Goal: Task Accomplishment & Management: Manage account settings

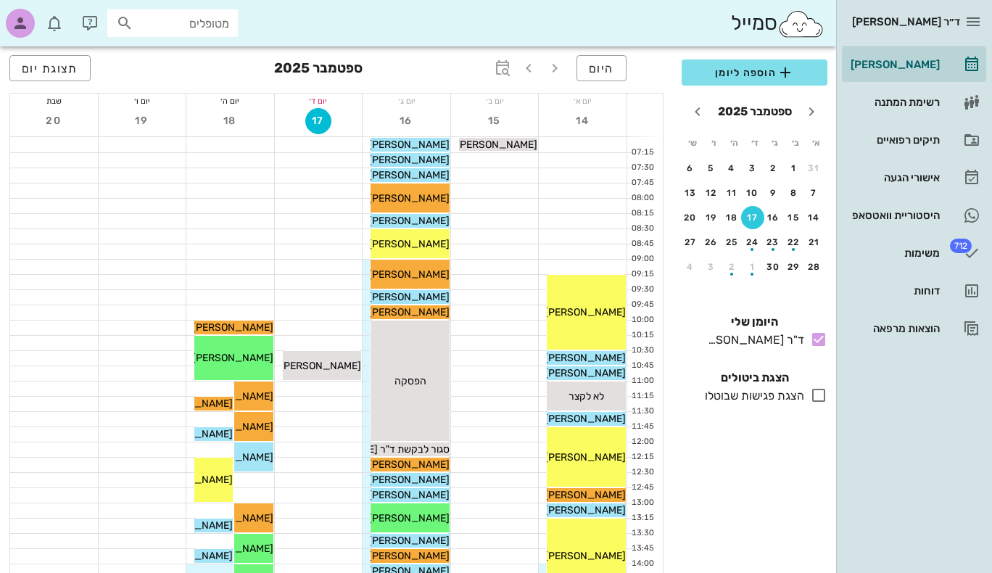
click at [813, 395] on icon at bounding box center [818, 395] width 17 height 17
click at [818, 398] on icon at bounding box center [818, 395] width 17 height 17
click at [818, 396] on icon at bounding box center [818, 395] width 17 height 17
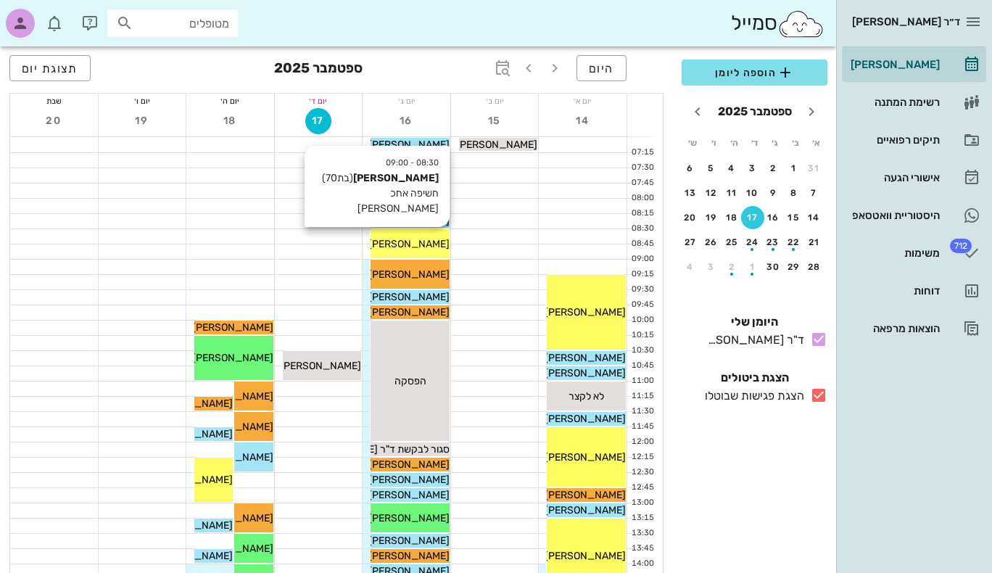
click at [421, 244] on span "[PERSON_NAME]" at bounding box center [409, 244] width 81 height 12
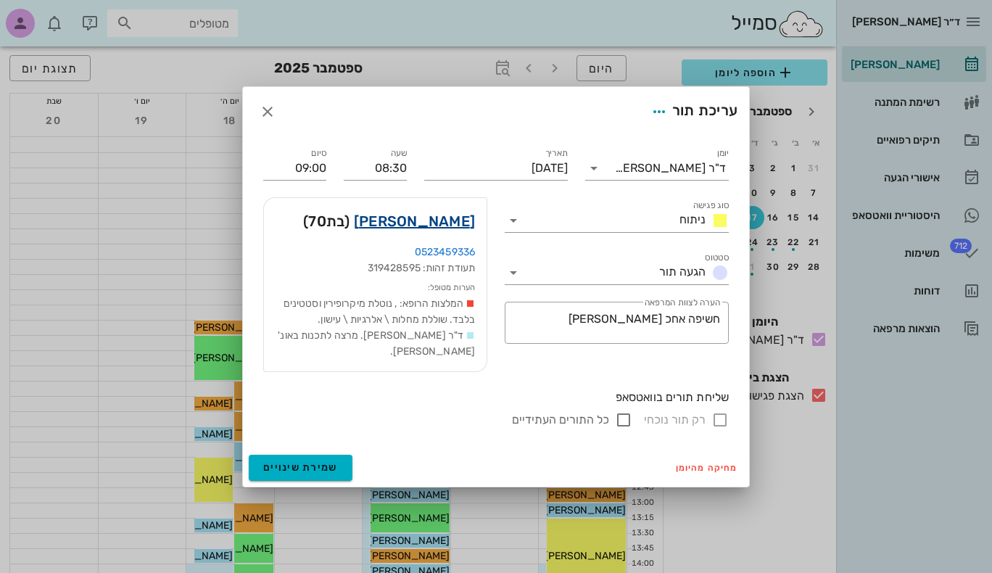
click at [435, 223] on link "[PERSON_NAME]" at bounding box center [414, 221] width 121 height 23
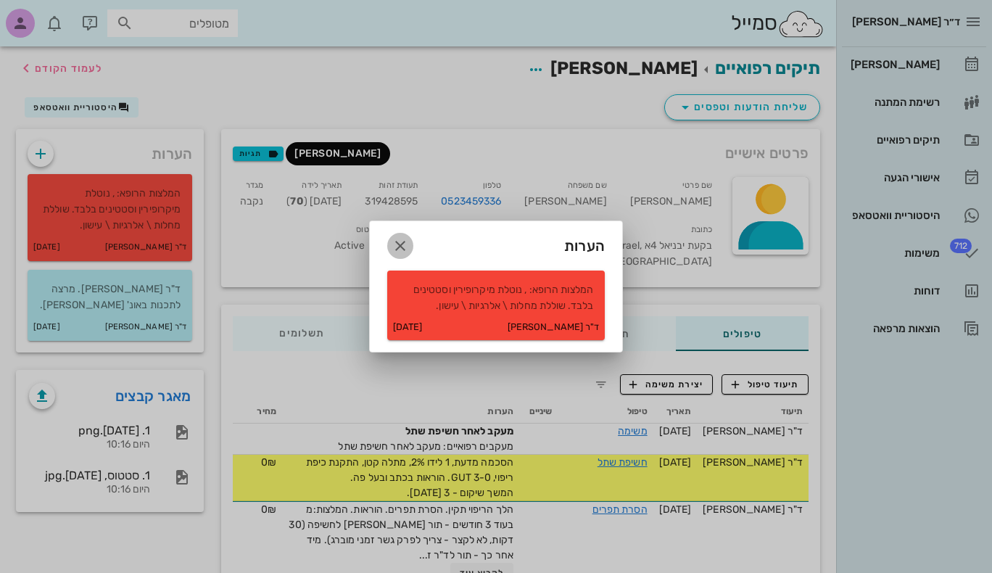
click at [399, 242] on icon "button" at bounding box center [400, 245] width 17 height 17
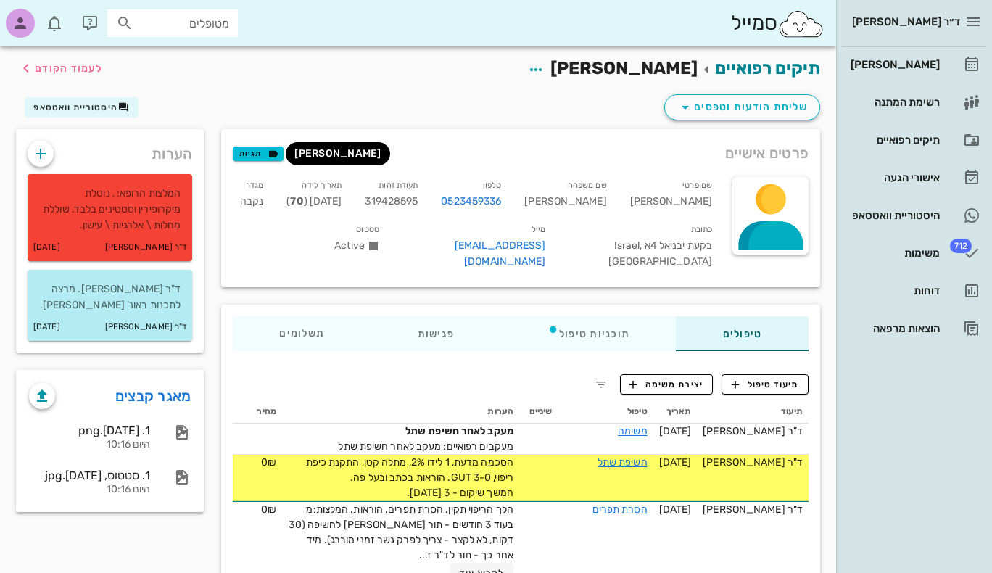
drag, startPoint x: 148, startPoint y: 215, endPoint x: 127, endPoint y: 147, distance: 71.4
click at [127, 147] on div "הערות" at bounding box center [110, 150] width 188 height 42
click at [133, 209] on p "המלצות הרופא: , נוטלת מיקרופירין וסטטינים בלבד. שוללת מחלות \ אלרגיות \ עישון." at bounding box center [109, 210] width 141 height 48
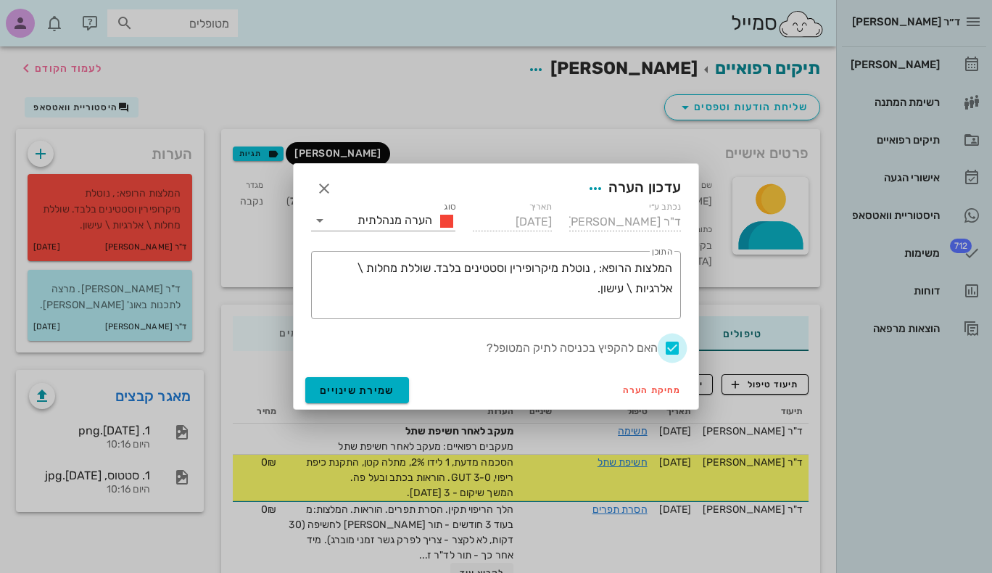
click at [673, 350] on div at bounding box center [672, 348] width 25 height 25
checkbox input "false"
click at [334, 391] on span "שמירת שינויים" at bounding box center [357, 390] width 75 height 12
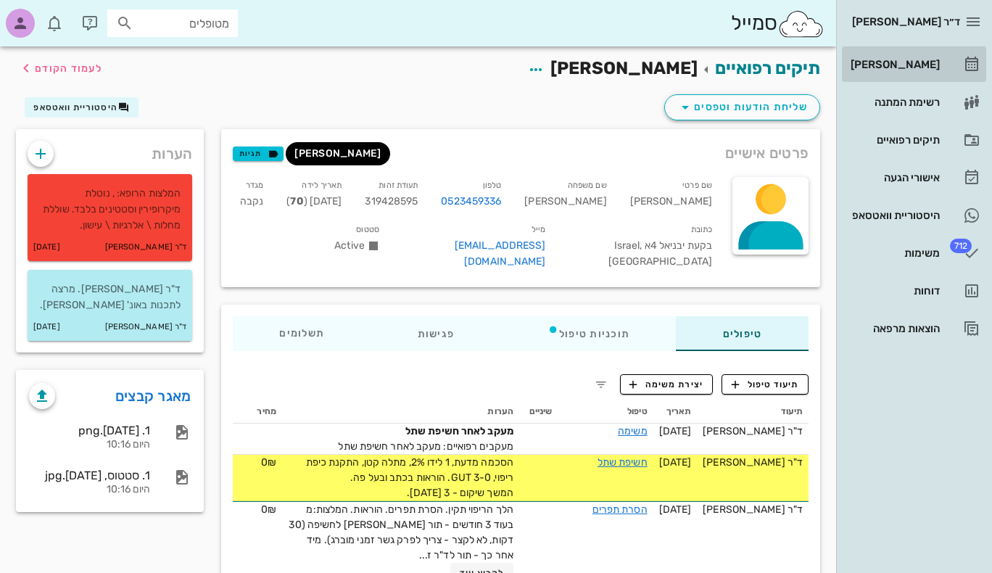
click at [921, 65] on div "[PERSON_NAME]" at bounding box center [894, 65] width 92 height 12
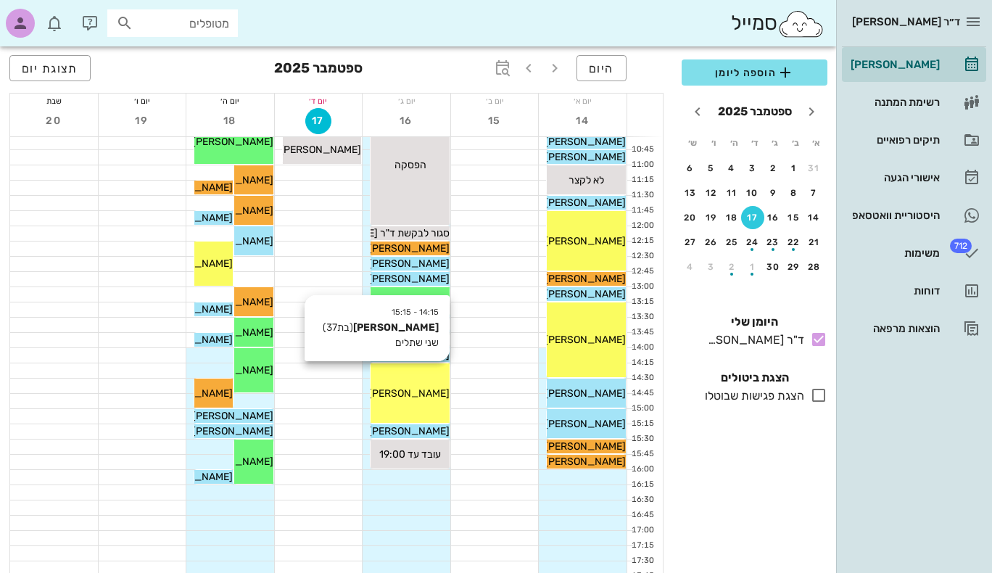
scroll to position [217, 0]
click at [427, 390] on span "[PERSON_NAME]" at bounding box center [409, 393] width 81 height 12
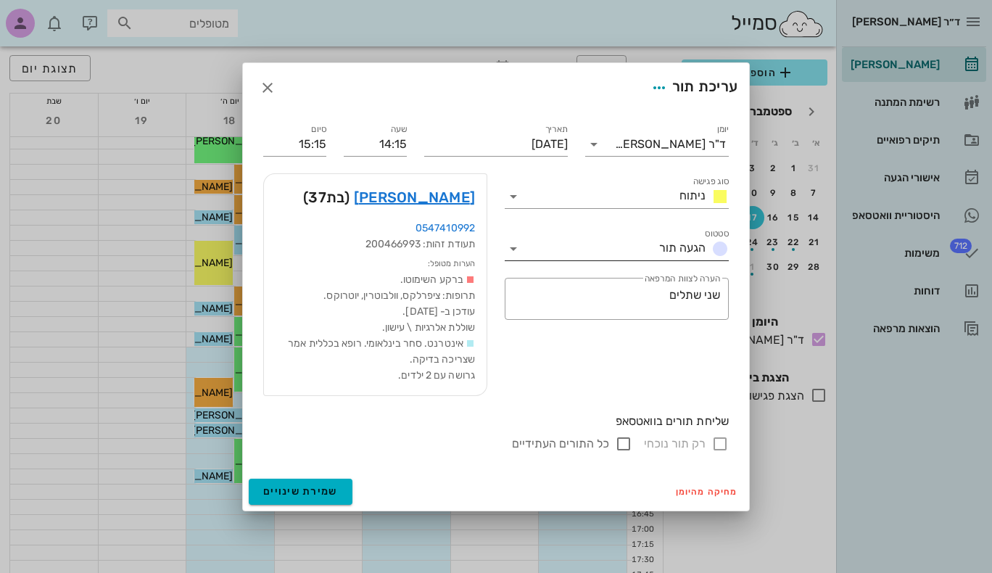
click at [515, 249] on icon at bounding box center [513, 248] width 17 height 17
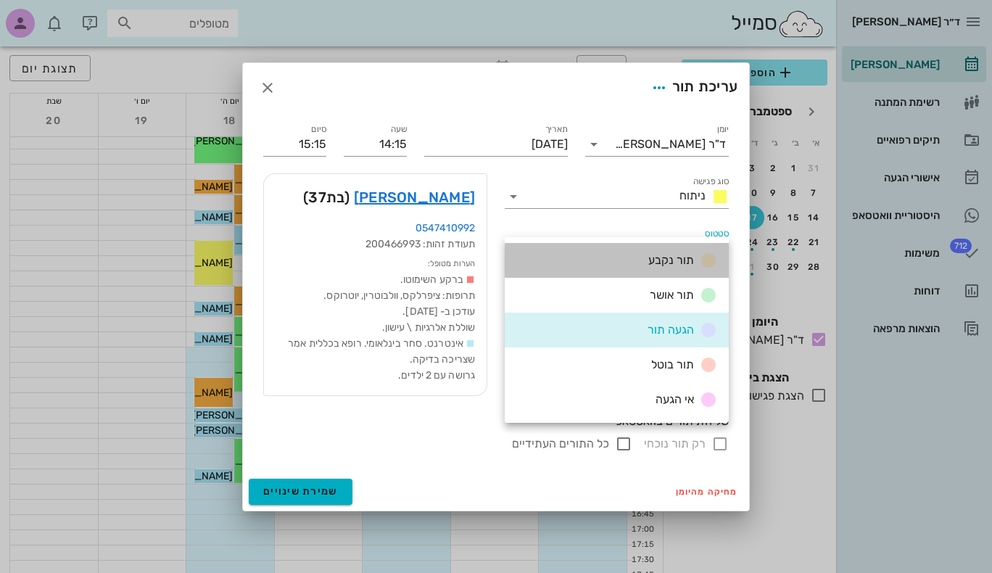
click at [514, 249] on div "תור נקבע" at bounding box center [617, 260] width 224 height 35
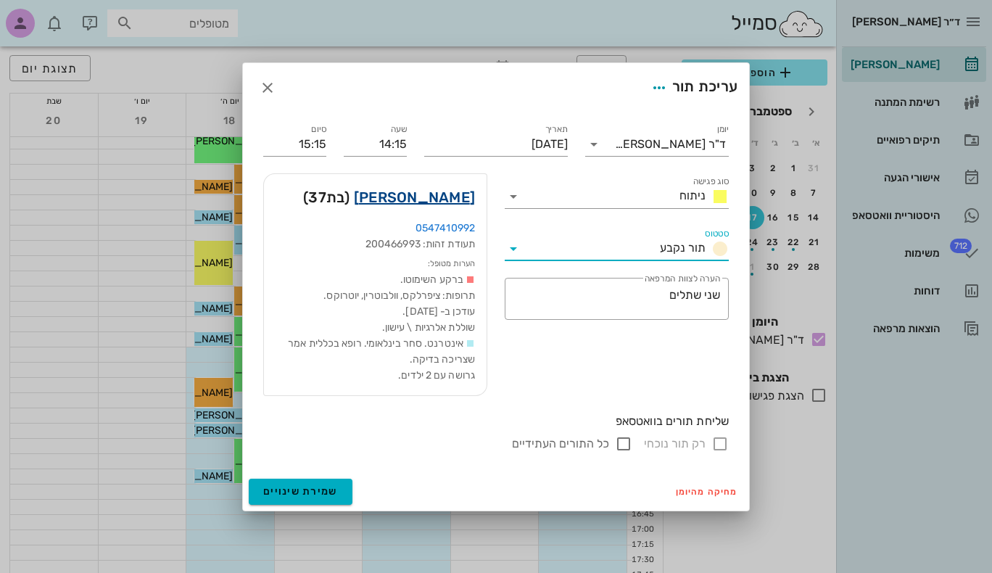
click at [437, 203] on link "[PERSON_NAME]" at bounding box center [414, 197] width 121 height 23
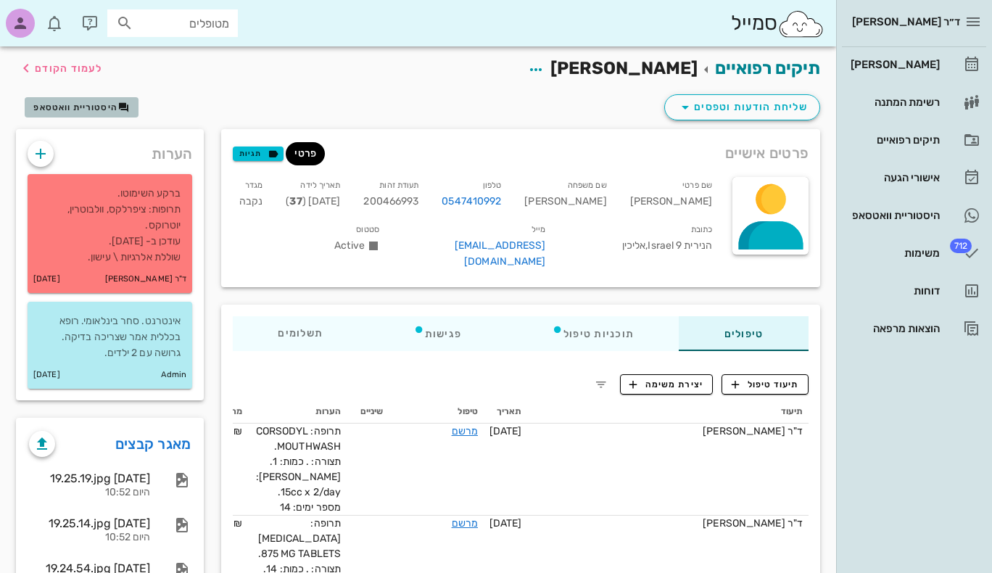
click at [96, 106] on span "היסטוריית וואטסאפ" at bounding box center [75, 107] width 84 height 10
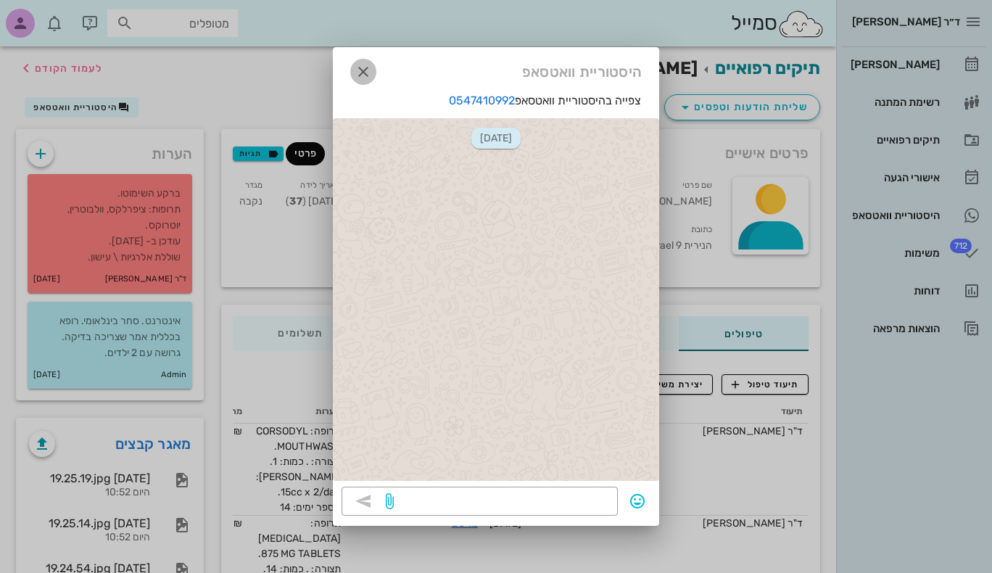
click at [363, 75] on icon "button" at bounding box center [363, 71] width 17 height 17
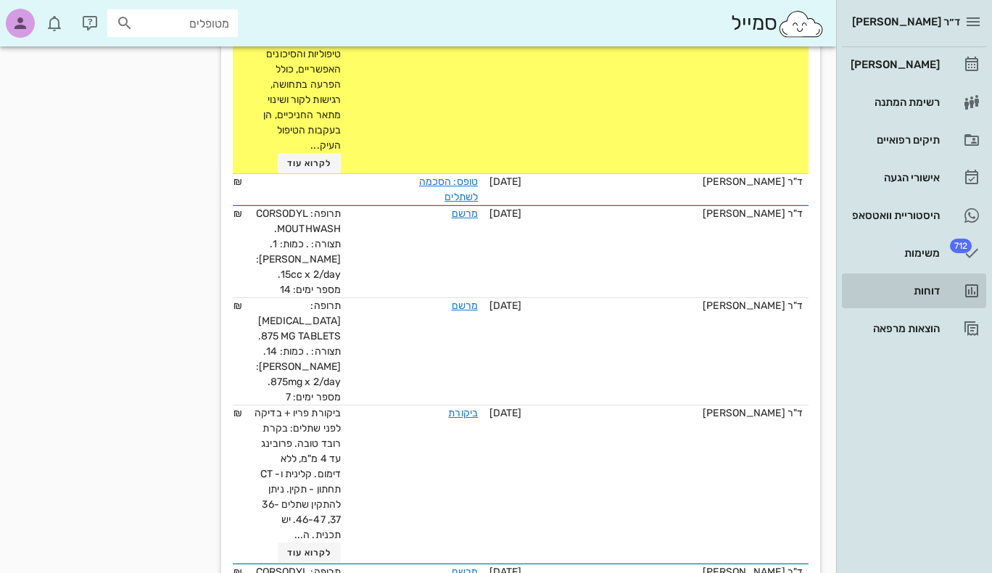
scroll to position [799, 0]
click at [937, 284] on div "דוחות" at bounding box center [894, 290] width 92 height 23
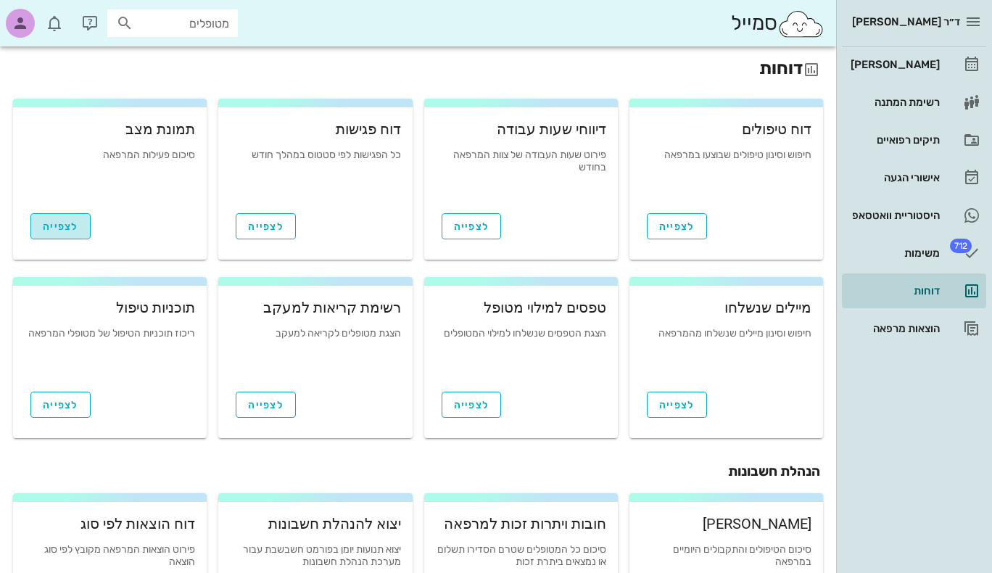
click at [77, 227] on span "לצפייה" at bounding box center [61, 227] width 36 height 12
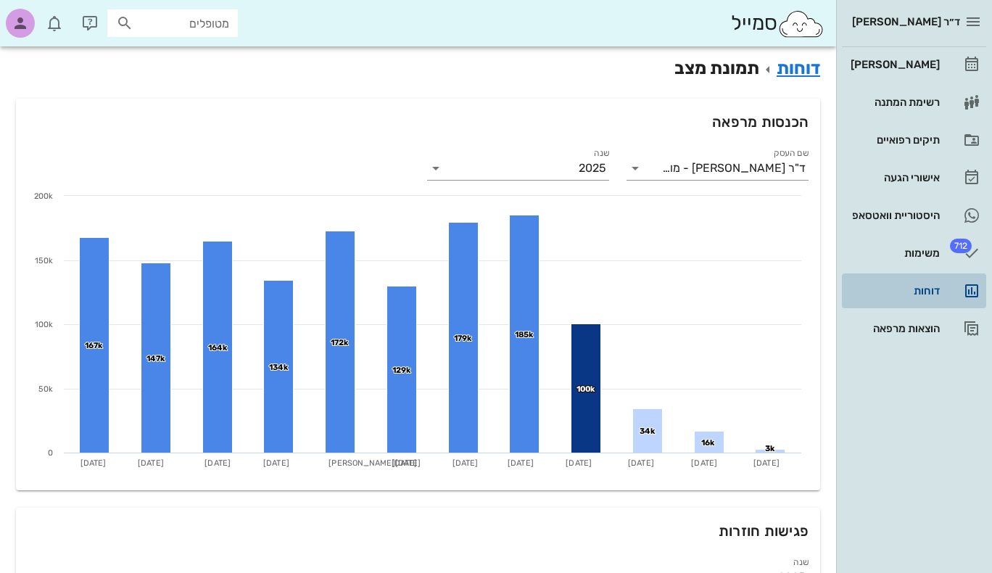
click at [937, 290] on div "דוחות" at bounding box center [894, 291] width 92 height 12
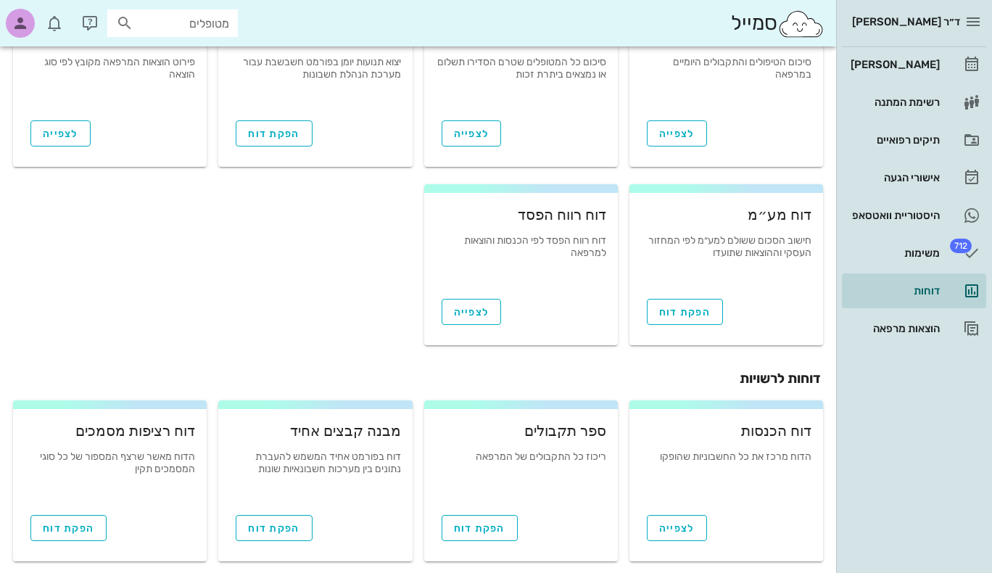
scroll to position [499, 0]
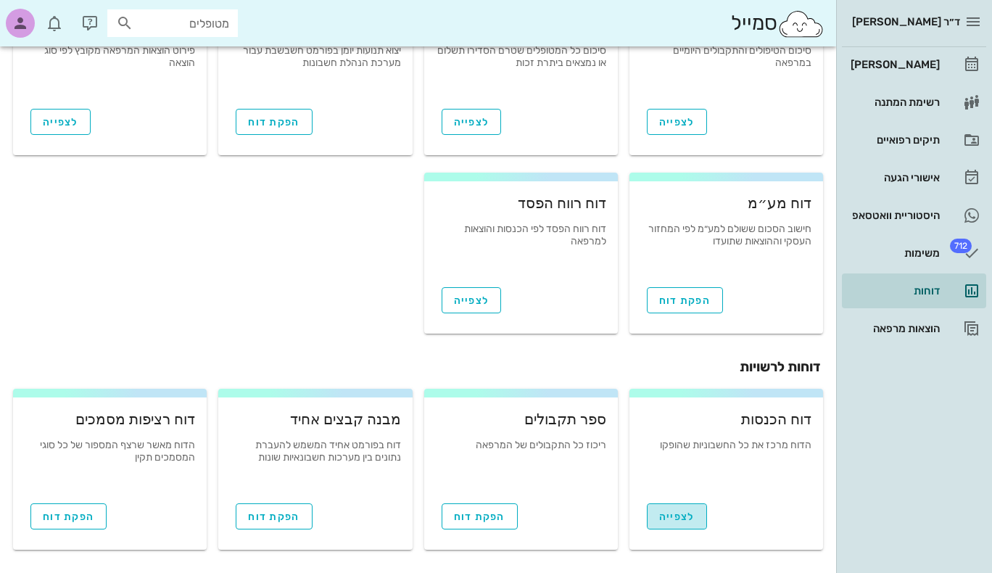
click at [688, 514] on span "לצפייה" at bounding box center [677, 517] width 36 height 12
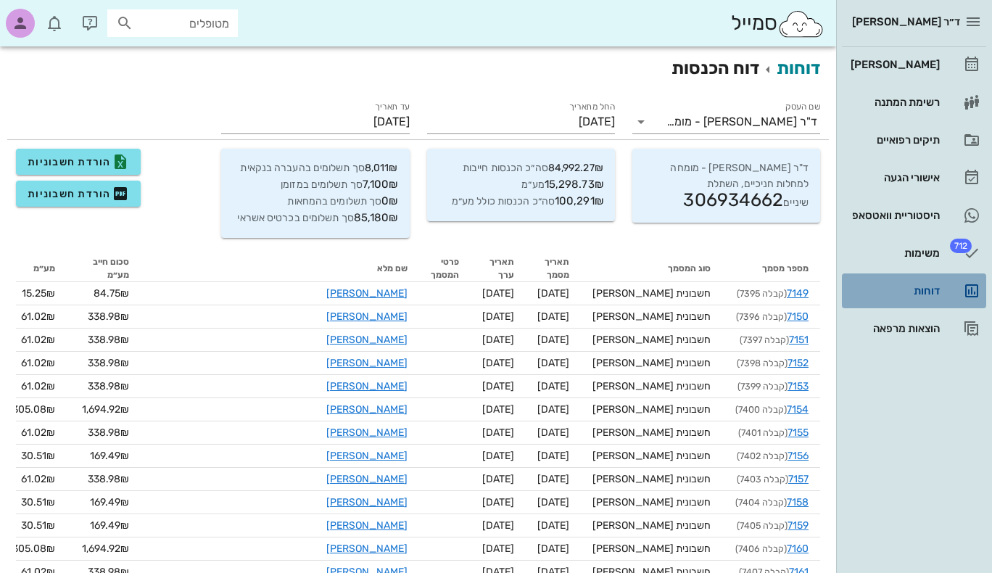
click at [921, 295] on div "דוחות" at bounding box center [894, 291] width 92 height 12
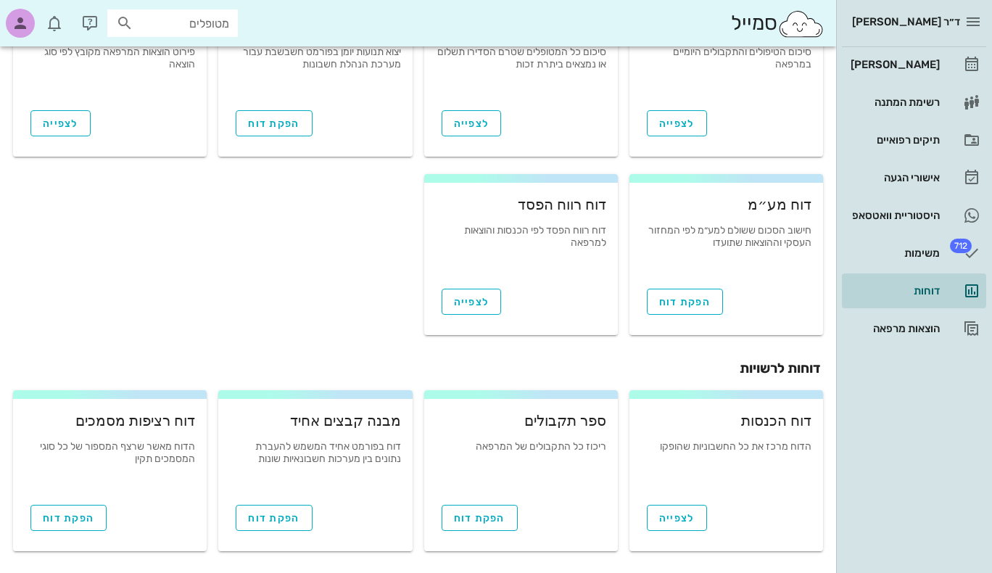
scroll to position [499, 0]
click at [278, 517] on span "הפקת דוח" at bounding box center [274, 517] width 52 height 12
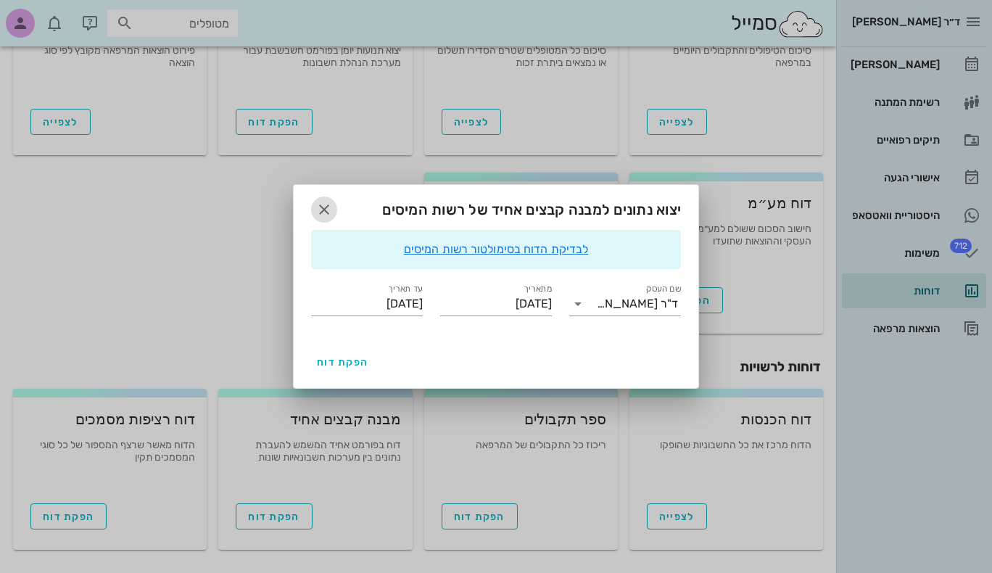
click at [321, 210] on icon "button" at bounding box center [324, 209] width 17 height 17
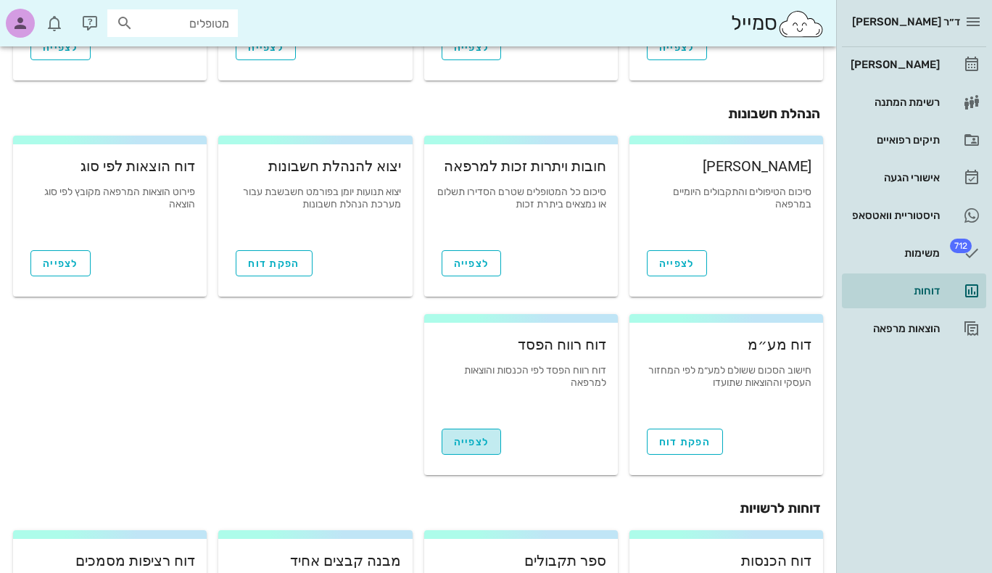
scroll to position [357, 0]
click at [480, 439] on span "לצפייה" at bounding box center [472, 443] width 36 height 12
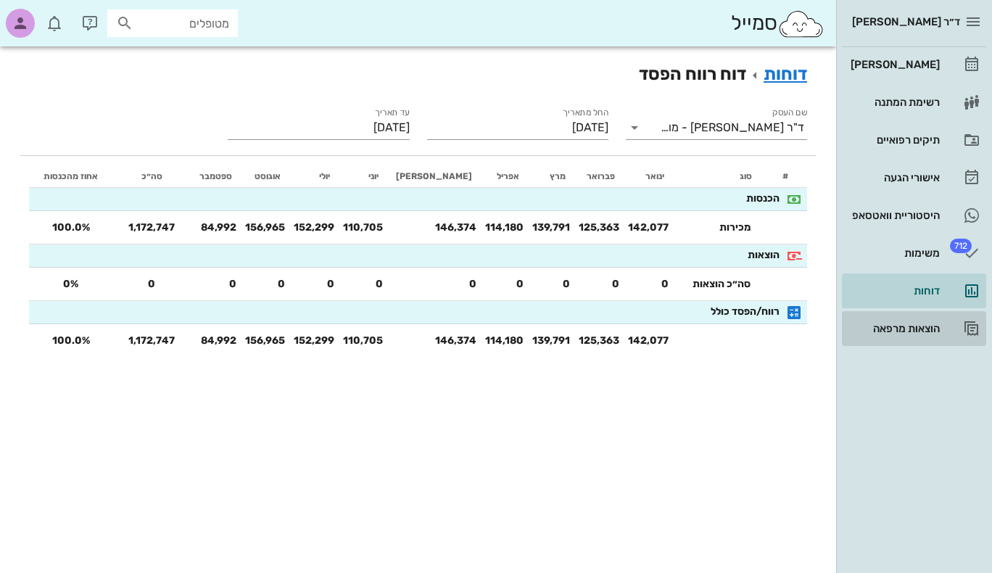
click at [910, 324] on div "הוצאות מרפאה" at bounding box center [894, 329] width 92 height 12
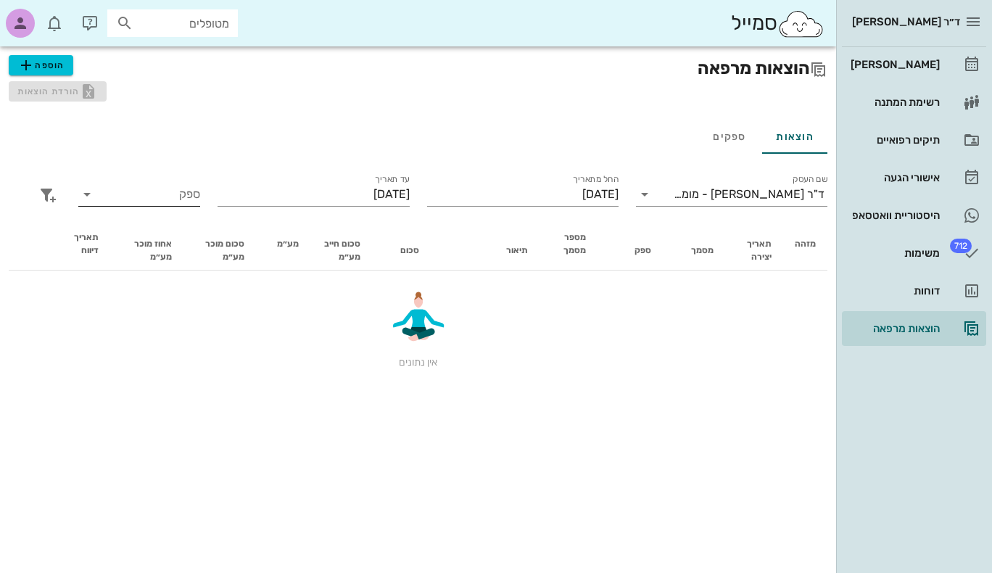
click at [86, 192] on icon at bounding box center [86, 194] width 17 height 17
click at [86, 193] on icon at bounding box center [86, 194] width 17 height 17
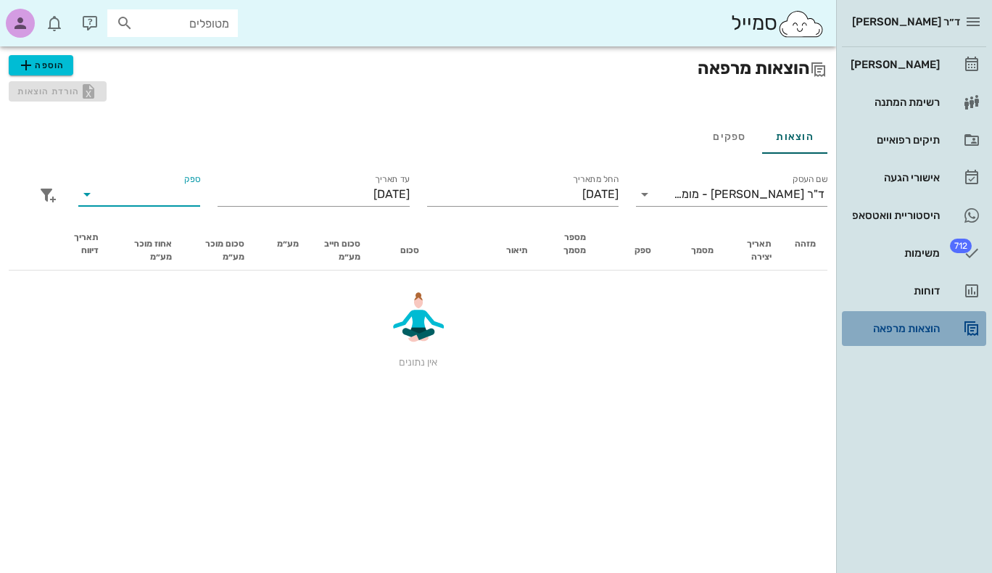
click at [952, 329] on link "הוצאות מרפאה" at bounding box center [914, 328] width 144 height 35
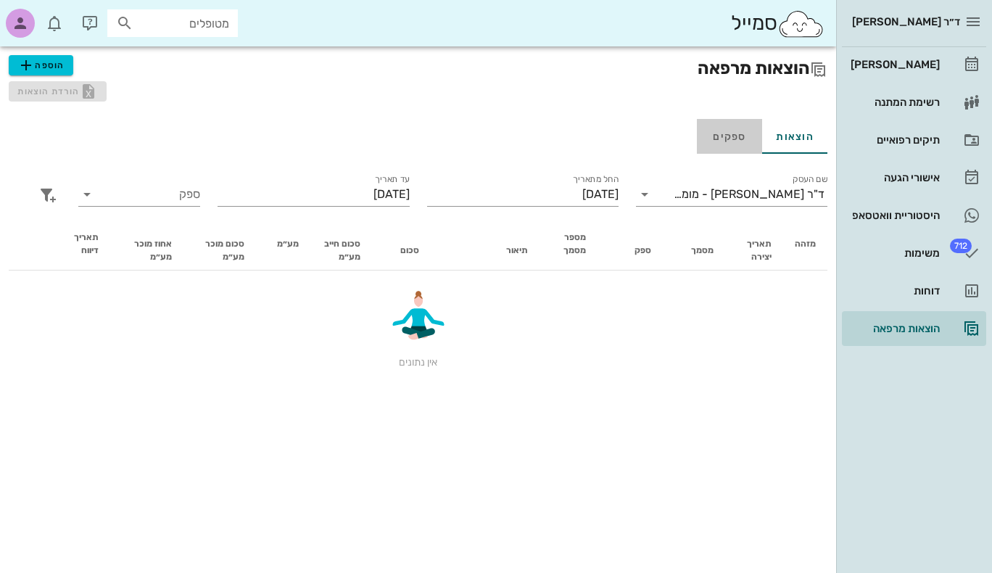
click at [738, 136] on link "ספקים" at bounding box center [729, 136] width 65 height 35
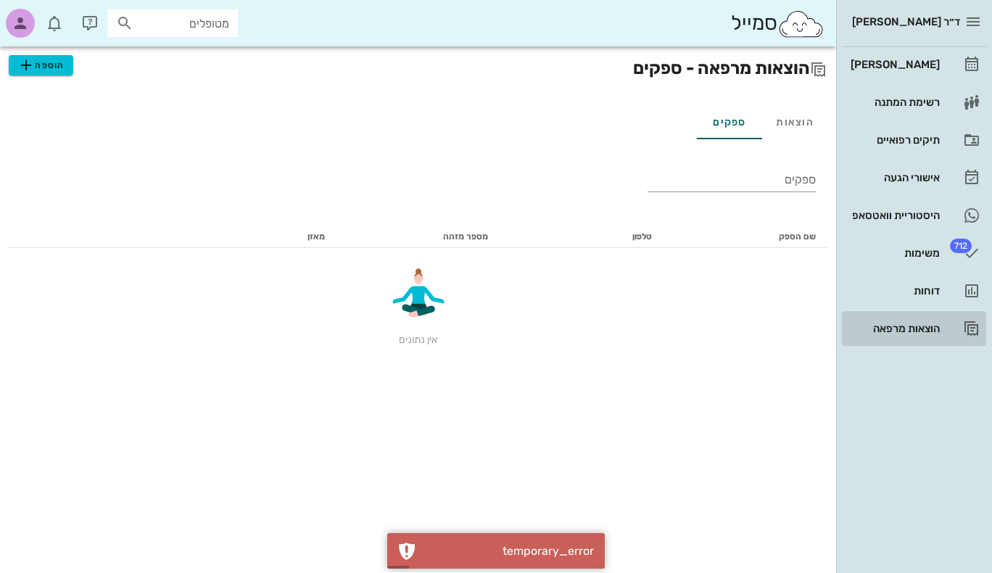
click at [913, 329] on div "הוצאות מרפאה" at bounding box center [894, 329] width 92 height 12
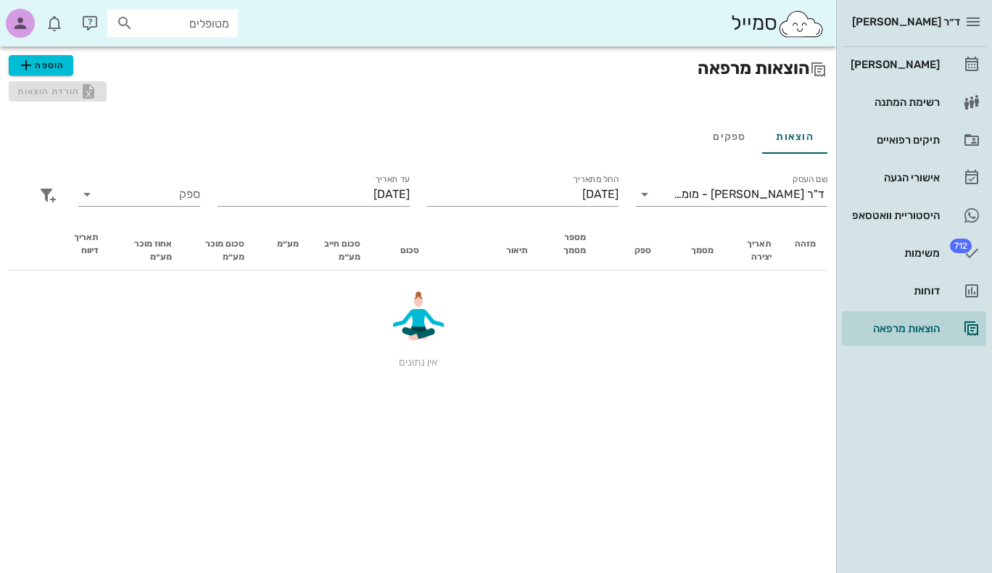
click at [615, 331] on div "אין נתונים" at bounding box center [418, 326] width 796 height 88
click at [86, 196] on icon at bounding box center [86, 194] width 17 height 17
click at [51, 96] on div "הוספה הורדת הוצאות" at bounding box center [209, 78] width 401 height 46
click at [901, 331] on div "הוצאות מרפאה" at bounding box center [894, 329] width 92 height 12
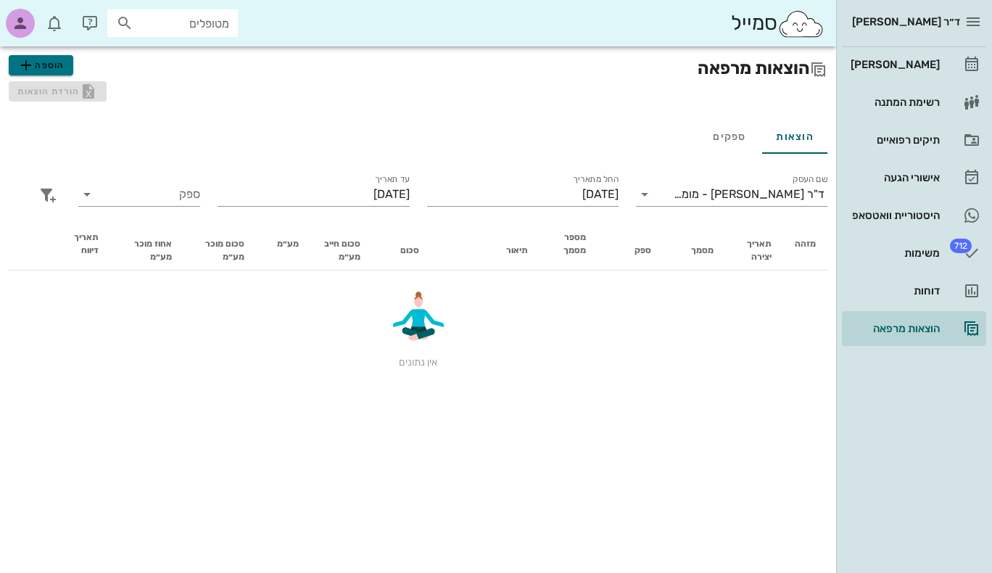
click at [46, 64] on span "הוספה" at bounding box center [40, 65] width 46 height 17
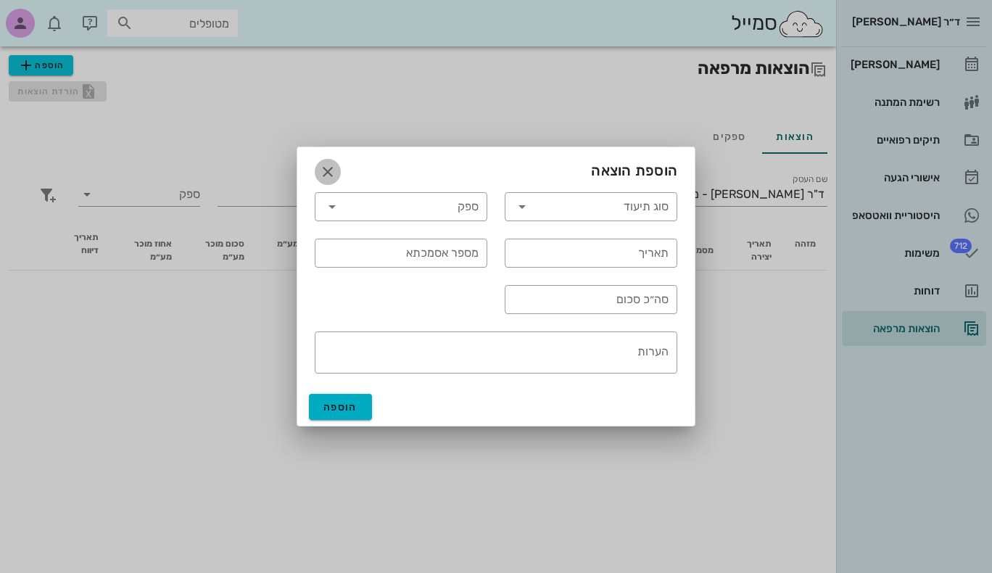
click at [325, 169] on icon "button" at bounding box center [327, 171] width 17 height 17
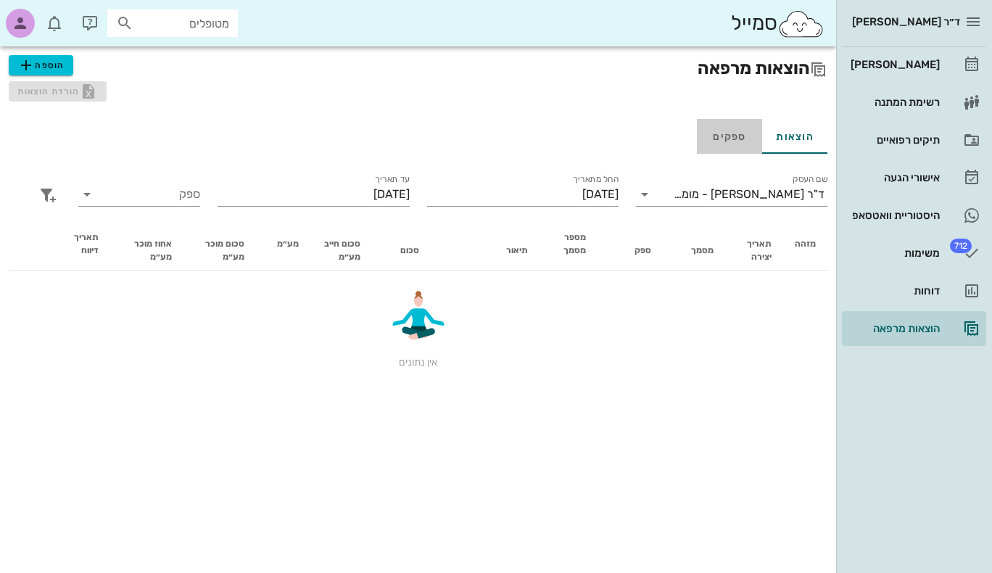
click at [733, 141] on link "ספקים" at bounding box center [729, 136] width 65 height 35
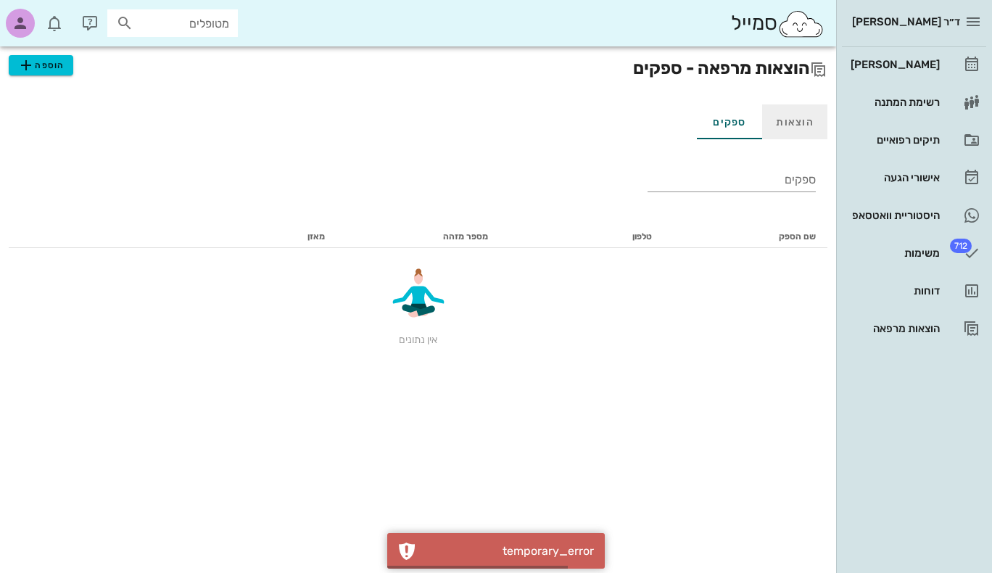
click at [799, 125] on link "הוצאות" at bounding box center [794, 121] width 65 height 35
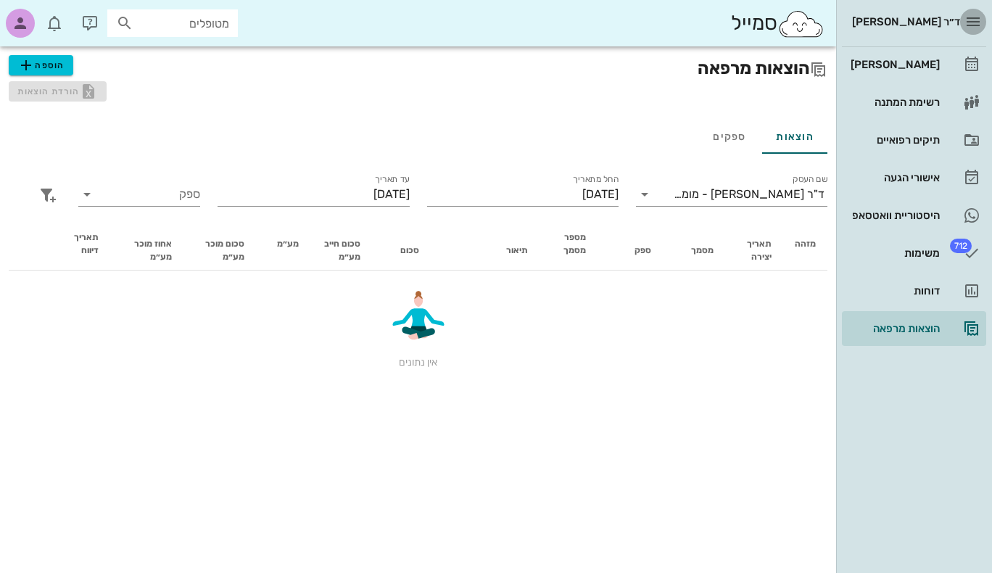
click at [971, 21] on icon "button" at bounding box center [973, 21] width 17 height 17
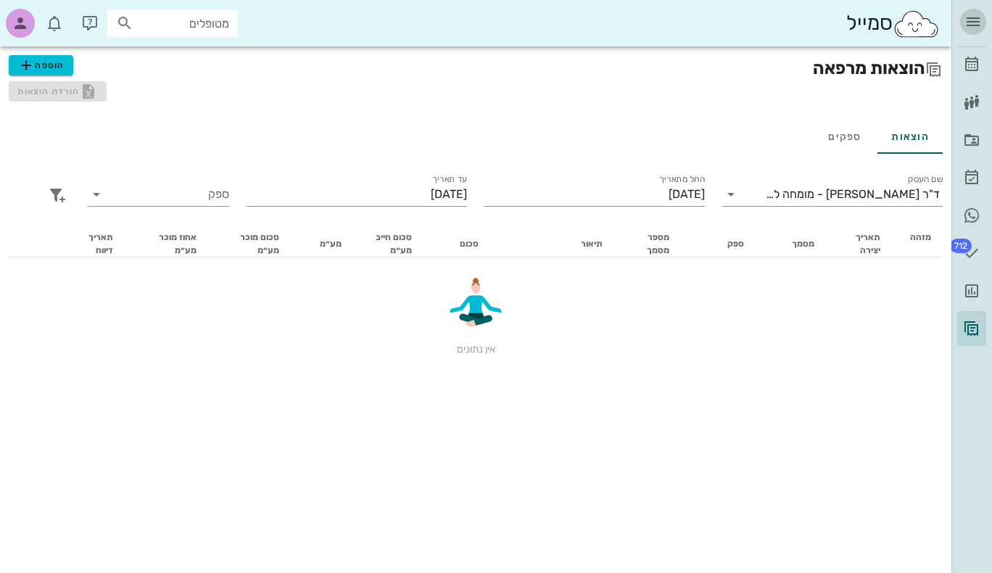
click at [972, 20] on icon "button" at bounding box center [973, 21] width 17 height 17
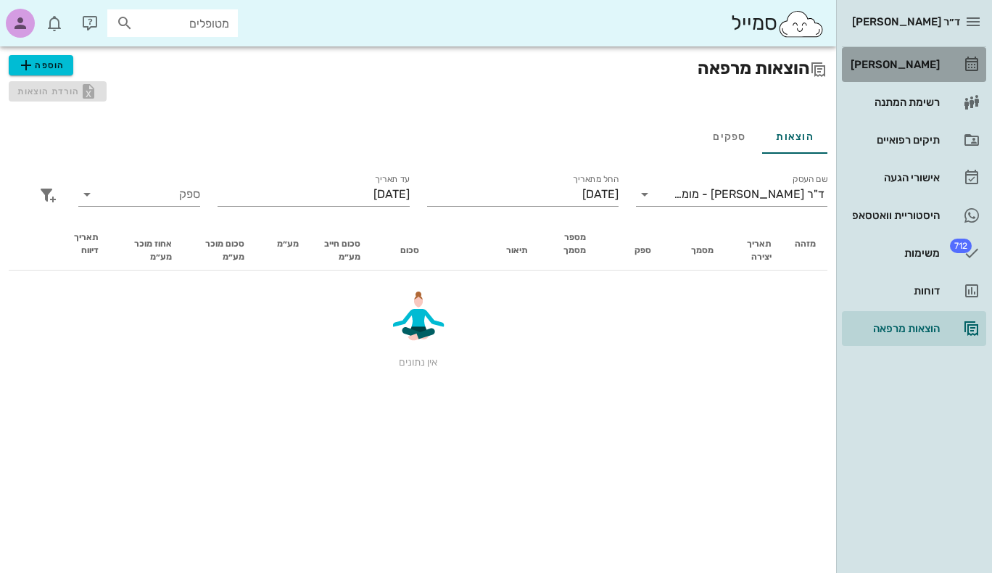
click at [912, 63] on div "[PERSON_NAME]" at bounding box center [894, 65] width 92 height 12
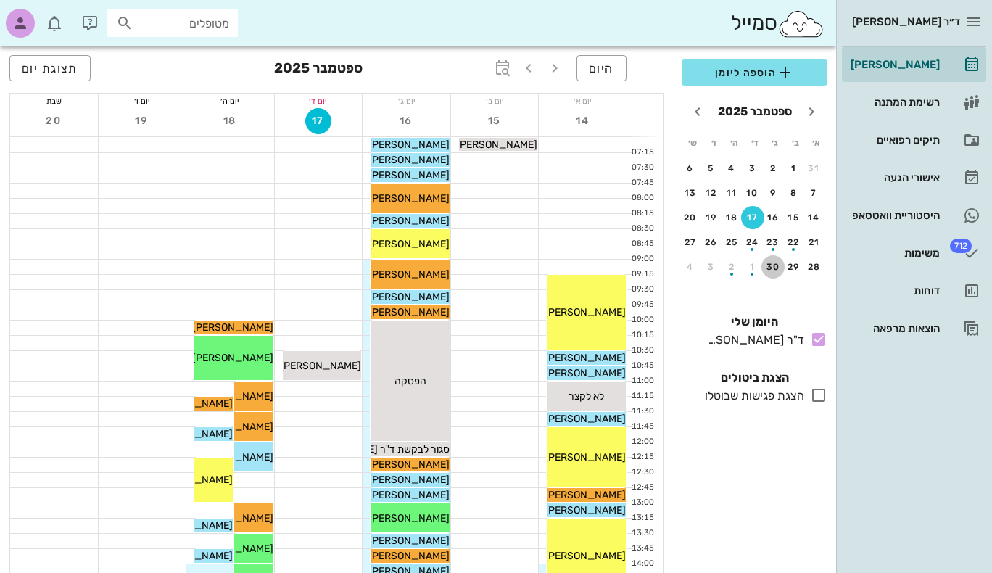
click at [770, 264] on div "30" at bounding box center [773, 267] width 23 height 10
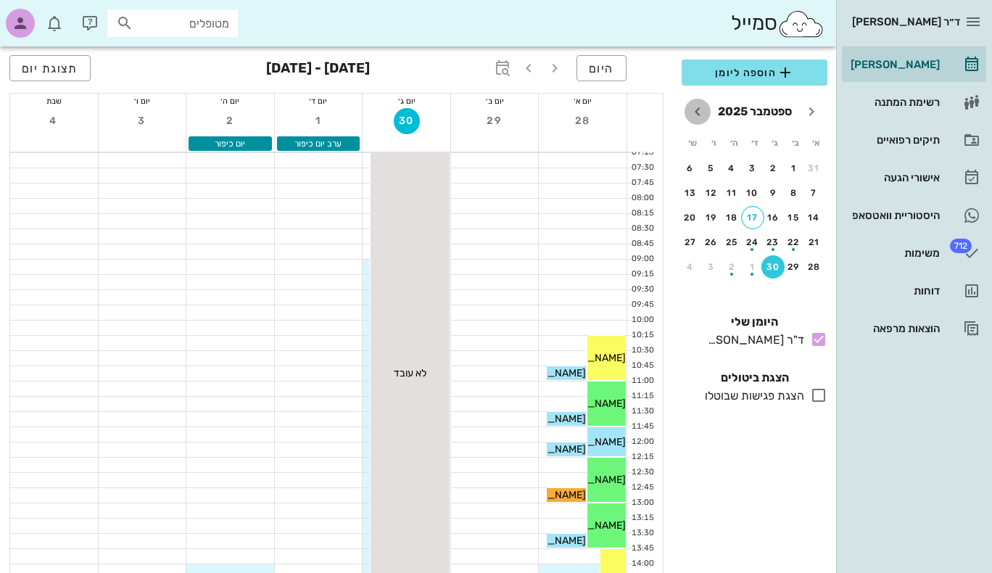
click at [699, 113] on icon "חודש הבא" at bounding box center [697, 111] width 17 height 17
click at [717, 195] on div "button" at bounding box center [711, 196] width 23 height 8
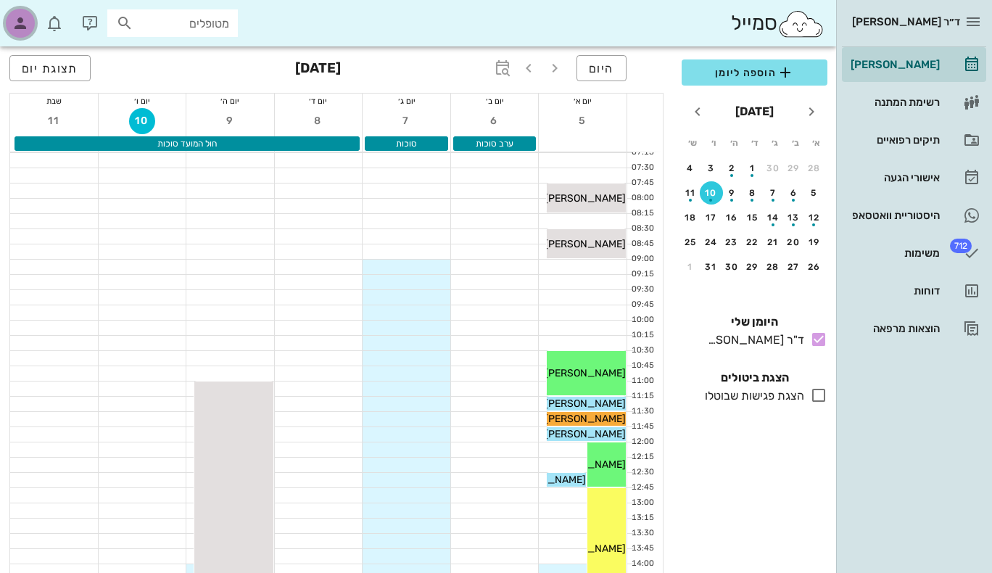
click at [23, 26] on icon "button" at bounding box center [20, 23] width 17 height 17
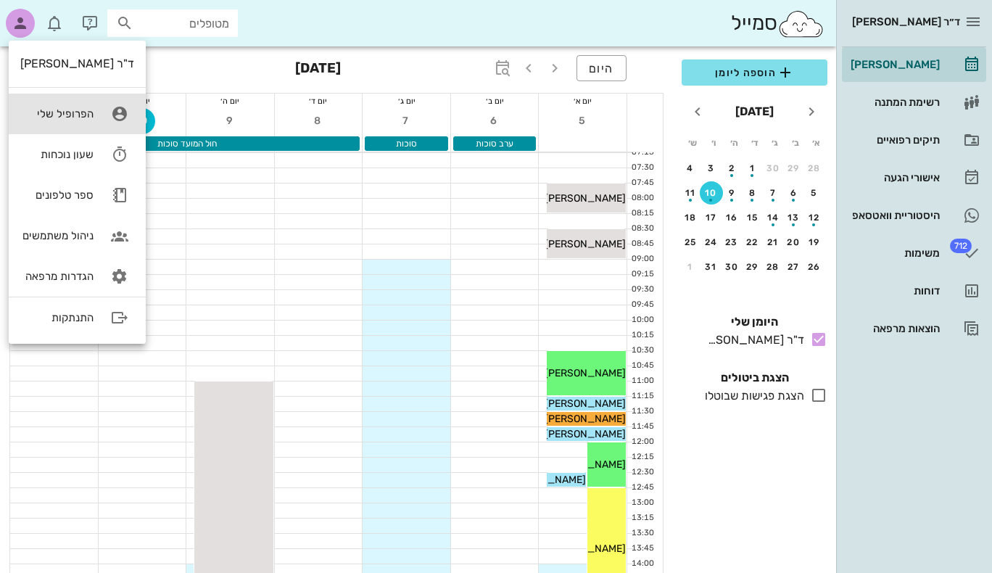
click at [56, 112] on div "הפרופיל שלי" at bounding box center [56, 113] width 73 height 13
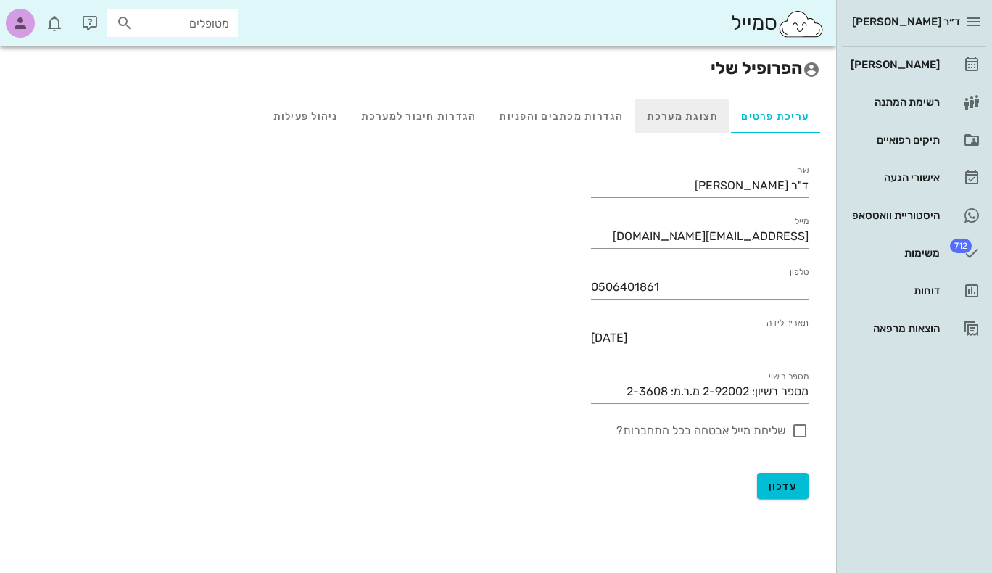
click at [676, 109] on div "תצוגת מערכת" at bounding box center [683, 116] width 95 height 35
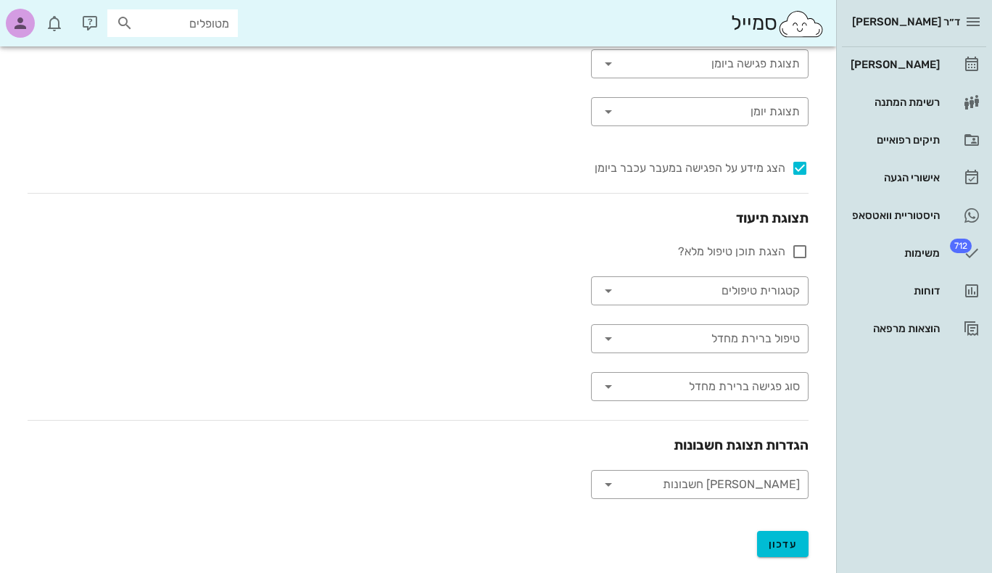
scroll to position [268, 0]
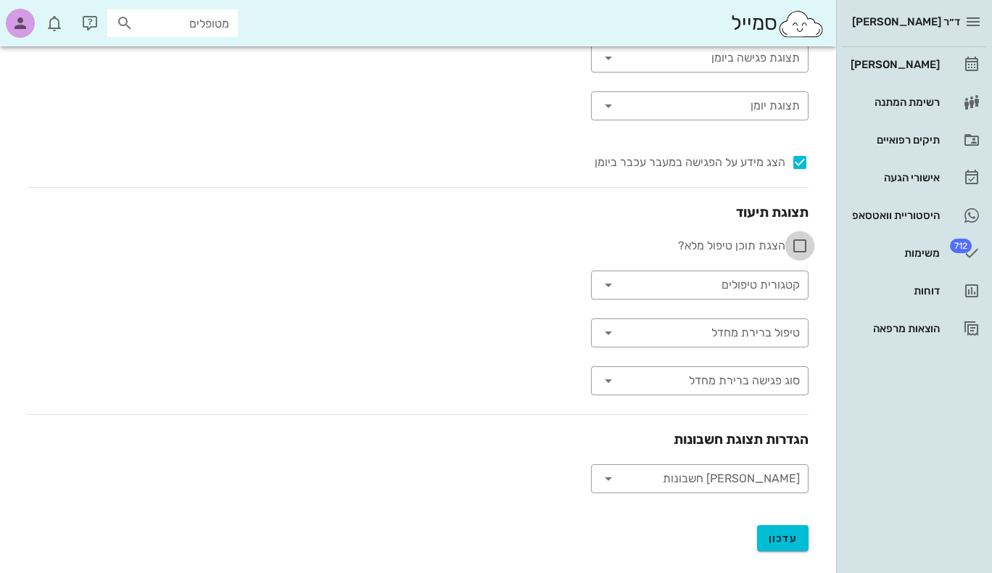
click at [798, 247] on div at bounding box center [800, 246] width 25 height 25
checkbox input "true"
click at [786, 538] on span "עדכון" at bounding box center [783, 538] width 29 height 12
click at [604, 287] on icon at bounding box center [608, 284] width 17 height 17
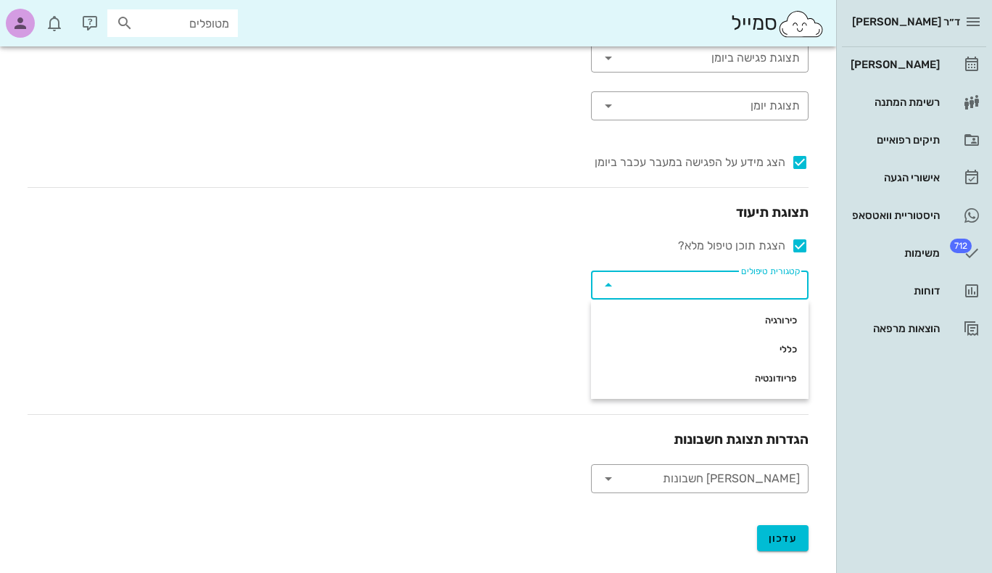
click at [610, 284] on icon at bounding box center [608, 284] width 17 height 17
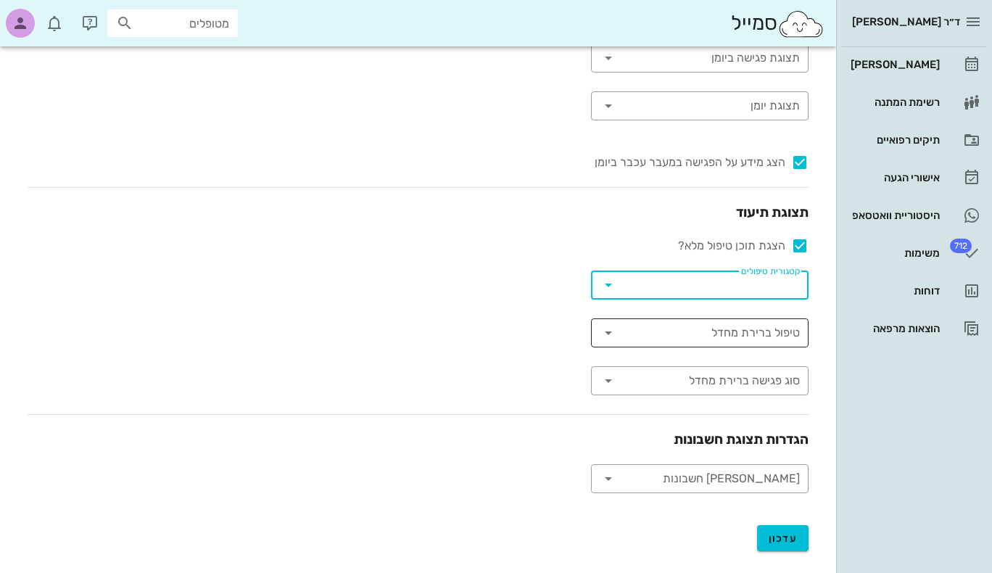
click at [609, 331] on icon at bounding box center [608, 332] width 17 height 17
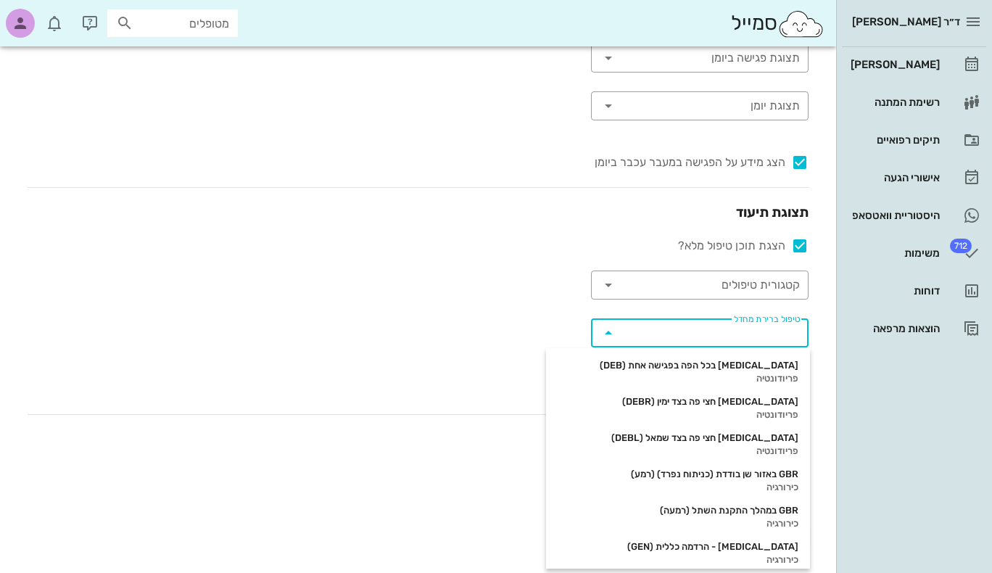
click at [609, 331] on icon at bounding box center [608, 332] width 17 height 17
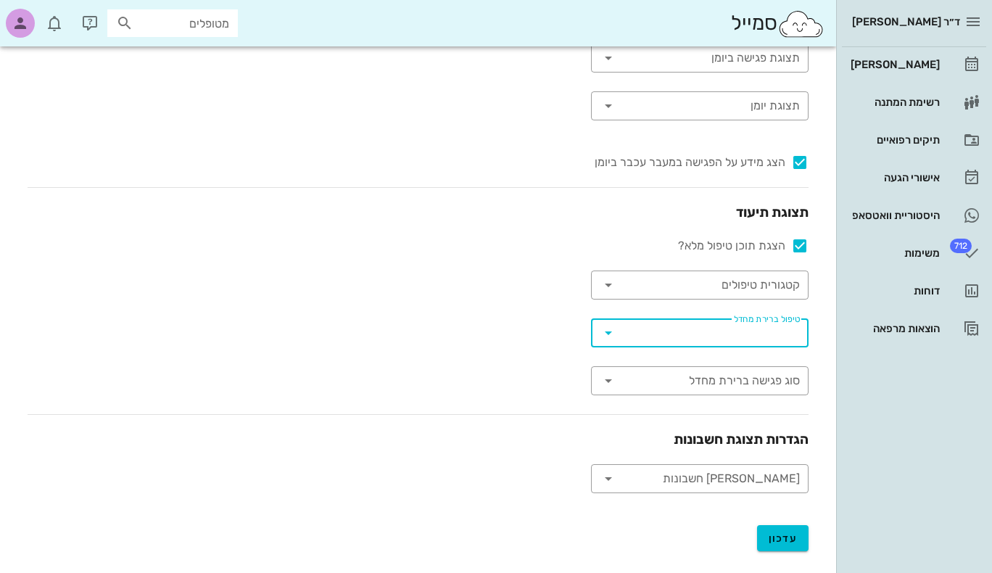
click at [608, 334] on icon at bounding box center [608, 332] width 17 height 17
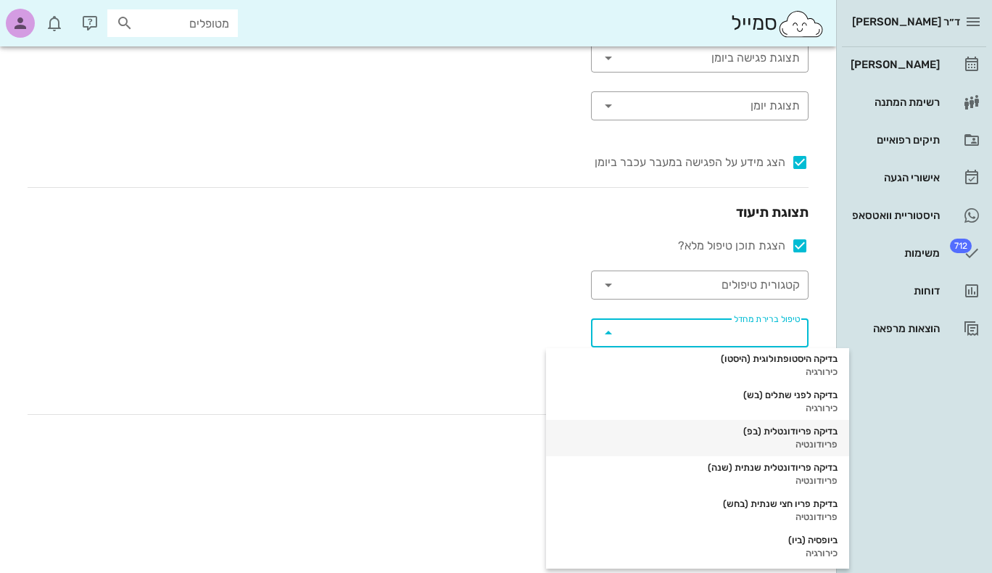
scroll to position [408, 0]
click at [805, 432] on div "בדיקה פריודונטלית (בפ)" at bounding box center [698, 430] width 280 height 12
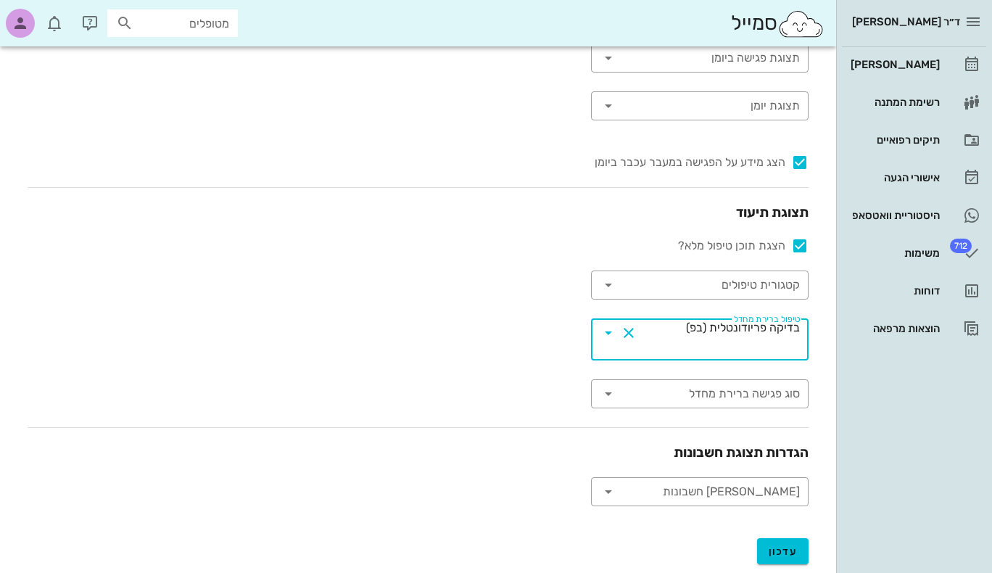
scroll to position [0, 0]
click at [608, 385] on icon at bounding box center [608, 393] width 17 height 17
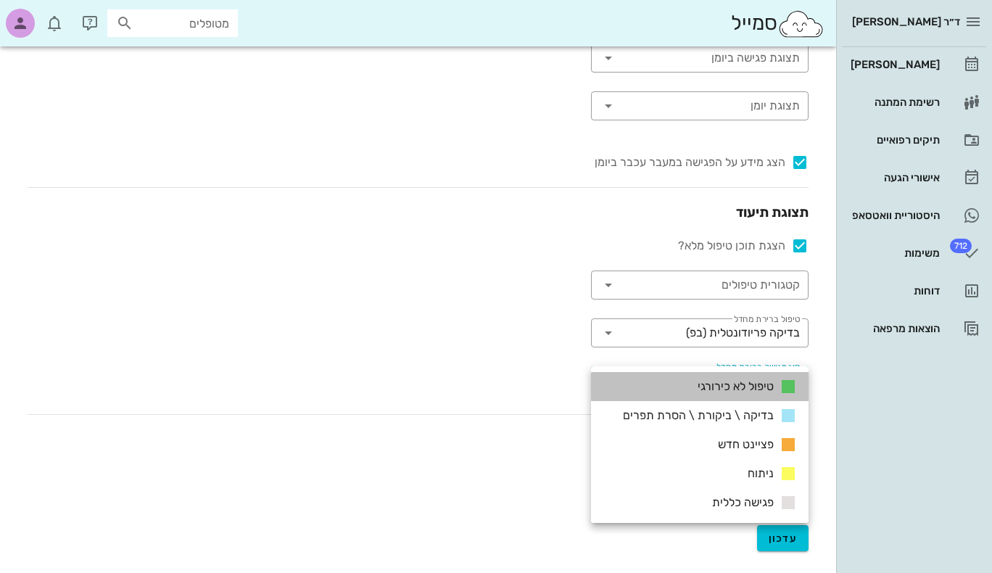
click at [680, 382] on div "טיפול לא כירורגי" at bounding box center [700, 386] width 218 height 29
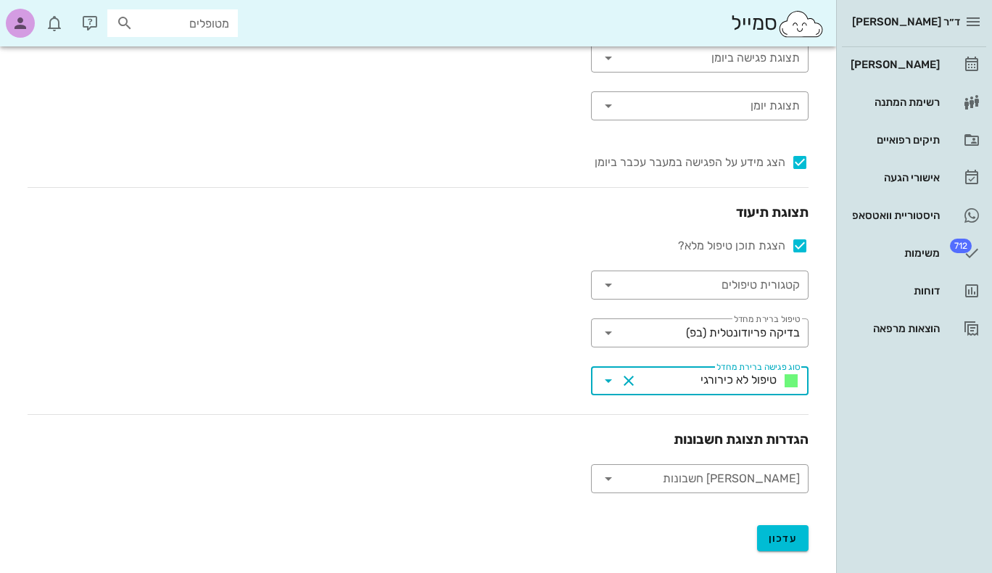
click at [606, 377] on icon at bounding box center [608, 380] width 17 height 17
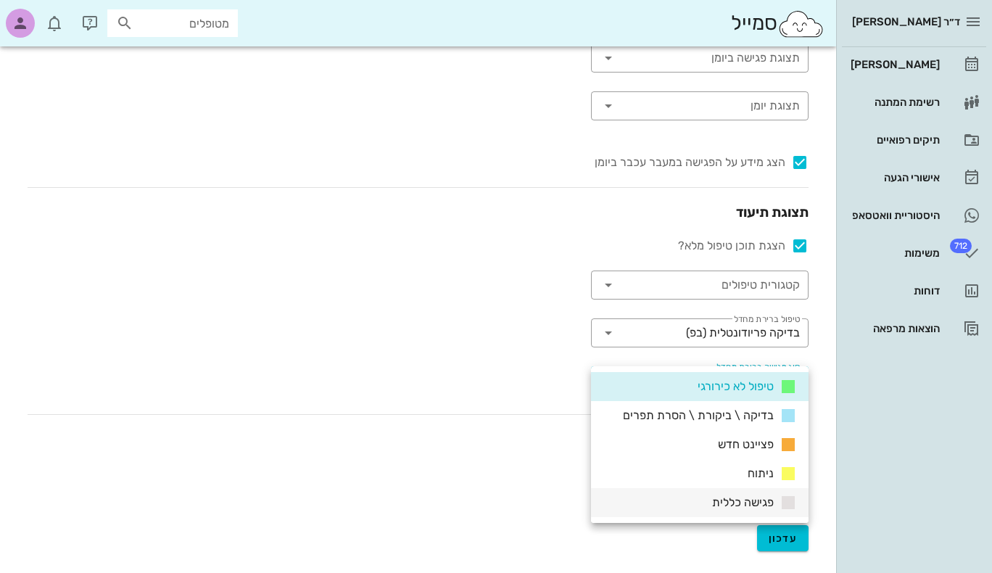
click at [736, 502] on span "פגישה כללית" at bounding box center [743, 502] width 62 height 14
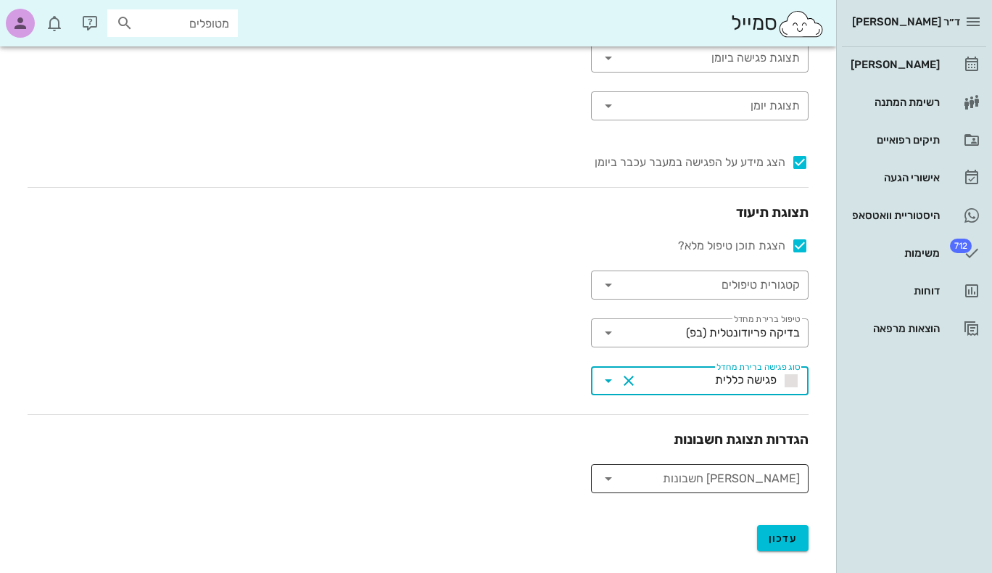
click at [591, 477] on div "​ [PERSON_NAME] חשבונות" at bounding box center [700, 478] width 218 height 29
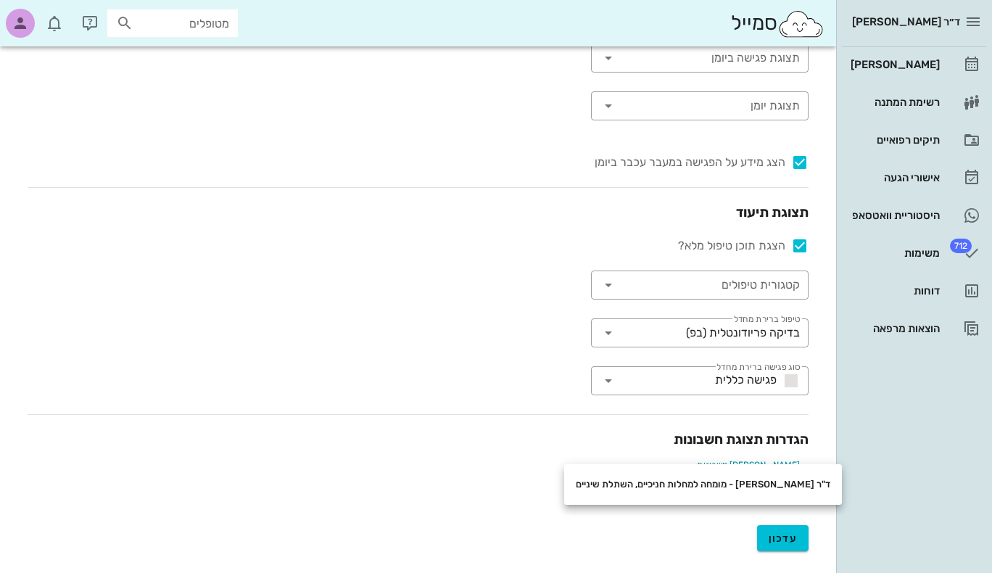
click at [587, 434] on h3 "הגדרות תצוגת חשבונות" at bounding box center [418, 439] width 781 height 20
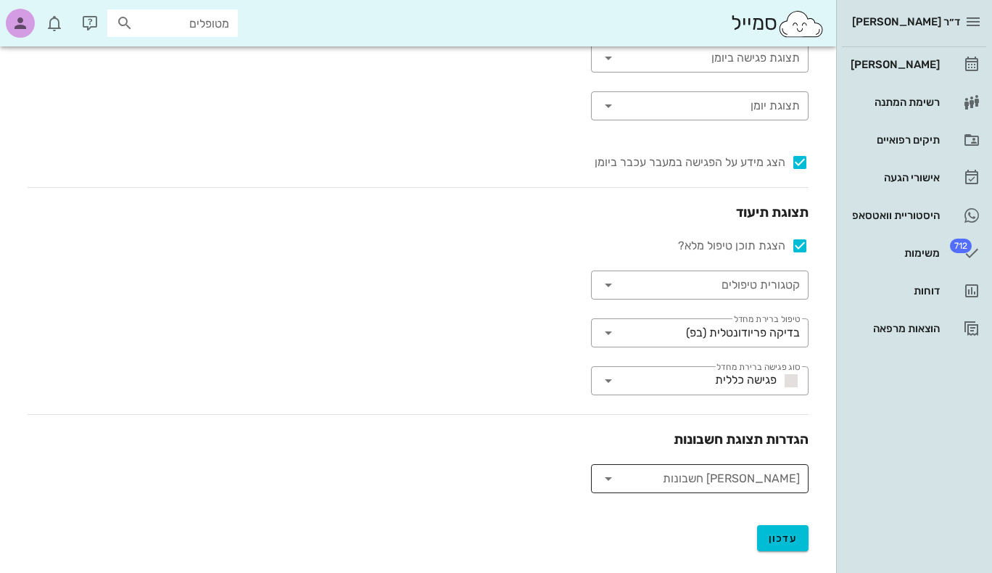
click at [609, 474] on icon at bounding box center [608, 478] width 17 height 17
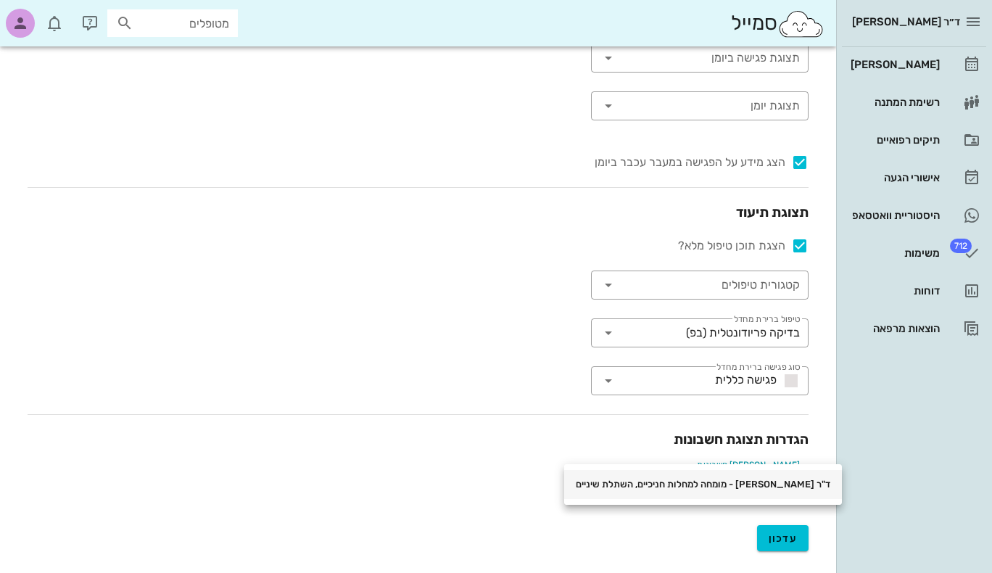
click at [619, 480] on div "ד"ר [PERSON_NAME] - מומחה למחלות חניכיים, השתלת שיניים" at bounding box center [703, 485] width 255 height 12
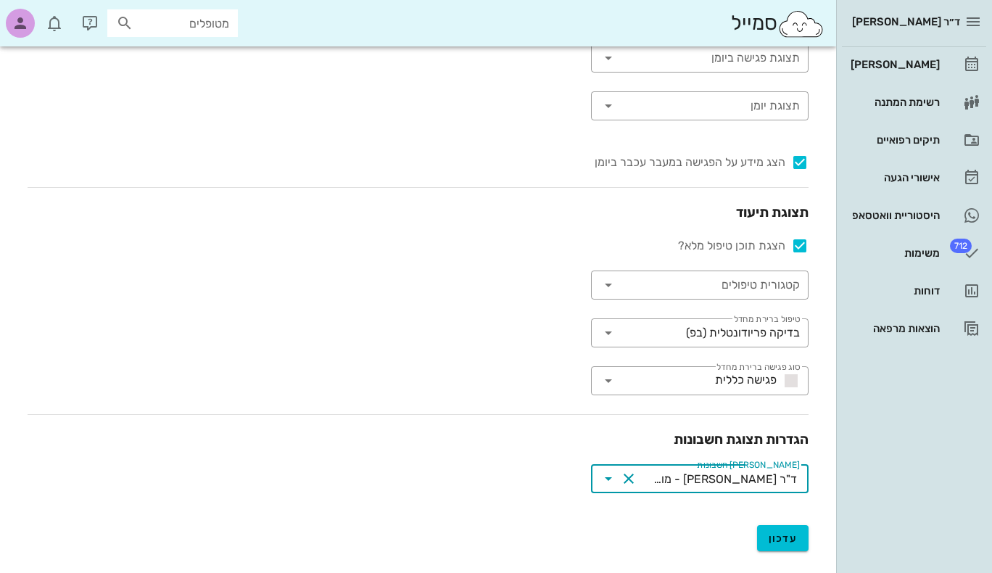
click at [678, 478] on div "ד"ר [PERSON_NAME] - מומחה למחלות חניכיים, השתלת שיניים" at bounding box center [726, 479] width 144 height 13
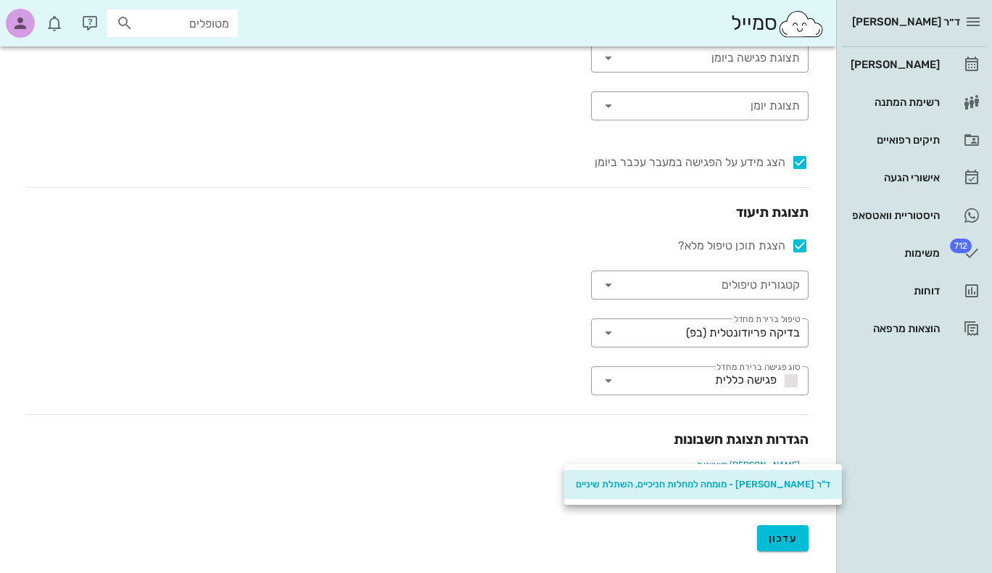
click at [568, 434] on h3 "הגדרות תצוגת חשבונות" at bounding box center [418, 439] width 781 height 20
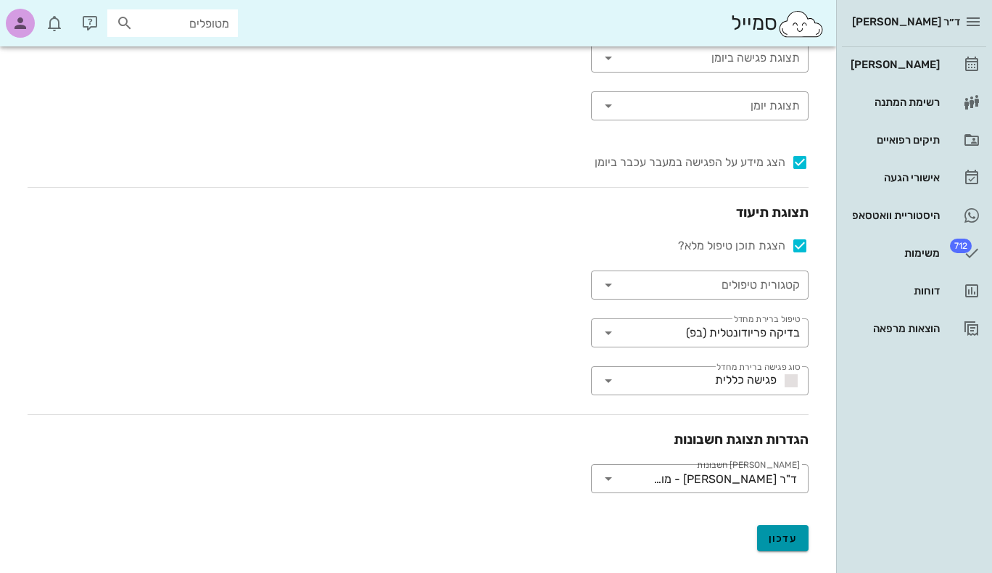
click at [773, 532] on span "עדכון" at bounding box center [783, 538] width 29 height 12
click at [602, 289] on icon at bounding box center [608, 284] width 17 height 17
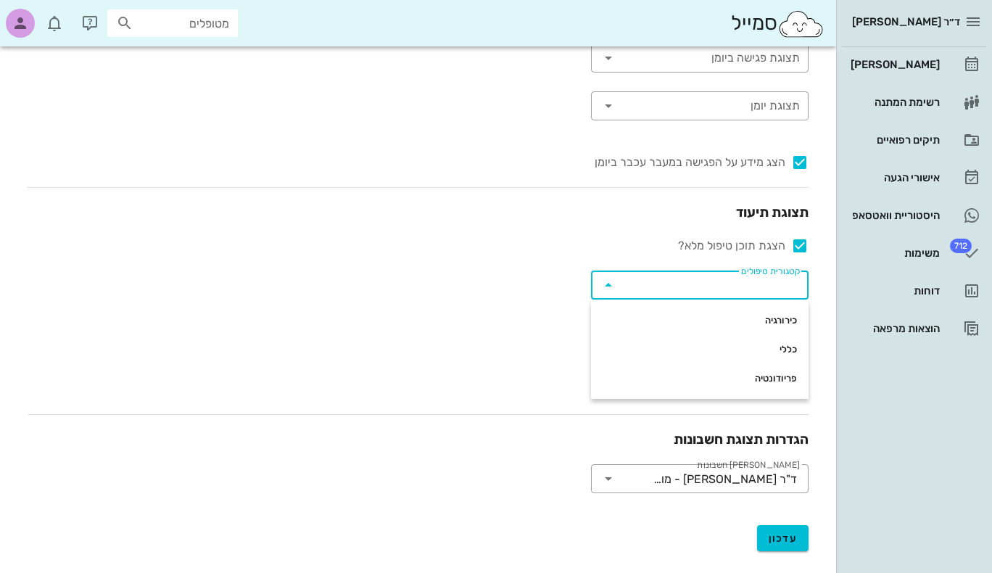
click at [610, 281] on icon at bounding box center [608, 284] width 17 height 17
click at [488, 283] on div "מערכת ויומן צבע משתמש צבע ערכת נושא ​ שפת מערכת עברית ​ תצוגת פגישה ביומן ​ תצו…" at bounding box center [418, 187] width 805 height 614
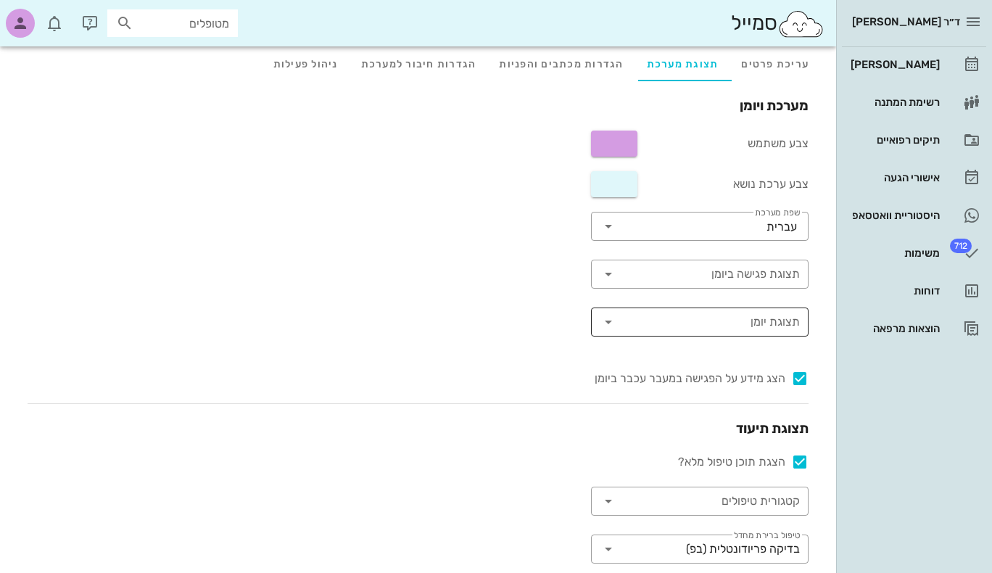
scroll to position [52, 0]
click at [614, 321] on icon at bounding box center [608, 322] width 17 height 17
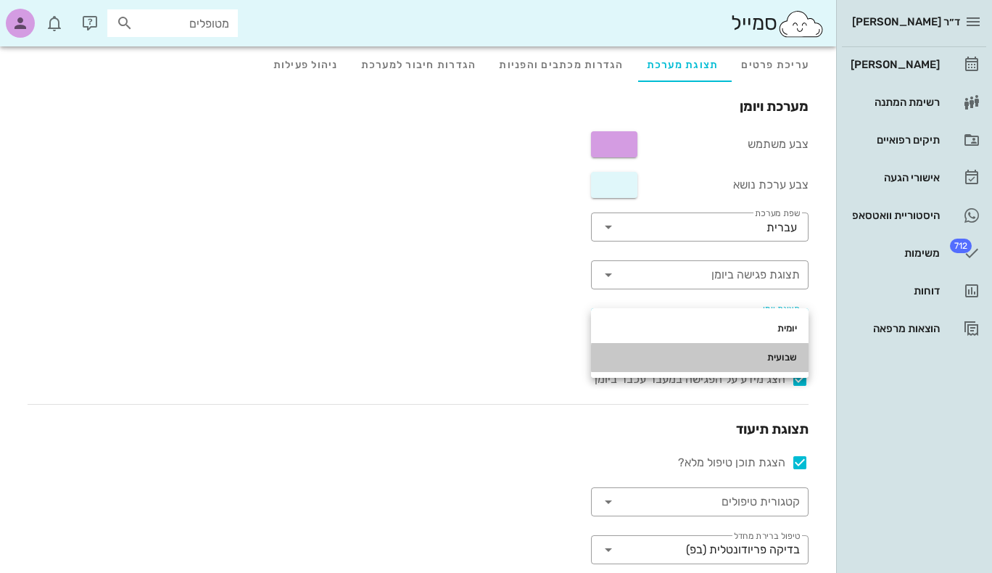
click at [738, 352] on div "שבועית" at bounding box center [700, 358] width 194 height 12
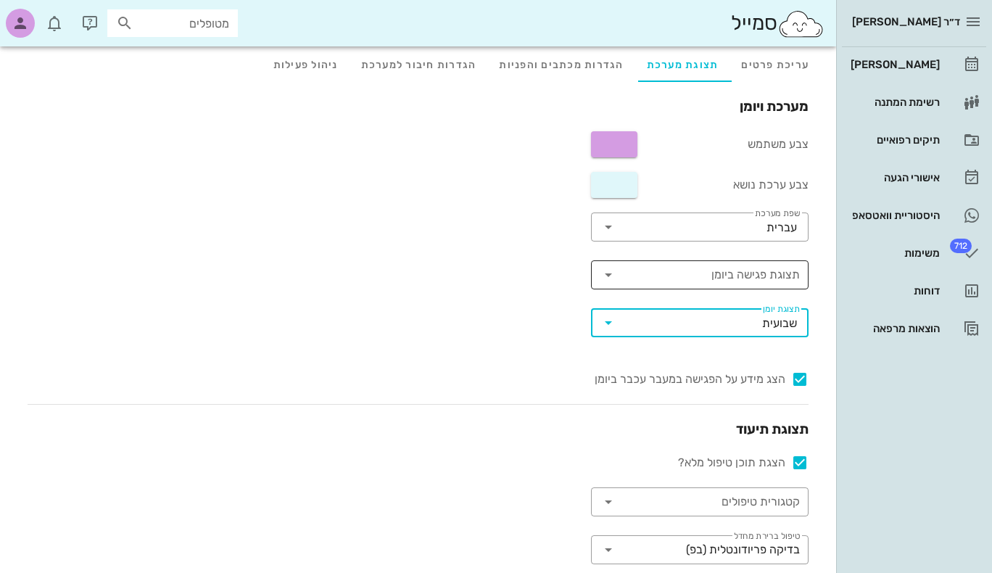
click at [605, 272] on icon at bounding box center [608, 274] width 17 height 17
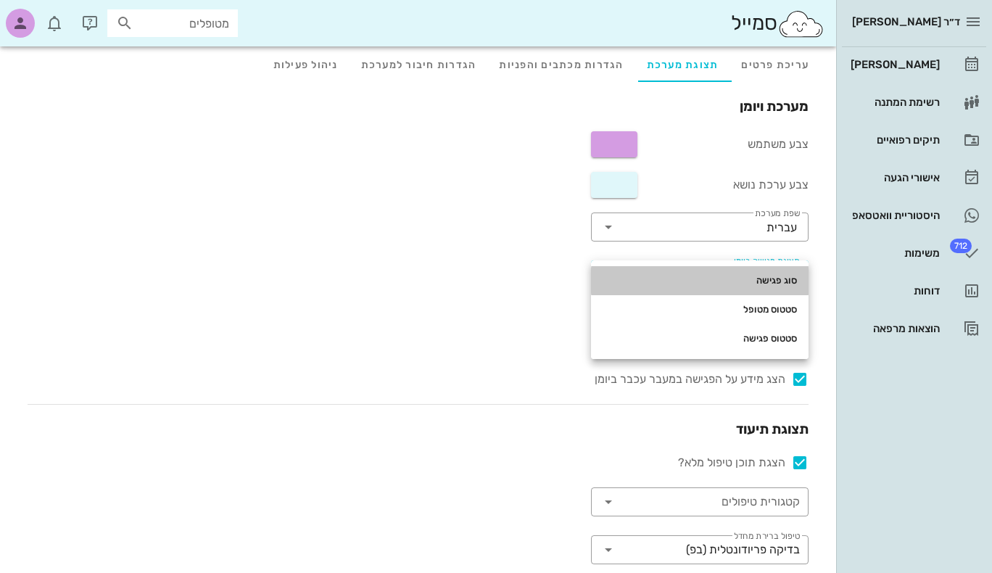
click at [605, 272] on div "סוג פגישה" at bounding box center [700, 280] width 194 height 23
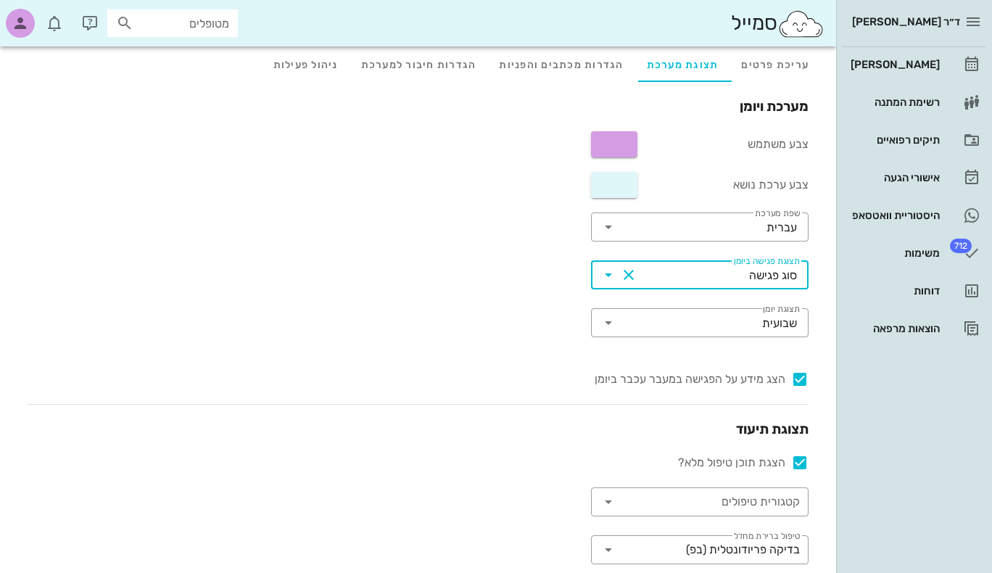
click at [608, 273] on icon at bounding box center [608, 274] width 17 height 17
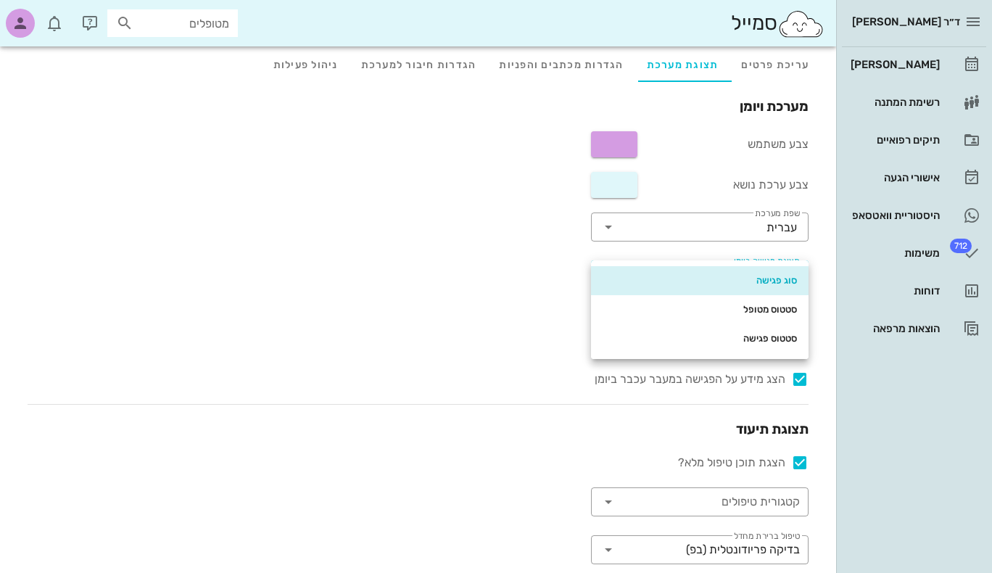
click at [606, 273] on div "סוג פגישה" at bounding box center [700, 280] width 194 height 23
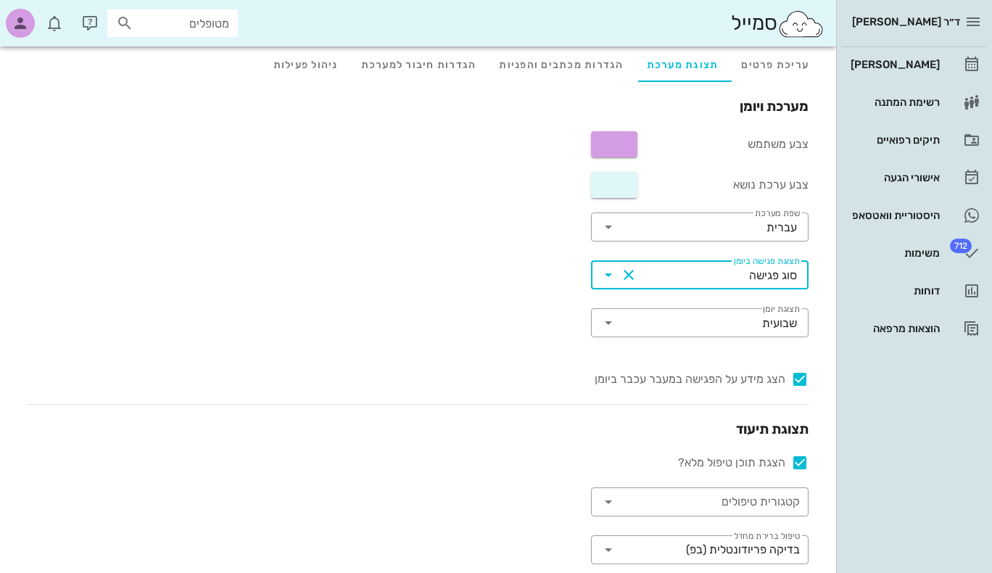
click at [474, 305] on div "מערכת ויומן צבע משתמש צבע ערכת נושא ​ שפת מערכת עברית ​ תצוגת פגישה ביומן סוג פ…" at bounding box center [418, 403] width 805 height 614
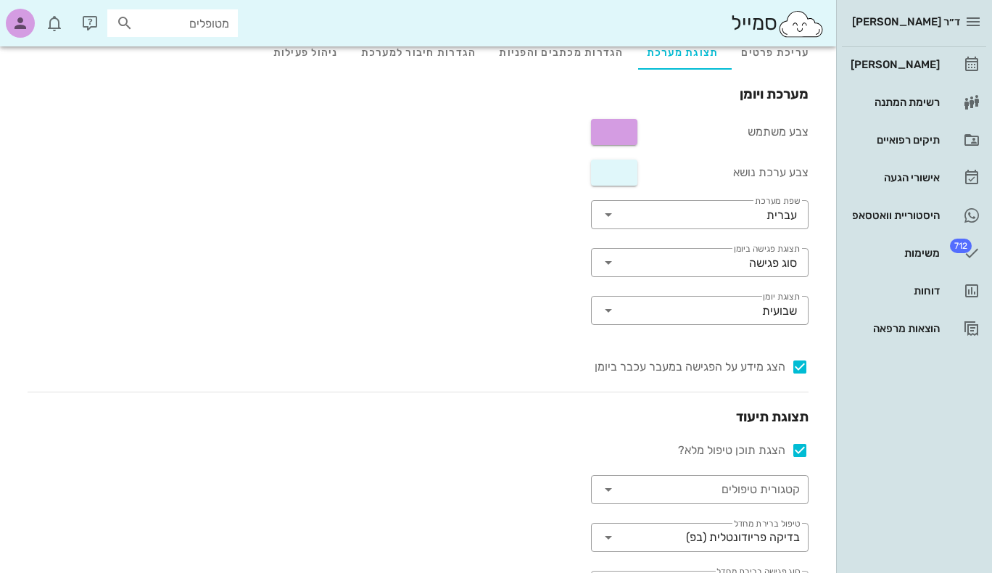
scroll to position [268, 0]
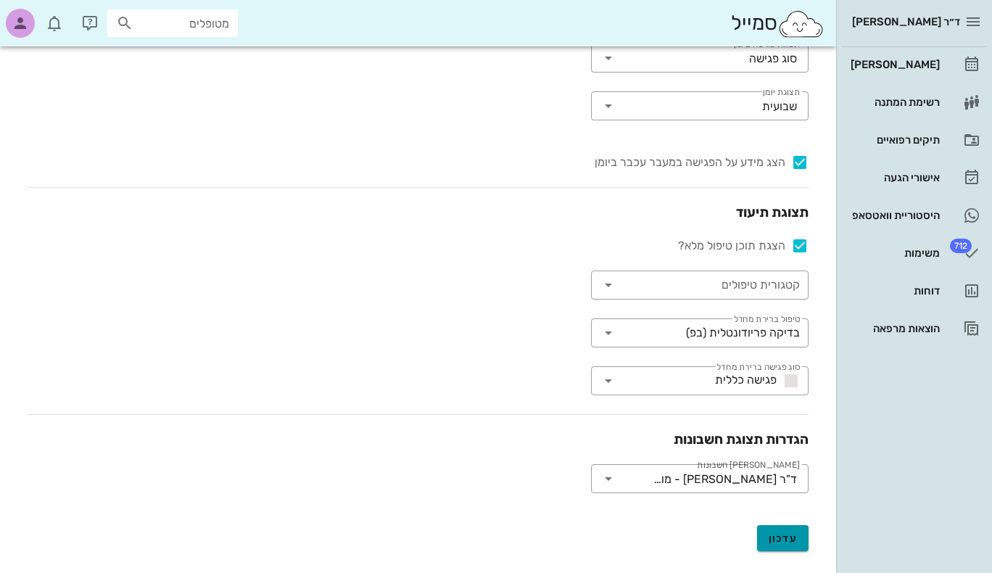
click at [789, 541] on span "עדכון" at bounding box center [783, 538] width 29 height 12
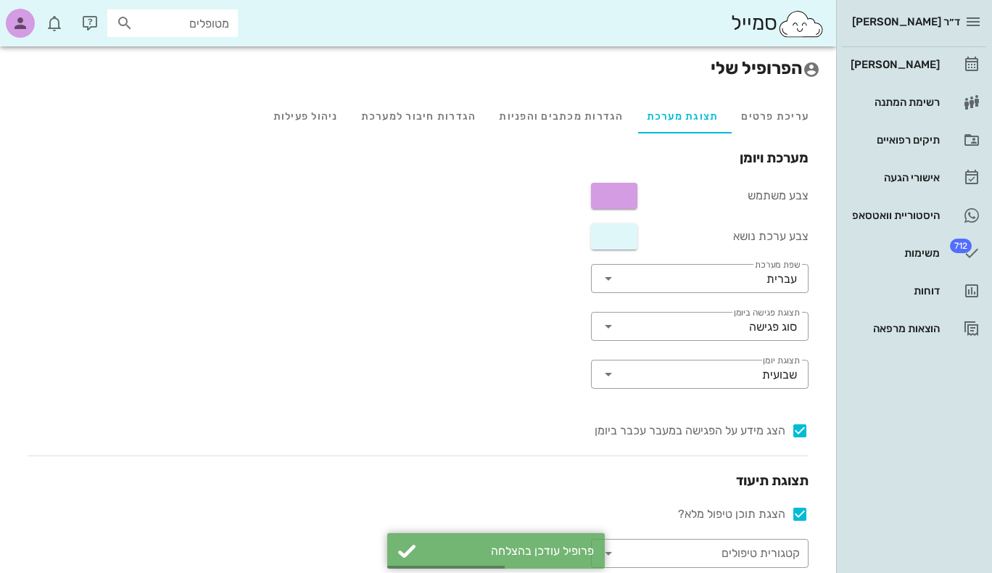
scroll to position [0, 0]
click at [795, 117] on div "עריכת פרטים" at bounding box center [775, 116] width 91 height 35
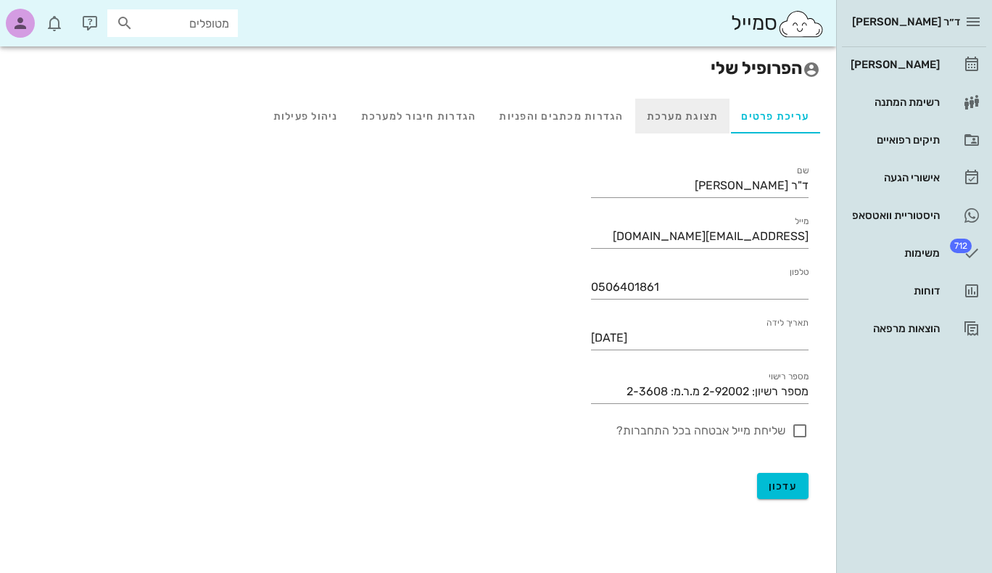
click at [700, 117] on div "תצוגת מערכת" at bounding box center [683, 116] width 95 height 35
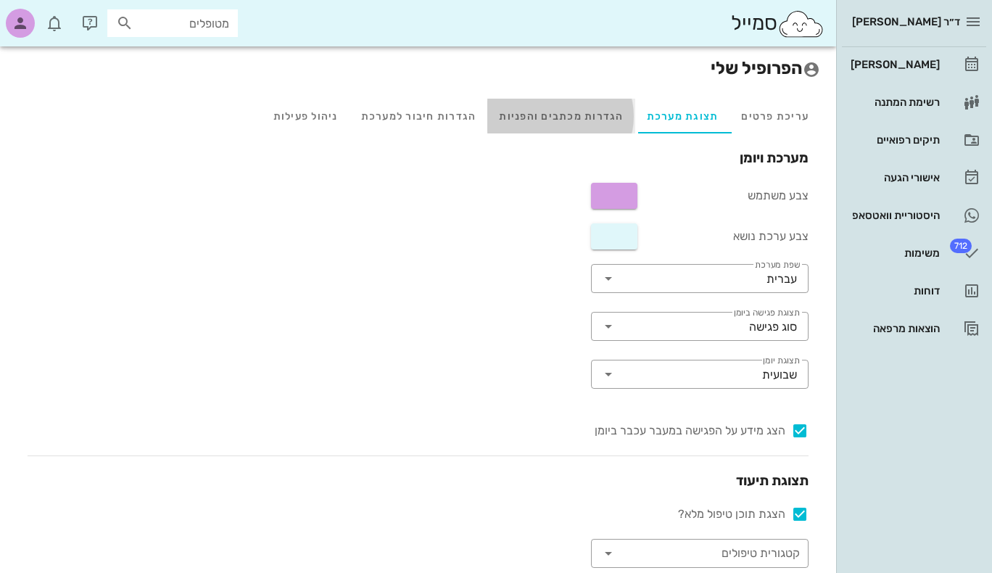
click at [598, 116] on div "הגדרות מכתבים והפניות" at bounding box center [561, 116] width 147 height 35
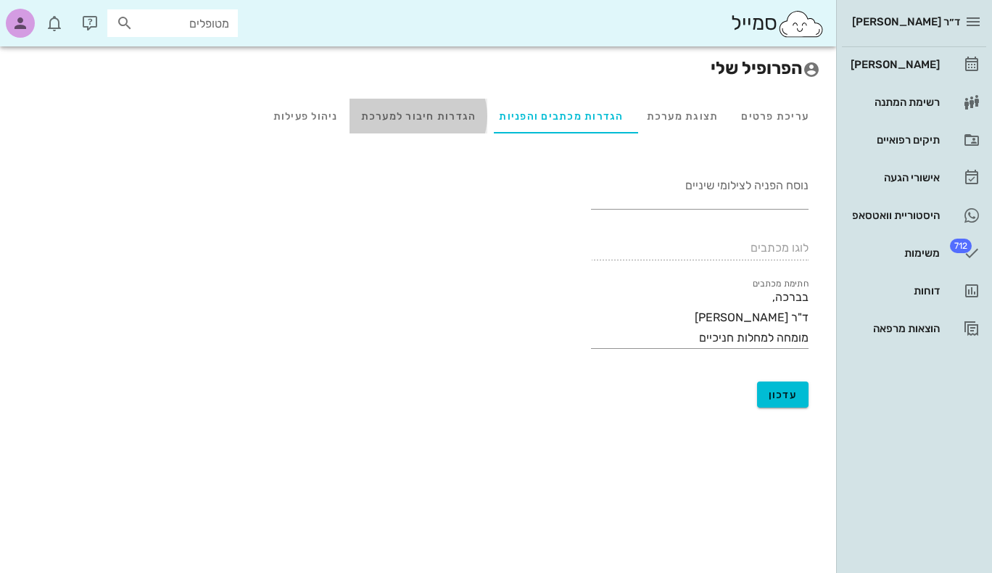
click at [440, 119] on div "הגדרות חיבור למערכת" at bounding box center [419, 116] width 139 height 35
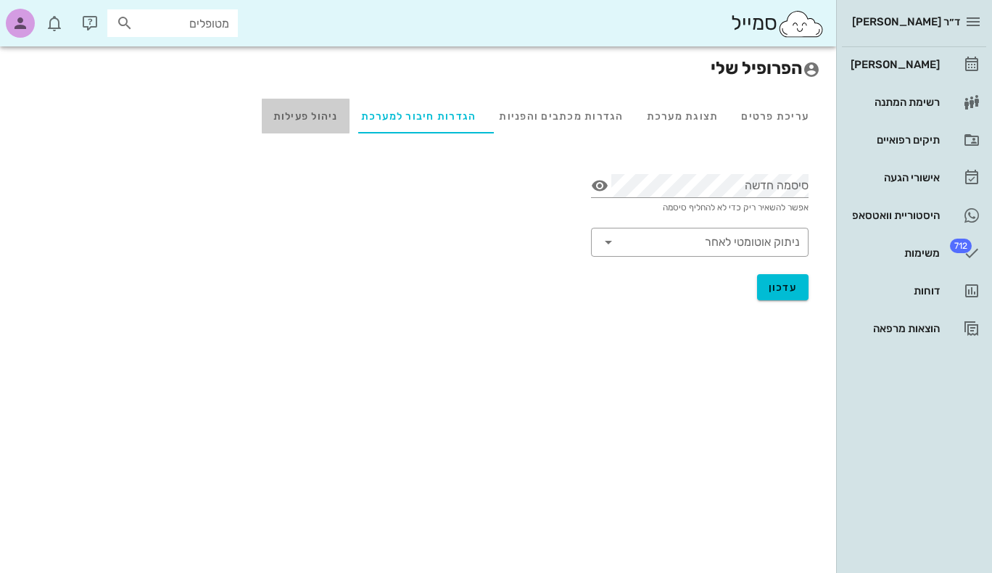
click at [323, 118] on div "ניהול פעילות" at bounding box center [306, 116] width 88 height 35
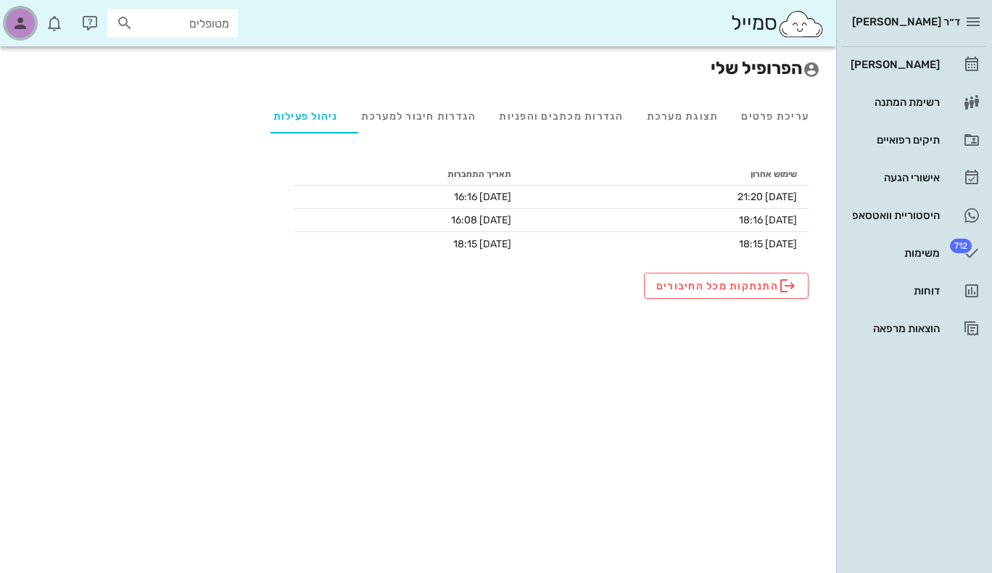
click at [25, 15] on icon "button" at bounding box center [20, 23] width 17 height 17
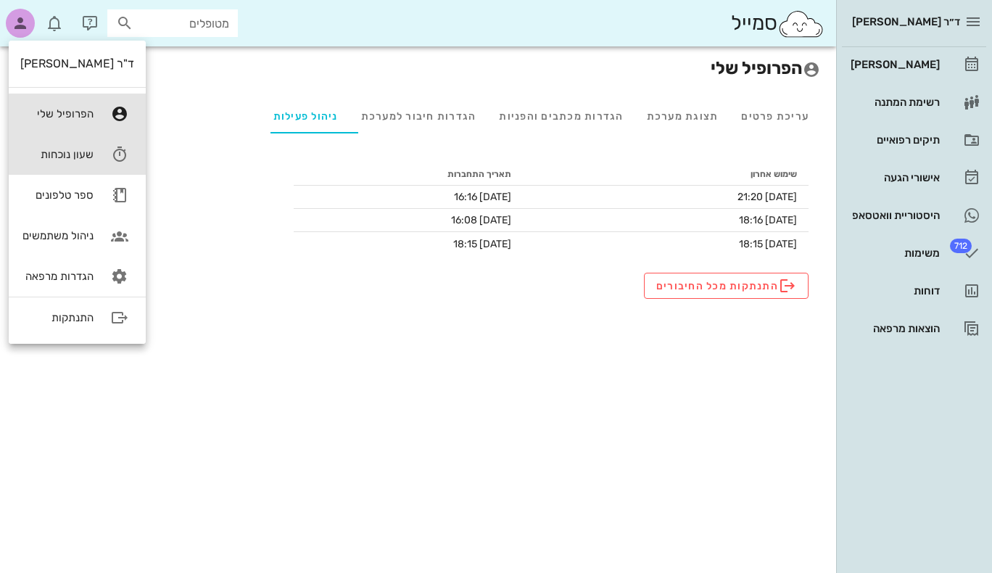
click at [79, 160] on div "שעון נוכחות" at bounding box center [56, 154] width 73 height 13
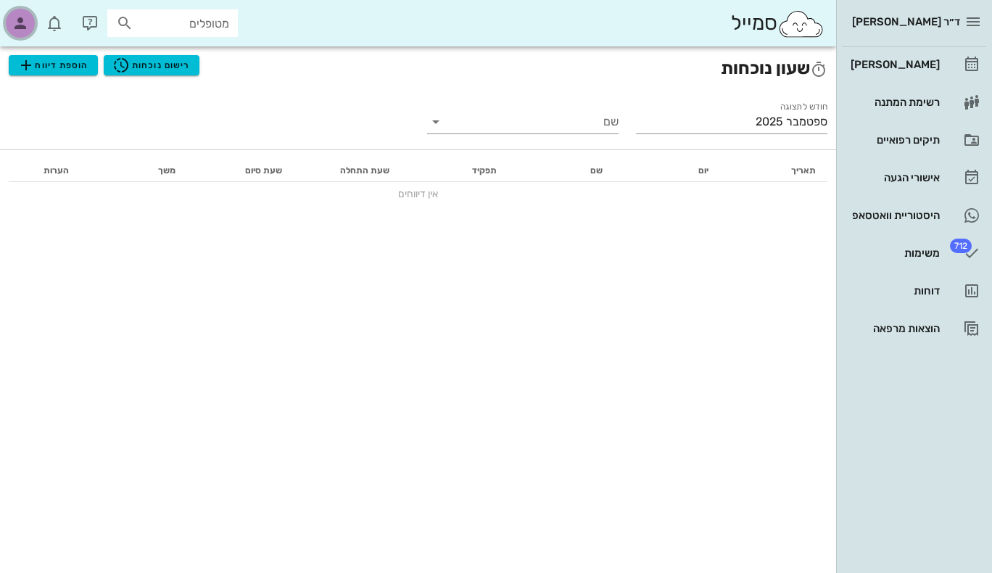
click at [24, 25] on icon "button" at bounding box center [20, 23] width 17 height 17
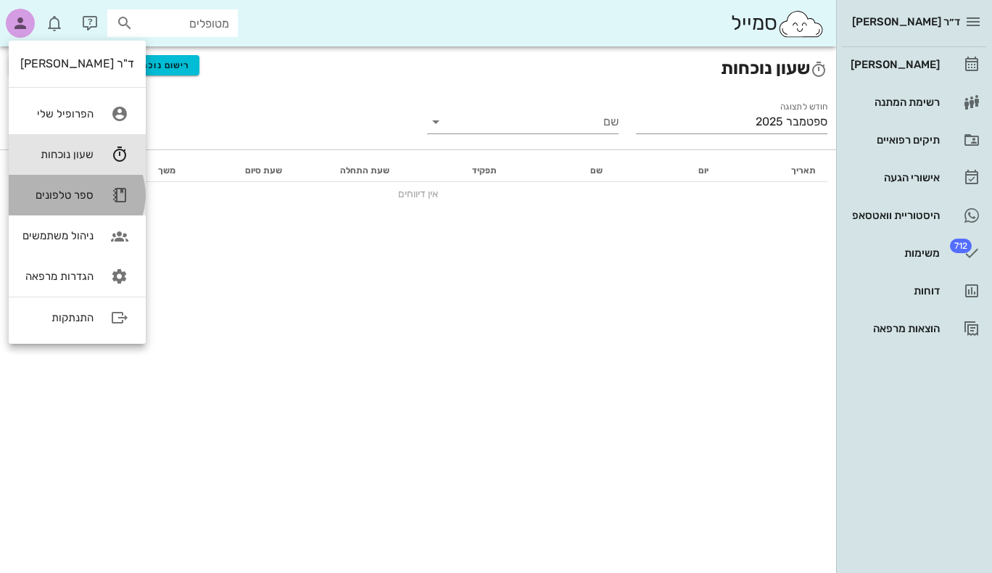
click at [70, 192] on div "ספר טלפונים" at bounding box center [56, 195] width 73 height 13
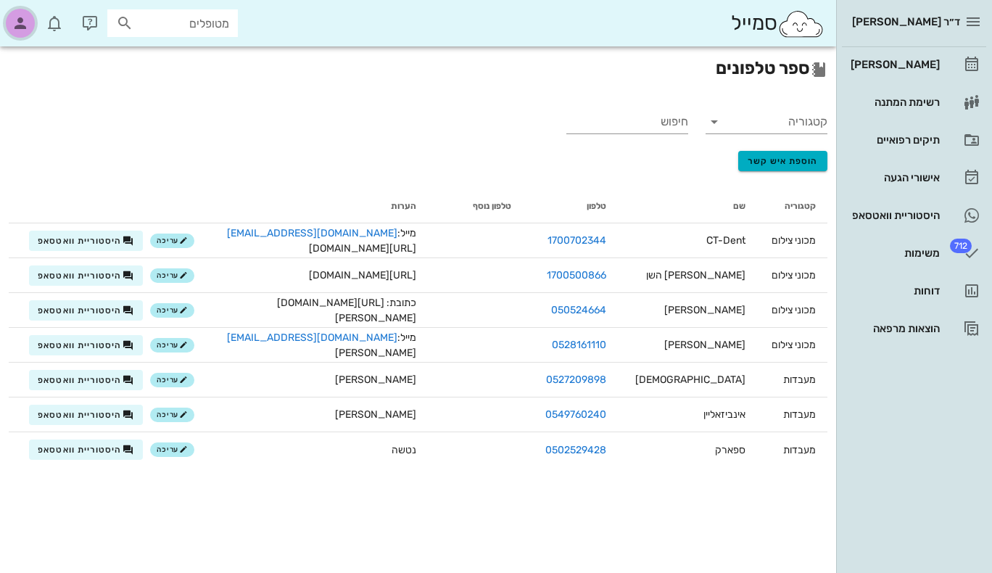
click at [24, 22] on icon "button" at bounding box center [20, 23] width 17 height 17
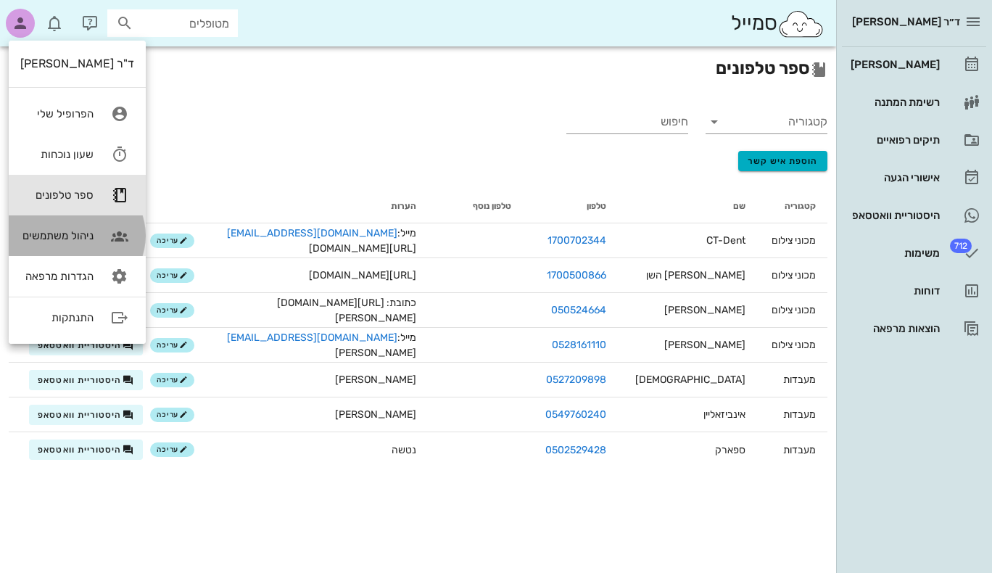
click at [58, 238] on div "ניהול משתמשים" at bounding box center [56, 235] width 73 height 13
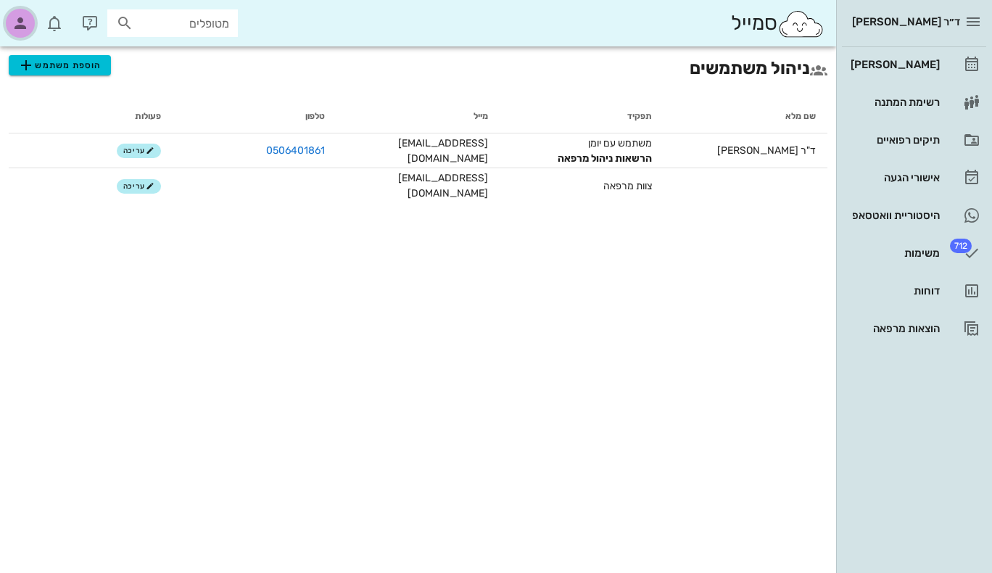
click at [20, 25] on icon "button" at bounding box center [20, 23] width 17 height 17
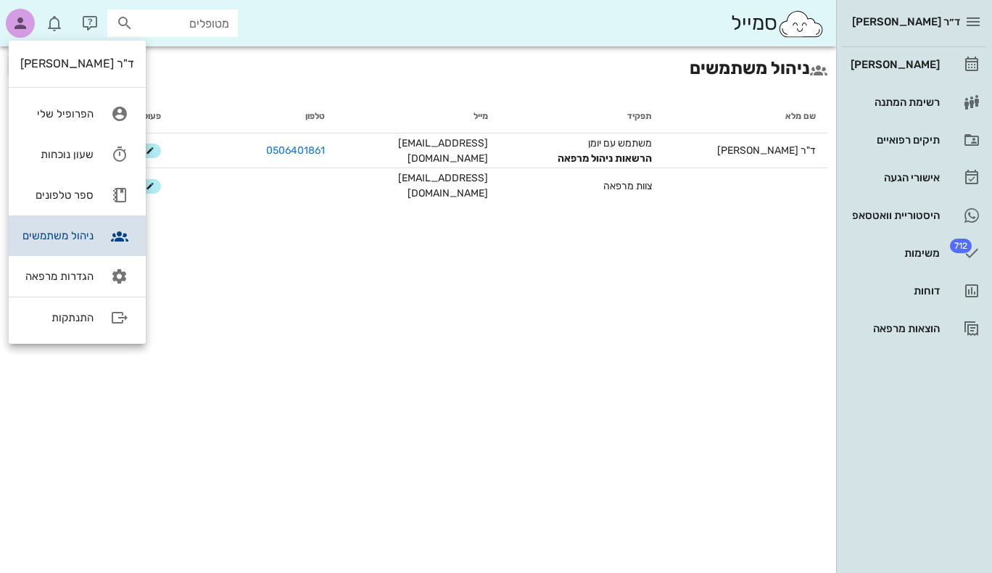
click at [85, 242] on link "ניהול משתמשים" at bounding box center [77, 235] width 137 height 41
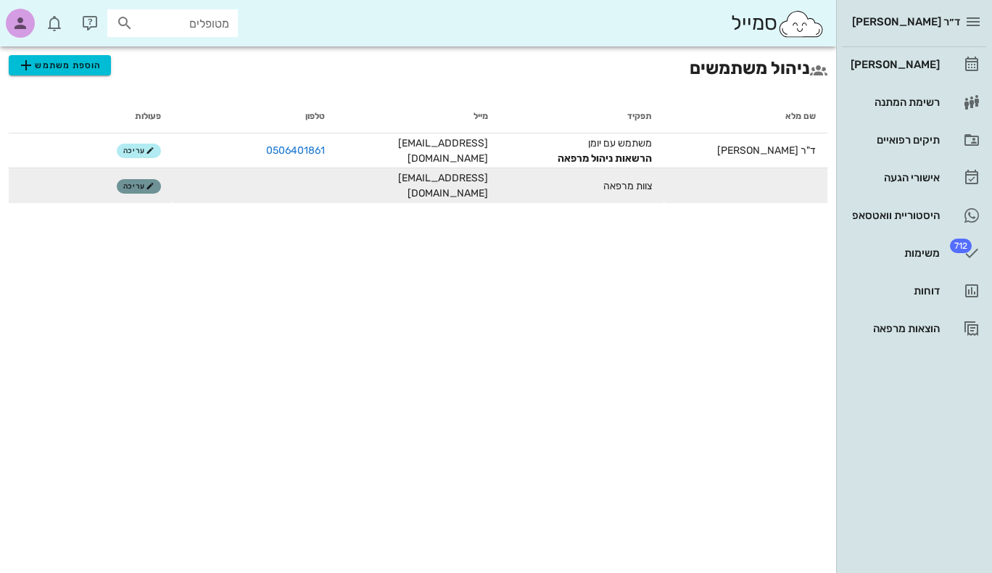
click at [131, 186] on span "עריכה" at bounding box center [138, 186] width 31 height 9
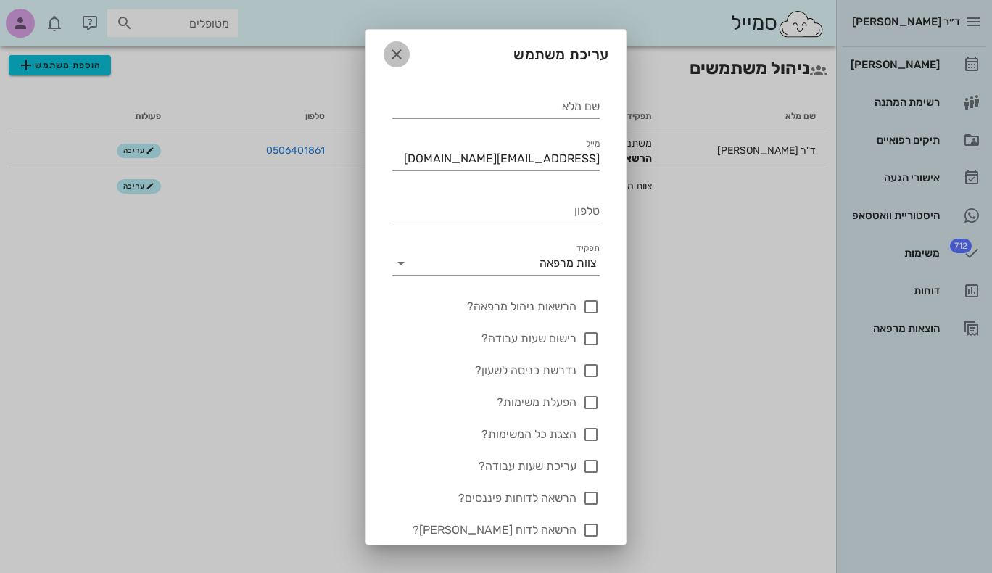
click at [398, 52] on span "button" at bounding box center [397, 54] width 26 height 17
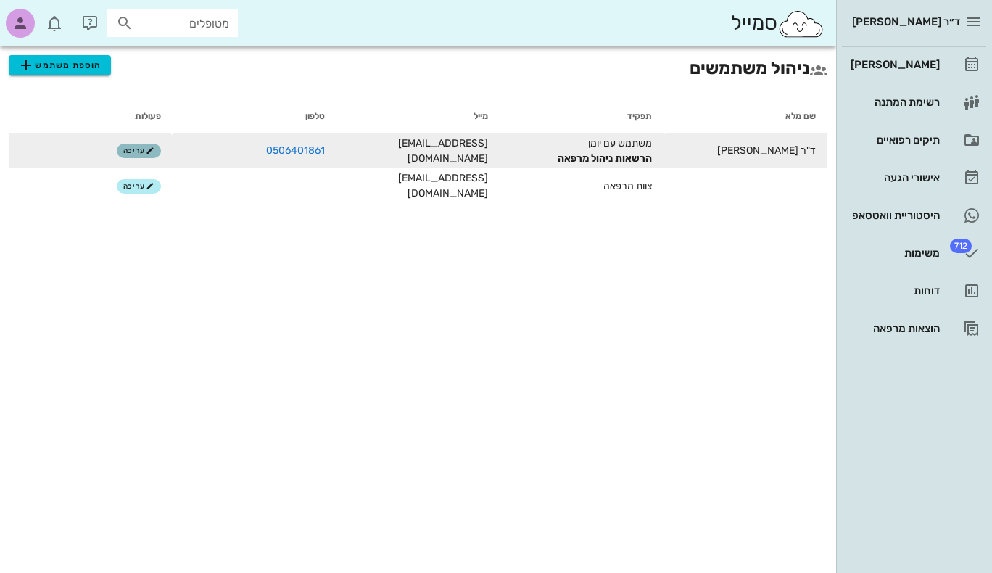
click at [129, 155] on span "עריכה" at bounding box center [138, 151] width 31 height 9
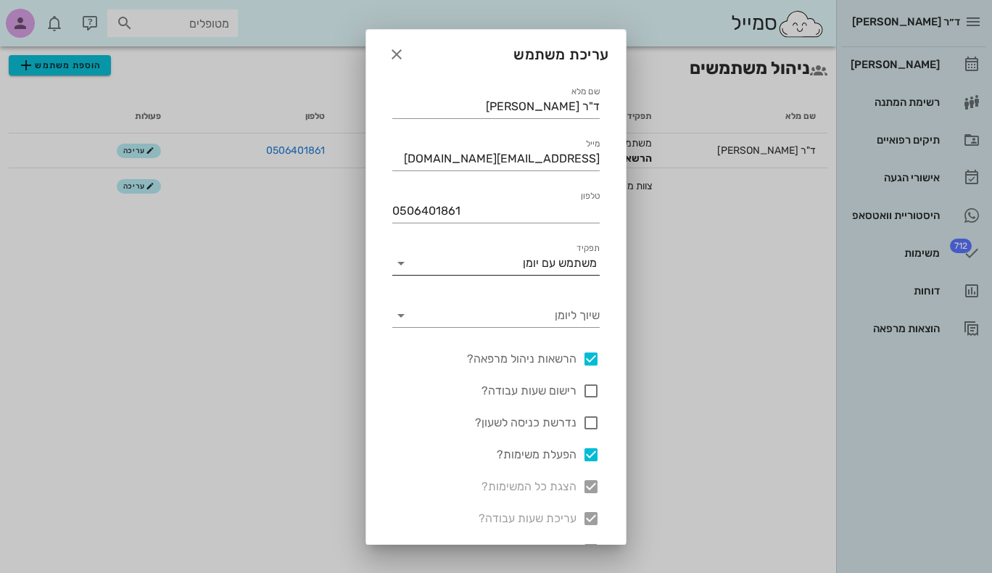
click at [408, 263] on icon at bounding box center [400, 263] width 17 height 17
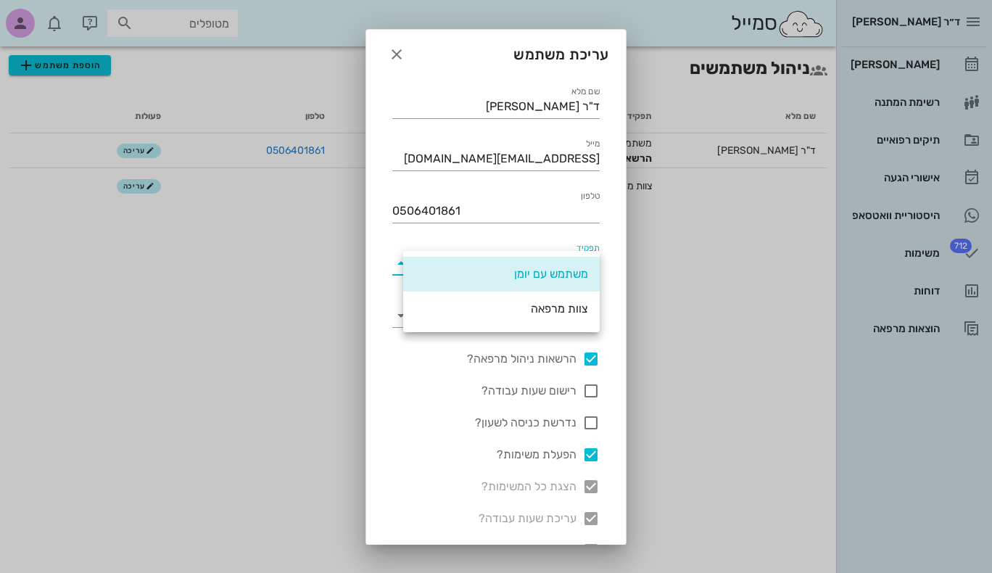
click at [325, 263] on div at bounding box center [496, 286] width 992 height 573
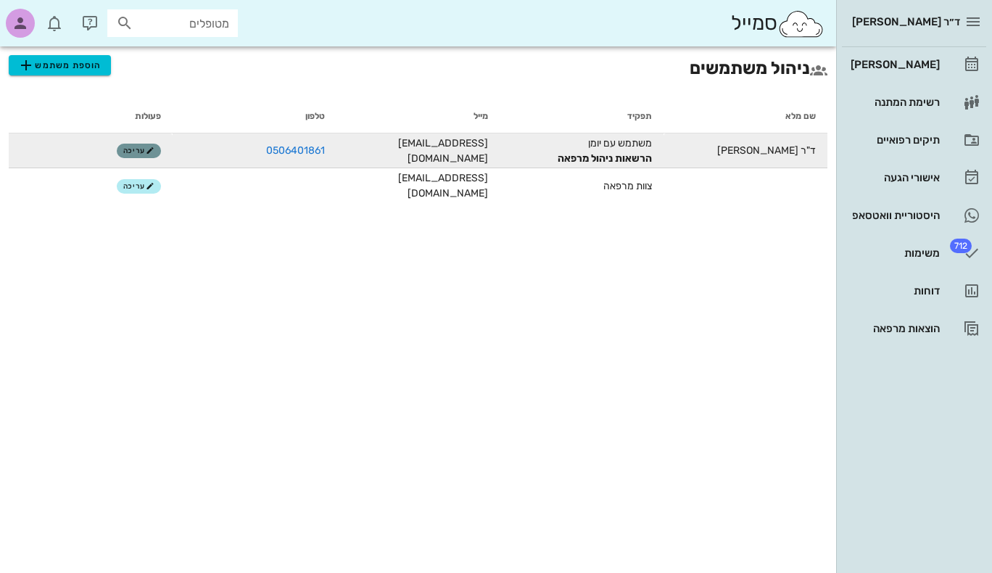
click at [127, 152] on span "עריכה" at bounding box center [138, 151] width 31 height 9
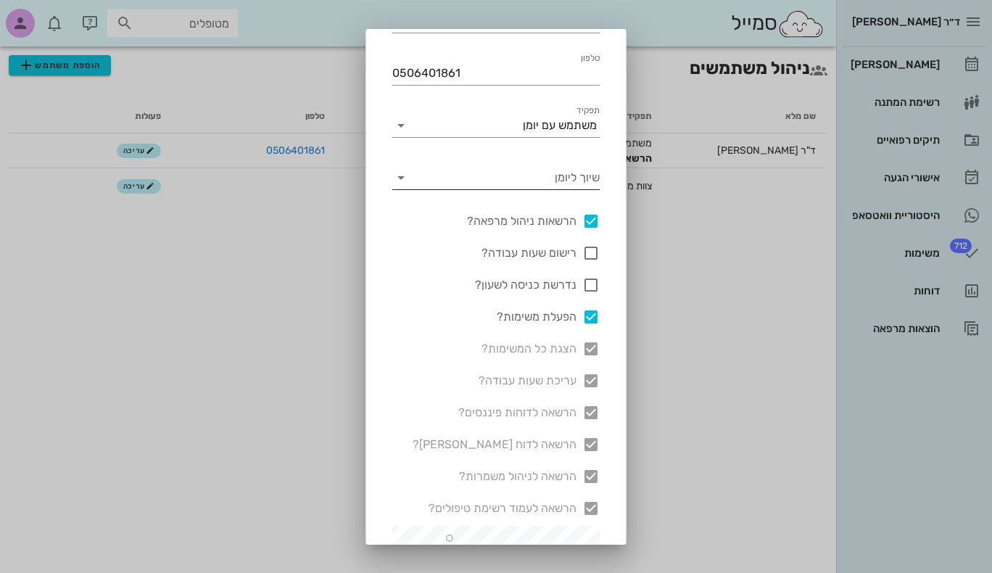
click at [410, 178] on icon at bounding box center [400, 177] width 17 height 17
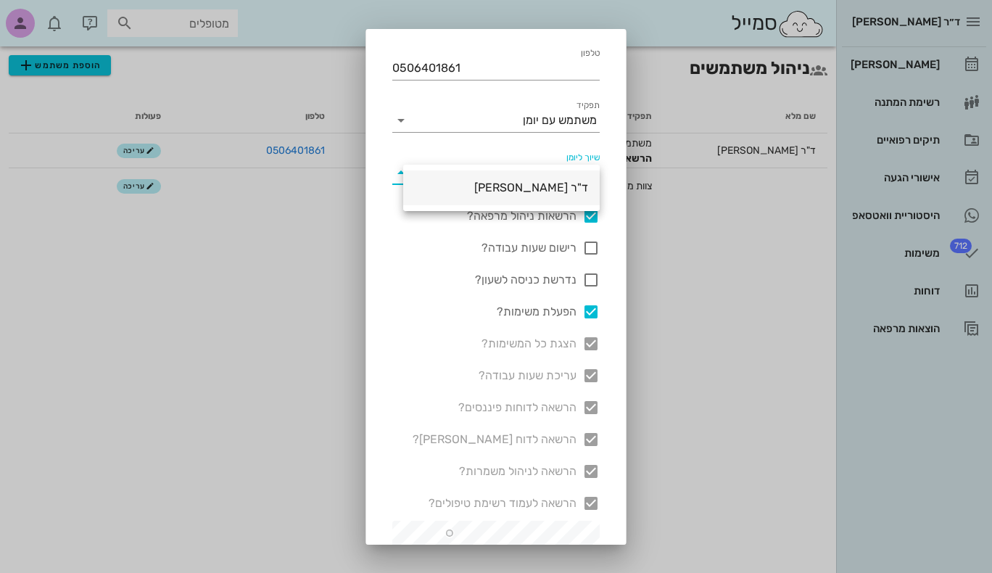
click at [408, 171] on div "ד"ר [PERSON_NAME]" at bounding box center [501, 187] width 197 height 35
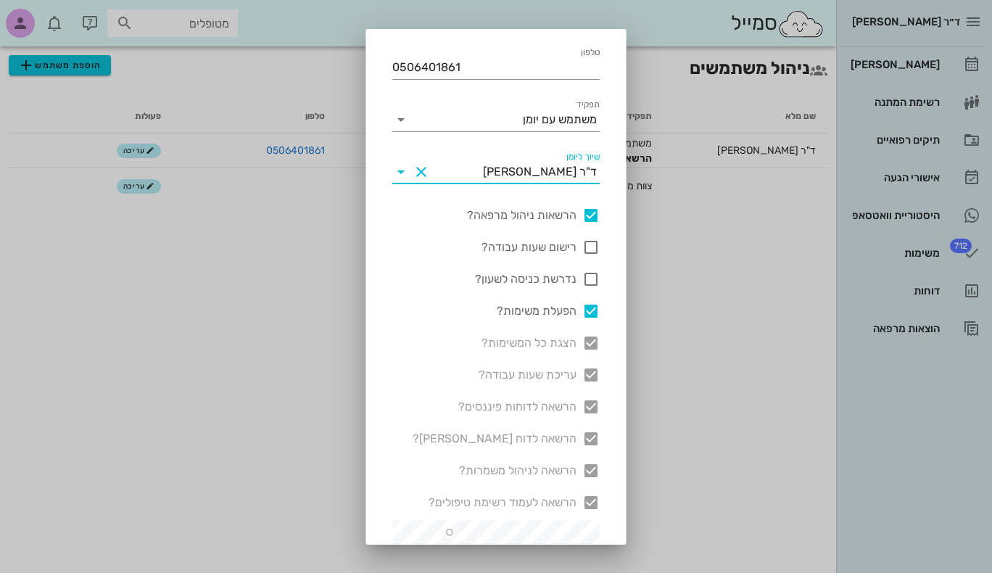
click at [430, 169] on button "Clear שיוך ליומן" at bounding box center [421, 171] width 17 height 17
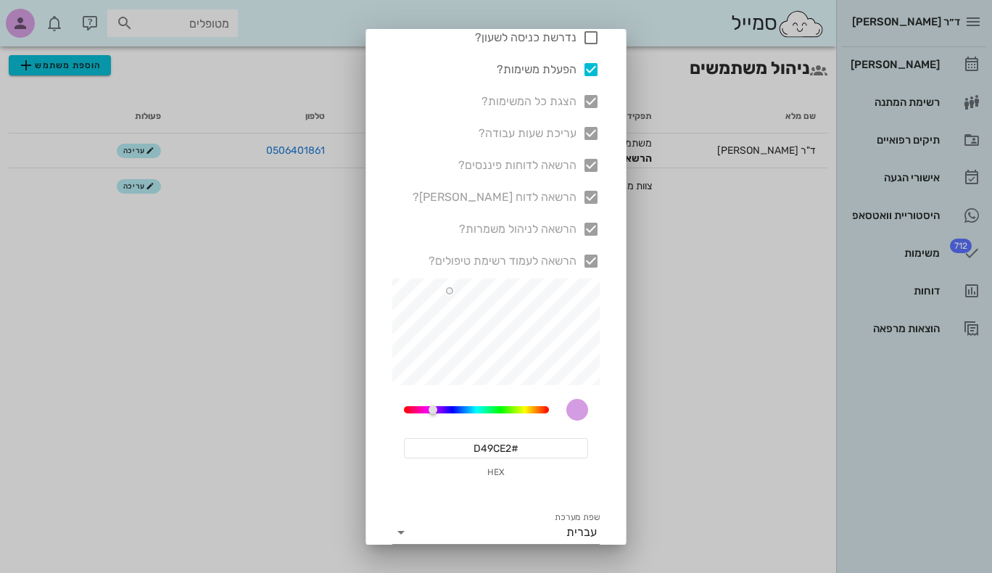
scroll to position [445, 0]
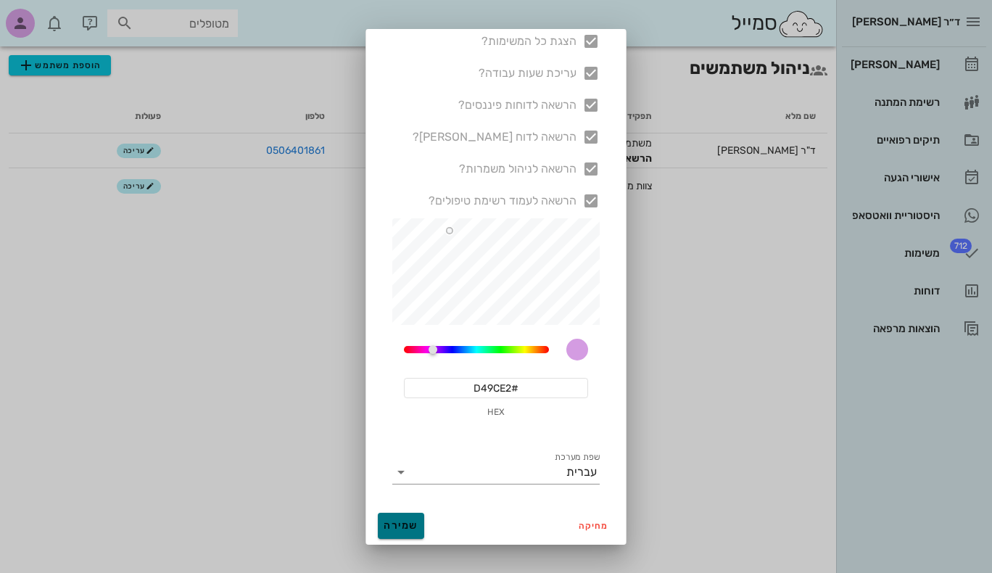
click at [406, 522] on span "שמירה" at bounding box center [401, 525] width 35 height 12
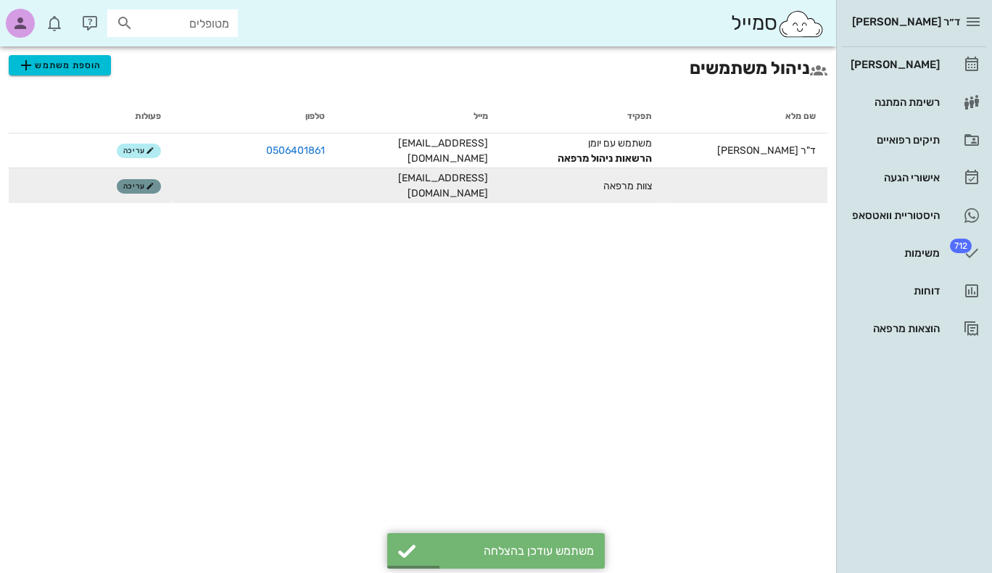
click at [128, 185] on span "עריכה" at bounding box center [138, 186] width 31 height 9
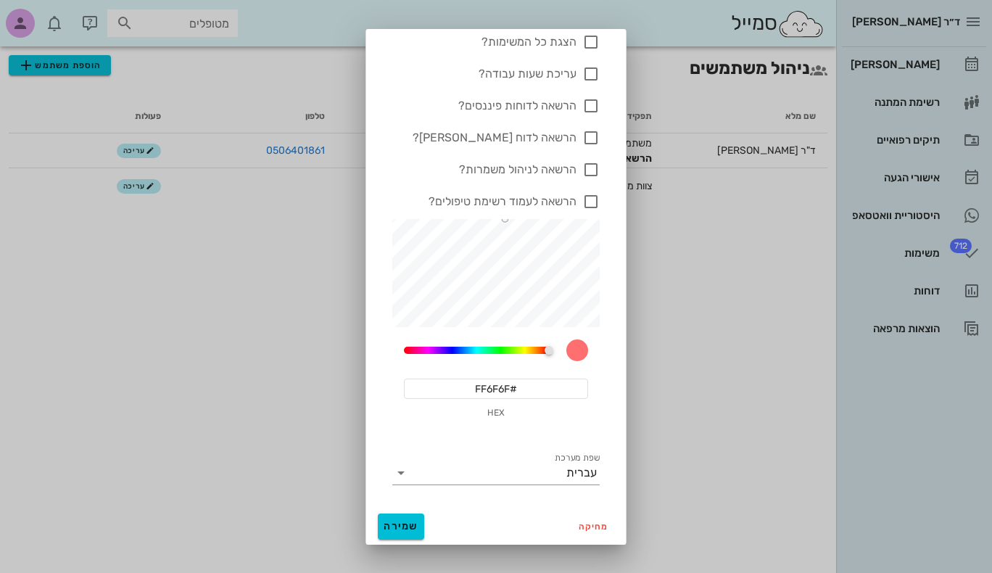
scroll to position [393, 0]
click at [419, 528] on span "שמירה" at bounding box center [401, 525] width 35 height 12
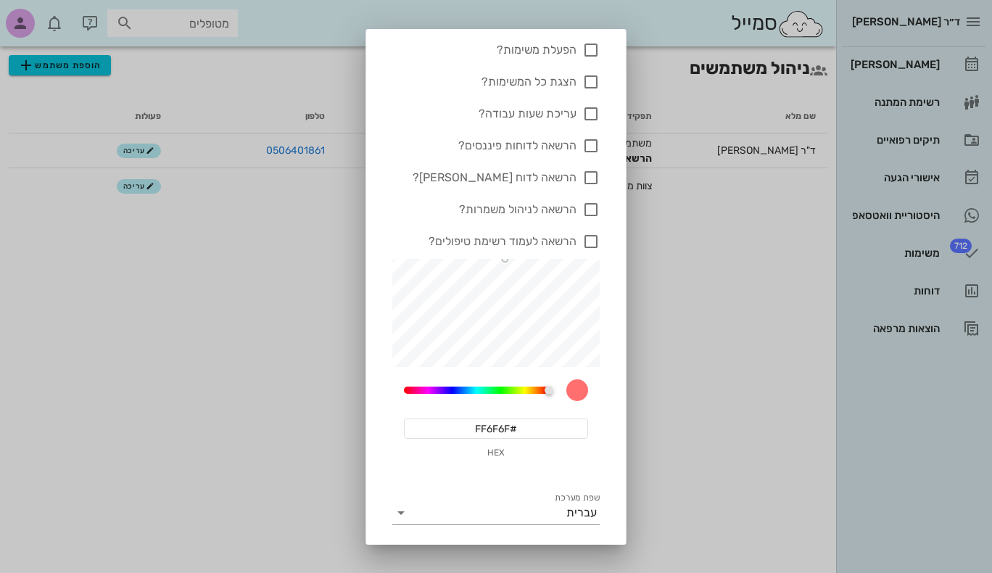
scroll to position [434, 0]
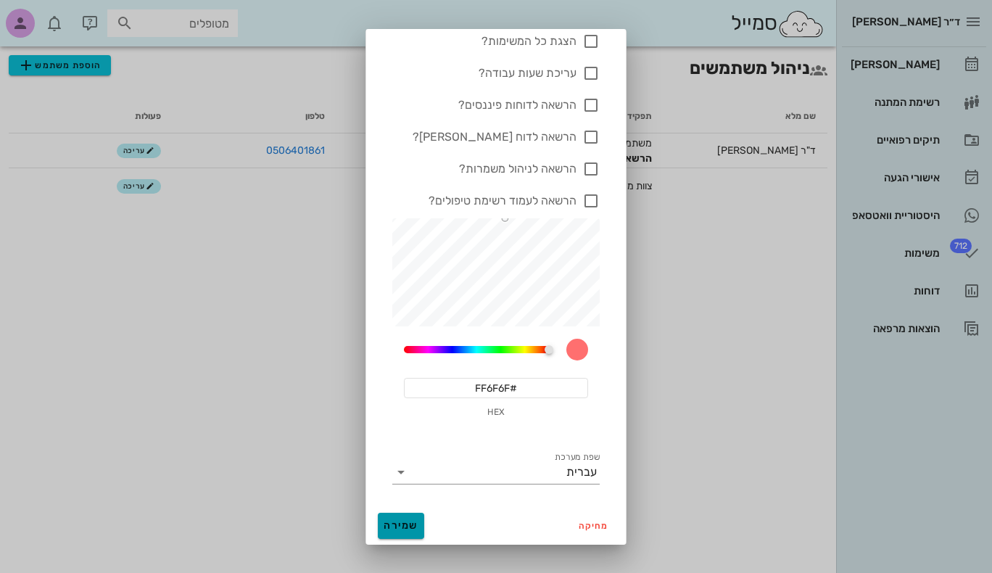
click at [414, 527] on span "שמירה" at bounding box center [401, 525] width 35 height 12
click at [248, 422] on div at bounding box center [496, 286] width 992 height 573
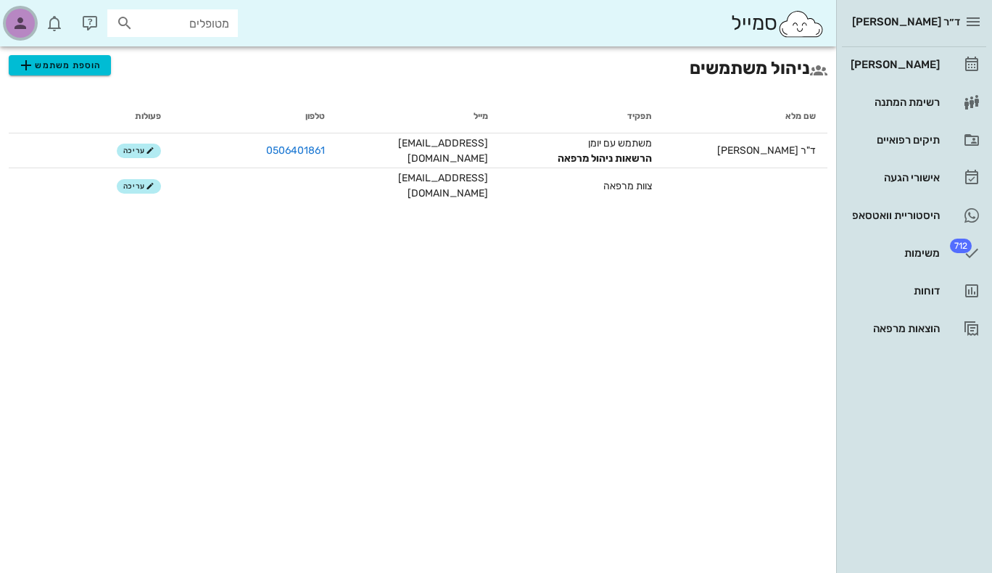
click at [21, 25] on icon "button" at bounding box center [20, 23] width 17 height 17
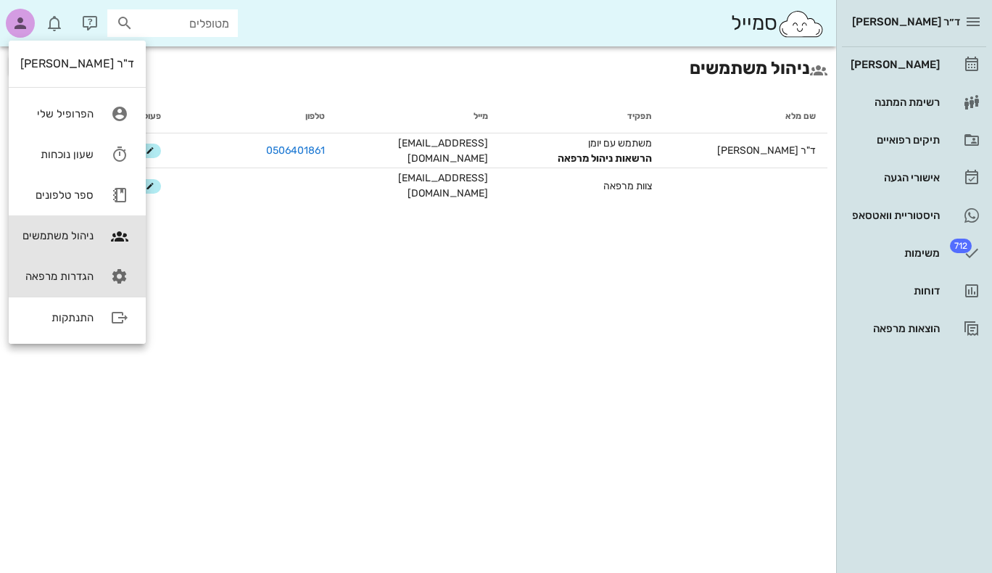
click at [72, 274] on div "הגדרות מרפאה" at bounding box center [56, 276] width 73 height 13
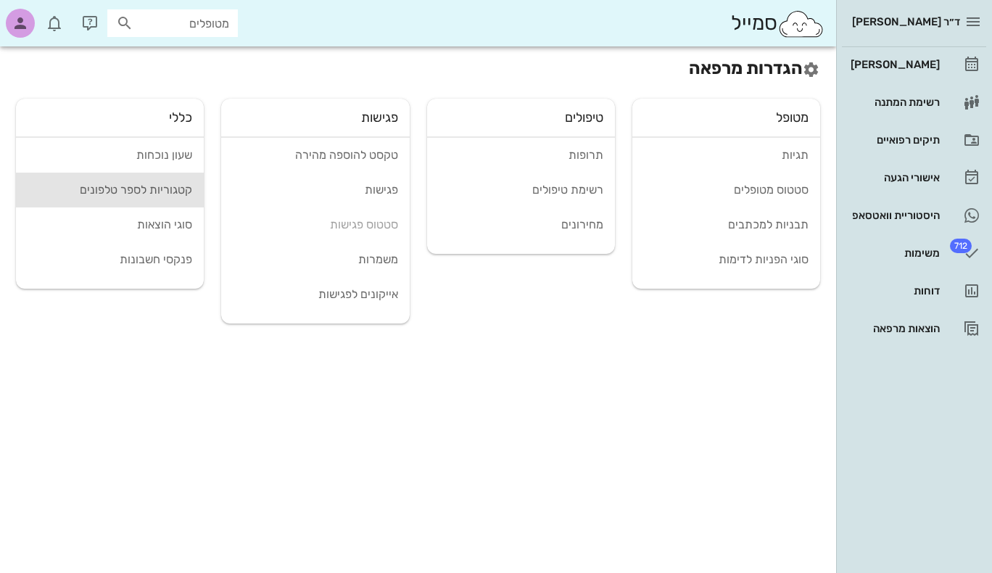
click at [170, 189] on div "קטגוריות לספר טלפונים" at bounding box center [110, 190] width 165 height 14
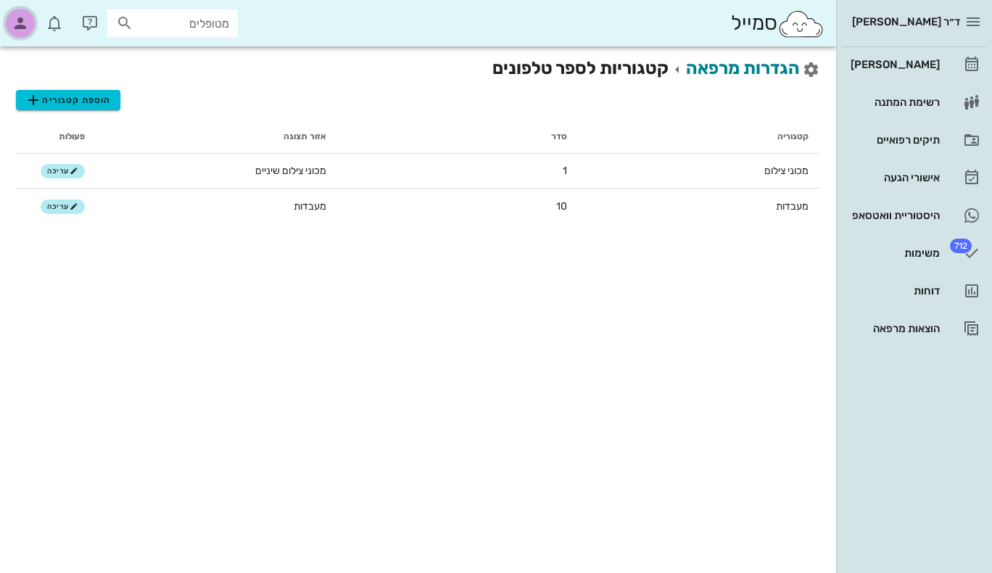
click at [15, 25] on icon "button" at bounding box center [20, 23] width 17 height 17
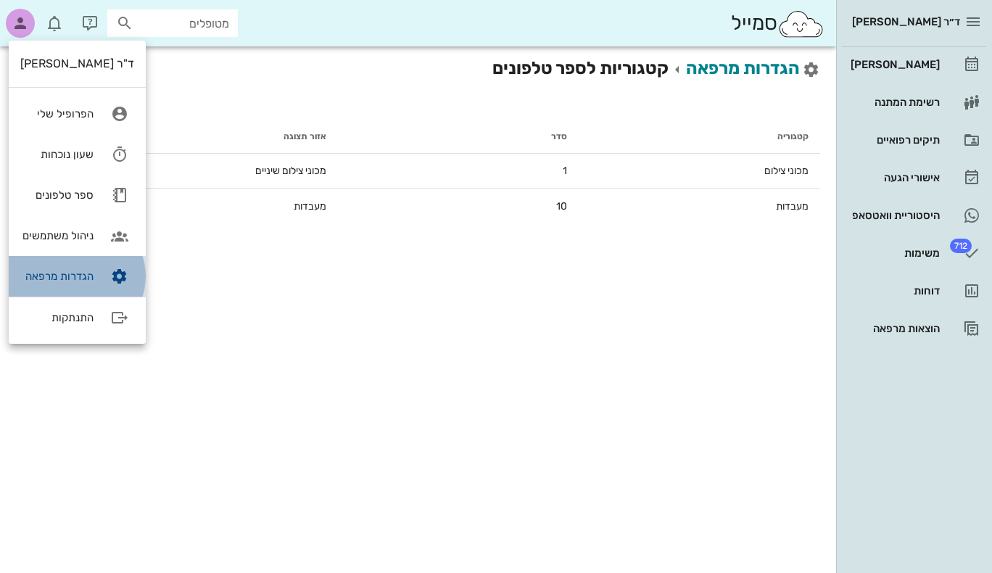
click at [63, 273] on div "הגדרות מרפאה" at bounding box center [56, 276] width 73 height 13
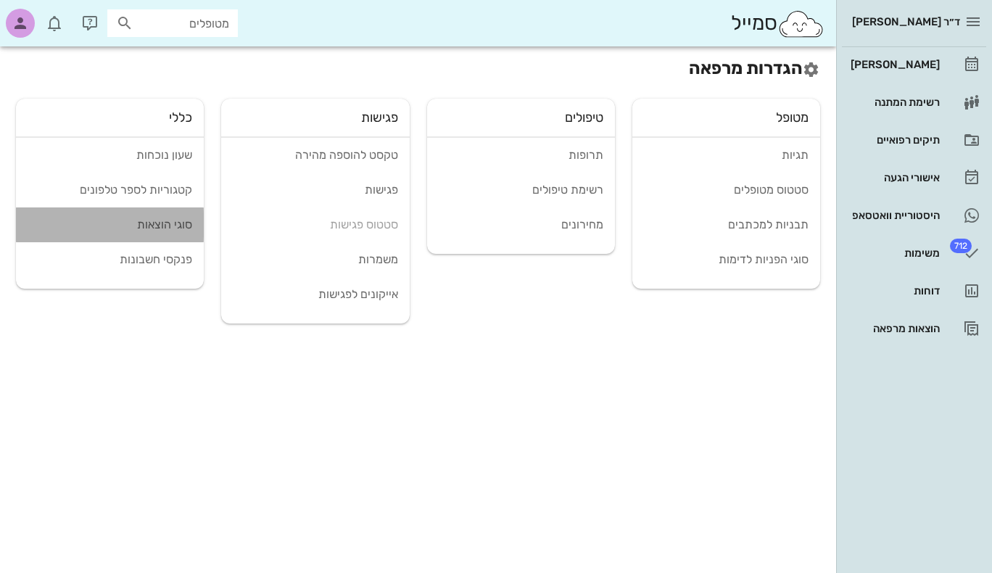
click at [178, 228] on div "סוגי הוצאות" at bounding box center [110, 225] width 165 height 14
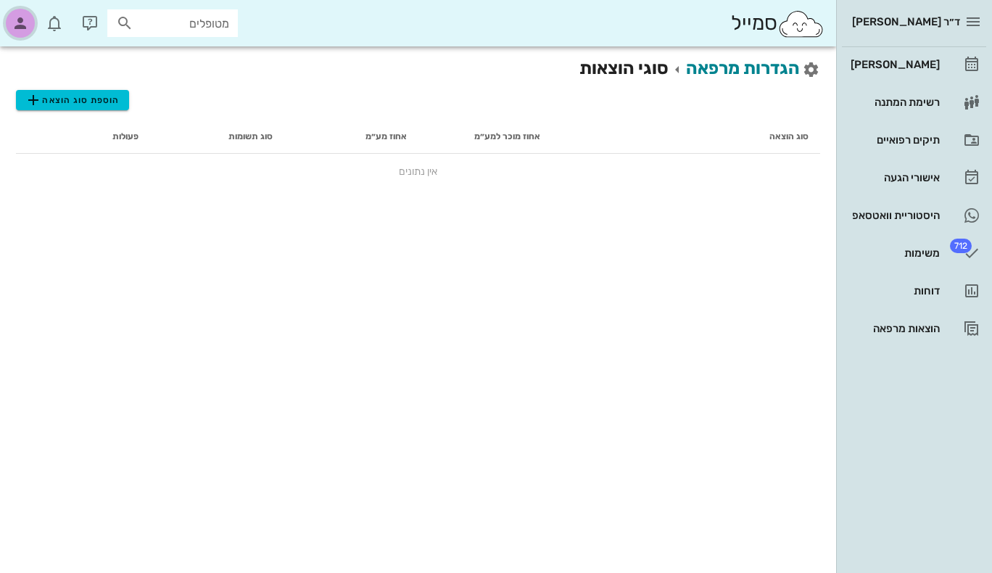
click at [17, 20] on icon "button" at bounding box center [20, 23] width 17 height 17
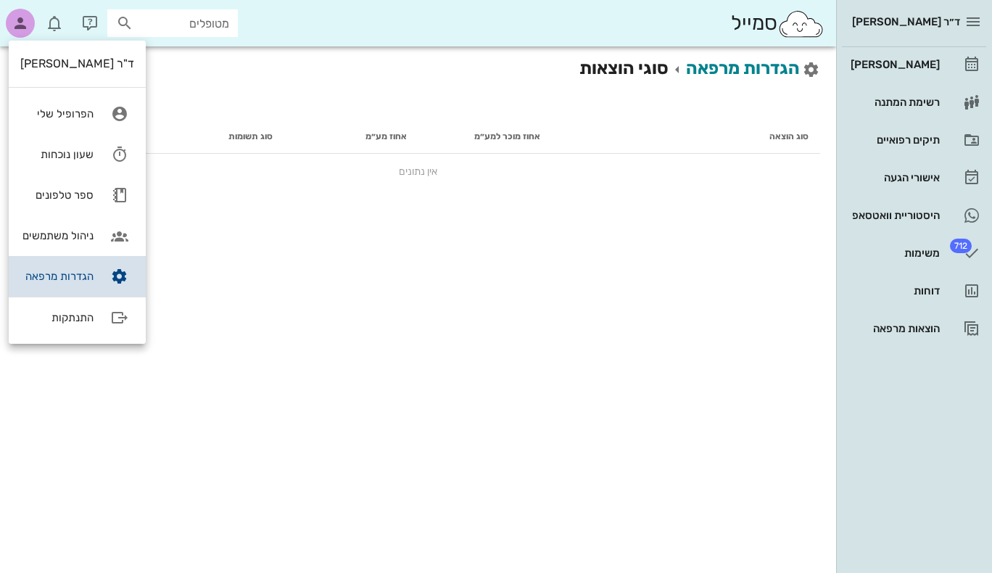
click at [73, 277] on div "הגדרות מרפאה" at bounding box center [56, 276] width 73 height 13
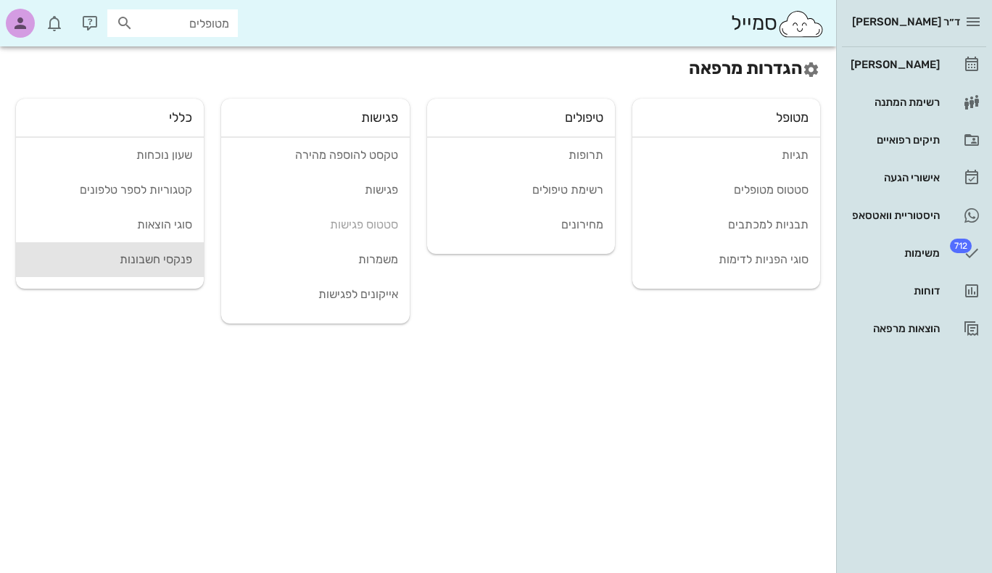
click at [160, 261] on div "פנקסי חשבונות" at bounding box center [110, 259] width 165 height 14
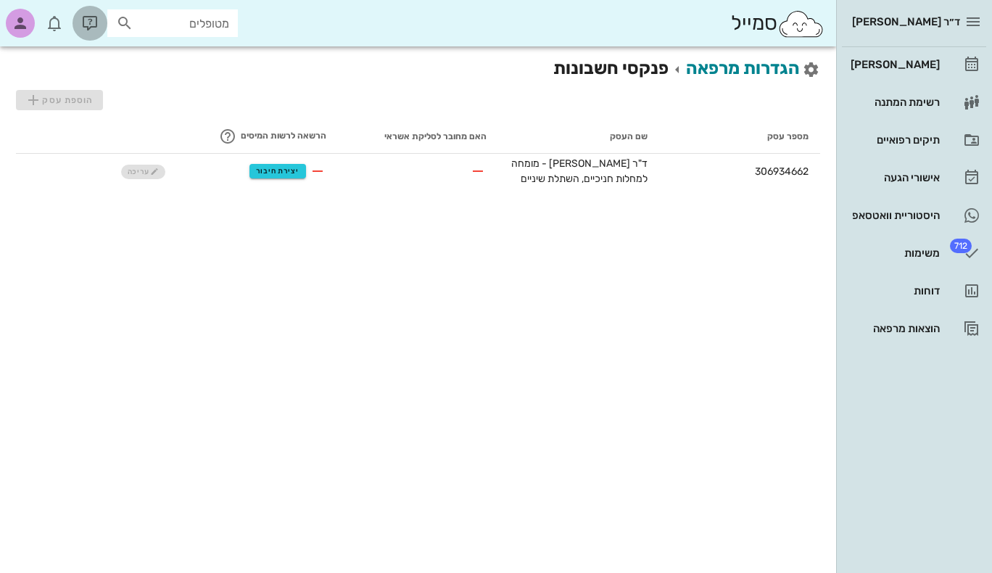
click at [96, 20] on icon "button" at bounding box center [89, 23] width 17 height 17
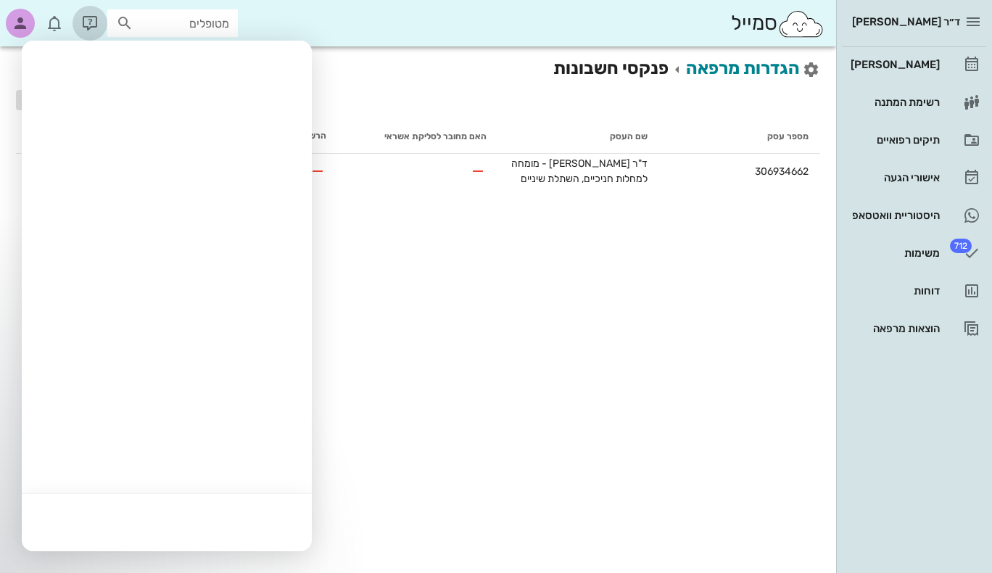
click at [94, 22] on icon "button" at bounding box center [89, 23] width 17 height 17
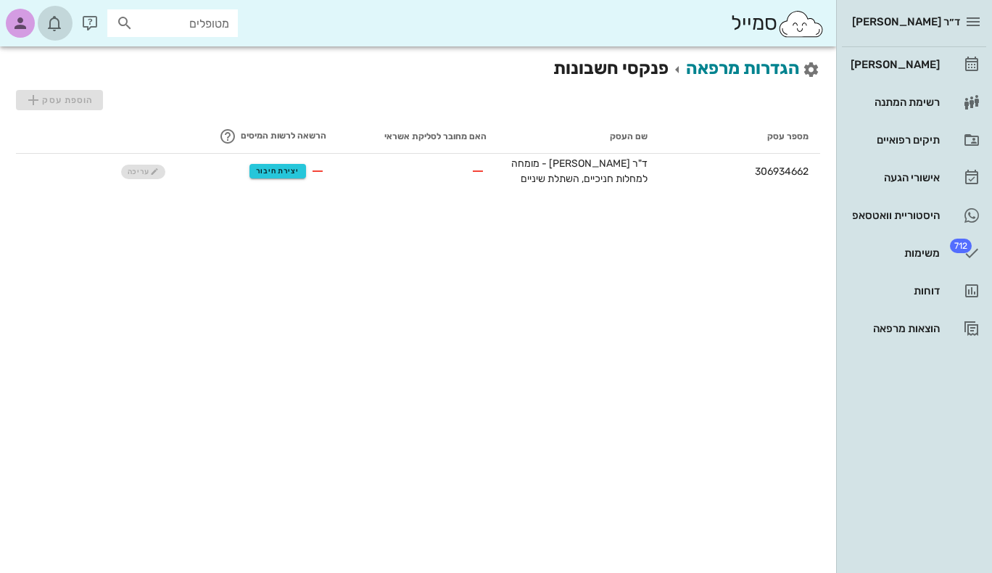
click at [54, 20] on icon "button" at bounding box center [54, 23] width 17 height 17
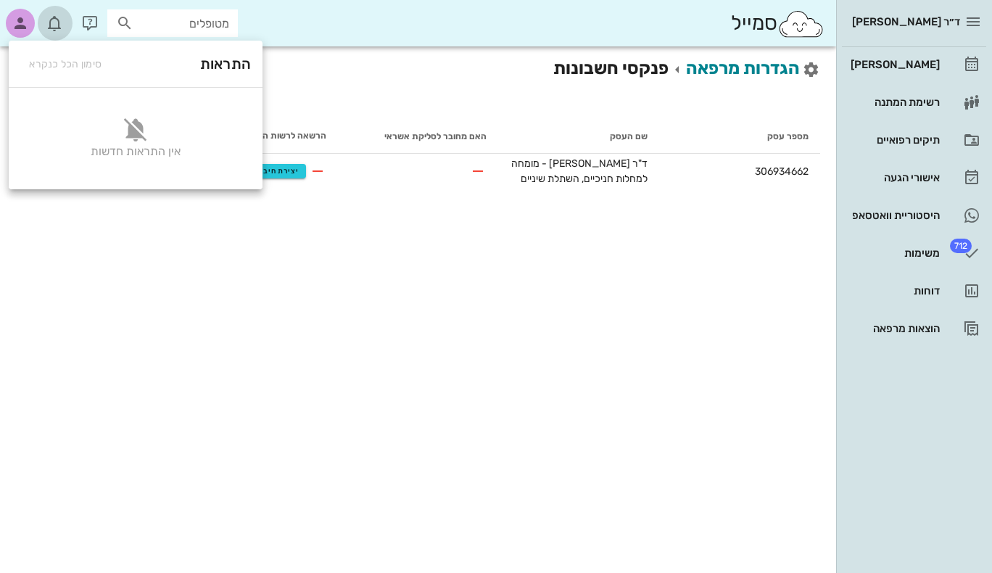
click at [54, 20] on icon "button" at bounding box center [54, 23] width 17 height 17
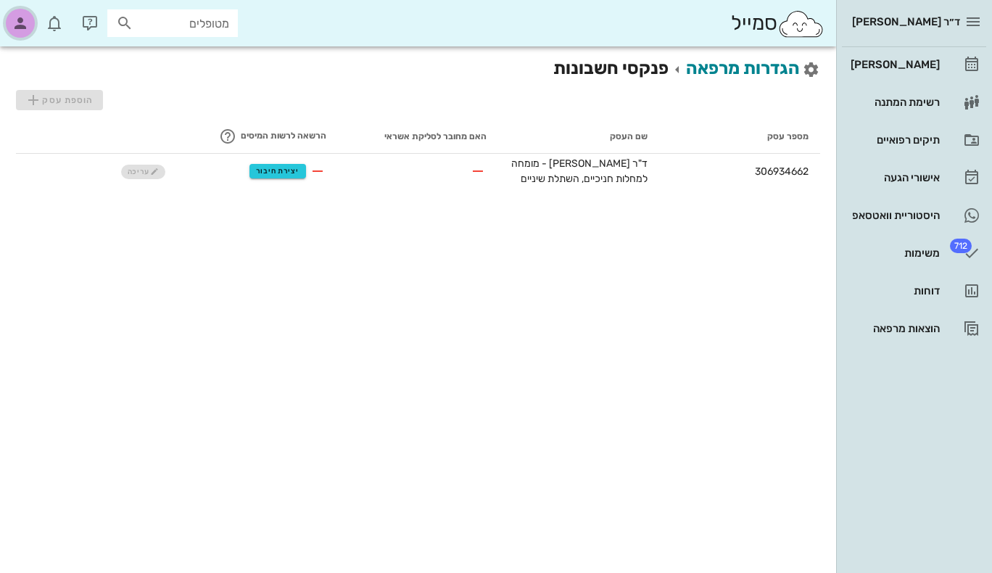
click at [21, 17] on icon "button" at bounding box center [20, 23] width 17 height 17
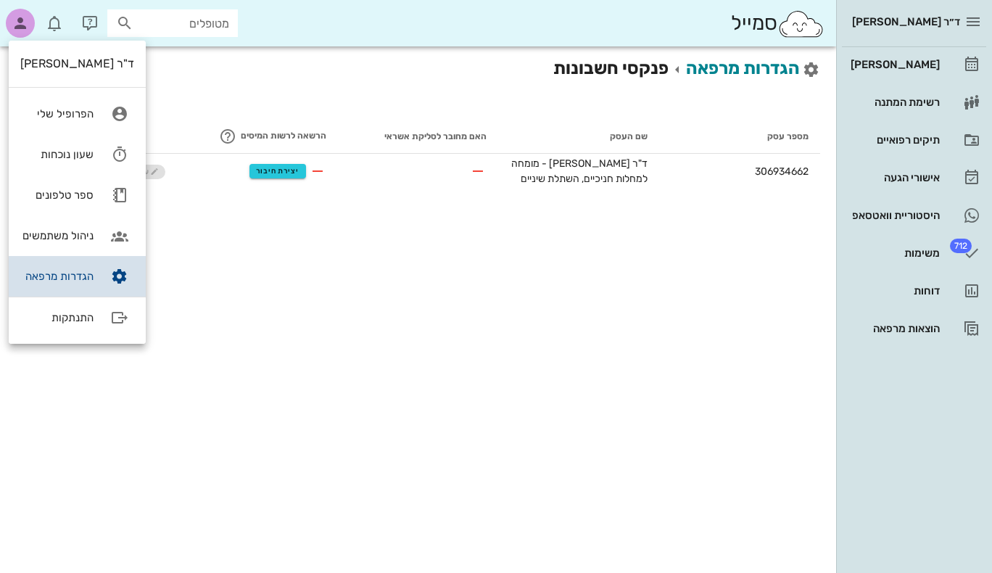
click at [76, 271] on div "הגדרות מרפאה" at bounding box center [56, 276] width 73 height 13
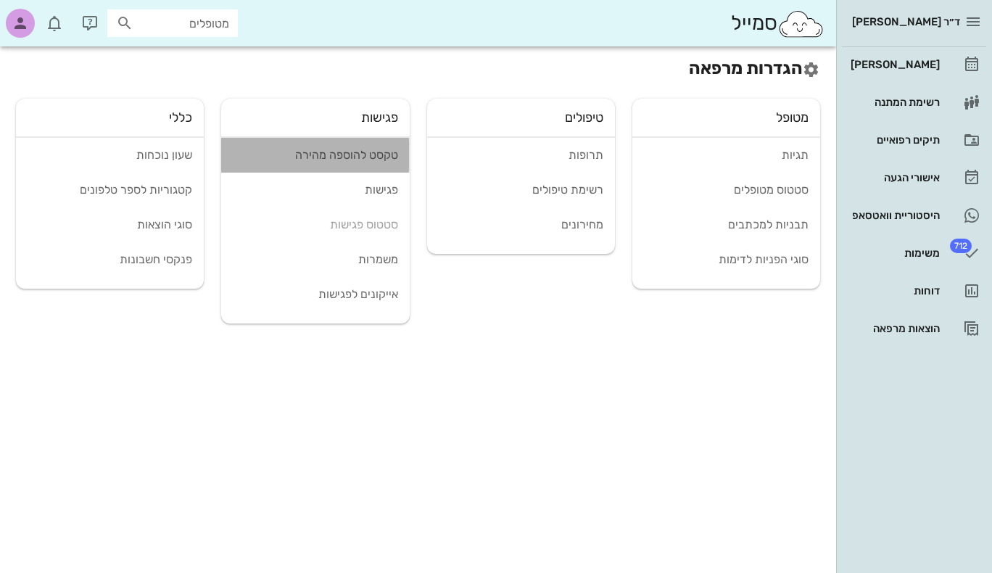
click at [382, 152] on div "טקסט להוספה מהירה" at bounding box center [315, 155] width 165 height 14
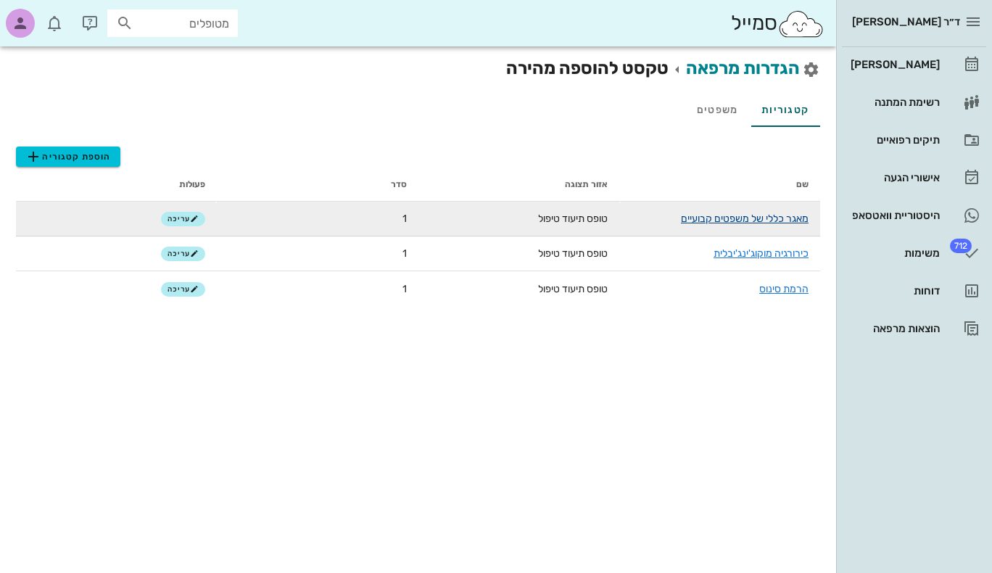
click at [736, 218] on link "מאגר כללי של משפטים קבועיים" at bounding box center [745, 219] width 128 height 12
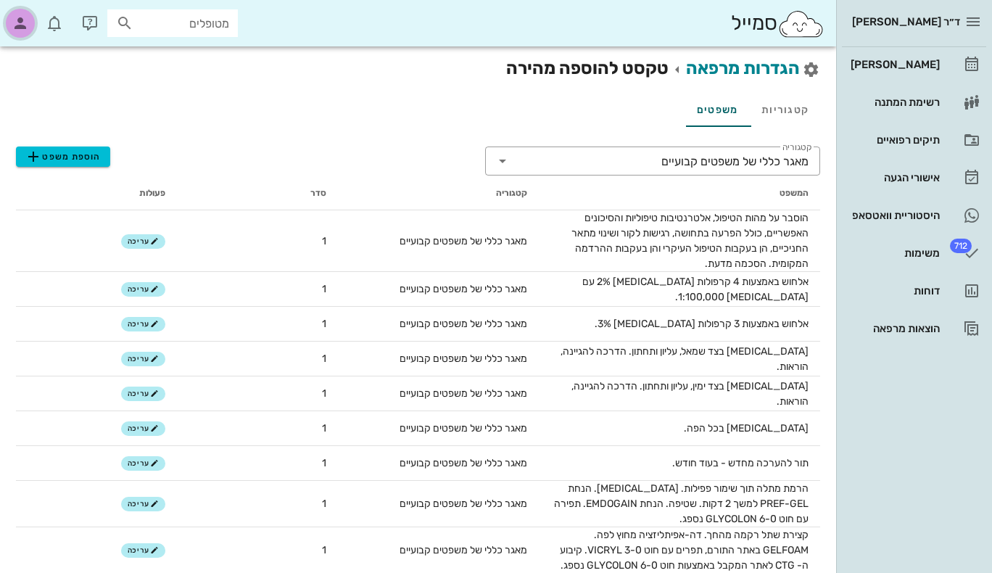
click at [22, 23] on icon "button" at bounding box center [20, 23] width 17 height 17
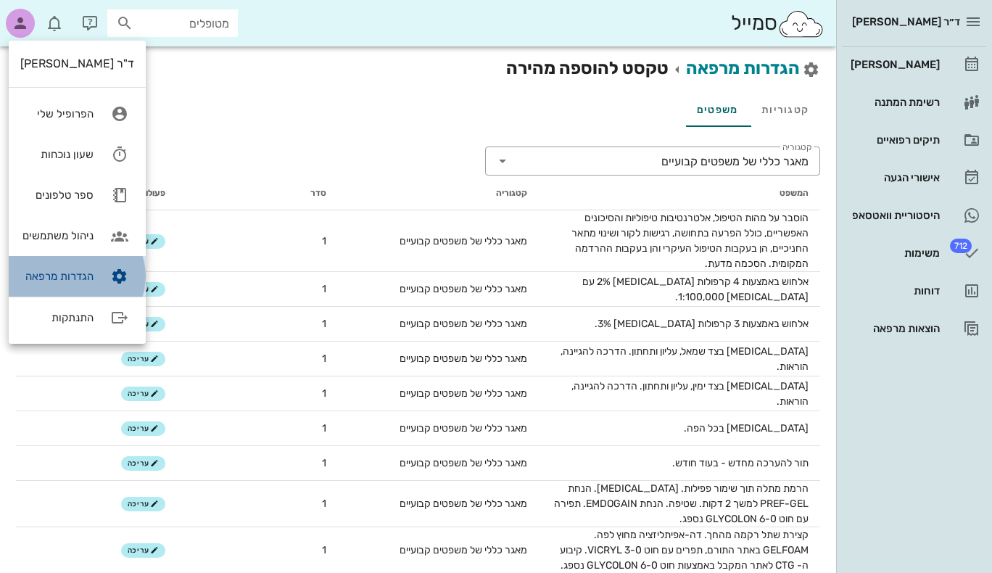
click at [86, 276] on div "הגדרות מרפאה" at bounding box center [56, 276] width 73 height 13
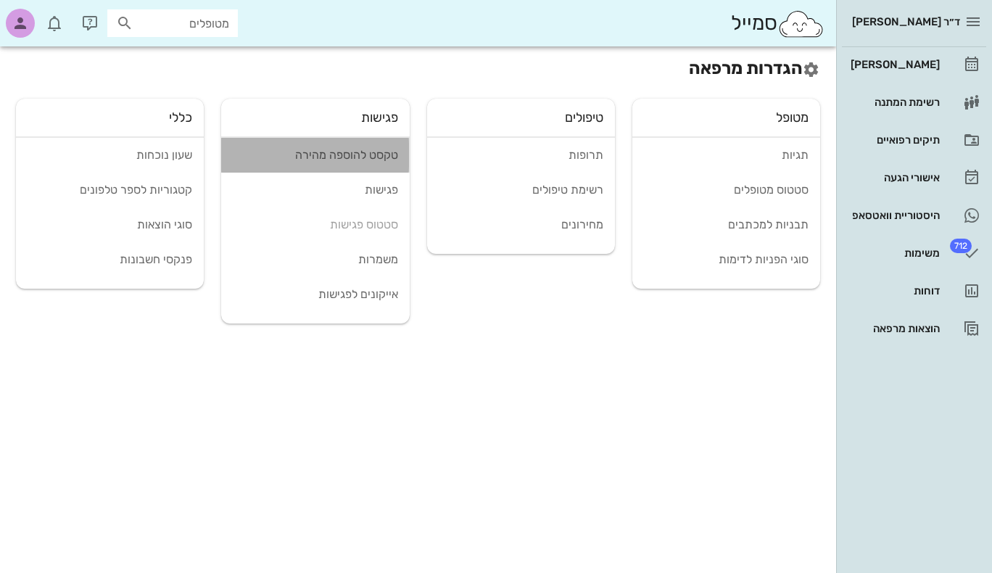
click at [357, 161] on div "טקסט להוספה מהירה" at bounding box center [315, 155] width 165 height 14
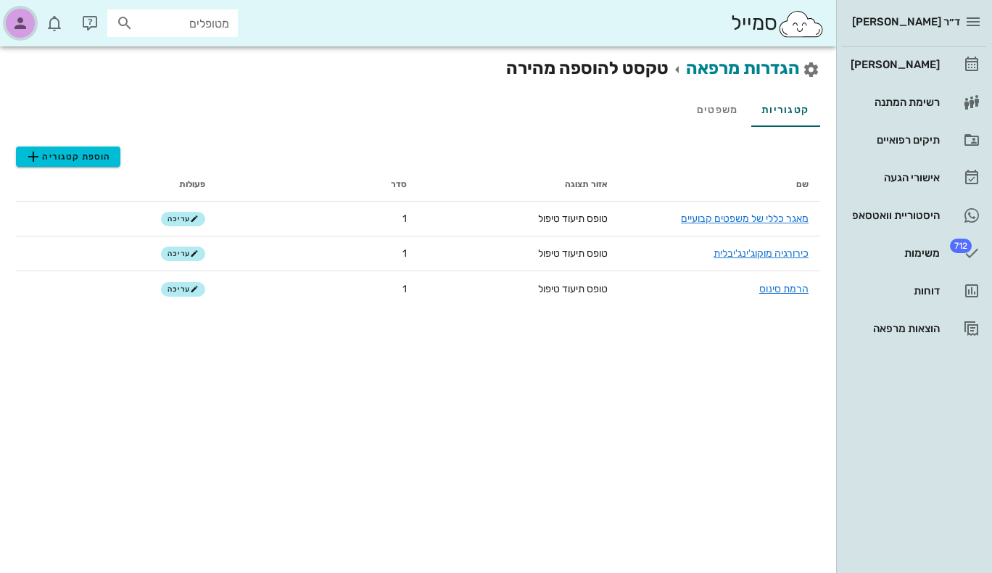
click at [23, 21] on icon "button" at bounding box center [20, 23] width 17 height 17
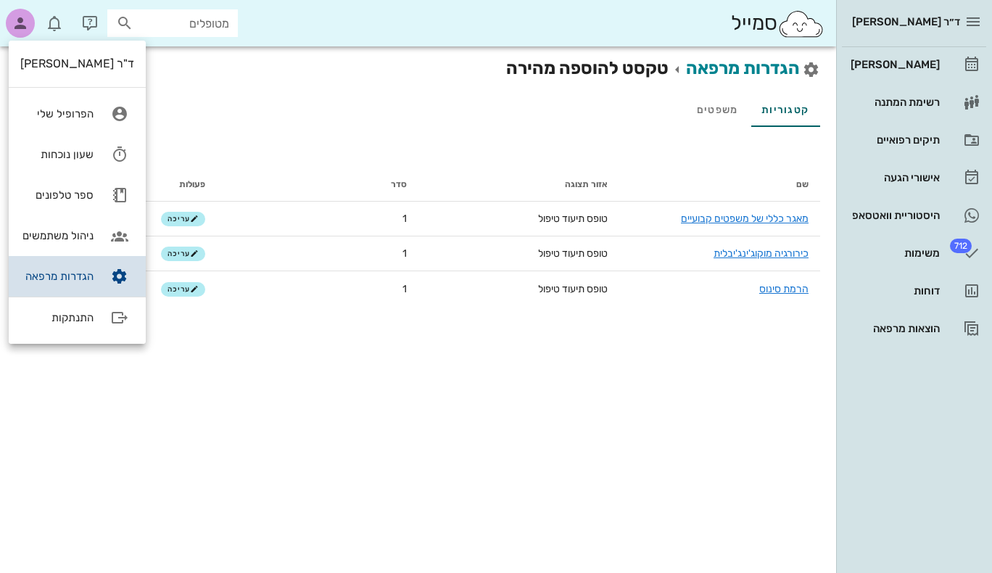
click at [72, 271] on div "הגדרות מרפאה" at bounding box center [56, 276] width 73 height 13
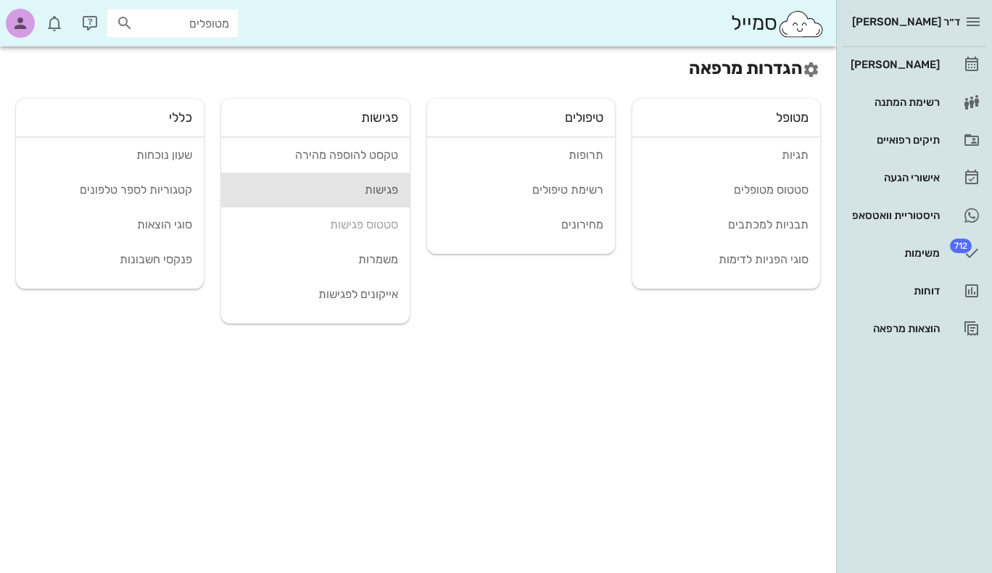
click at [382, 186] on div "פגישות" at bounding box center [315, 190] width 165 height 14
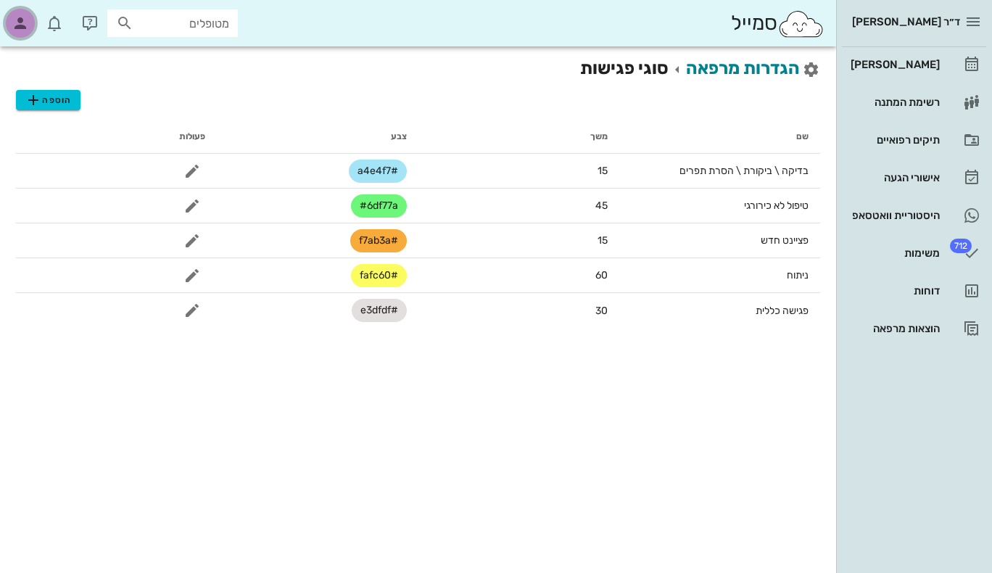
click at [17, 15] on icon "button" at bounding box center [20, 23] width 17 height 17
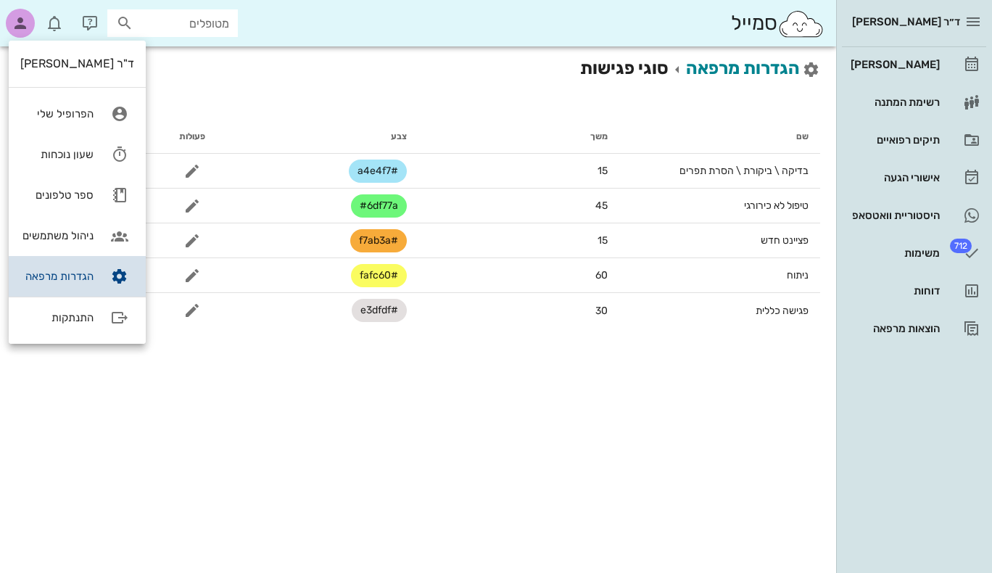
click at [62, 278] on div "הגדרות מרפאה" at bounding box center [56, 276] width 73 height 13
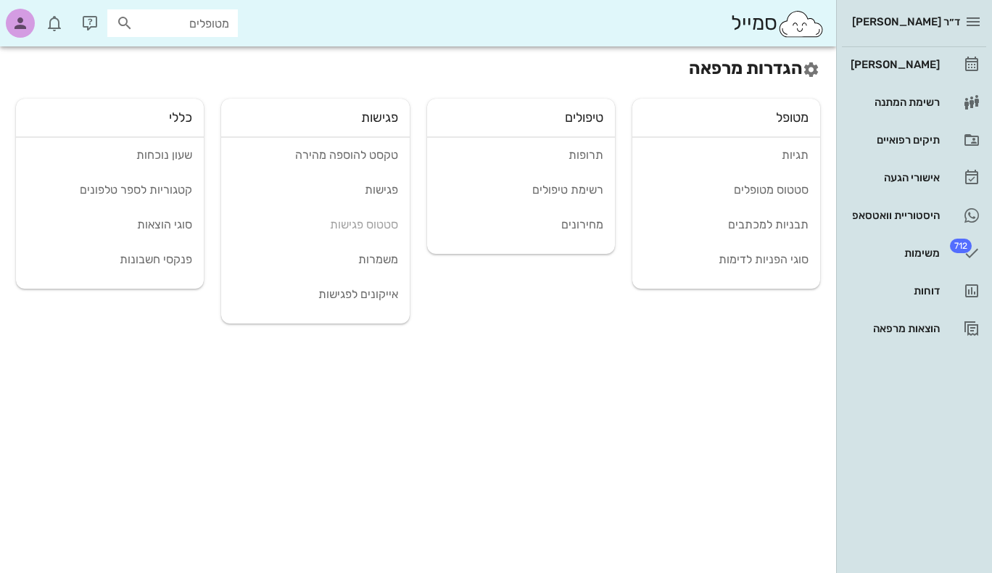
click at [380, 224] on div "טקסט להוספה מהירה פגישות סטטוס פגישות משמרות אייקונים לפגישות" at bounding box center [315, 225] width 188 height 174
click at [379, 263] on div "משמרות" at bounding box center [315, 259] width 165 height 14
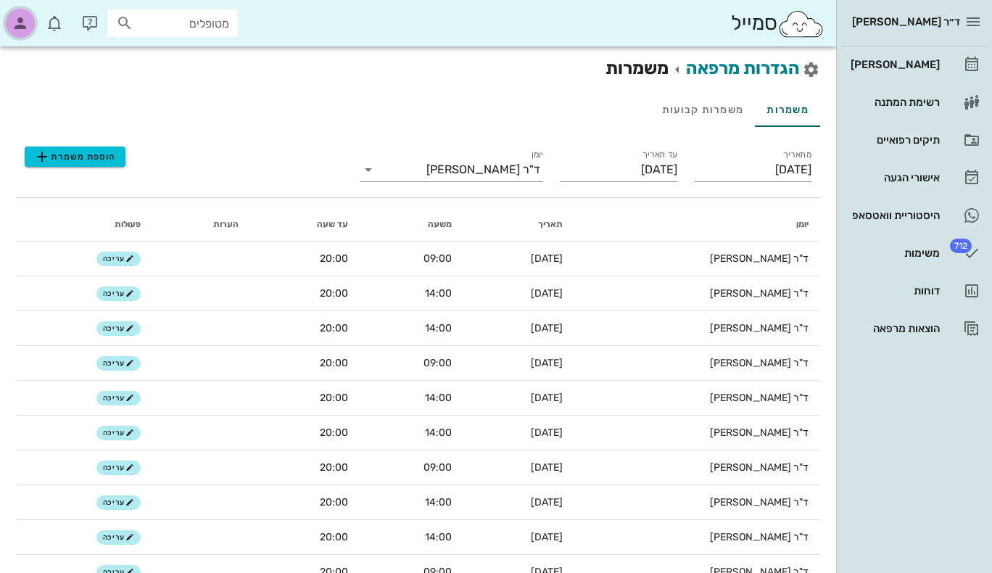
click at [22, 20] on icon "button" at bounding box center [20, 23] width 17 height 17
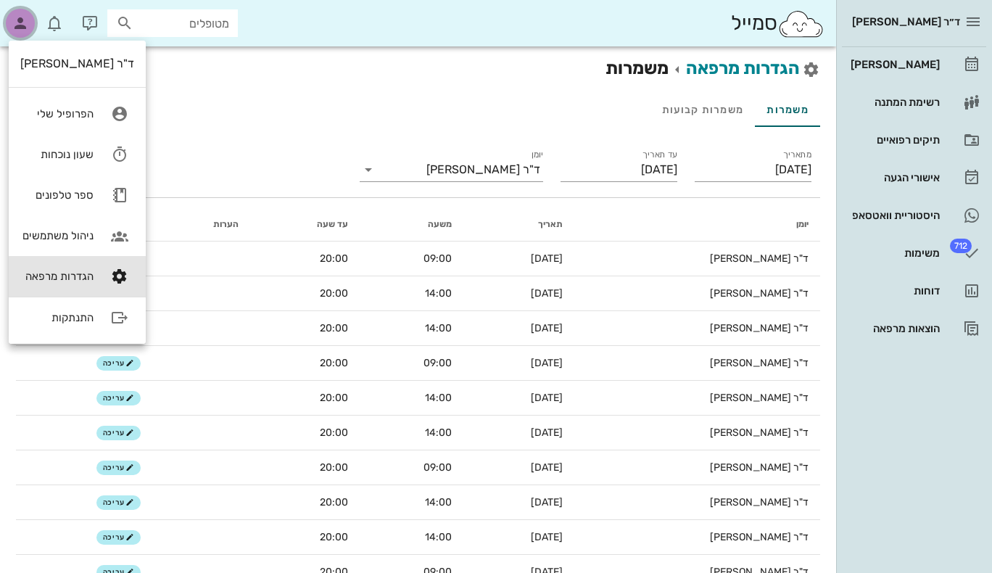
click at [22, 20] on icon "button" at bounding box center [20, 23] width 17 height 17
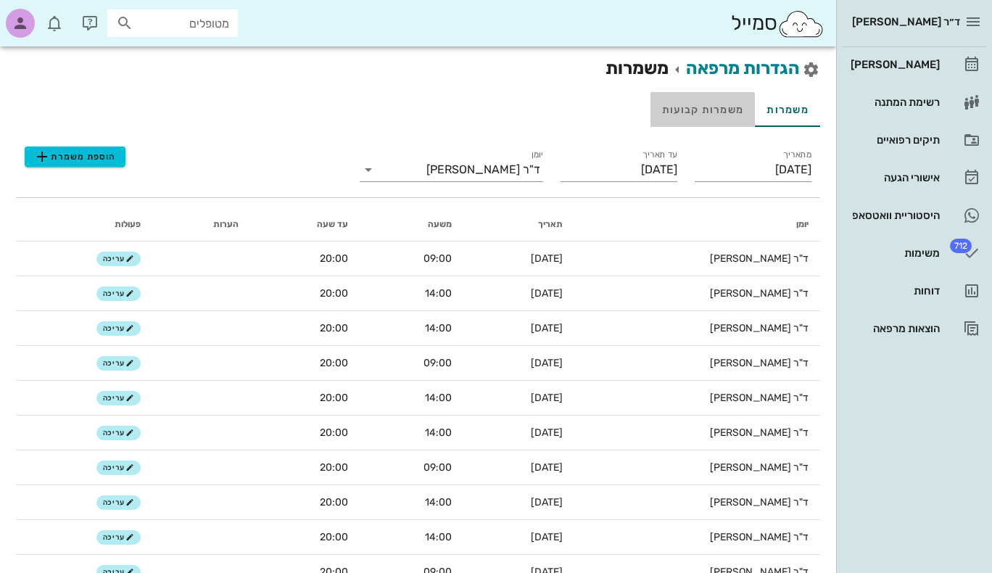
click at [688, 114] on div "משמרות קבועות" at bounding box center [703, 109] width 104 height 35
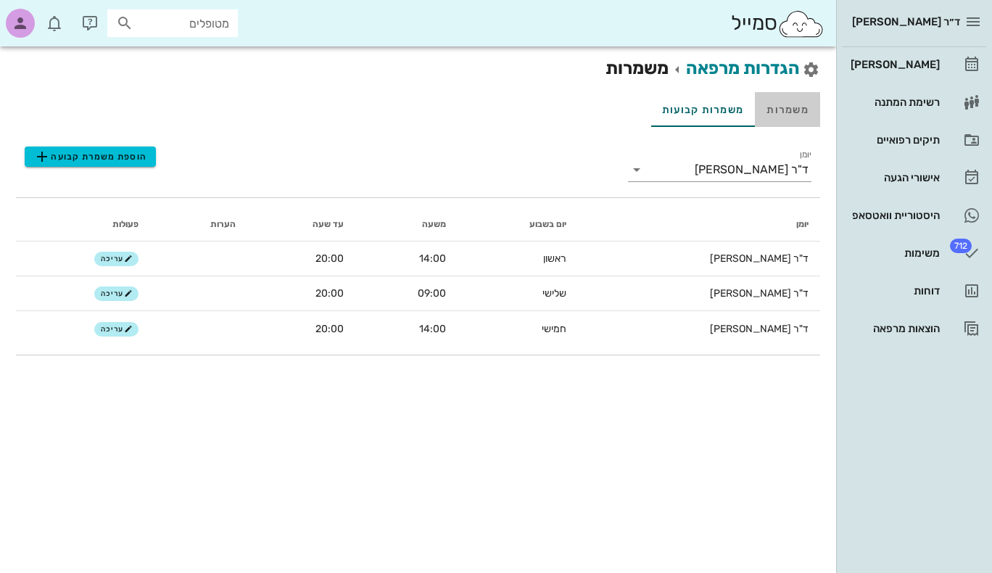
click at [784, 116] on div "משמרות" at bounding box center [787, 109] width 65 height 35
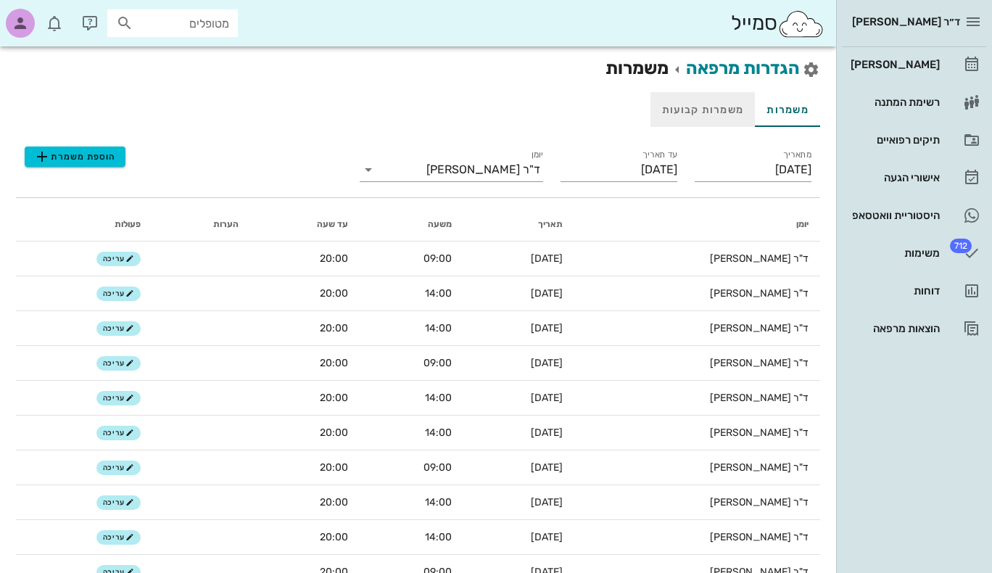
click at [714, 109] on div "משמרות קבועות" at bounding box center [703, 109] width 104 height 35
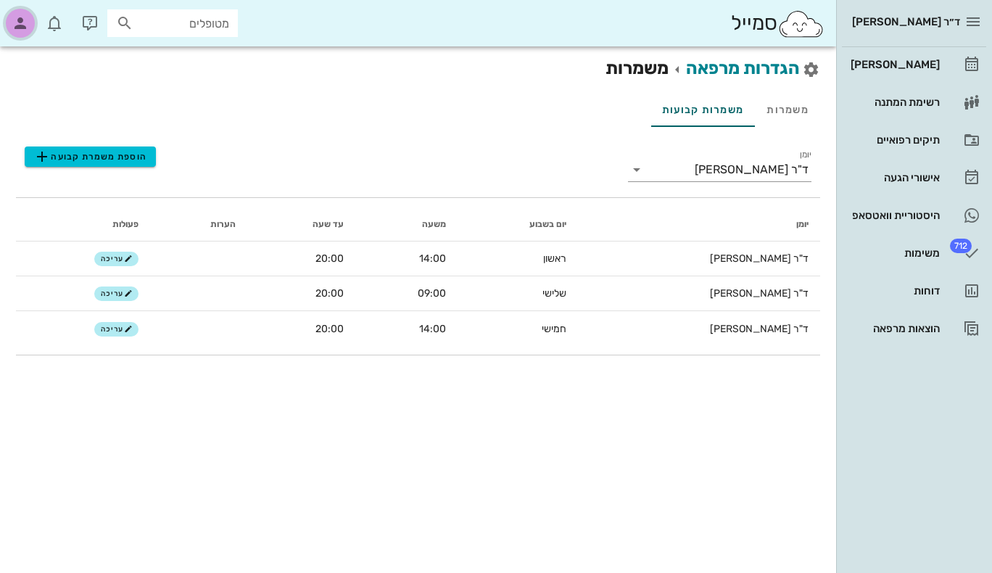
click at [21, 21] on icon "button" at bounding box center [20, 23] width 17 height 17
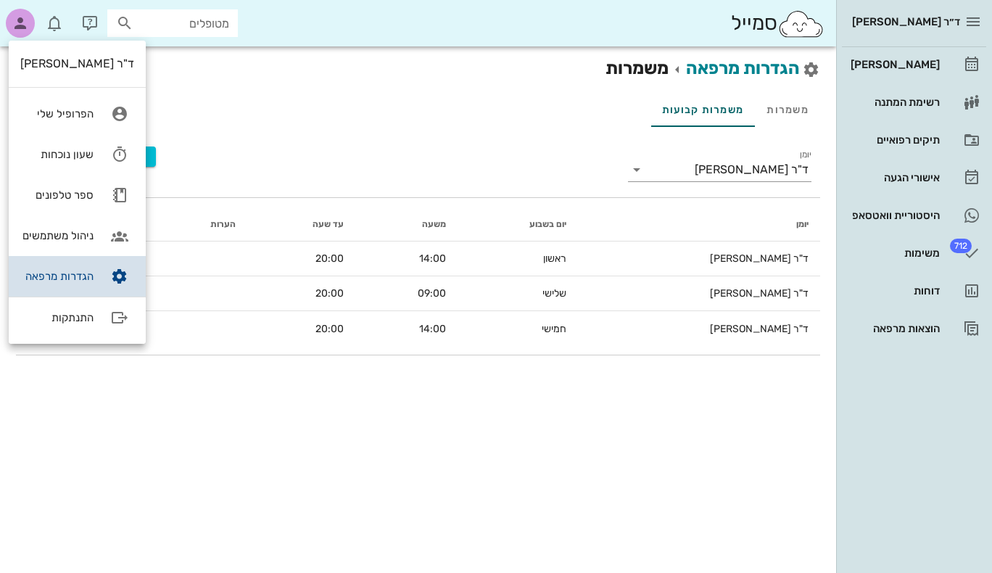
click at [45, 272] on div "הגדרות מרפאה" at bounding box center [56, 276] width 73 height 13
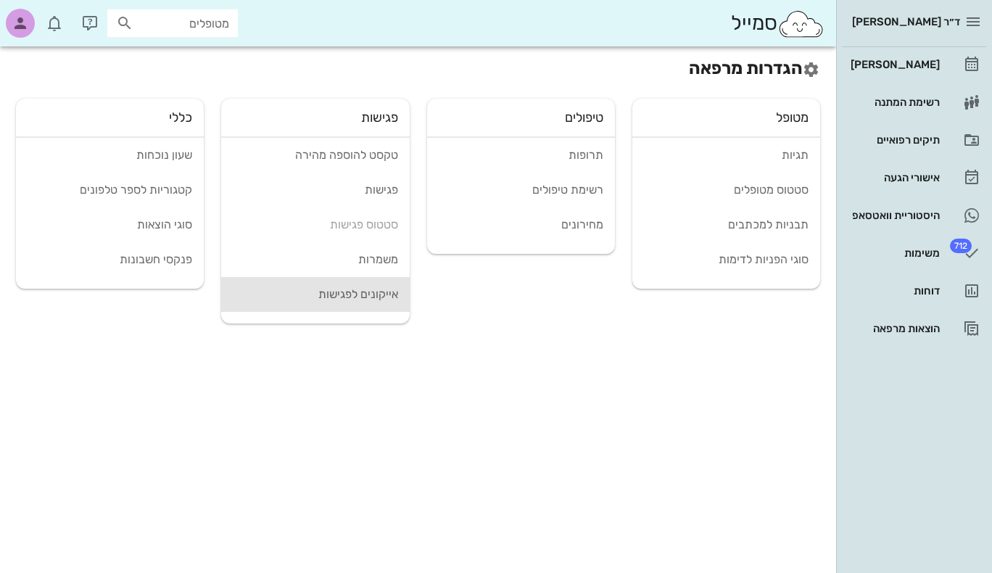
click at [376, 298] on div "אייקונים לפגישות" at bounding box center [315, 294] width 165 height 14
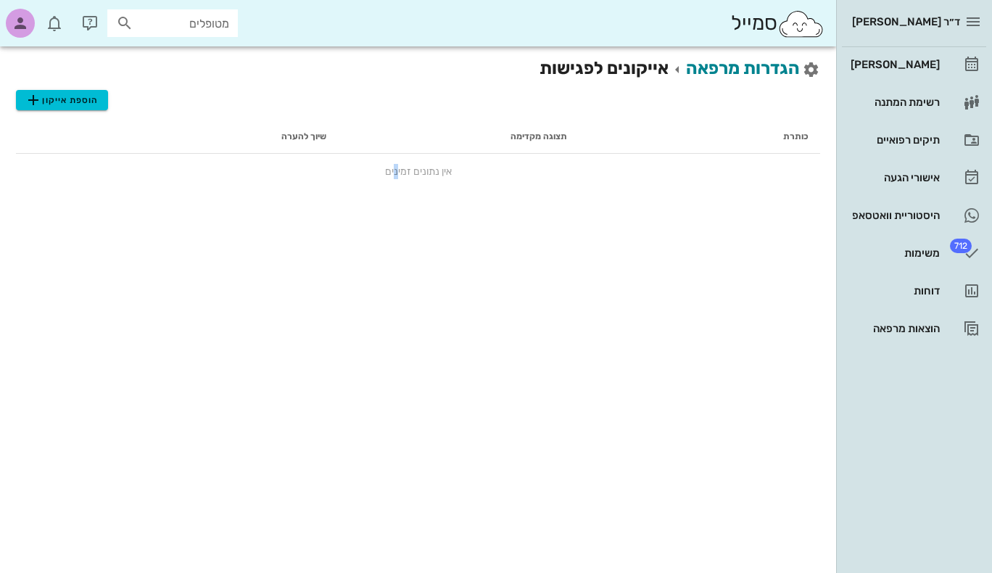
click at [393, 176] on td "אין נתונים זמינים" at bounding box center [418, 171] width 805 height 35
click at [307, 148] on th "שיוך להערה" at bounding box center [217, 136] width 242 height 35
click at [366, 181] on td "אין נתונים זמינים" at bounding box center [418, 171] width 805 height 35
click at [84, 102] on span "הוספת אייקון" at bounding box center [62, 99] width 74 height 17
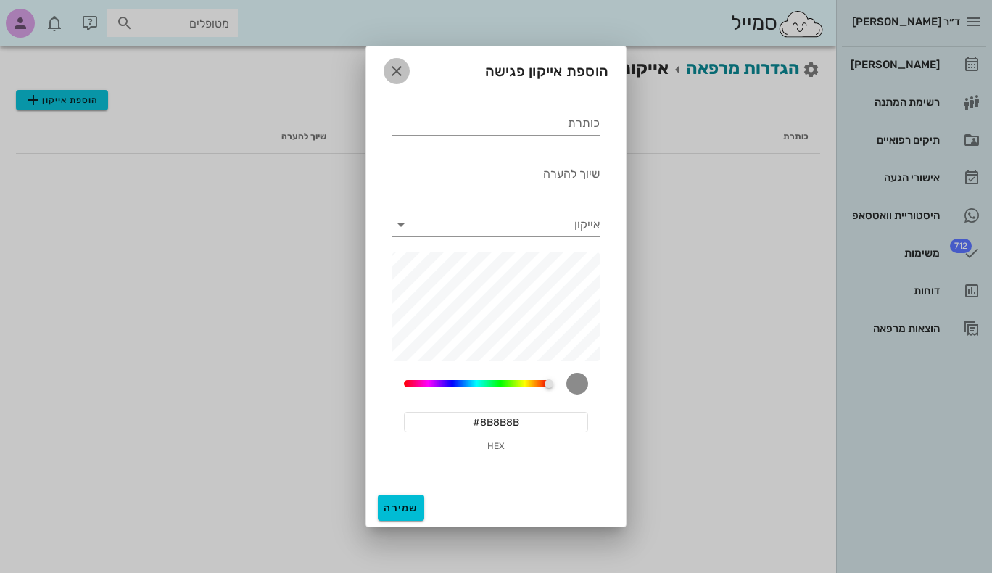
click at [398, 70] on icon "button" at bounding box center [396, 70] width 17 height 17
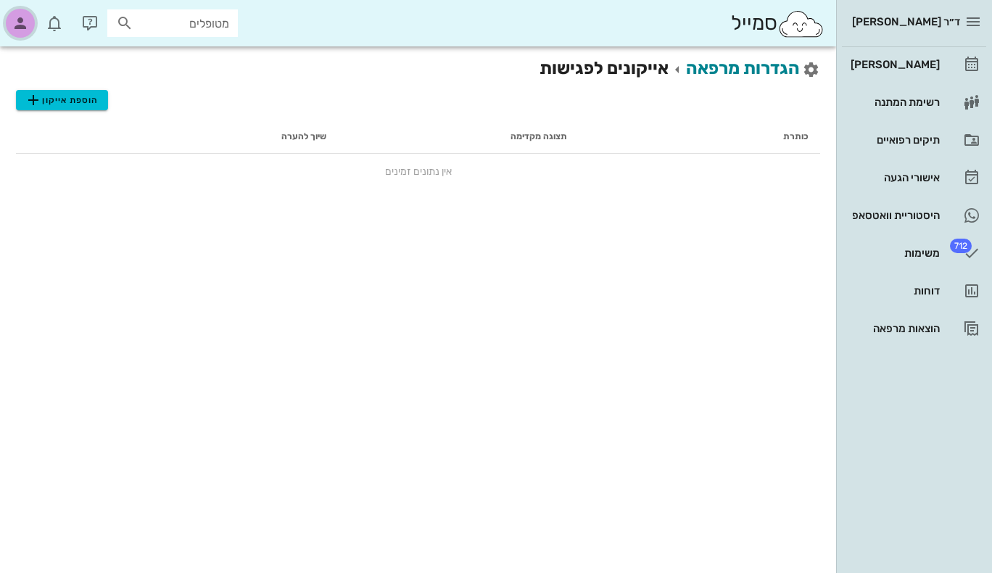
click at [30, 27] on div "button" at bounding box center [20, 23] width 29 height 29
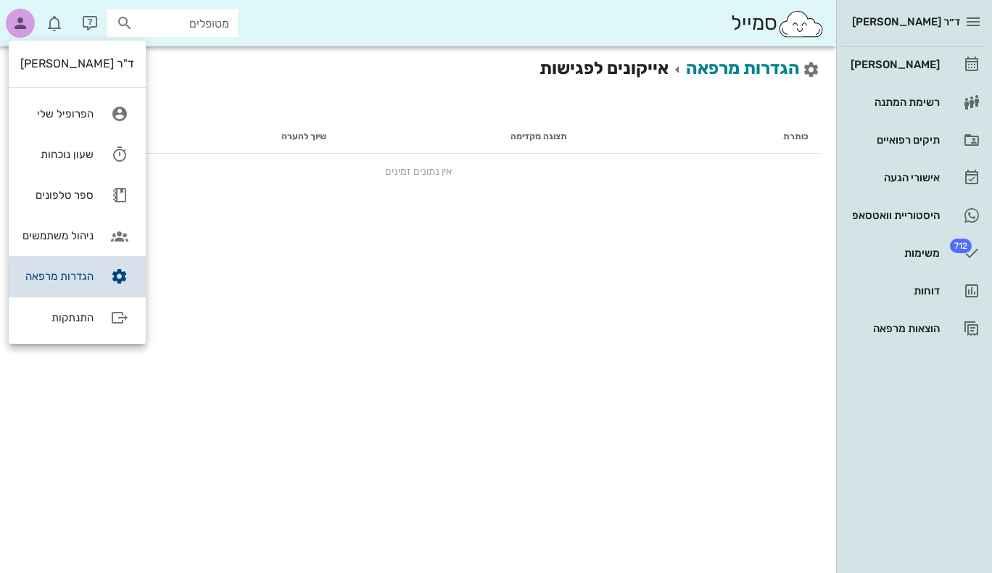
click at [74, 274] on div "הגדרות מרפאה" at bounding box center [56, 276] width 73 height 13
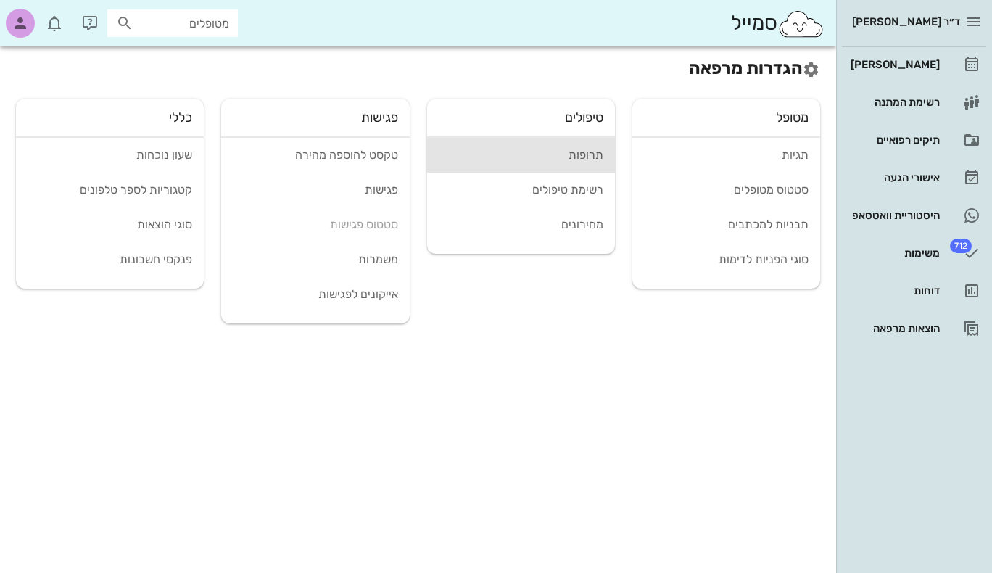
click at [588, 151] on div "תרופות" at bounding box center [521, 155] width 165 height 14
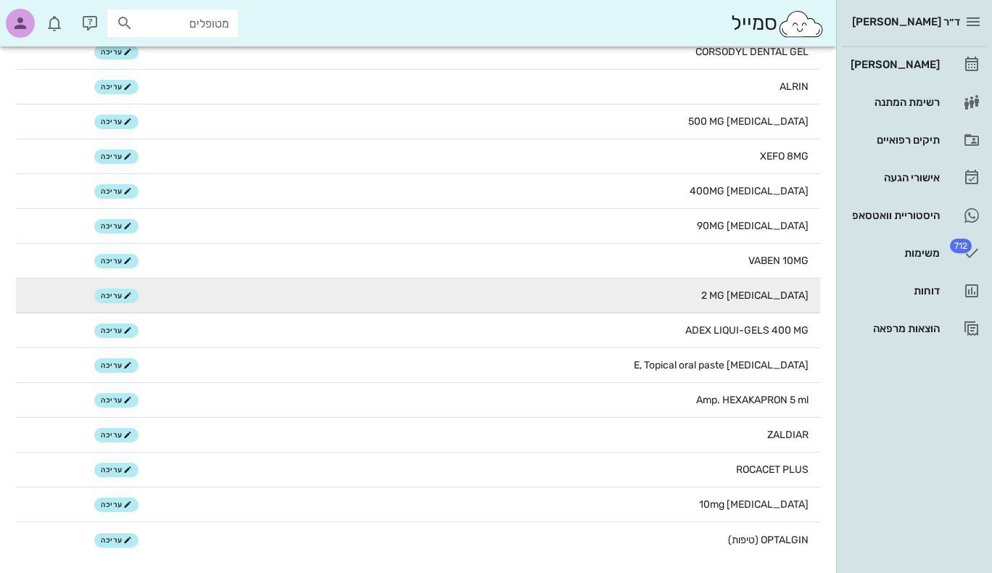
scroll to position [329, 0]
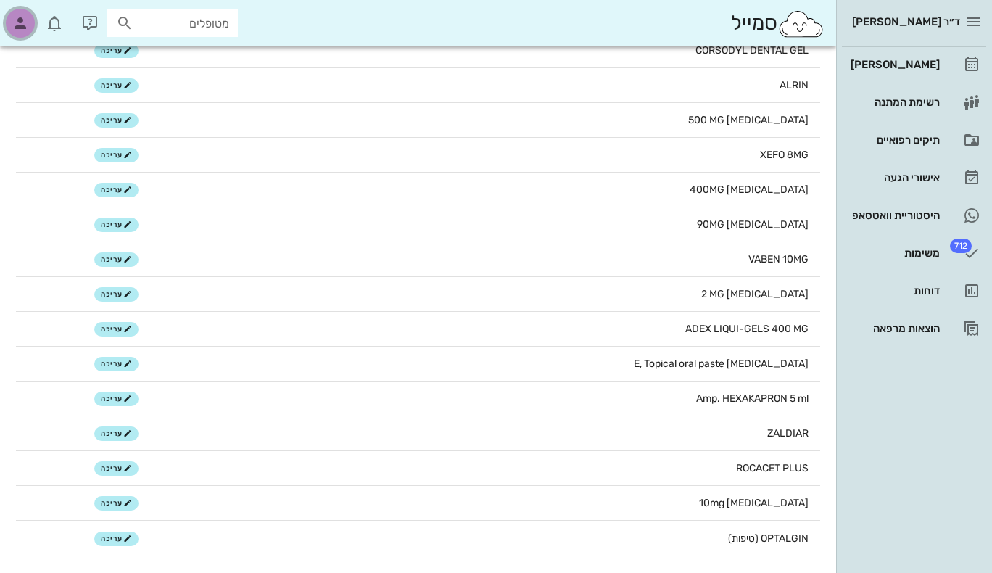
click at [16, 24] on icon "button" at bounding box center [20, 23] width 17 height 17
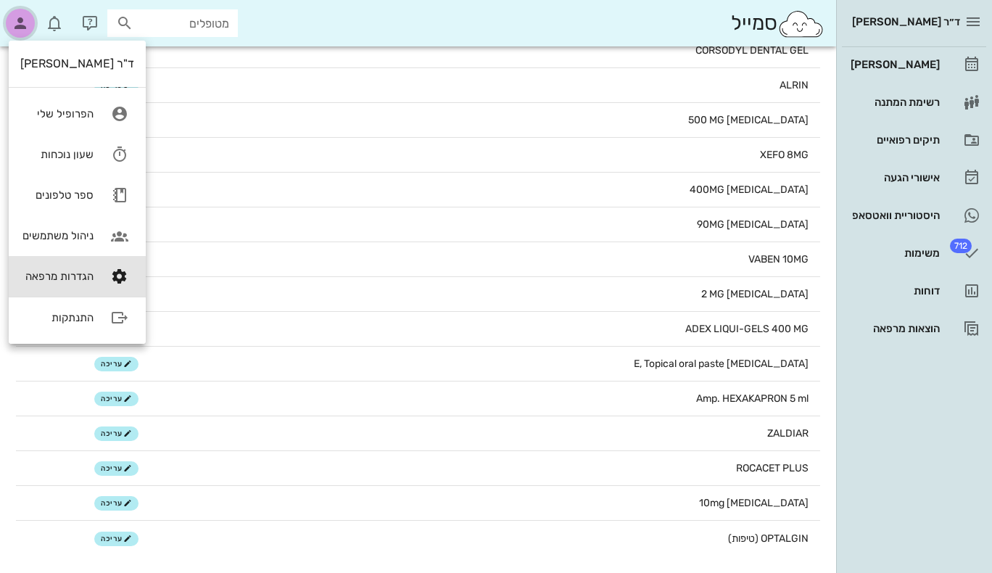
click at [16, 25] on icon "button" at bounding box center [20, 23] width 17 height 17
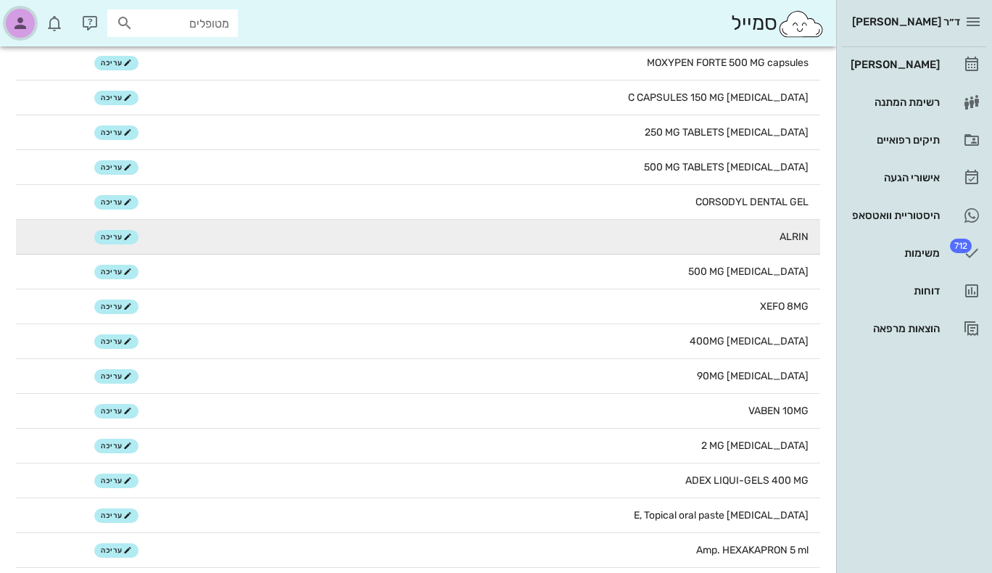
scroll to position [177, 0]
click at [119, 235] on span "עריכה" at bounding box center [116, 238] width 31 height 9
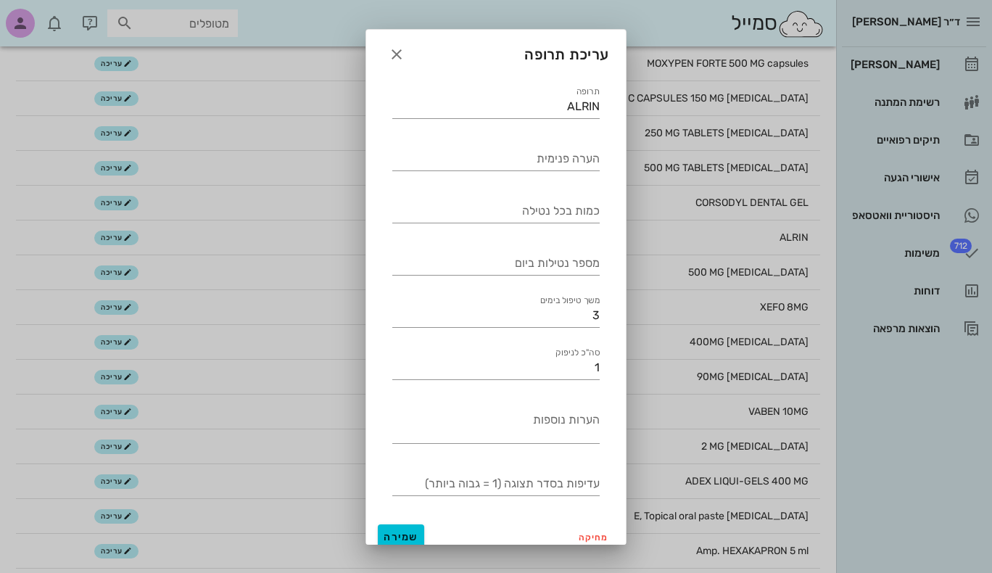
click at [270, 245] on div at bounding box center [496, 286] width 992 height 573
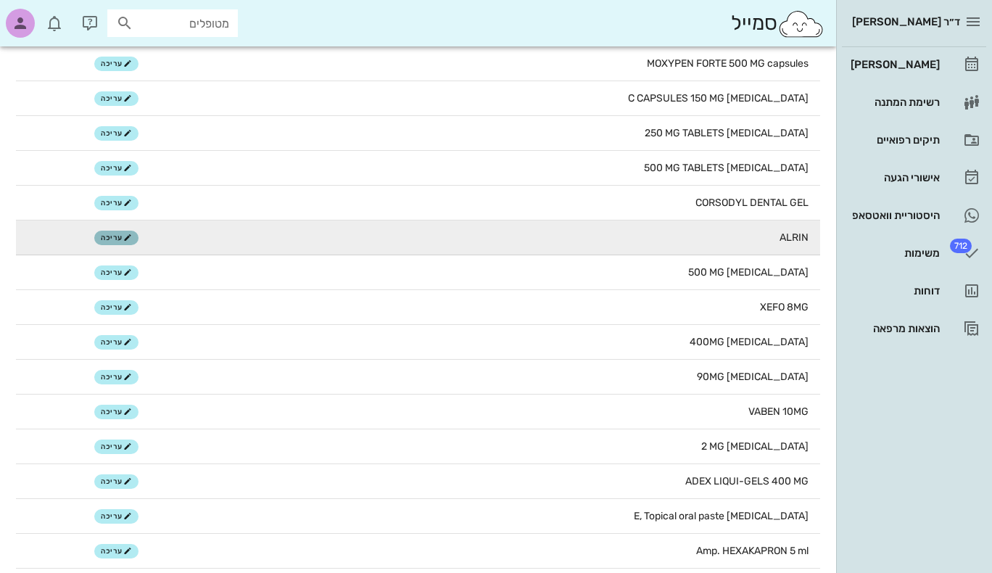
click at [120, 239] on span "עריכה" at bounding box center [116, 238] width 31 height 9
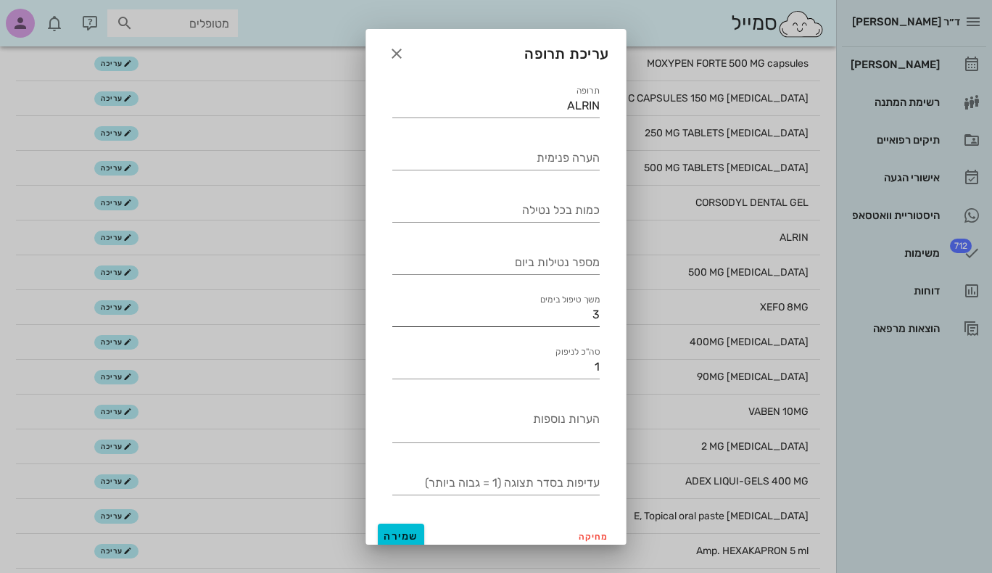
scroll to position [0, 0]
click at [478, 150] on input "הערה פנימית" at bounding box center [495, 158] width 207 height 23
click at [301, 231] on div at bounding box center [496, 286] width 992 height 573
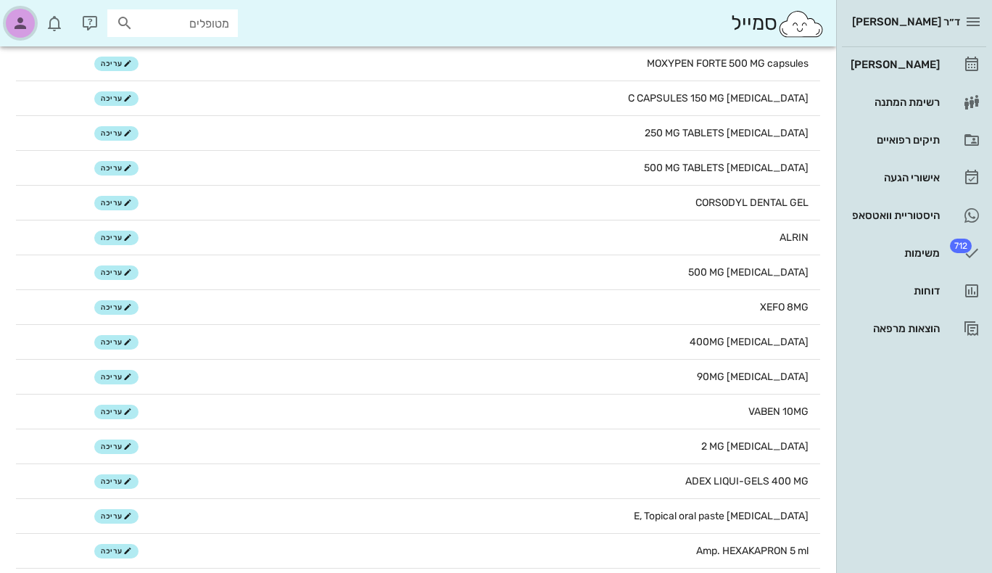
click at [17, 22] on icon "button" at bounding box center [20, 23] width 17 height 17
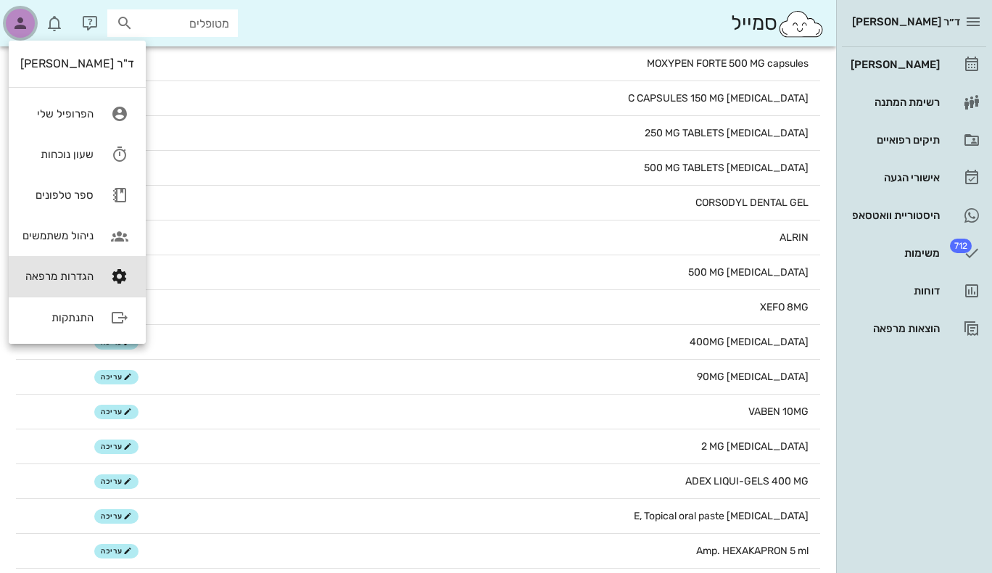
click at [20, 22] on icon "button" at bounding box center [20, 23] width 17 height 17
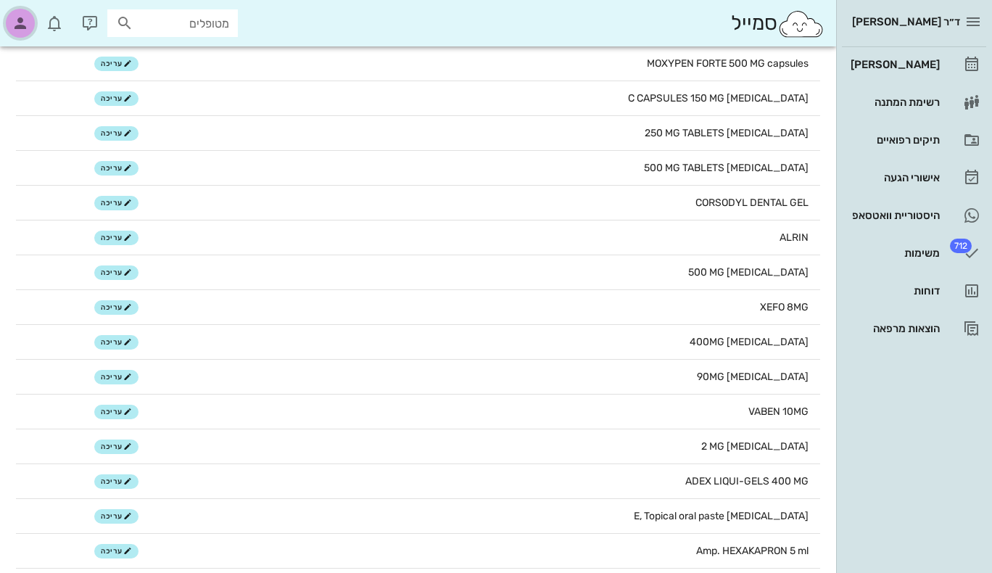
click at [20, 22] on icon "button" at bounding box center [20, 23] width 17 height 17
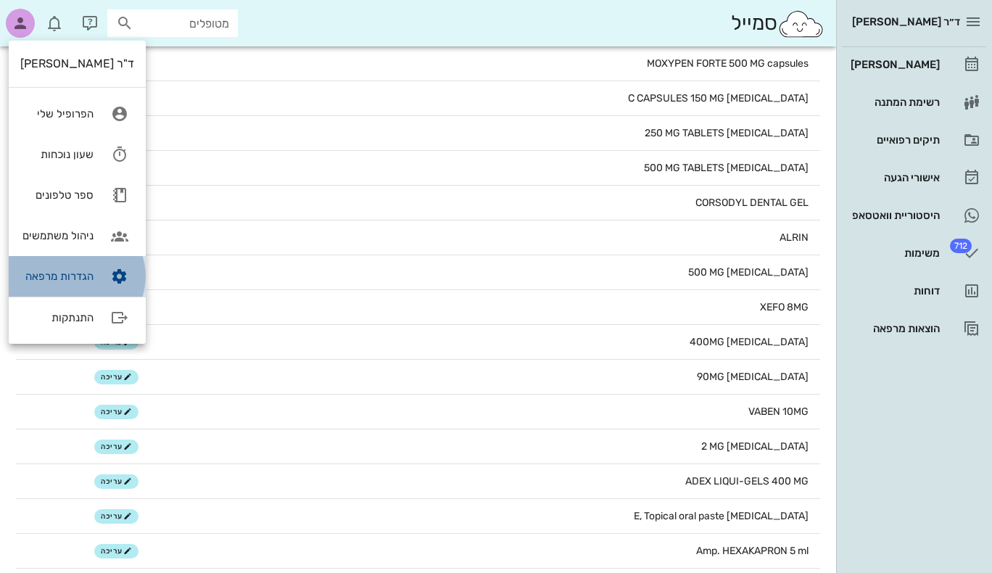
click at [61, 284] on link "הגדרות מרפאה" at bounding box center [77, 276] width 137 height 41
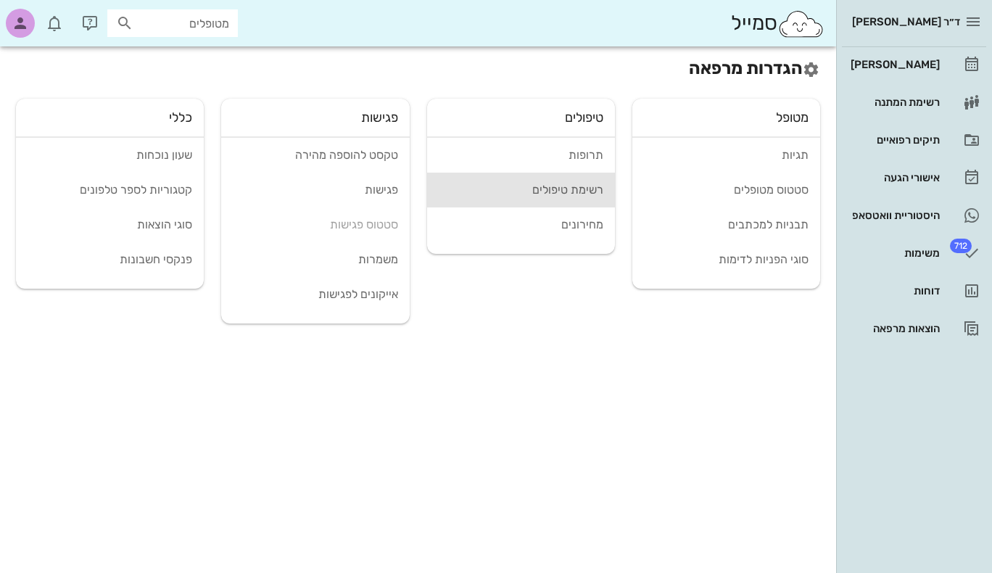
click at [580, 181] on link "רשימת טיפולים" at bounding box center [521, 190] width 188 height 35
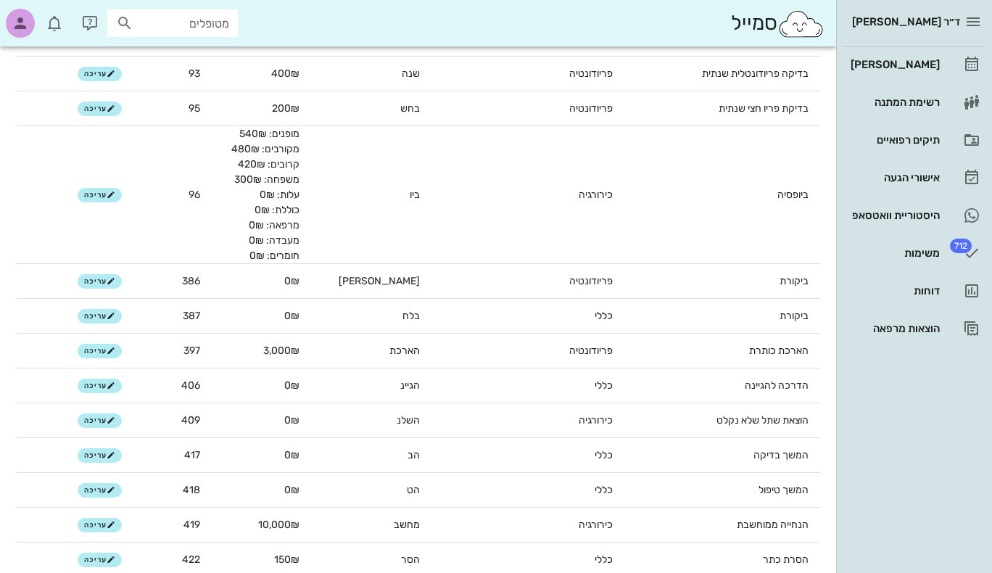
scroll to position [797, 0]
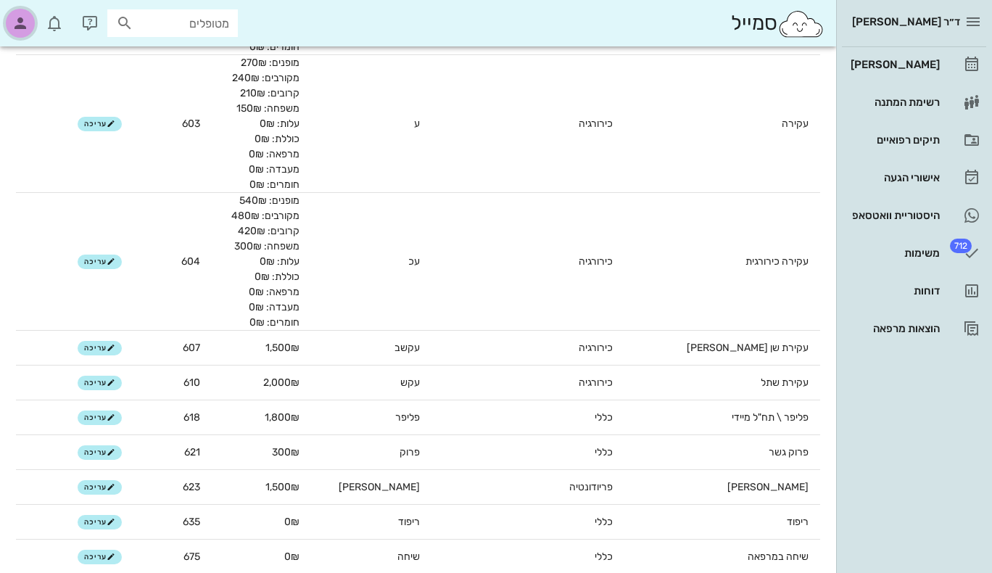
click at [29, 25] on div "button" at bounding box center [20, 23] width 29 height 29
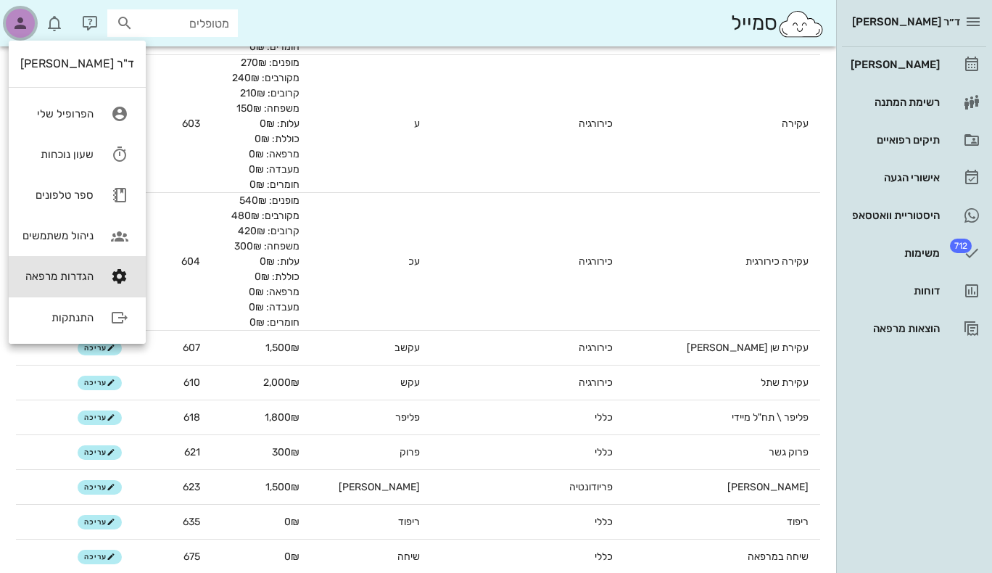
scroll to position [2466, 0]
click at [74, 275] on div "הגדרות מרפאה" at bounding box center [56, 276] width 73 height 13
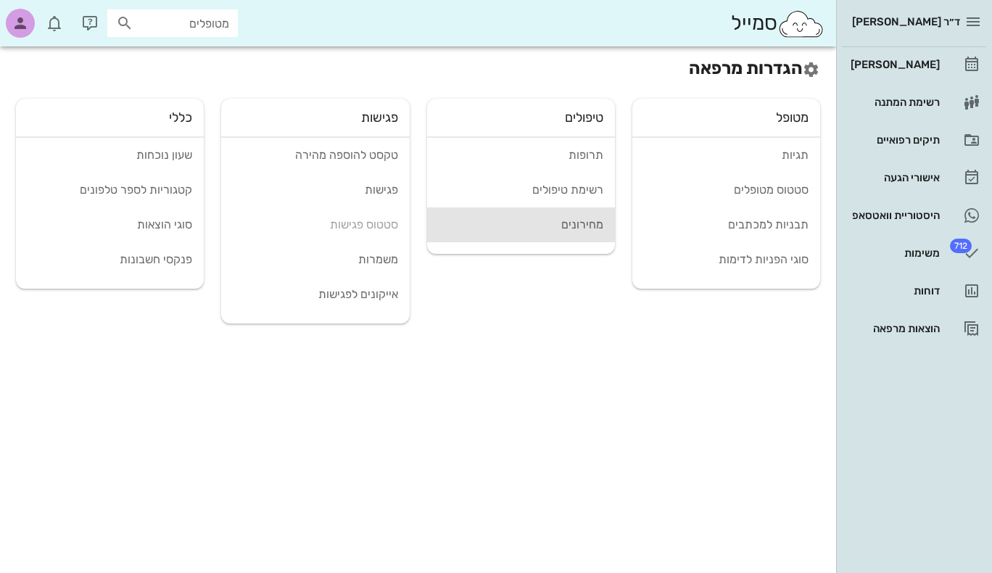
click at [583, 226] on div "מחירונים" at bounding box center [521, 225] width 165 height 14
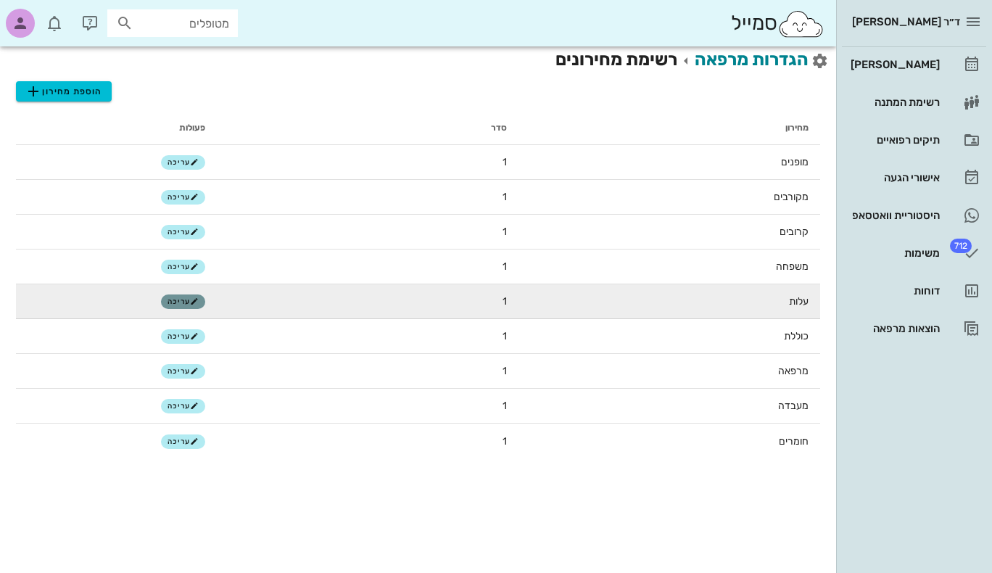
click at [173, 300] on span "עריכה" at bounding box center [183, 301] width 31 height 9
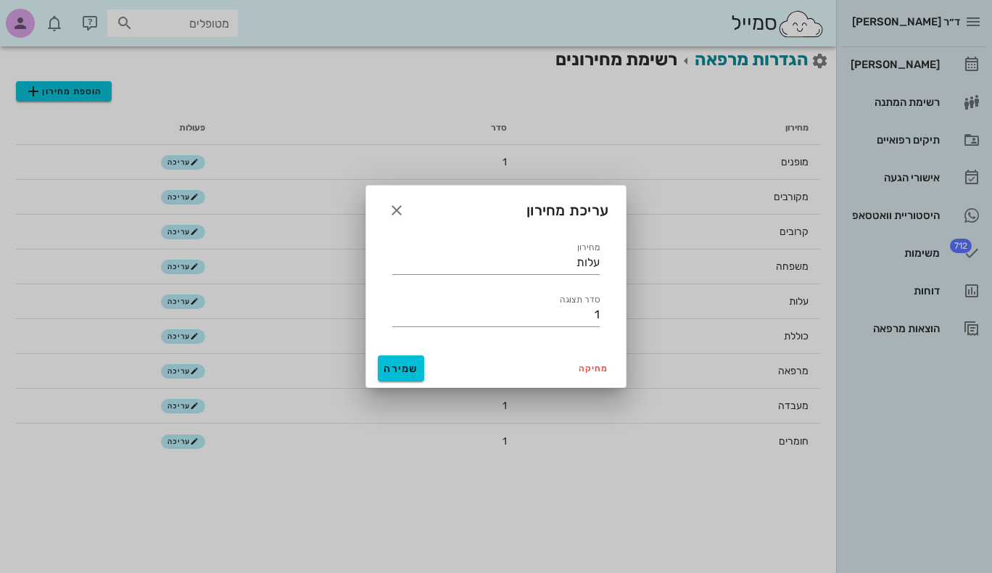
click at [173, 300] on div at bounding box center [496, 286] width 992 height 573
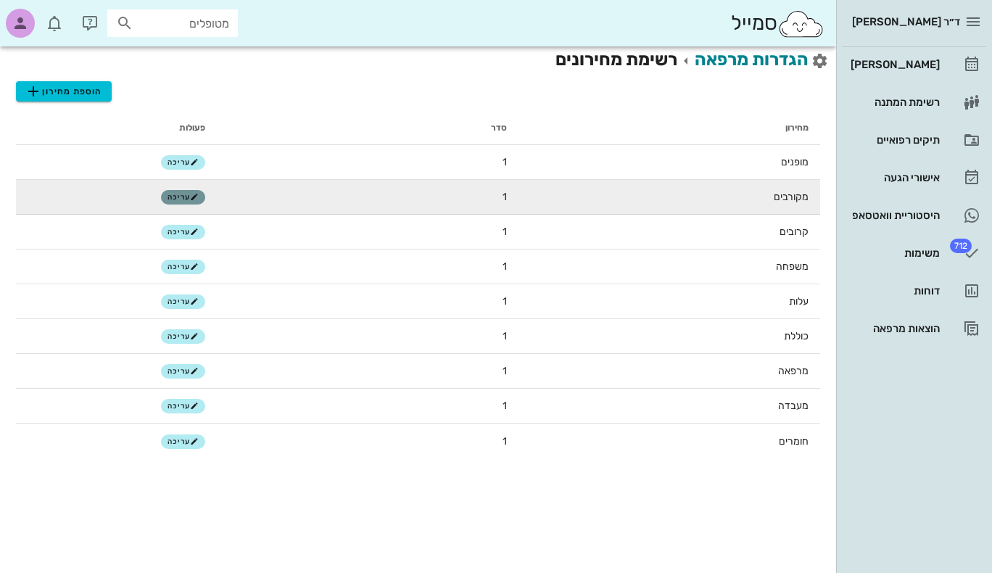
click at [170, 192] on button "עריכה" at bounding box center [183, 197] width 44 height 15
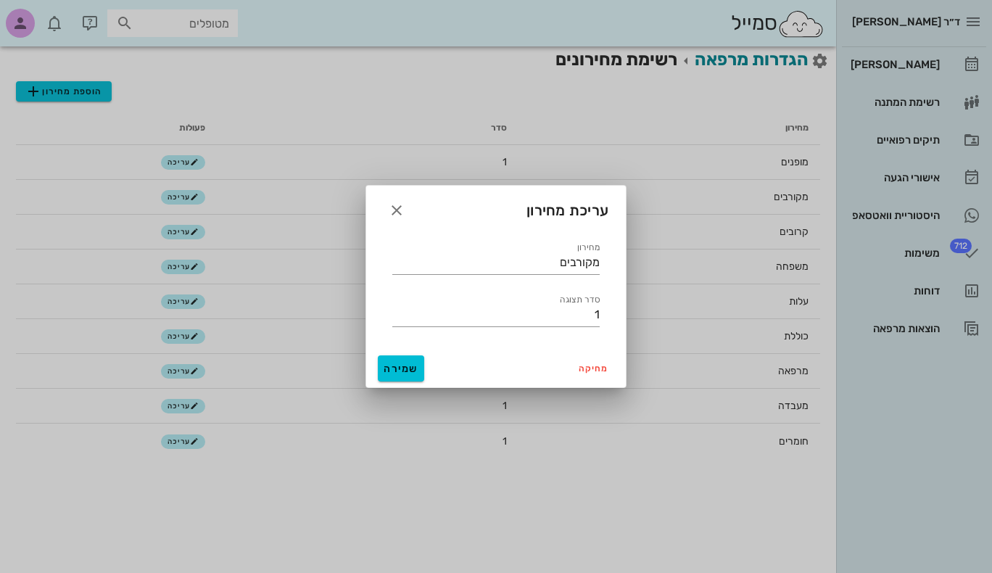
click at [170, 194] on div at bounding box center [496, 286] width 992 height 573
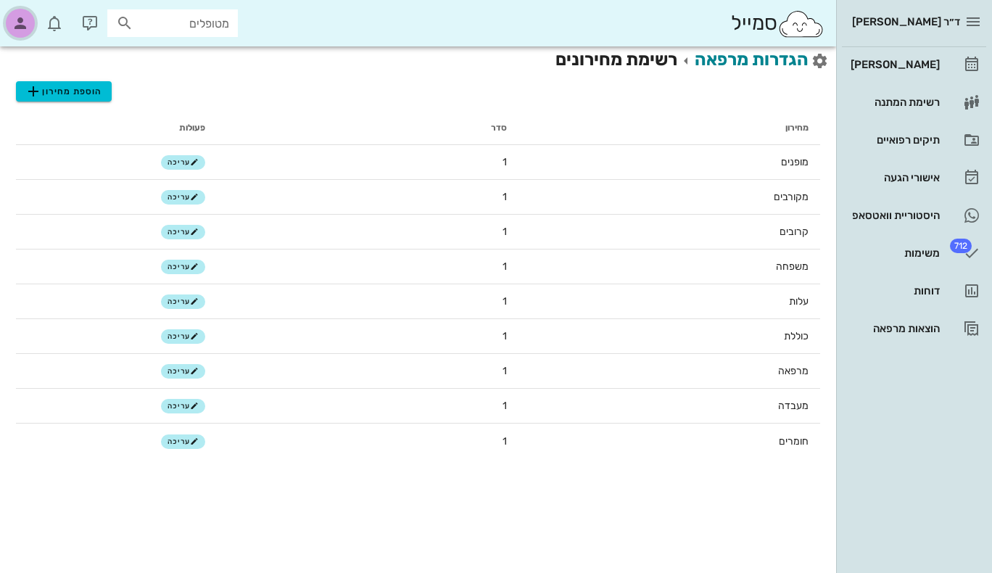
click at [22, 22] on icon "button" at bounding box center [20, 23] width 17 height 17
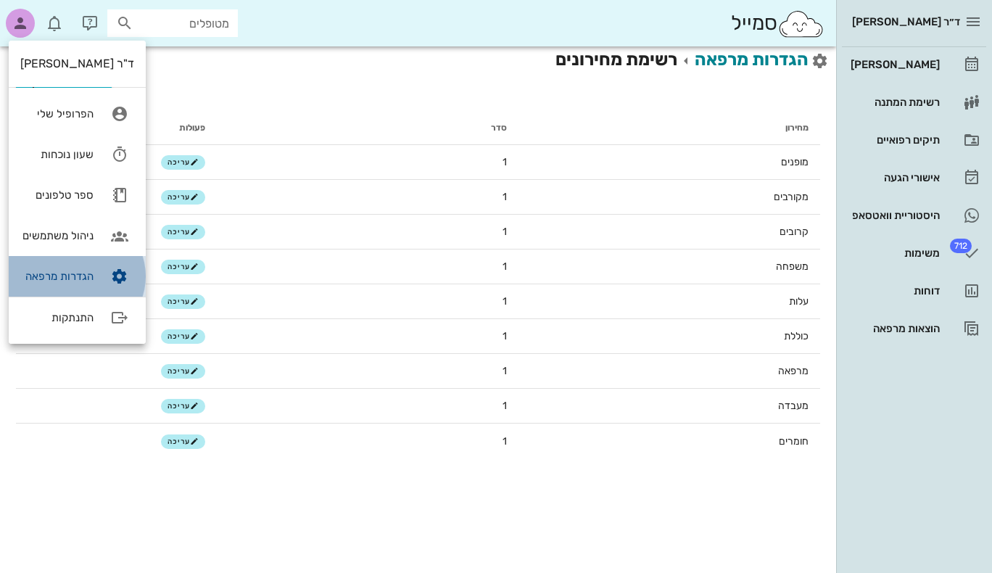
click at [66, 278] on div "הגדרות מרפאה" at bounding box center [56, 276] width 73 height 13
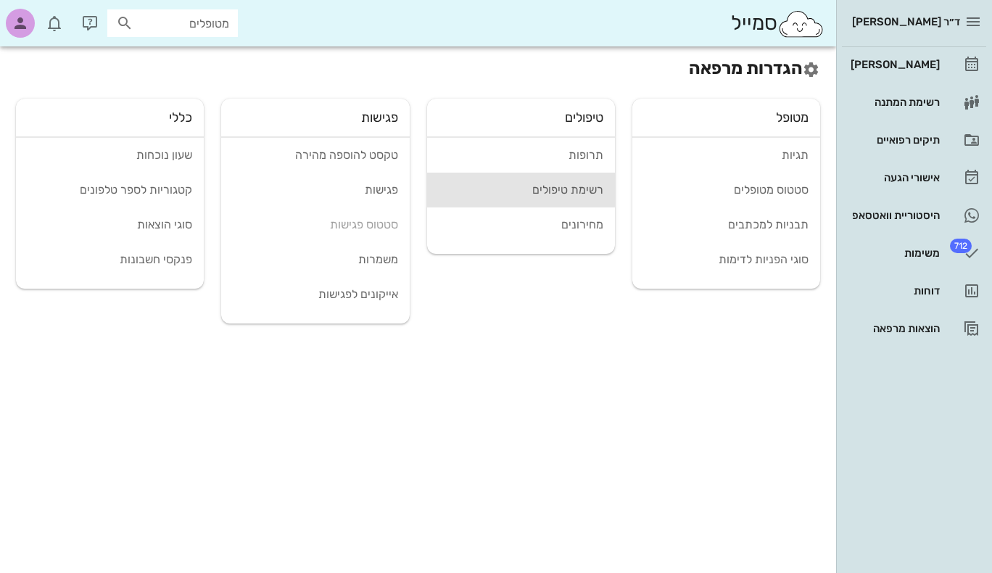
click at [588, 188] on div "רשימת טיפולים" at bounding box center [521, 190] width 165 height 14
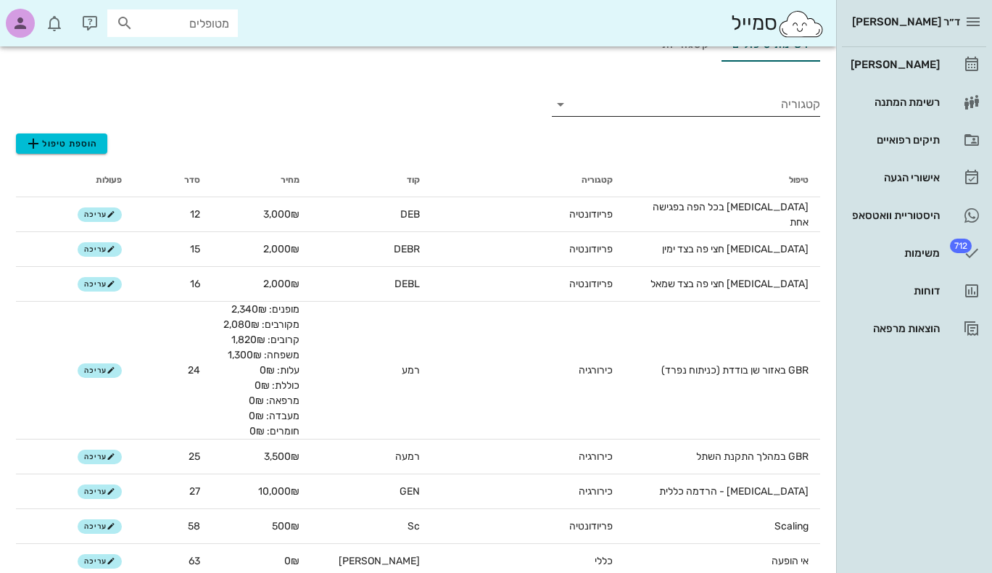
click at [563, 106] on icon at bounding box center [560, 104] width 17 height 17
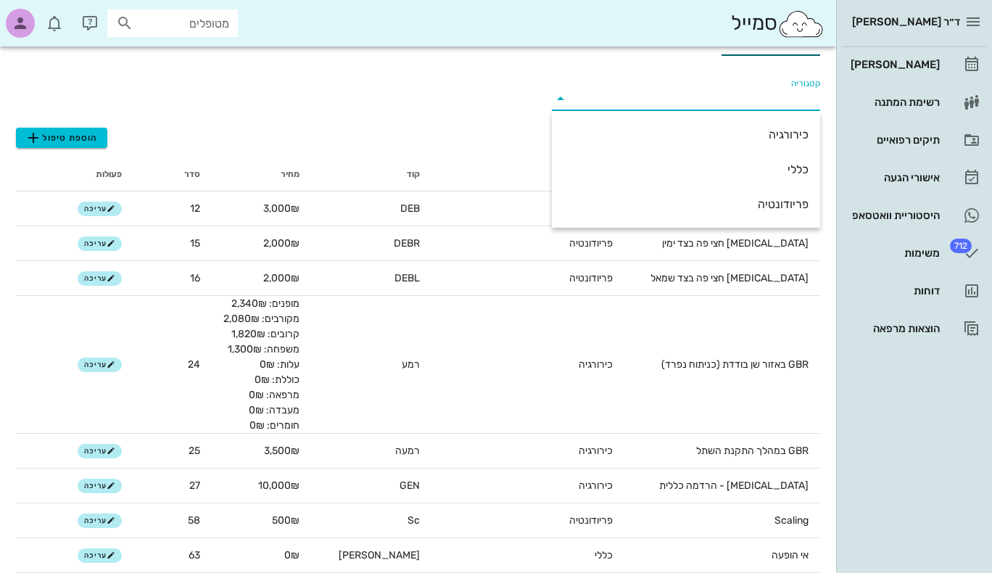
click at [560, 104] on icon at bounding box center [560, 98] width 17 height 17
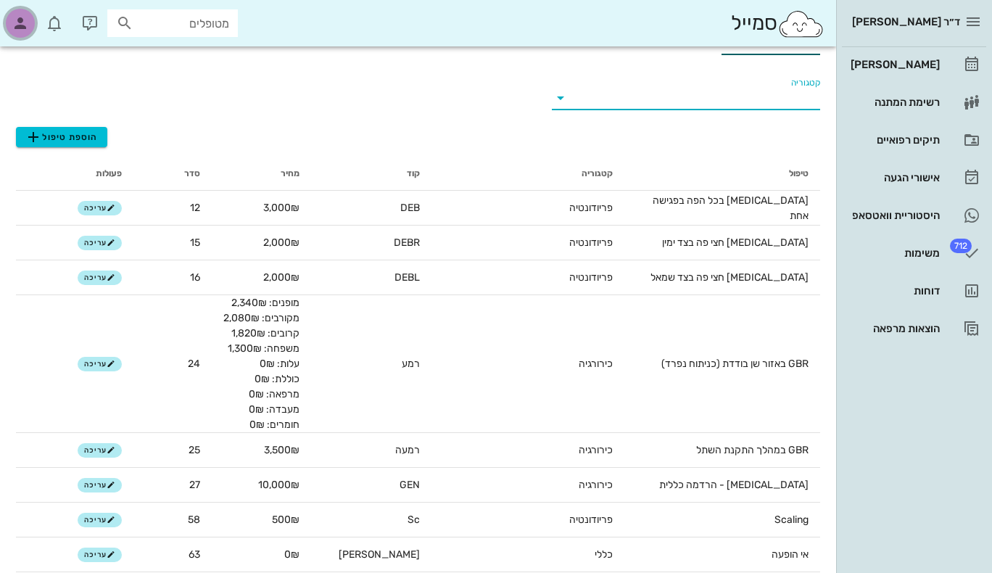
click at [19, 23] on icon "button" at bounding box center [20, 23] width 17 height 17
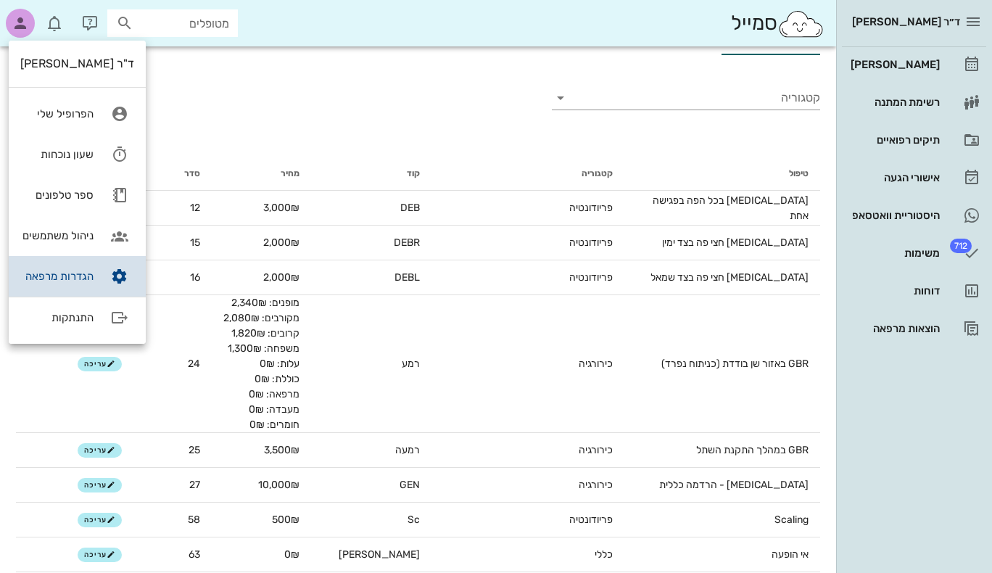
click at [89, 275] on div "הגדרות מרפאה" at bounding box center [56, 276] width 73 height 13
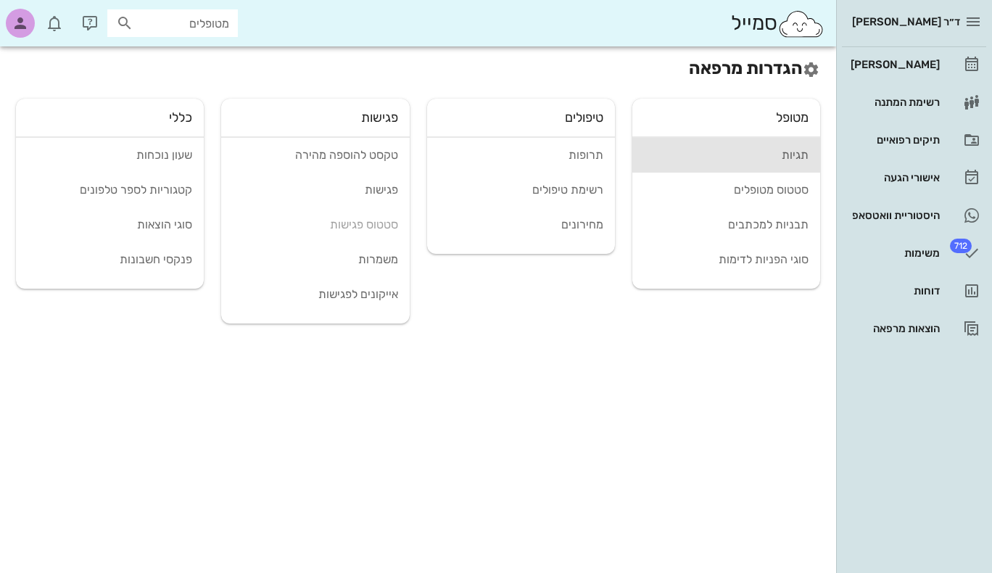
click at [797, 145] on link "תגיות" at bounding box center [727, 155] width 188 height 35
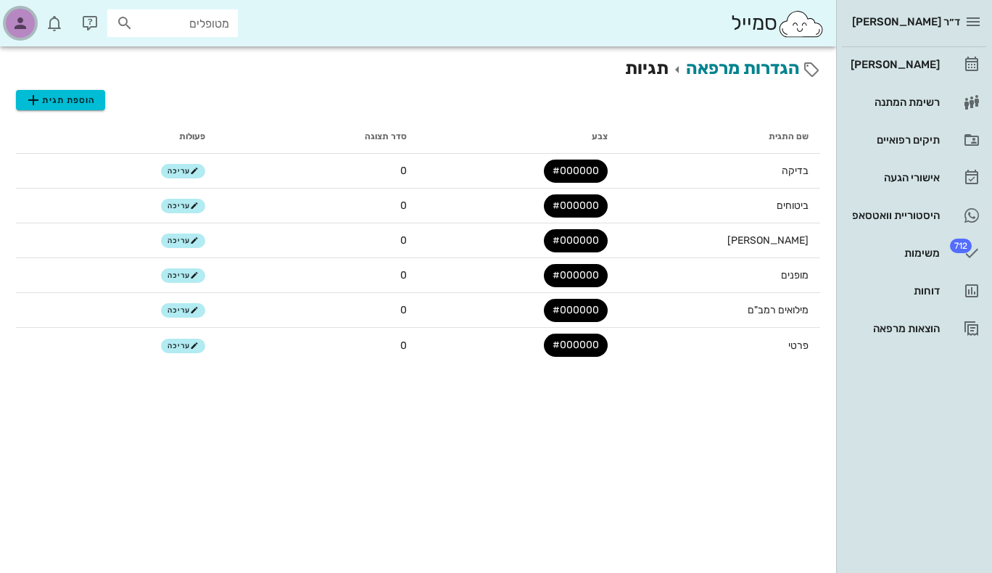
click at [28, 29] on icon "button" at bounding box center [20, 23] width 17 height 17
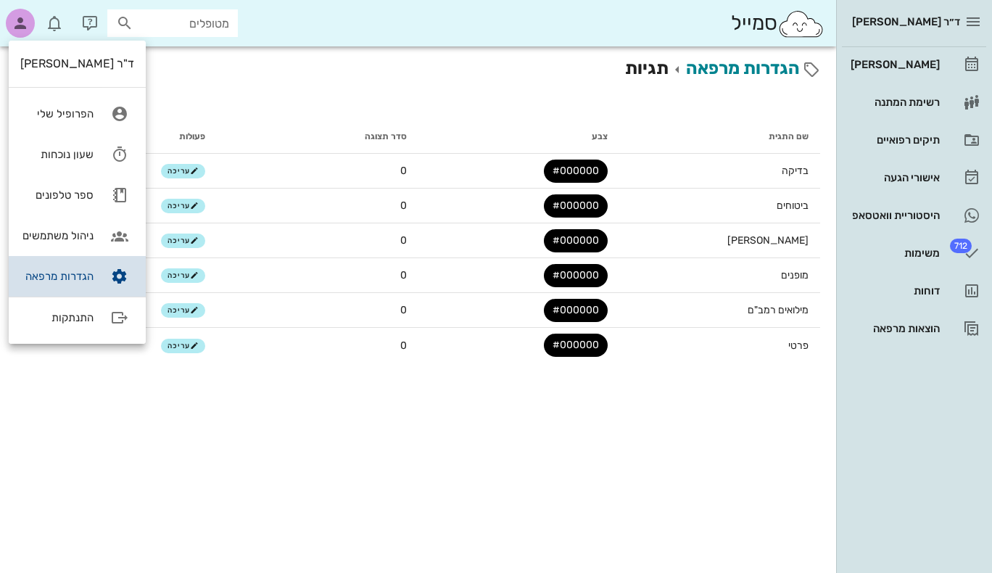
click at [44, 271] on div "הגדרות מרפאה" at bounding box center [56, 276] width 73 height 13
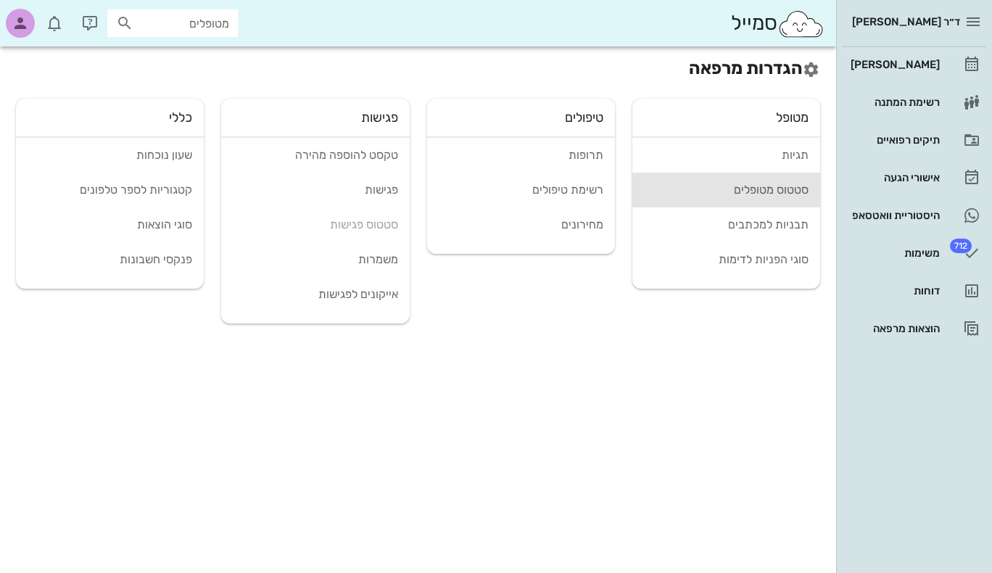
click at [782, 183] on div "סטטוס מטופלים" at bounding box center [726, 190] width 165 height 14
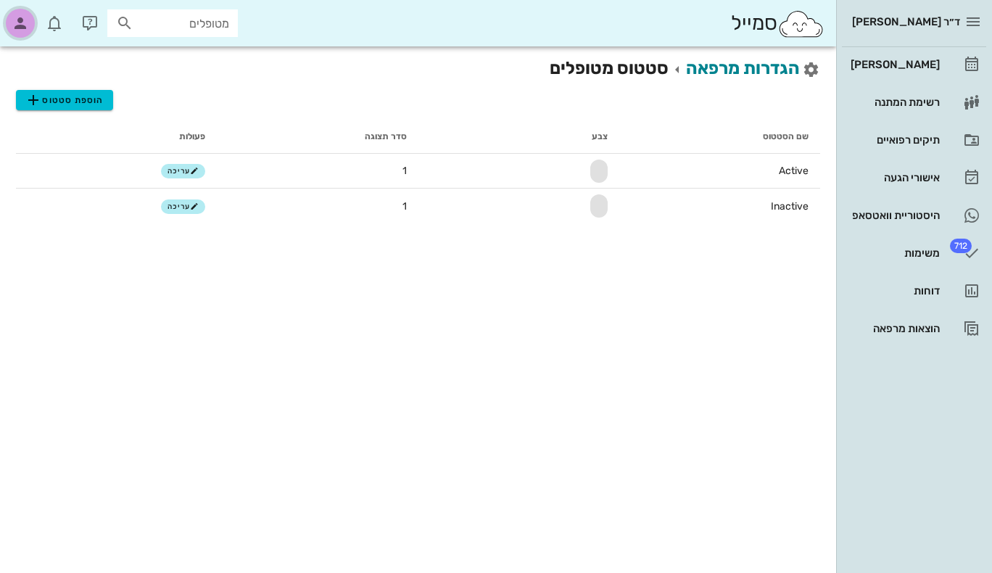
click at [16, 28] on icon "button" at bounding box center [20, 23] width 17 height 17
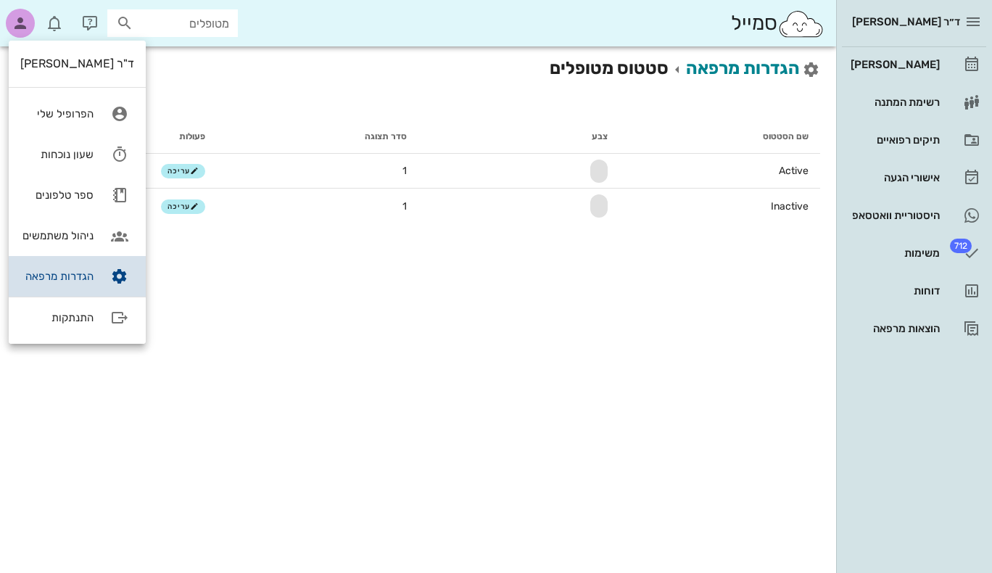
click at [71, 283] on link "הגדרות מרפאה" at bounding box center [77, 276] width 137 height 41
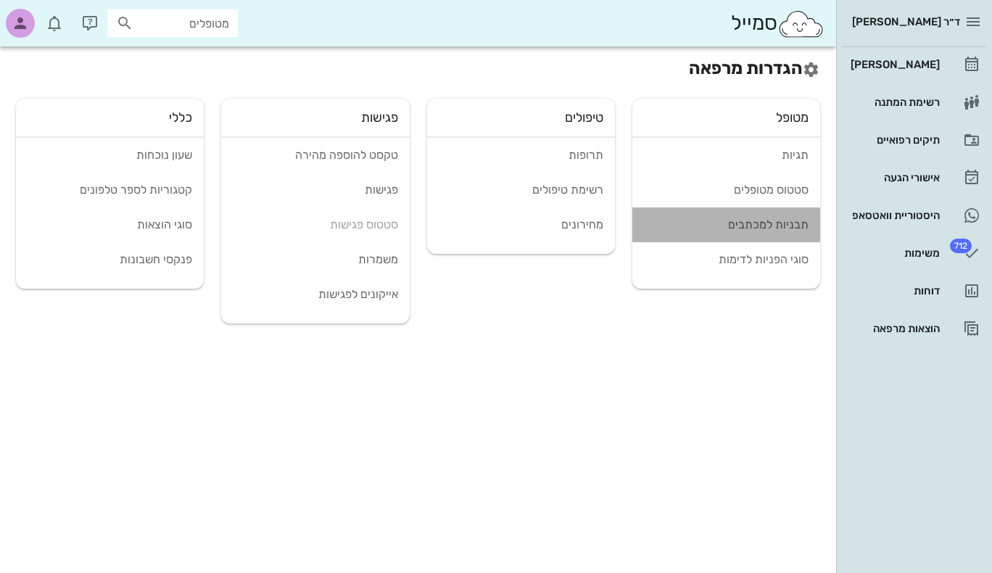
click at [770, 221] on div "תבניות למכתבים" at bounding box center [726, 225] width 165 height 14
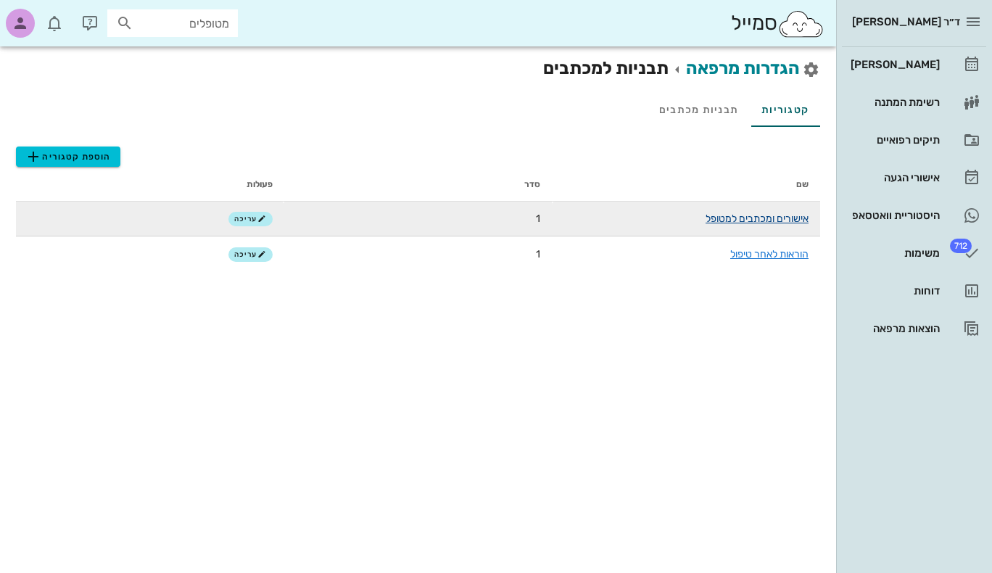
click at [778, 215] on link "אישורים ומכתבים למטופל" at bounding box center [757, 219] width 103 height 12
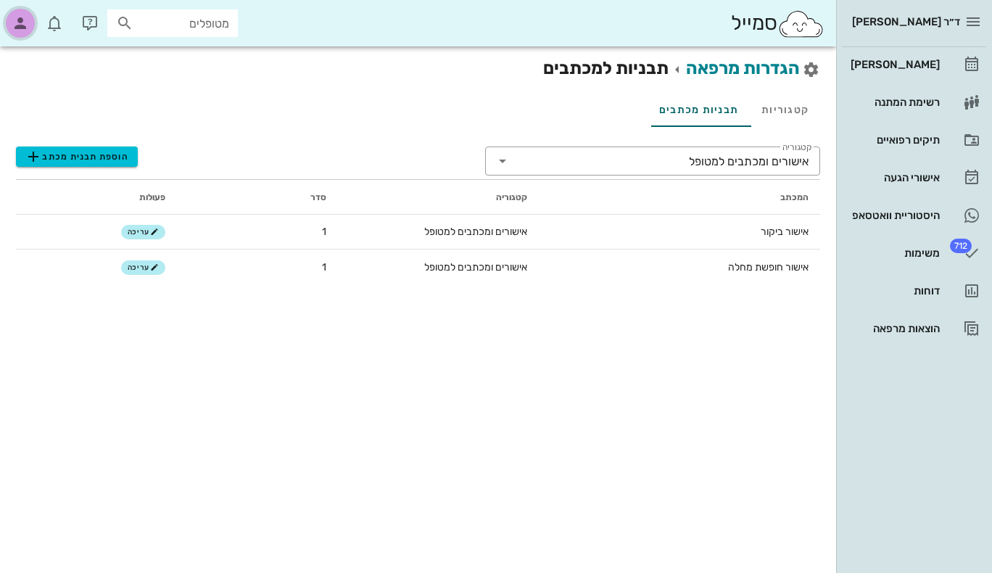
click at [20, 26] on icon "button" at bounding box center [20, 23] width 17 height 17
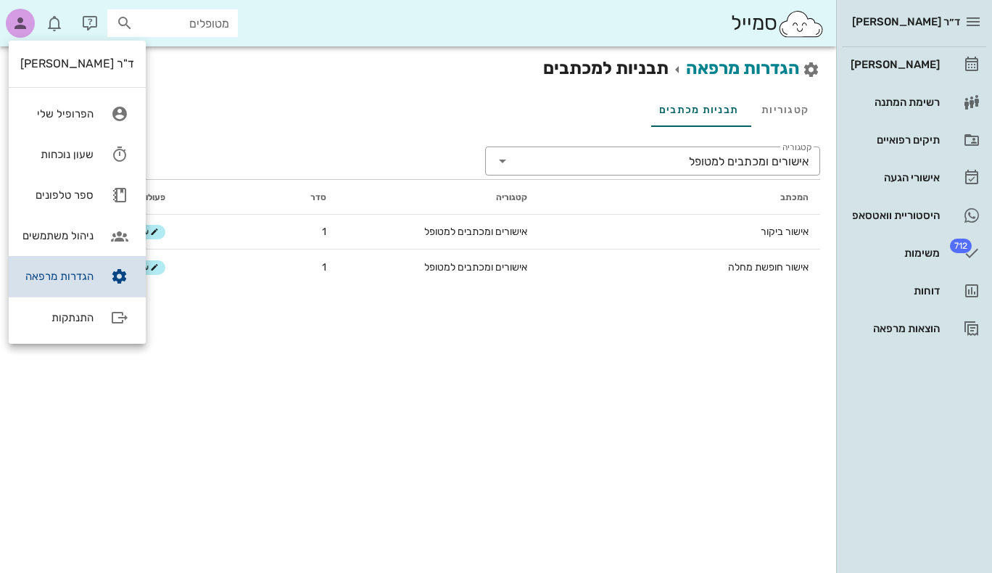
click at [67, 277] on div "הגדרות מרפאה" at bounding box center [56, 276] width 73 height 13
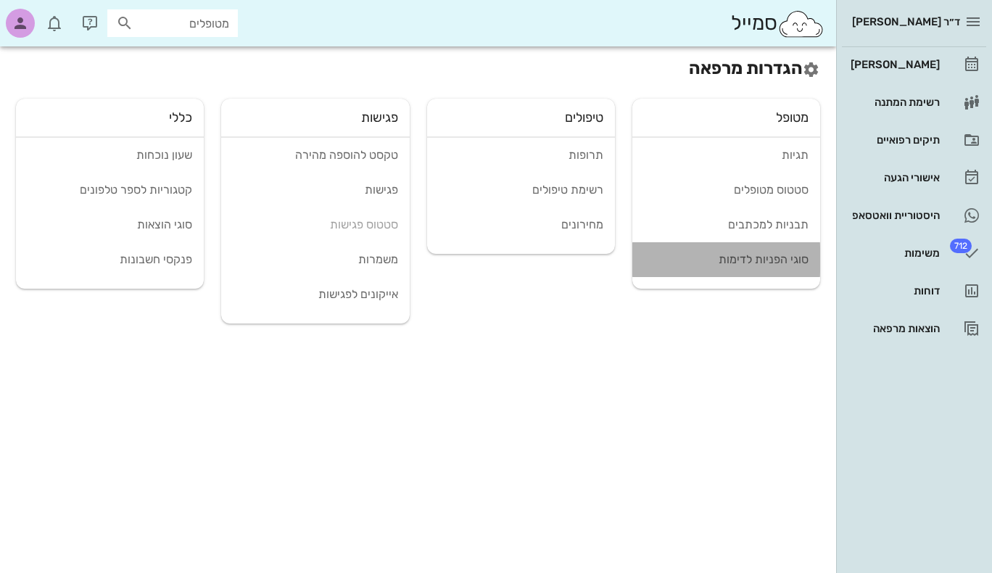
click at [780, 258] on div "סוגי הפניות לדימות" at bounding box center [726, 259] width 165 height 14
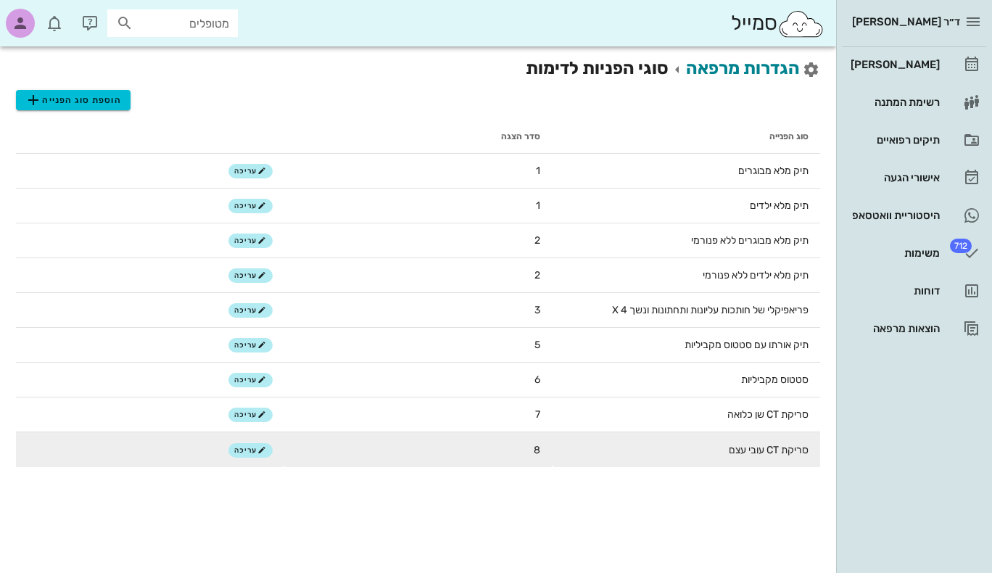
click at [762, 448] on td "סריקת CT עובי עצם" at bounding box center [686, 449] width 268 height 35
click at [252, 451] on span "עריכה" at bounding box center [249, 450] width 31 height 9
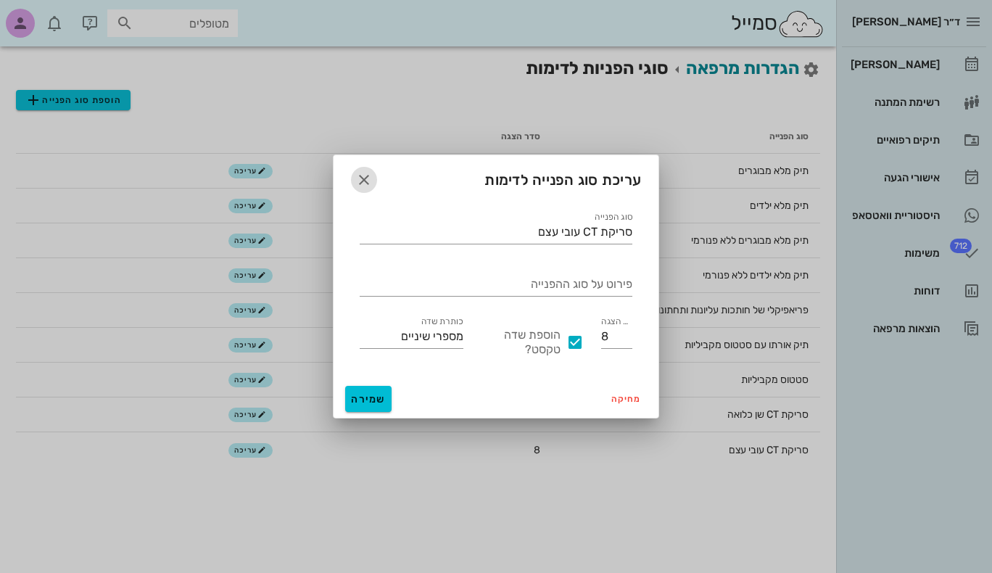
click at [371, 177] on icon "button" at bounding box center [363, 179] width 17 height 17
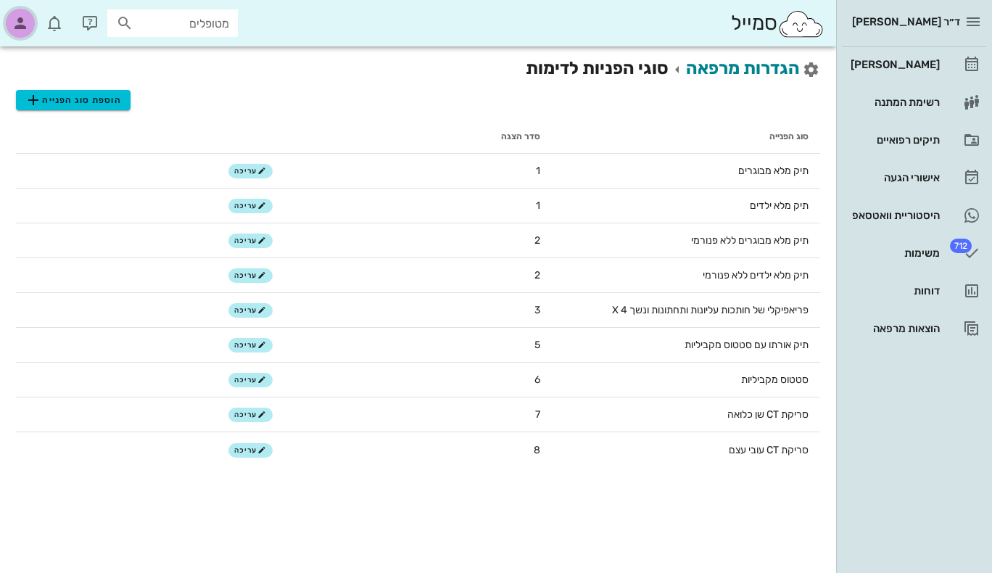
click at [14, 25] on icon "button" at bounding box center [20, 23] width 17 height 17
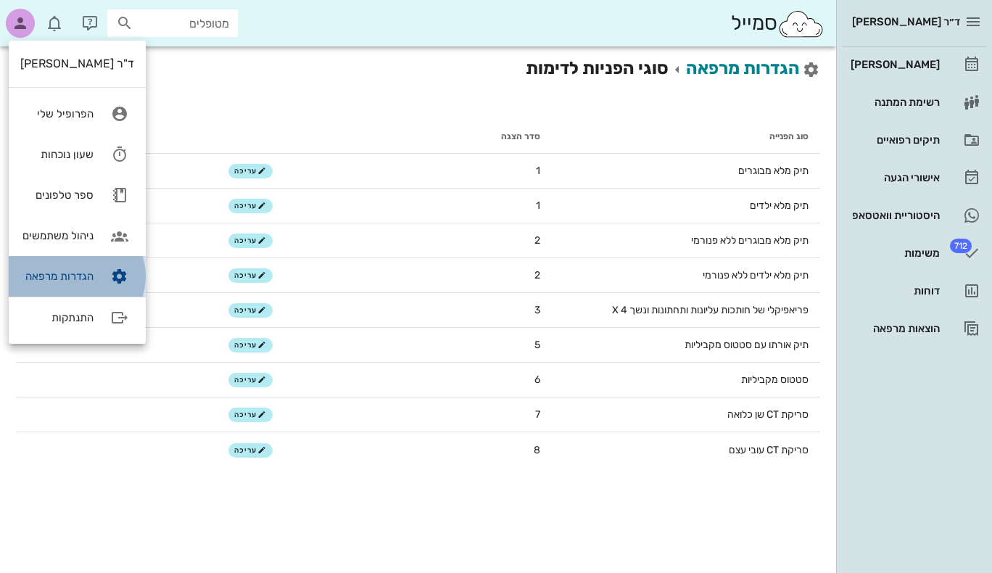
click at [67, 274] on div "הגדרות מרפאה" at bounding box center [56, 276] width 73 height 13
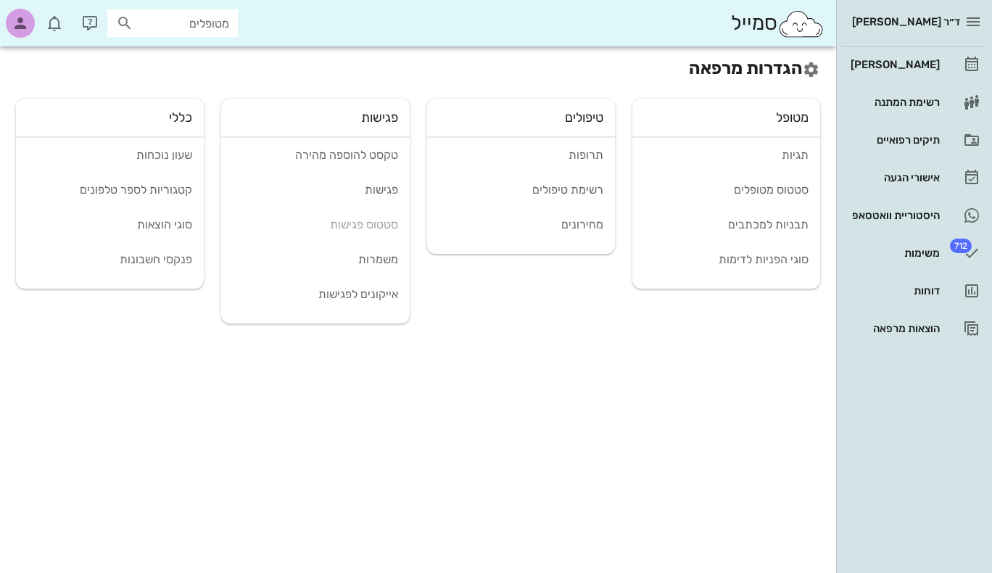
click at [812, 69] on icon at bounding box center [811, 69] width 17 height 17
click at [22, 30] on icon "button" at bounding box center [20, 23] width 17 height 17
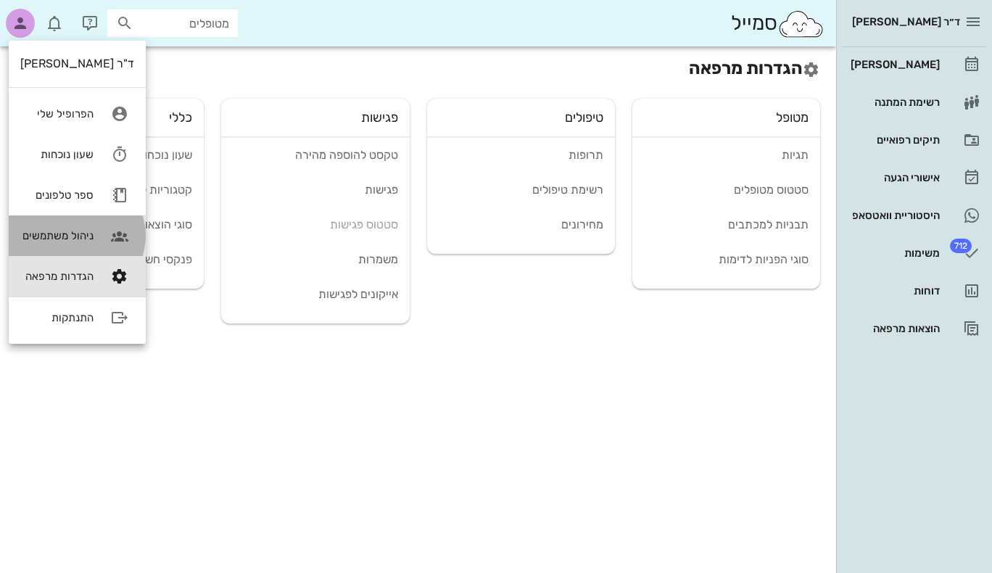
click at [59, 237] on div "ניהול משתמשים" at bounding box center [56, 235] width 73 height 13
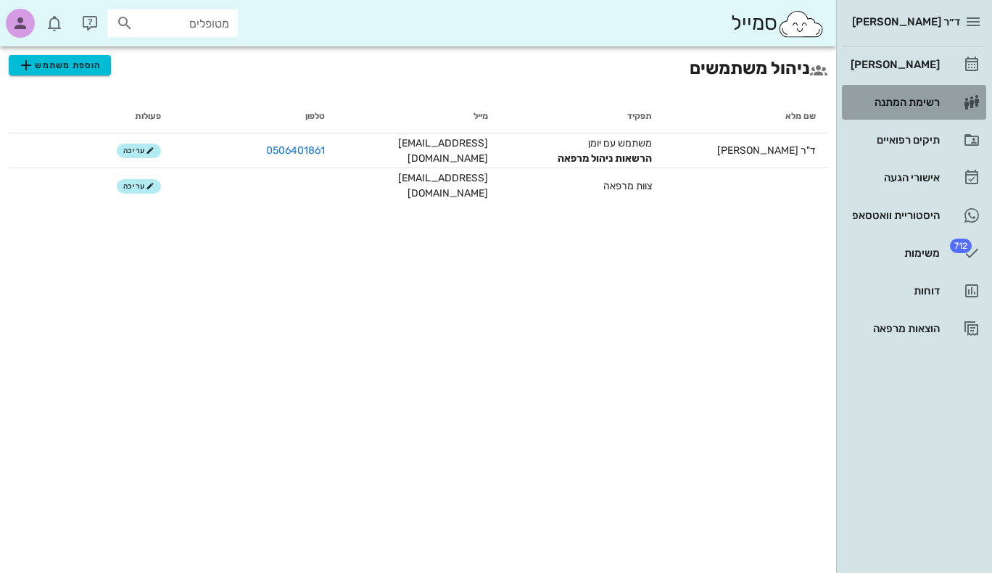
click at [889, 96] on div "רשימת המתנה" at bounding box center [894, 102] width 92 height 23
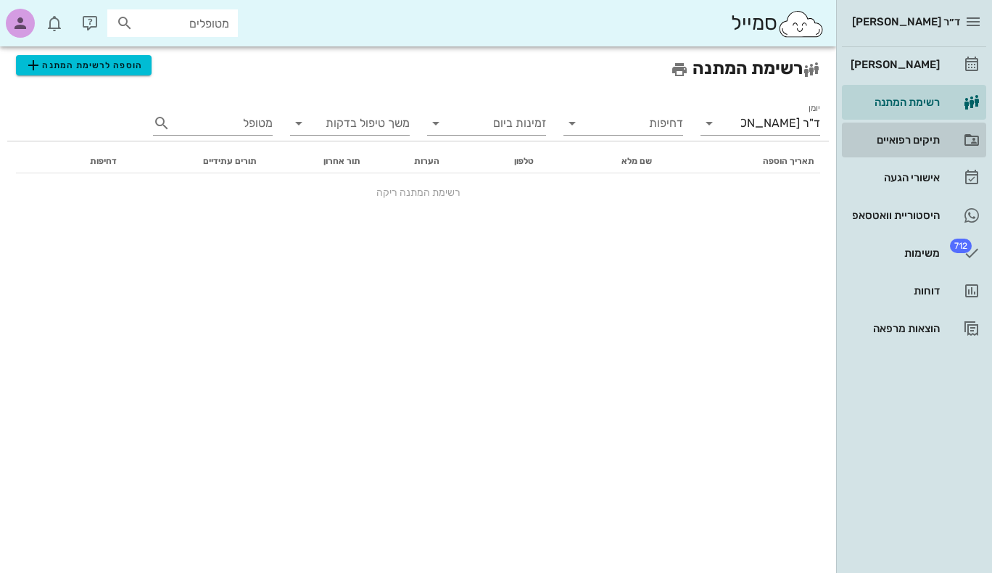
click at [895, 144] on div "תיקים רפואיים" at bounding box center [894, 140] width 92 height 12
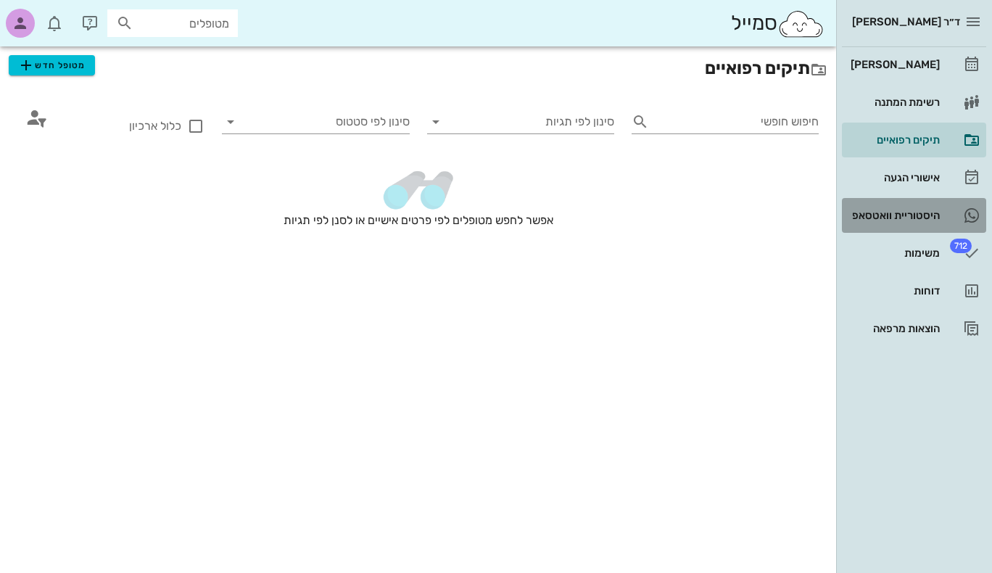
click at [902, 198] on link "היסטוריית וואטסאפ" at bounding box center [914, 215] width 144 height 35
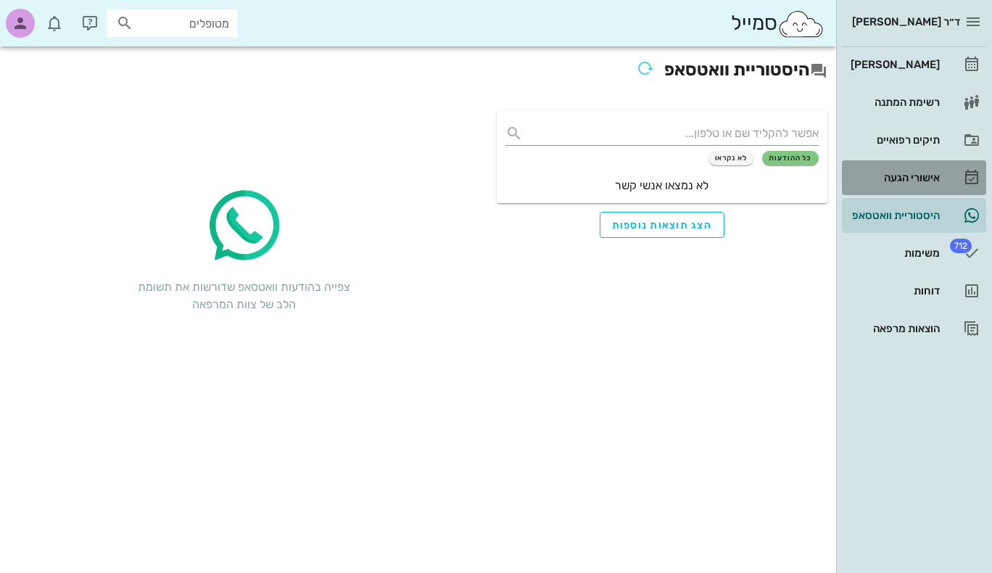
click at [900, 170] on div "אישורי הגעה" at bounding box center [894, 177] width 92 height 23
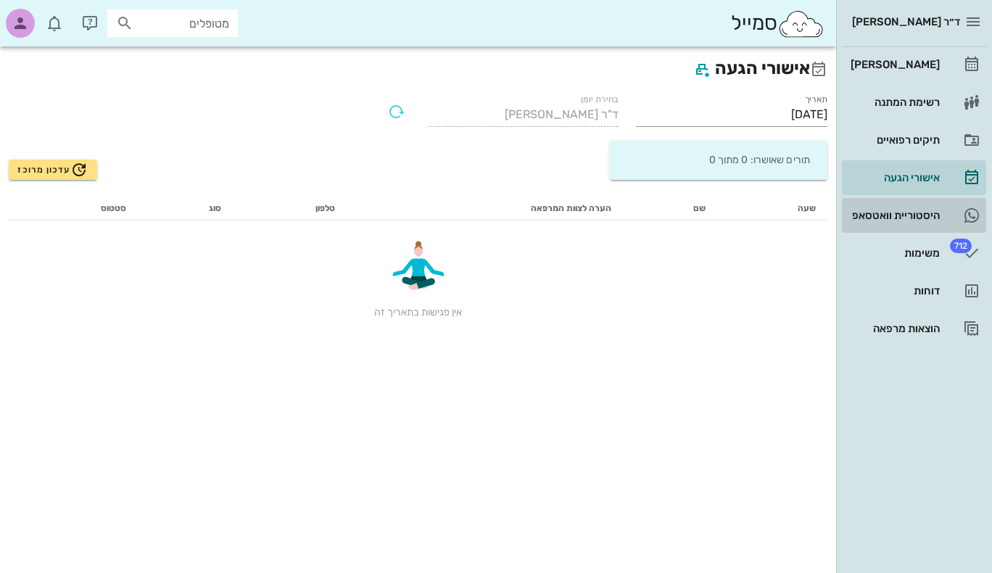
click at [900, 221] on div "היסטוריית וואטסאפ" at bounding box center [894, 216] width 92 height 12
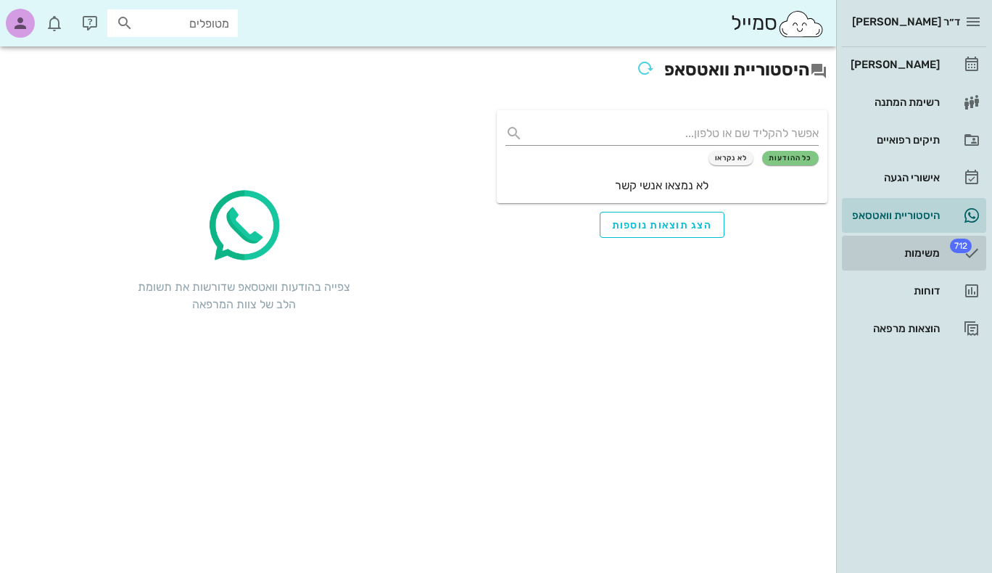
click at [922, 250] on div "משימות" at bounding box center [894, 253] width 92 height 12
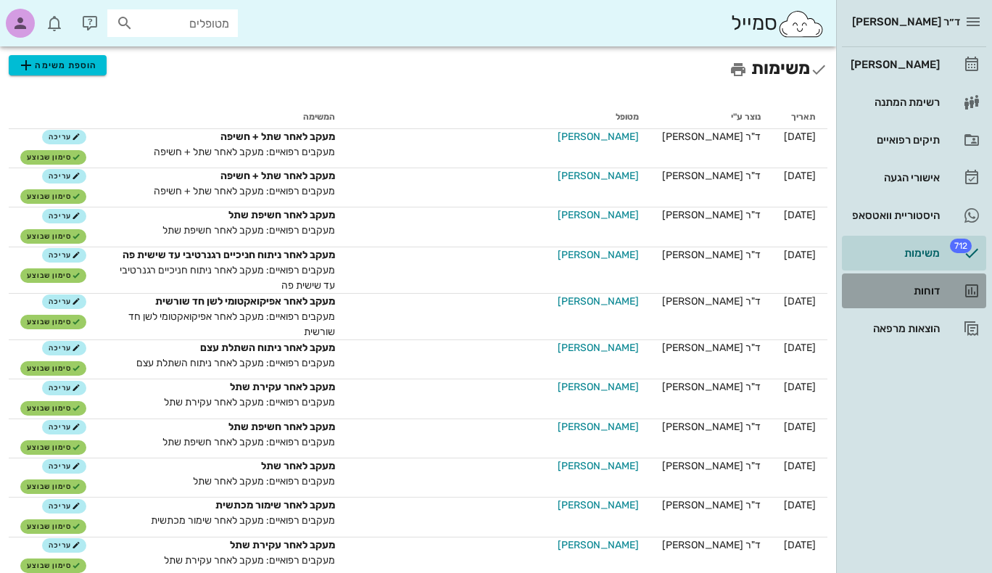
click at [916, 281] on div "דוחות" at bounding box center [894, 290] width 92 height 23
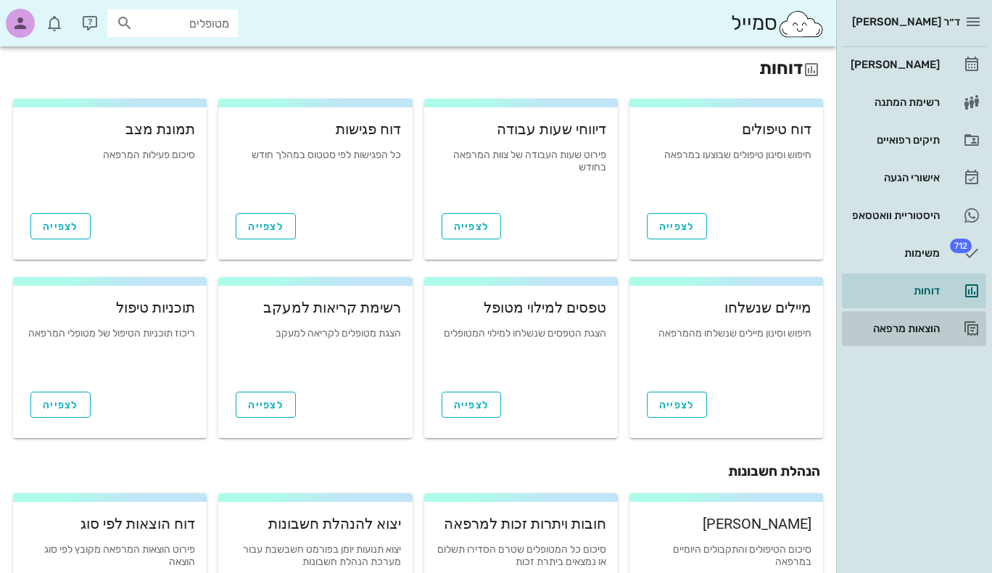
click at [910, 333] on div "הוצאות מרפאה" at bounding box center [894, 329] width 92 height 12
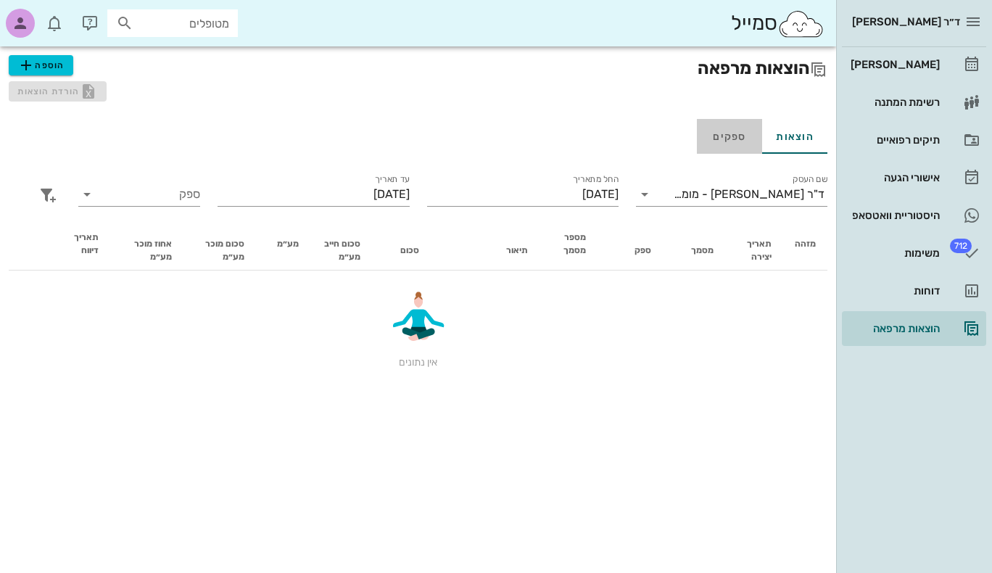
click at [727, 139] on link "ספקים" at bounding box center [729, 136] width 65 height 35
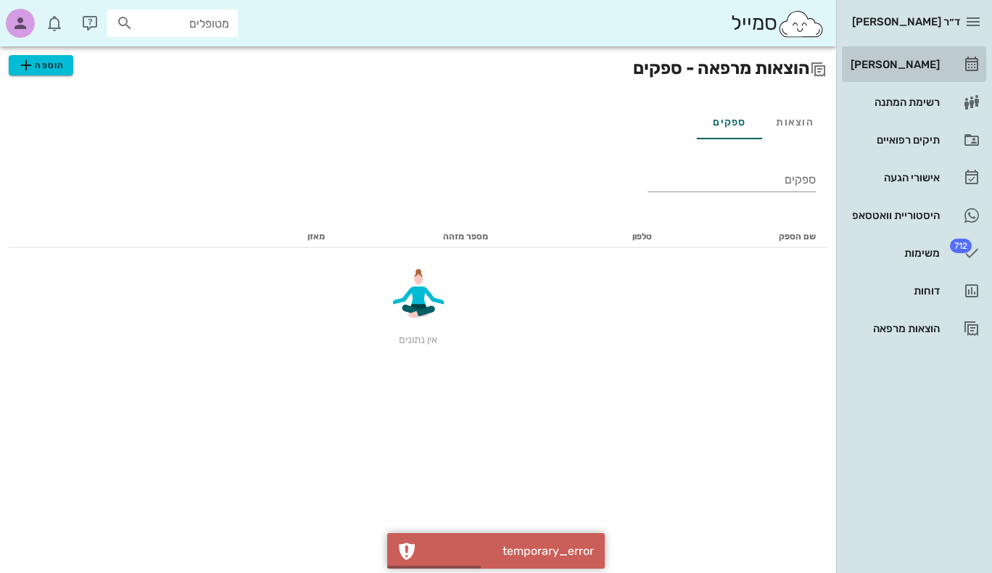
click at [916, 59] on div "[PERSON_NAME]" at bounding box center [894, 65] width 92 height 12
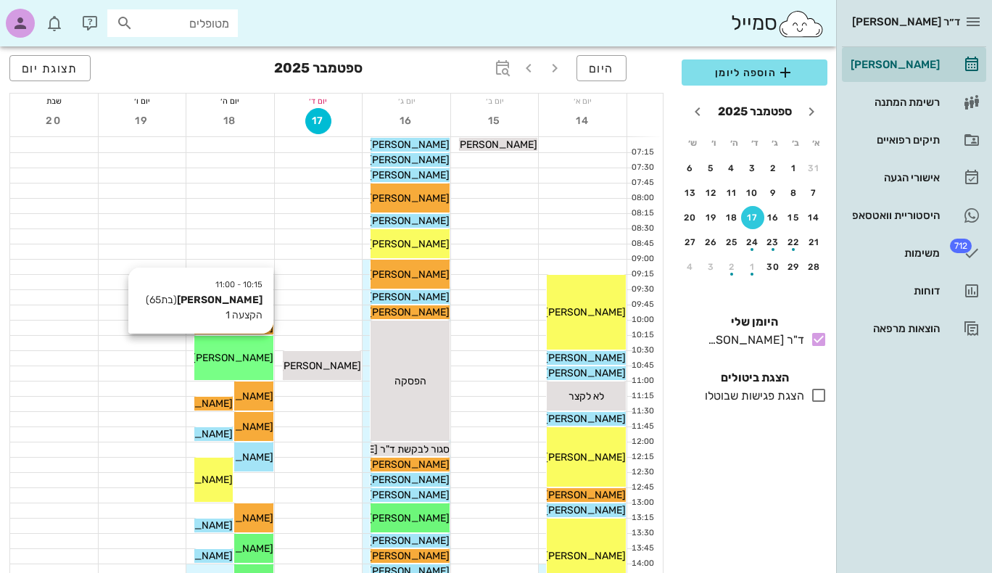
click at [245, 362] on span "[PERSON_NAME]" at bounding box center [232, 358] width 81 height 12
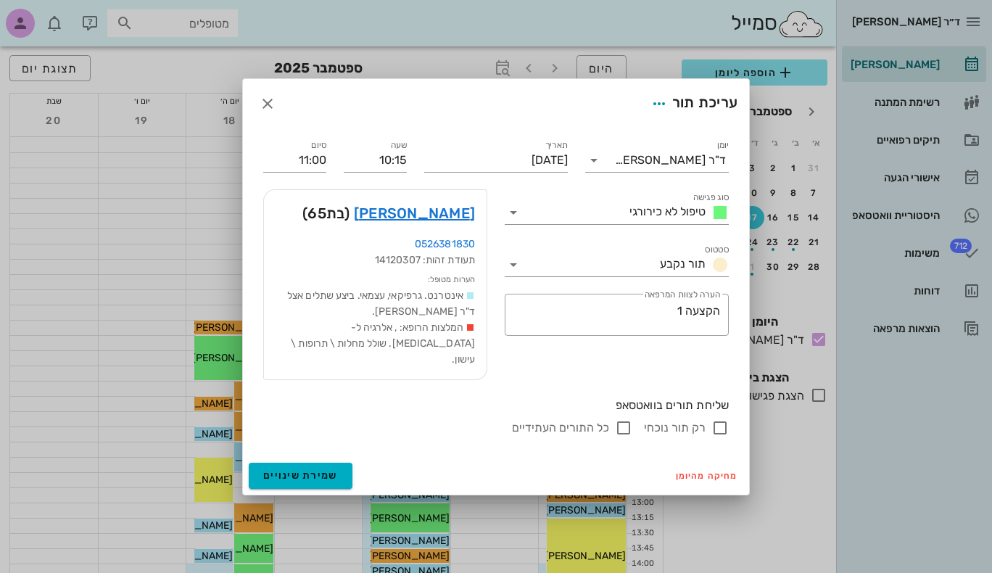
click at [216, 485] on div at bounding box center [496, 286] width 992 height 573
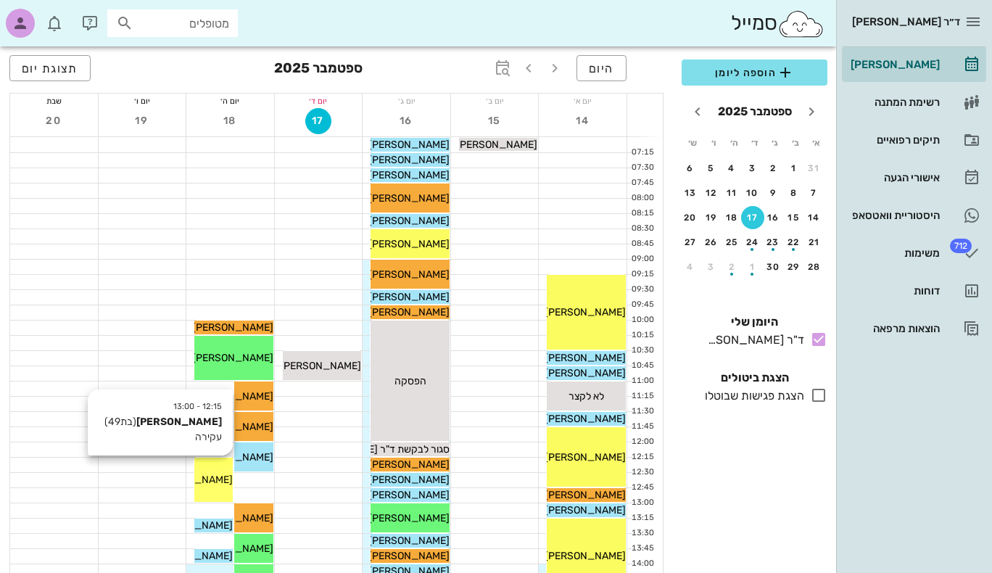
click at [216, 486] on div "[PERSON_NAME]" at bounding box center [213, 479] width 38 height 15
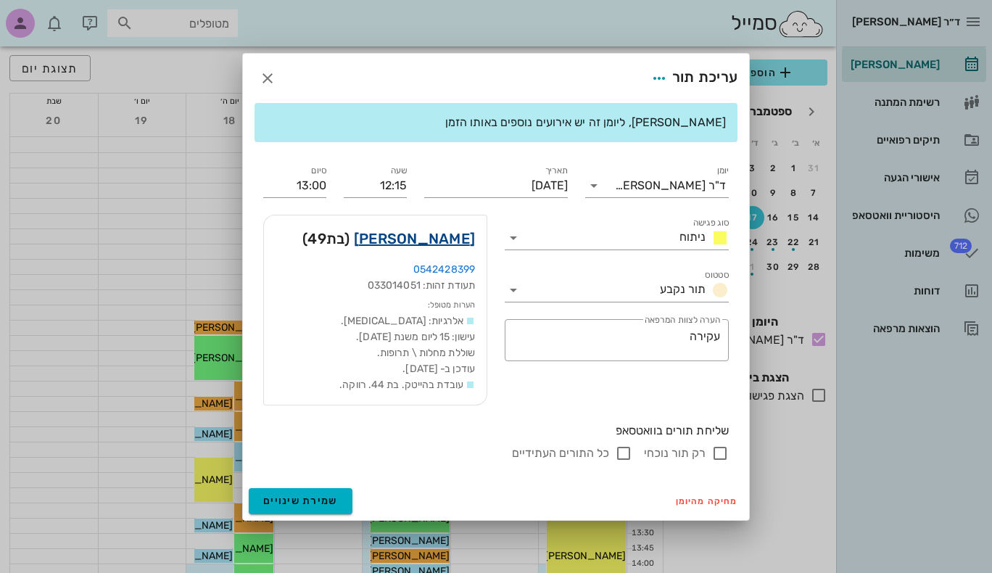
click at [438, 235] on link "[PERSON_NAME]" at bounding box center [414, 238] width 121 height 23
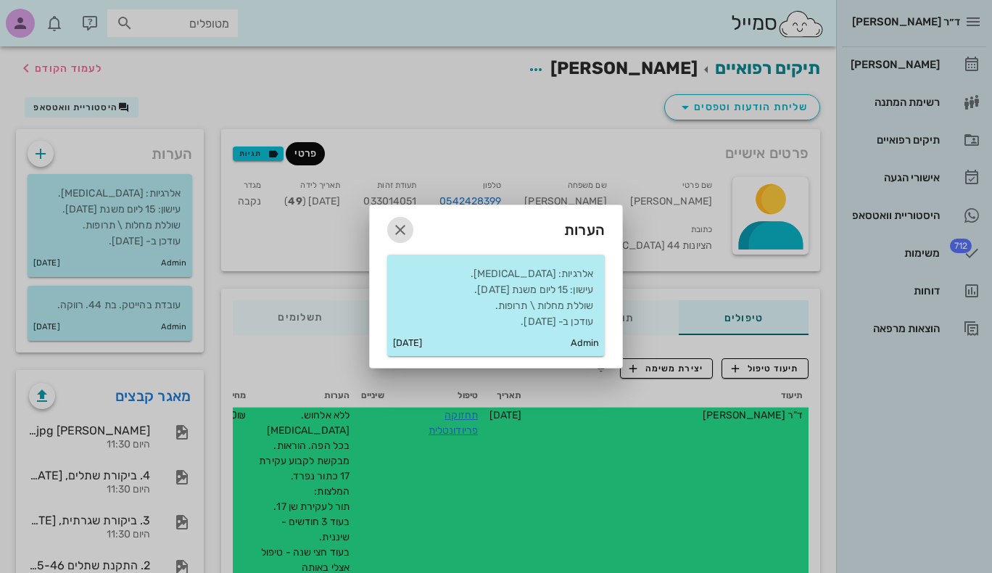
click at [401, 225] on icon "button" at bounding box center [400, 229] width 17 height 17
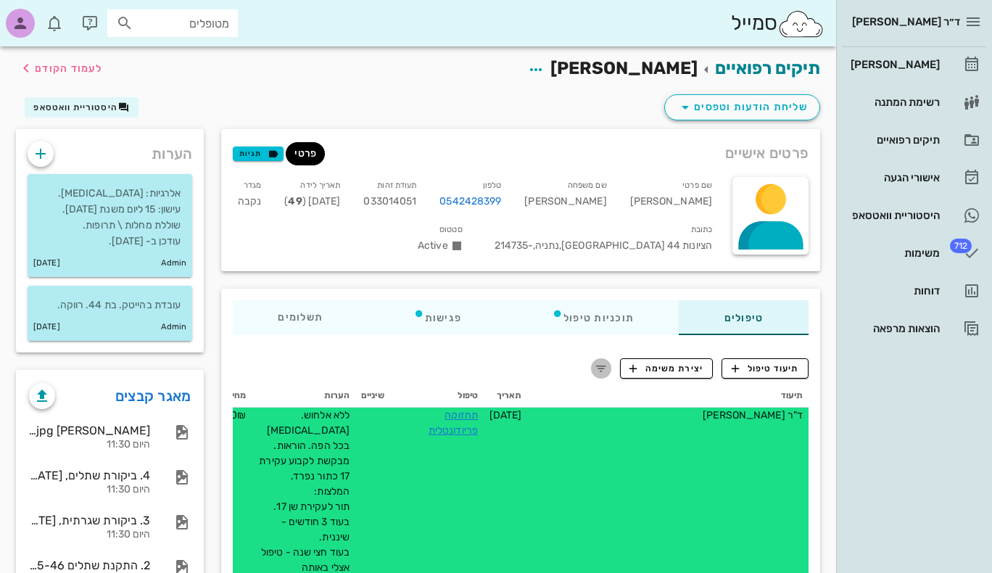
click at [602, 362] on icon "button" at bounding box center [601, 368] width 17 height 17
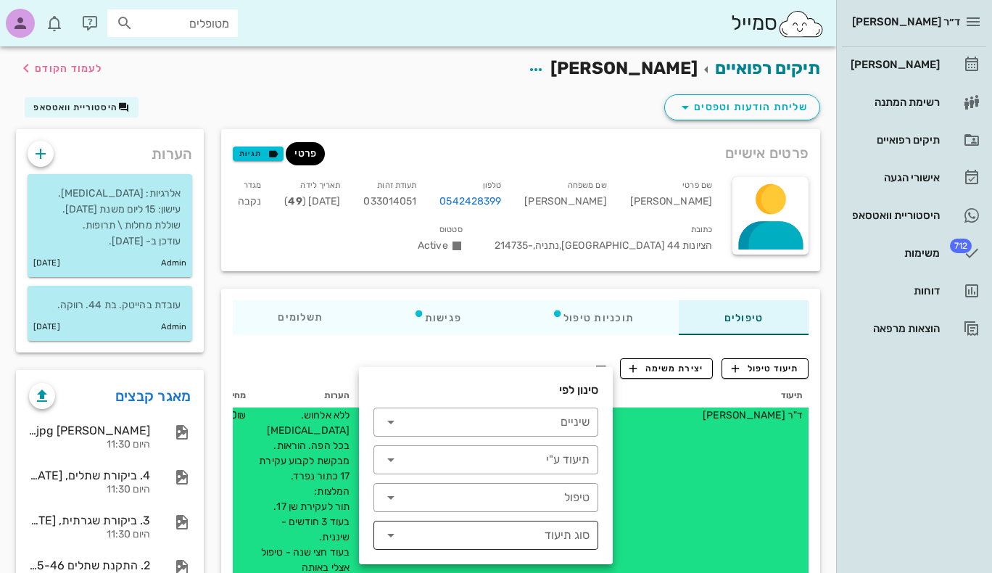
click at [393, 531] on icon at bounding box center [390, 535] width 17 height 17
click at [393, 535] on icon at bounding box center [390, 535] width 17 height 17
click at [389, 461] on icon at bounding box center [390, 459] width 17 height 17
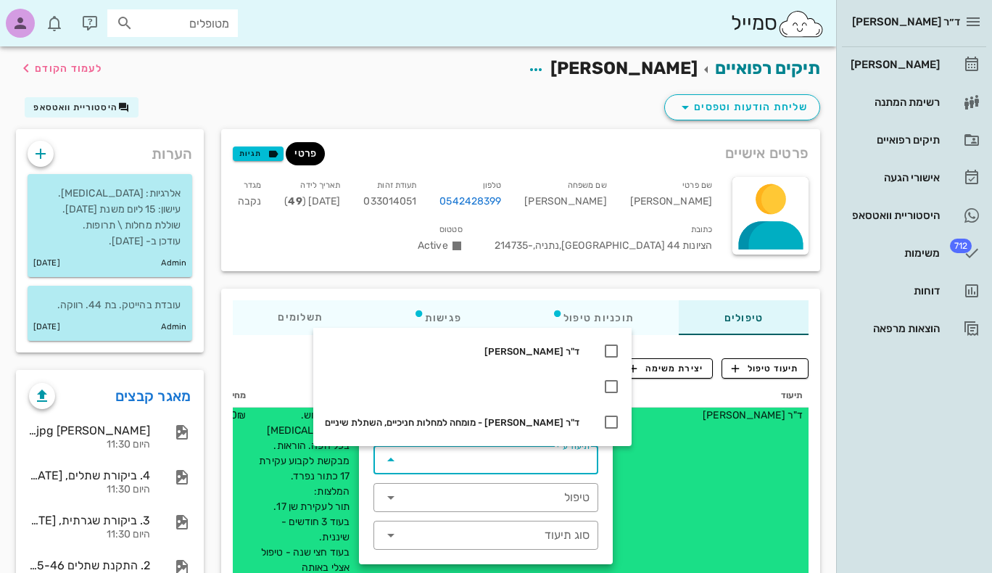
click at [389, 461] on icon at bounding box center [390, 459] width 17 height 17
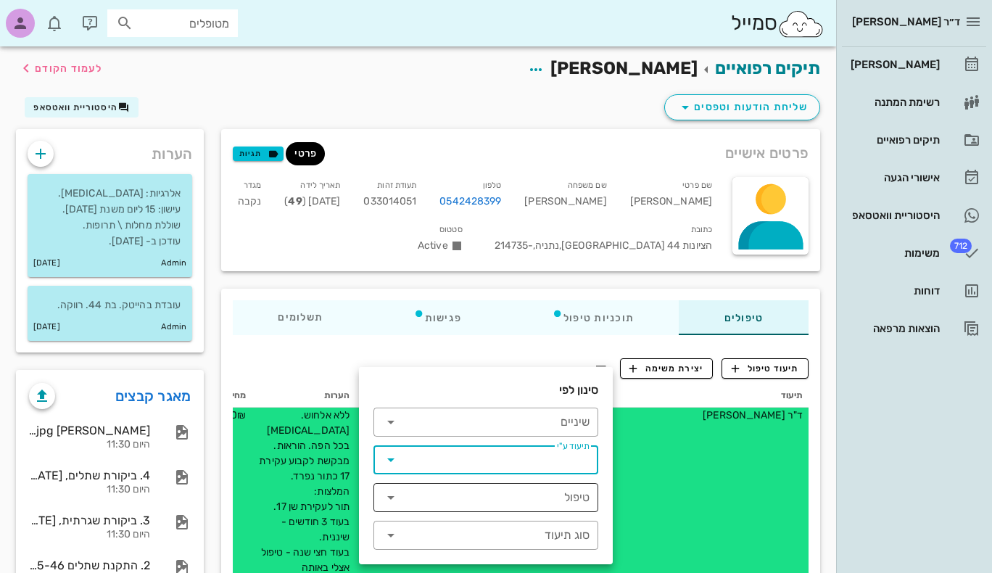
click at [392, 501] on icon at bounding box center [390, 497] width 17 height 17
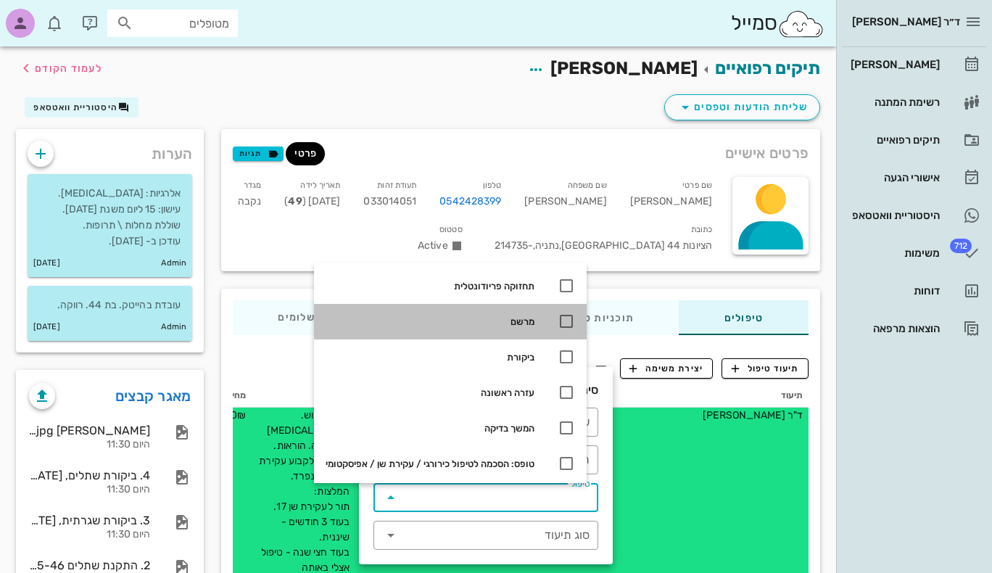
click at [575, 324] on icon at bounding box center [566, 321] width 17 height 17
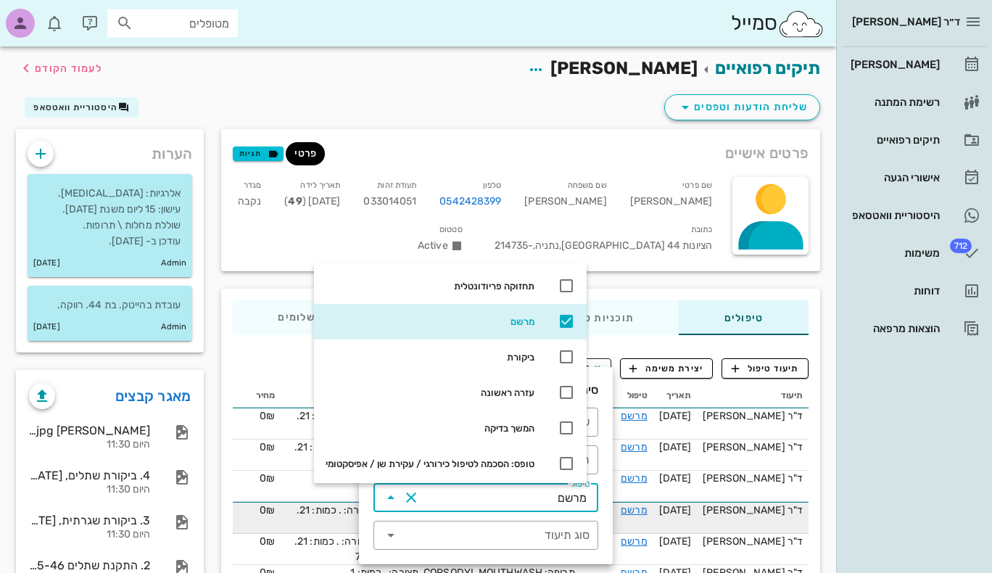
click at [692, 508] on span "[DATE]" at bounding box center [675, 510] width 33 height 12
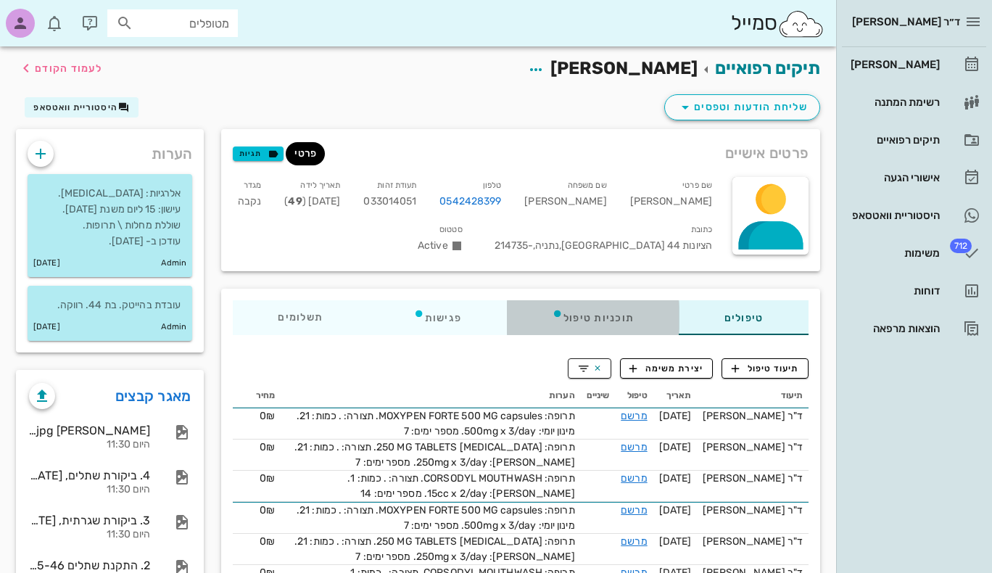
click at [605, 319] on div "תוכניות טיפול" at bounding box center [593, 317] width 173 height 35
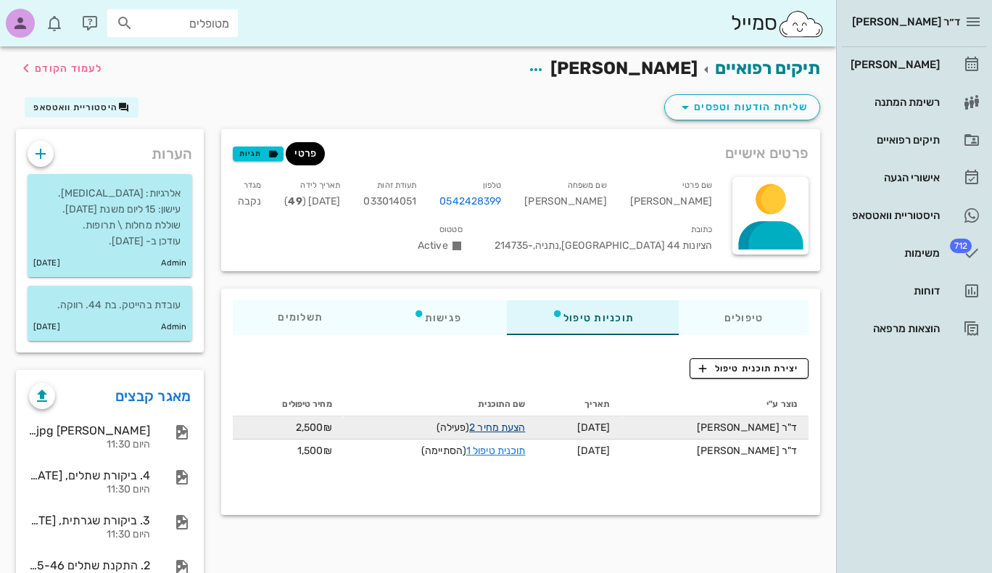
click at [515, 432] on link "הצעת מחיר 2" at bounding box center [497, 427] width 56 height 12
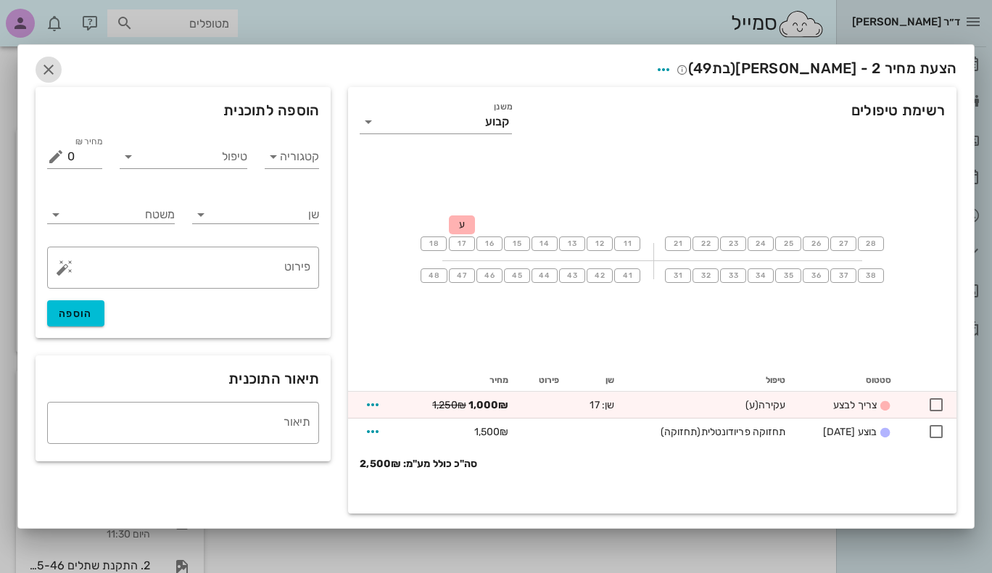
click at [49, 65] on icon "button" at bounding box center [48, 69] width 17 height 17
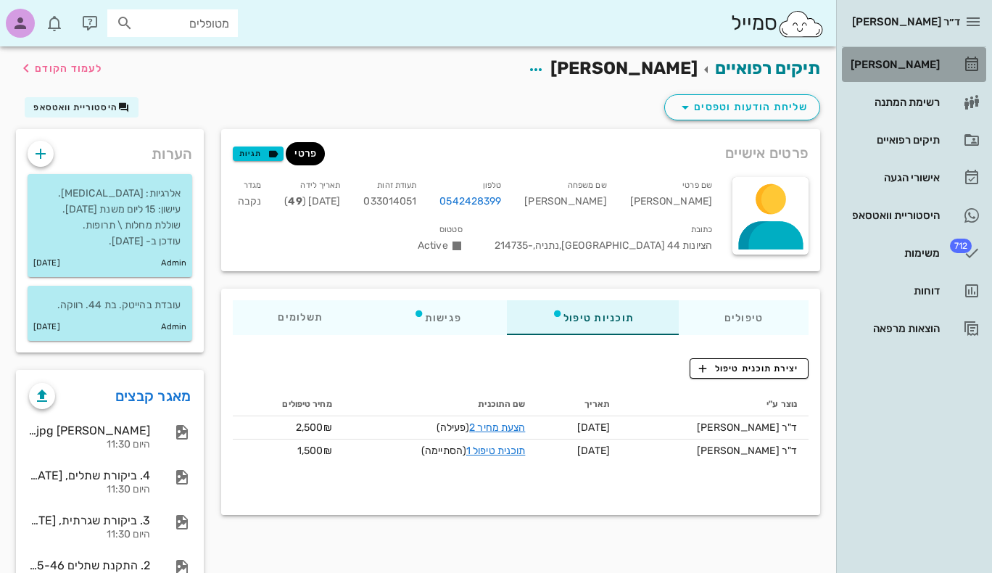
click at [919, 64] on div "[PERSON_NAME]" at bounding box center [894, 65] width 92 height 12
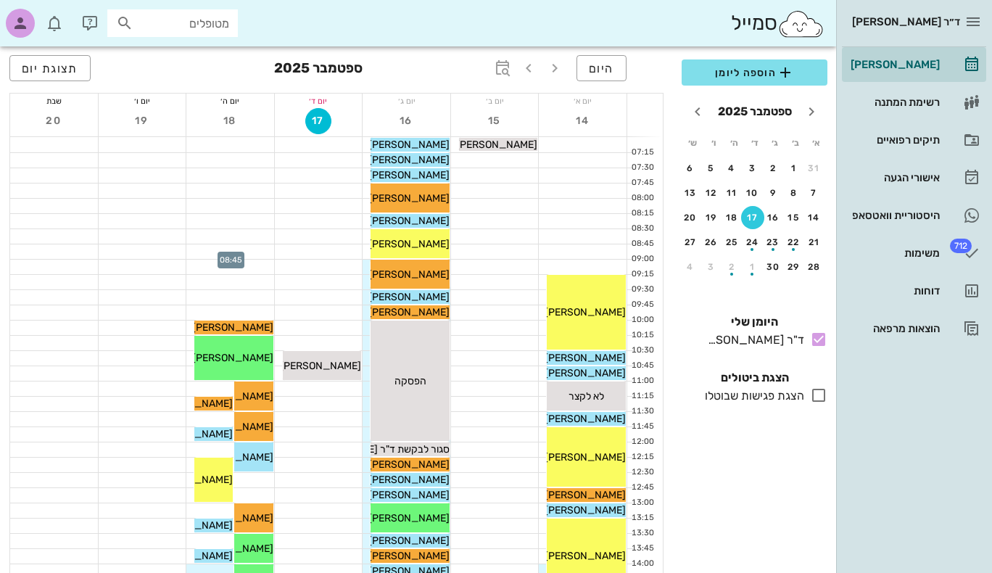
drag, startPoint x: 234, startPoint y: 250, endPoint x: 202, endPoint y: 258, distance: 33.6
click at [202, 258] on div at bounding box center [230, 251] width 88 height 15
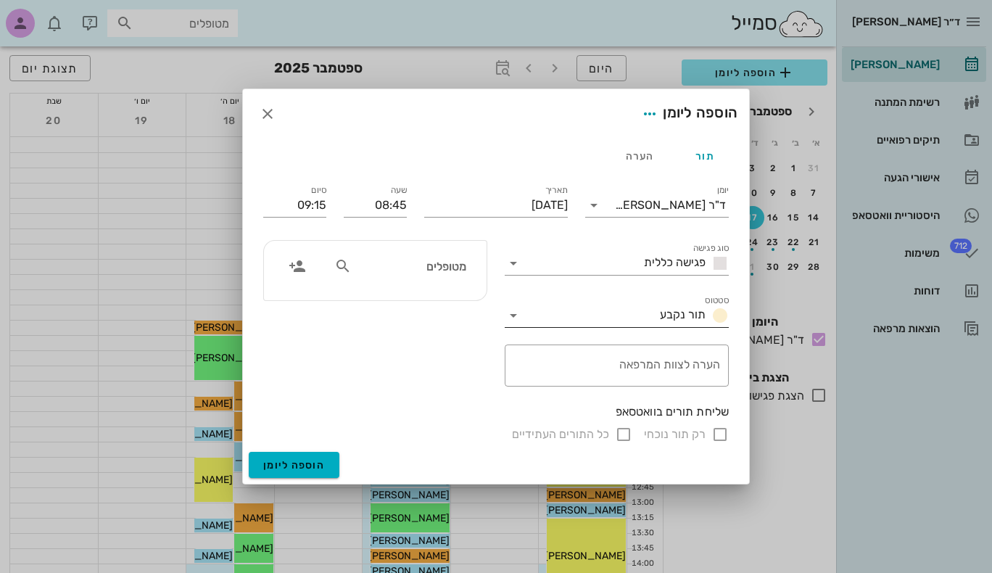
click at [514, 317] on icon at bounding box center [513, 315] width 17 height 17
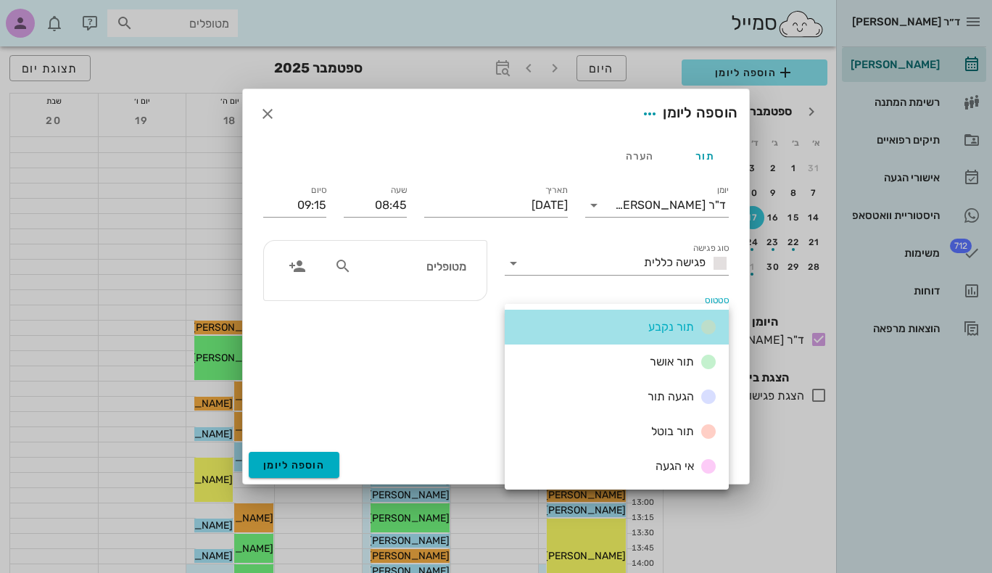
click at [514, 316] on div "תור נקבע" at bounding box center [617, 327] width 224 height 35
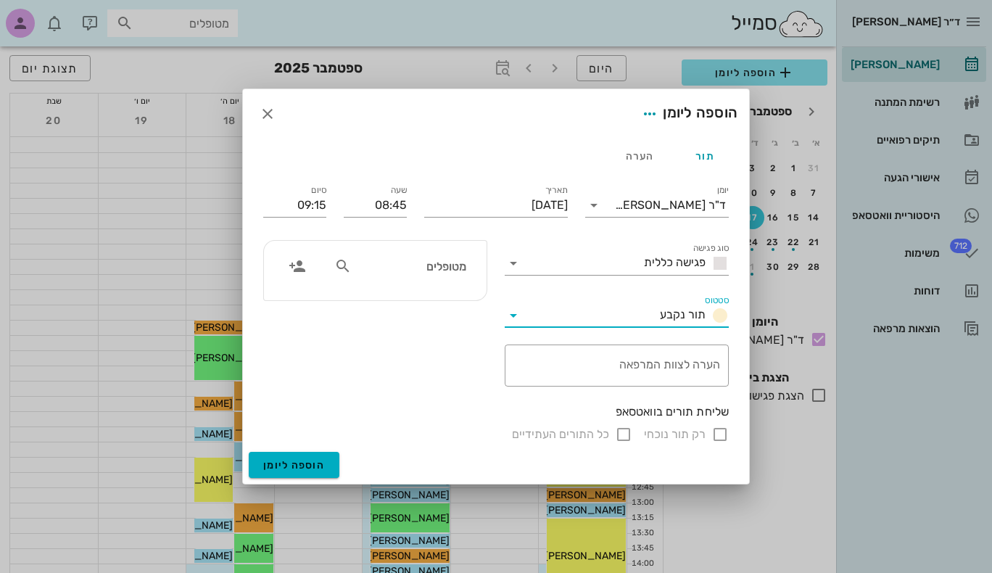
click at [360, 266] on input "מטופלים" at bounding box center [411, 266] width 112 height 19
click at [292, 266] on icon "button" at bounding box center [297, 266] width 17 height 17
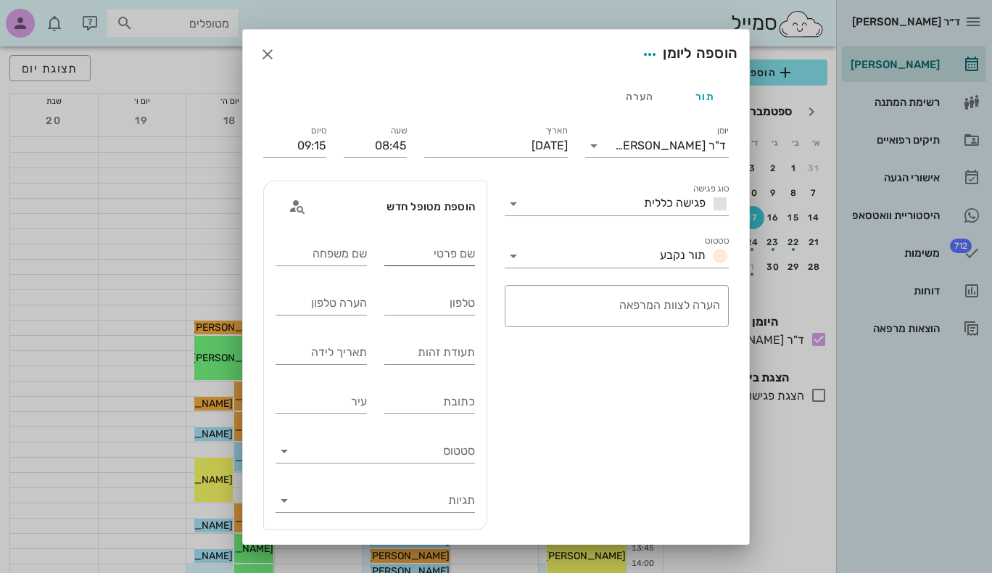
click at [458, 254] on input "שם פרטי" at bounding box center [429, 253] width 91 height 23
type input "ב"
click at [364, 256] on input "שם משפחה" at bounding box center [321, 253] width 91 height 23
click at [447, 255] on input "בדיקה" at bounding box center [429, 253] width 91 height 23
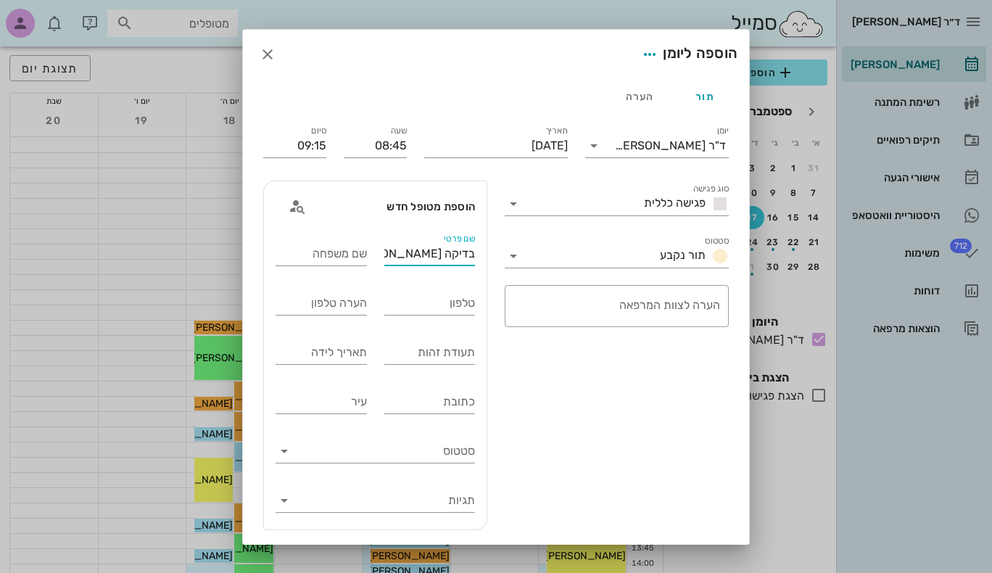
click at [448, 252] on input "בדיקה [PERSON_NAME]" at bounding box center [429, 253] width 91 height 23
drag, startPoint x: 416, startPoint y: 255, endPoint x: 451, endPoint y: 261, distance: 35.3
click at [451, 261] on input "בדיקה - [PERSON_NAME]" at bounding box center [429, 253] width 91 height 23
type input "בדיקה"
click at [353, 254] on input "שם משפחה" at bounding box center [321, 253] width 91 height 23
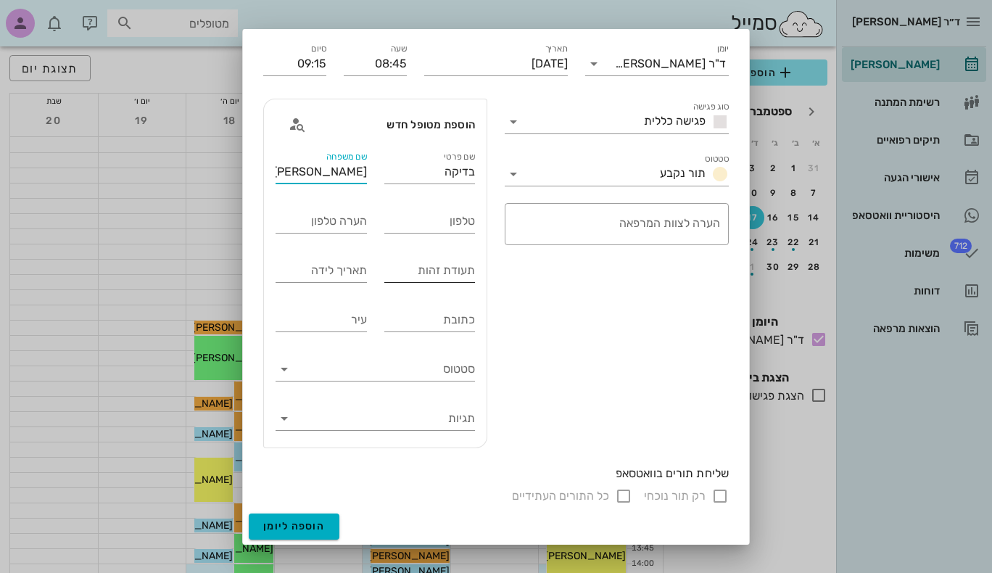
scroll to position [83, 0]
type input "[PERSON_NAME]"
click at [438, 223] on input "טלפון" at bounding box center [429, 220] width 91 height 23
click at [293, 365] on icon at bounding box center [284, 368] width 17 height 17
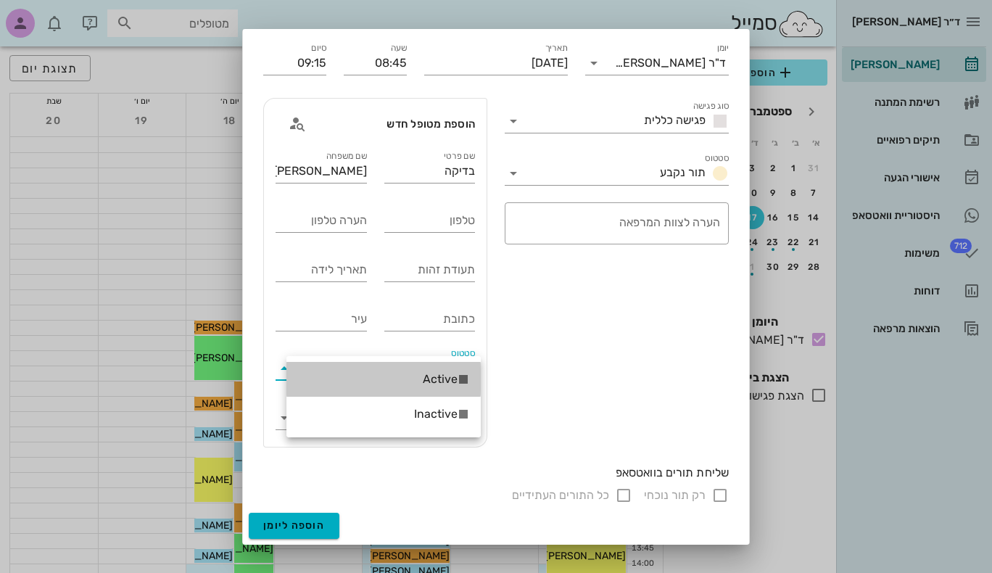
click at [293, 365] on div "Active" at bounding box center [384, 379] width 194 height 35
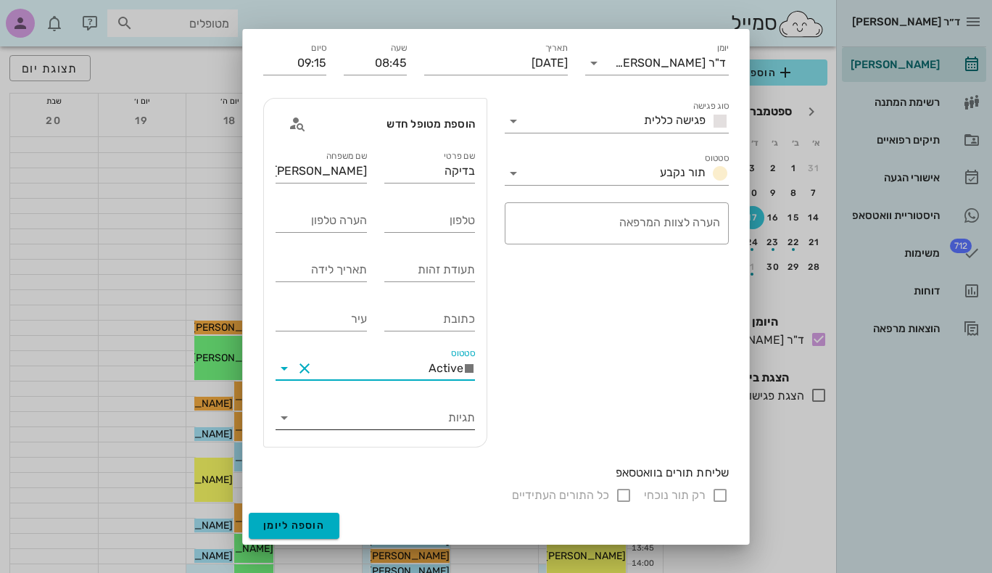
click at [293, 418] on icon at bounding box center [284, 417] width 17 height 17
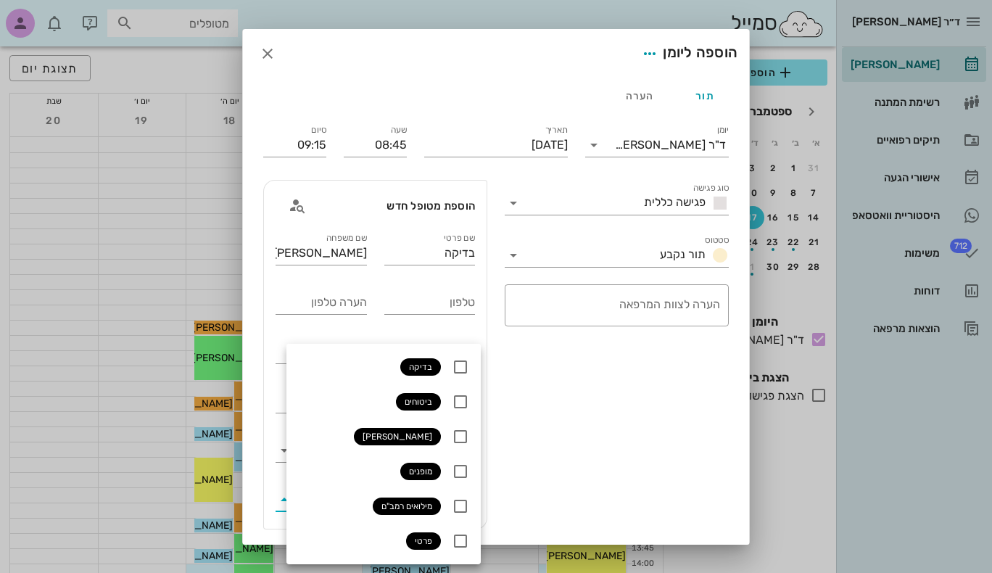
scroll to position [0, 0]
click at [585, 386] on div "סוג פגישה פגישה כללית סטטוס תור נקבע ​ הערה לצוות המרפאה" at bounding box center [617, 355] width 242 height 367
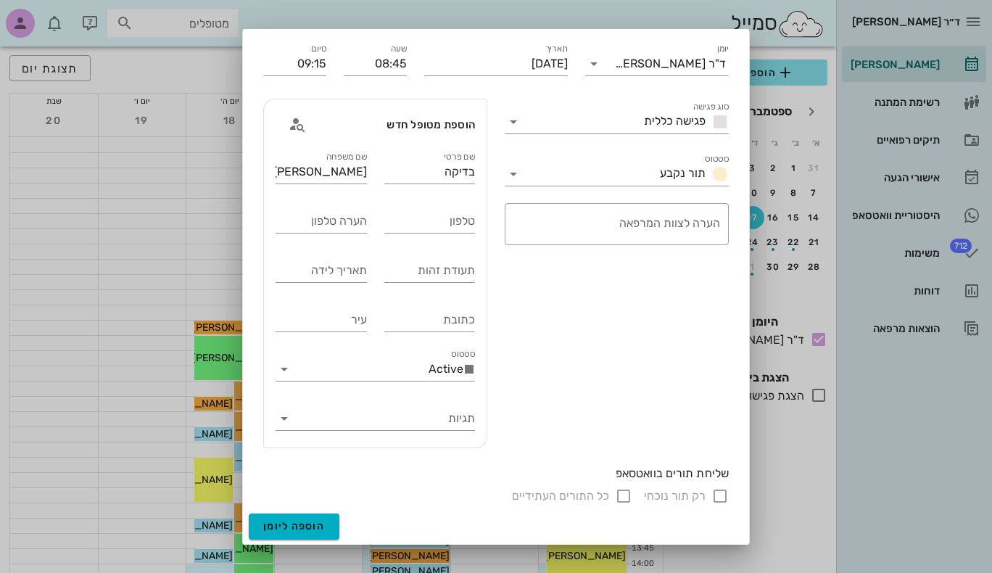
scroll to position [83, 0]
click at [303, 525] on span "הוספה ליומן" at bounding box center [294, 525] width 62 height 12
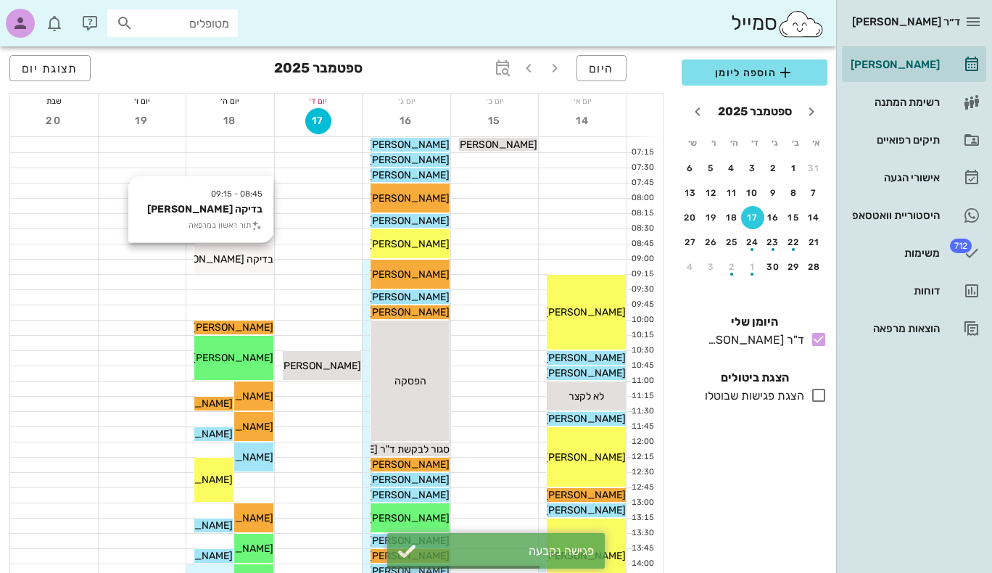
click at [245, 256] on span "בדיקה [PERSON_NAME]" at bounding box center [218, 259] width 110 height 12
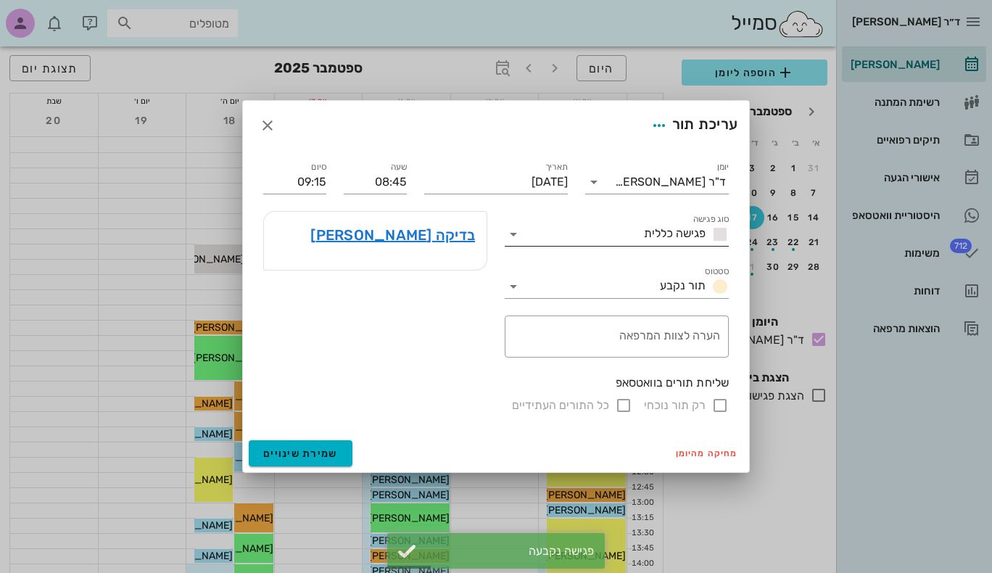
click at [512, 234] on icon at bounding box center [513, 234] width 17 height 17
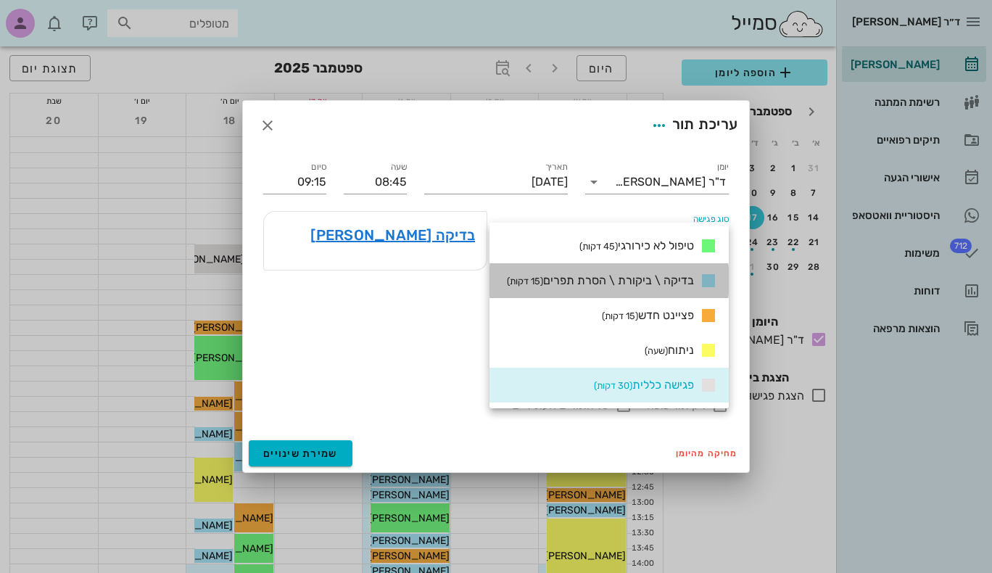
click at [682, 279] on span "בדיקה \ ביקורת \ הסרת תפרים (15 דקות)" at bounding box center [600, 281] width 187 height 14
type input "09:00"
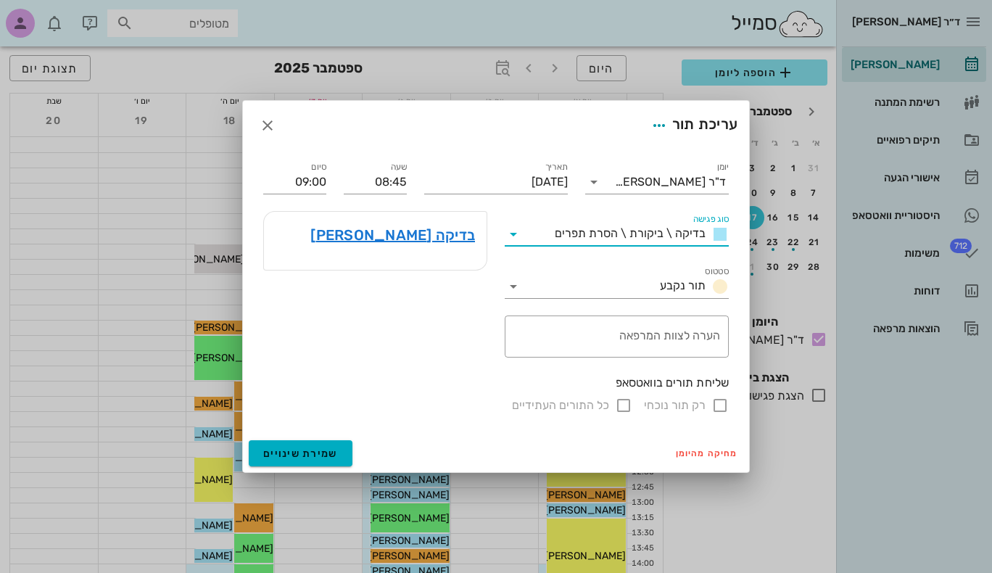
click at [514, 234] on icon at bounding box center [513, 234] width 17 height 17
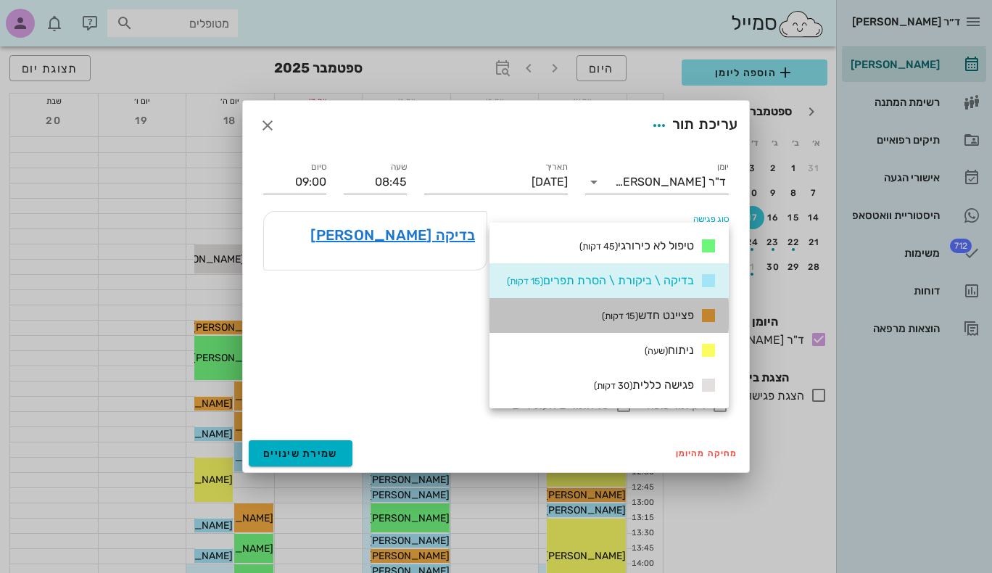
click at [670, 321] on span "פציינט חדש (15 דקות)" at bounding box center [648, 315] width 92 height 14
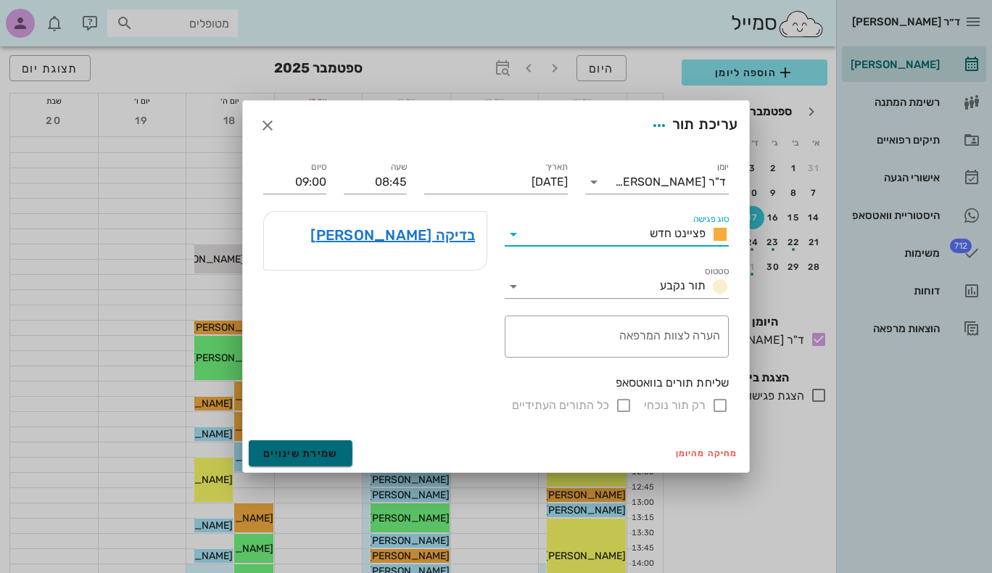
click at [323, 457] on span "שמירת שינויים" at bounding box center [300, 454] width 75 height 12
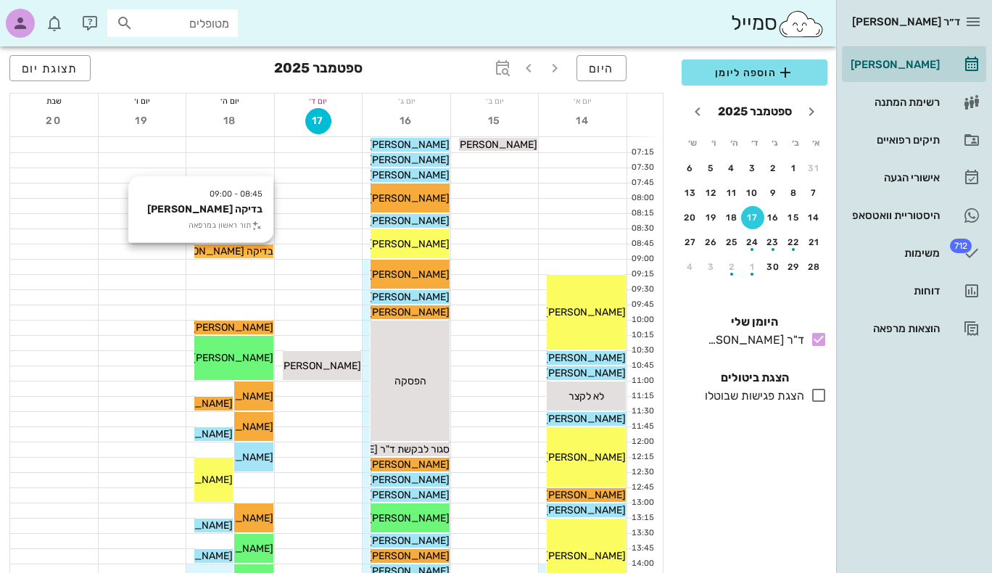
click at [247, 250] on span "בדיקה [PERSON_NAME]" at bounding box center [218, 251] width 110 height 12
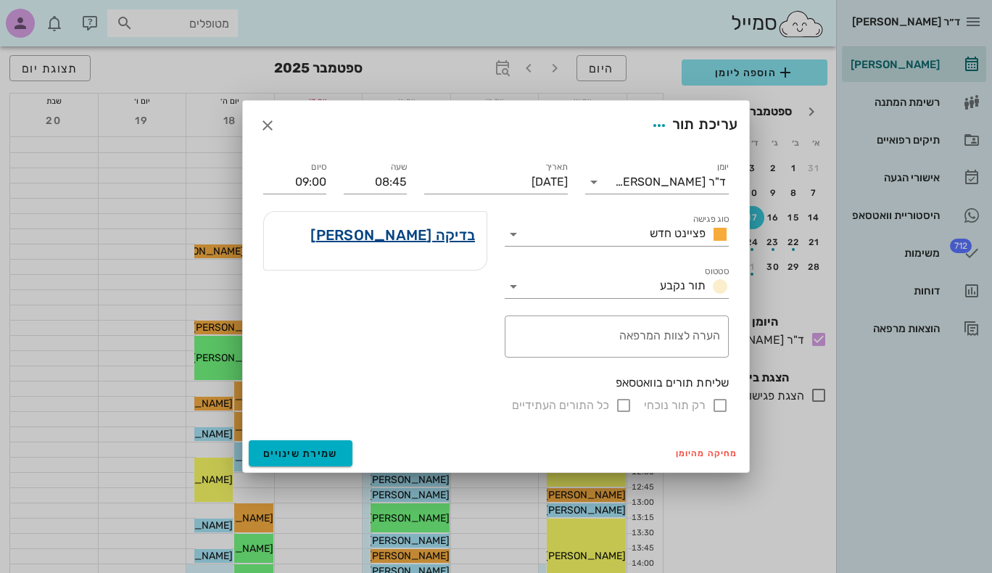
click at [455, 240] on link "בדיקה [PERSON_NAME]" at bounding box center [392, 234] width 165 height 23
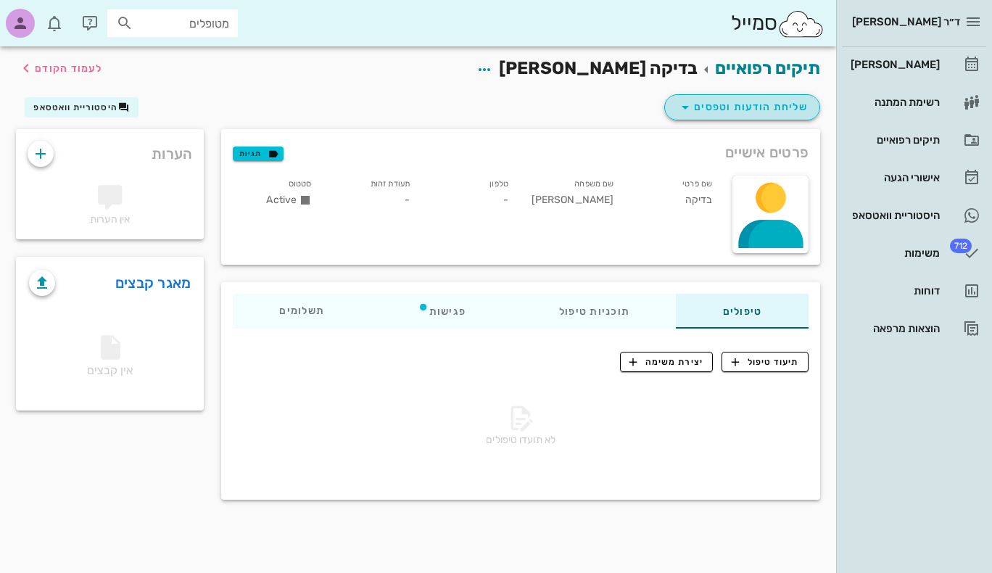
click at [729, 102] on span "שליחת הודעות וטפסים" at bounding box center [742, 107] width 131 height 17
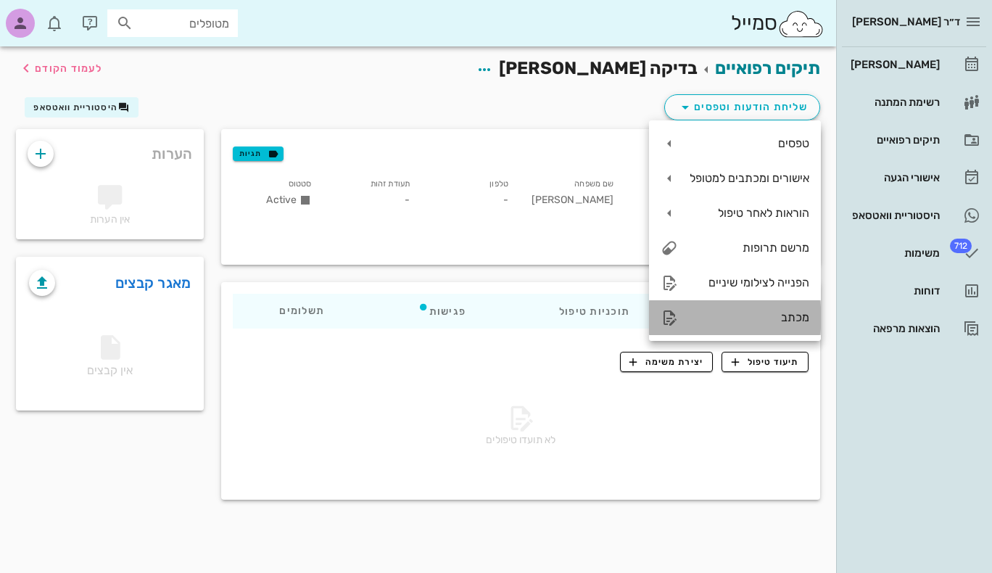
click at [746, 316] on div "מכתב" at bounding box center [750, 317] width 120 height 14
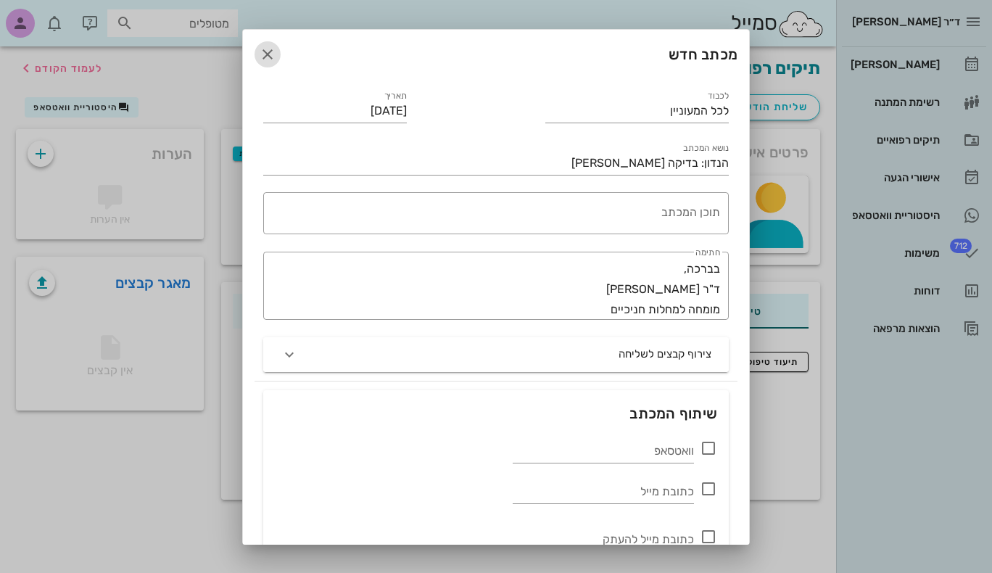
click at [275, 52] on icon "button" at bounding box center [267, 54] width 17 height 17
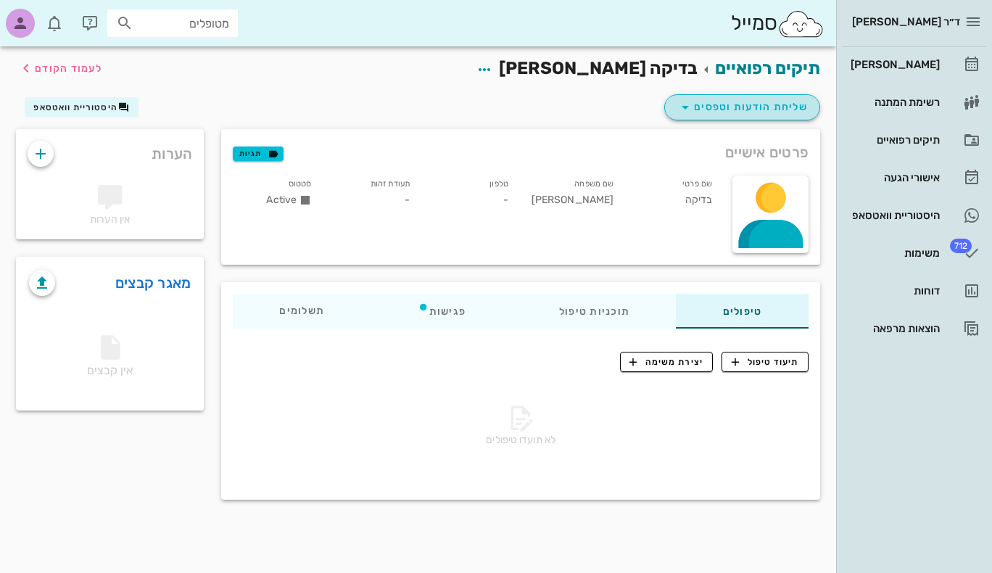
click at [680, 109] on icon "button" at bounding box center [685, 107] width 17 height 17
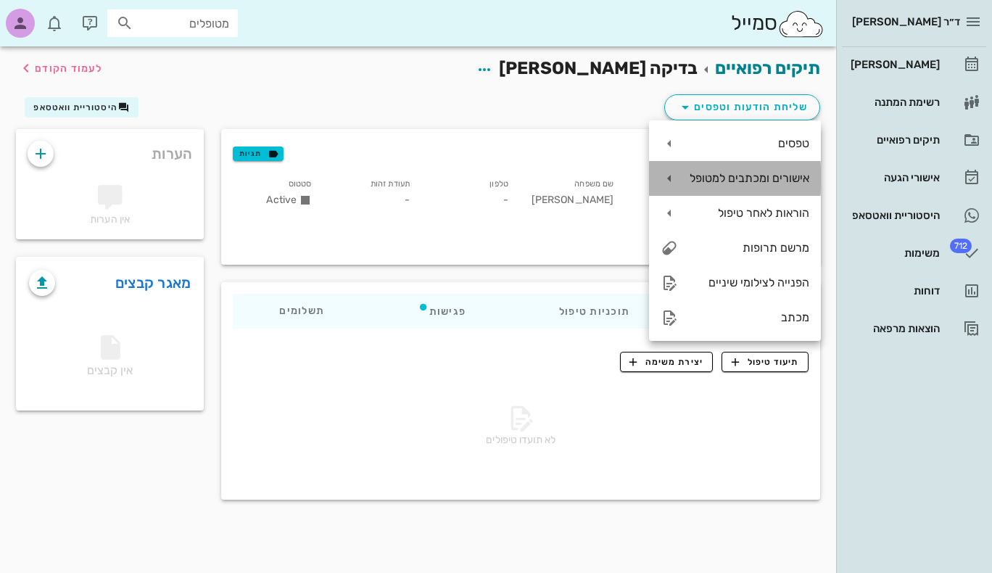
click at [669, 176] on icon at bounding box center [669, 178] width 17 height 17
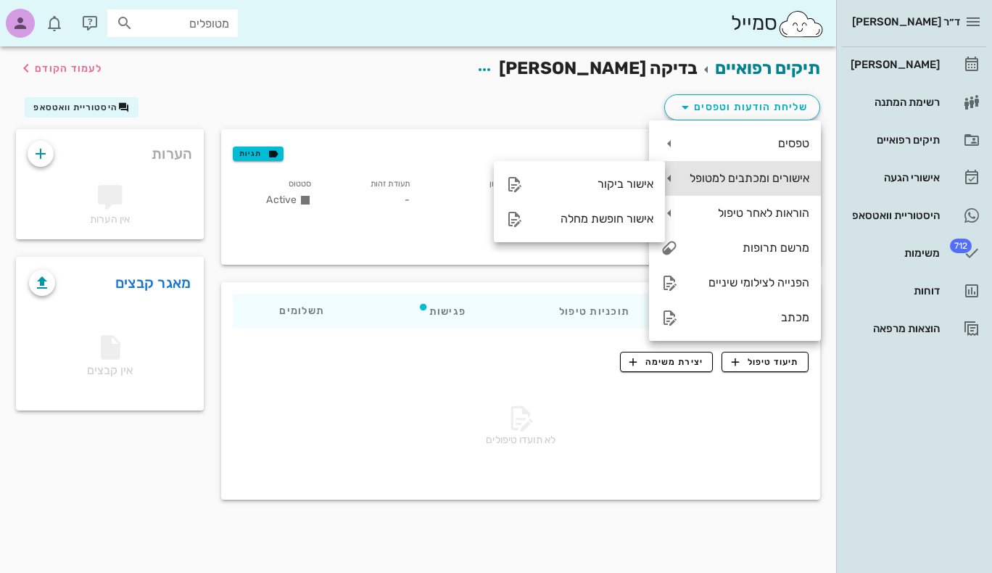
click at [685, 176] on div "אישורים ומכתבים למטופל" at bounding box center [735, 178] width 172 height 35
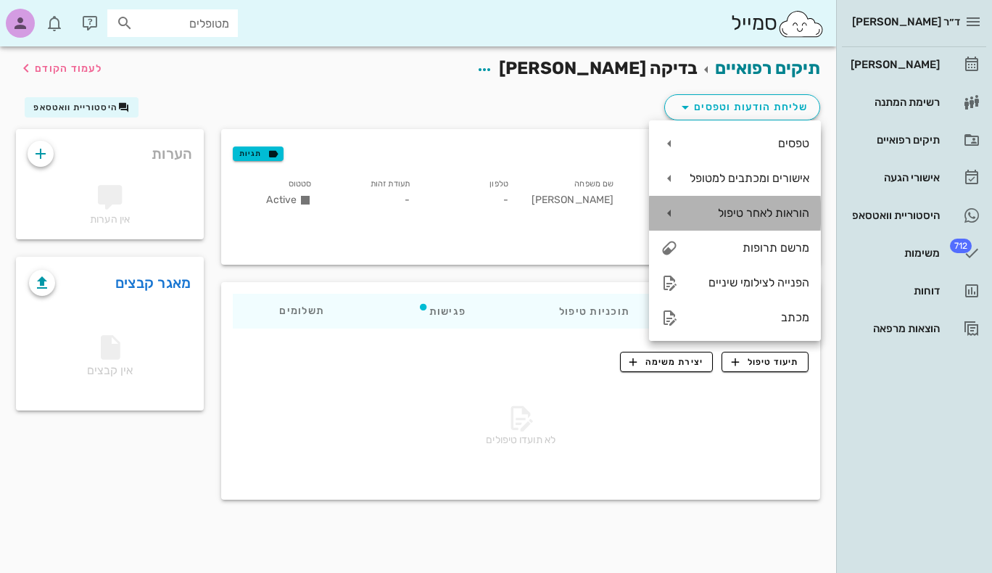
click at [692, 215] on div "הוראות לאחר טיפול" at bounding box center [750, 213] width 120 height 14
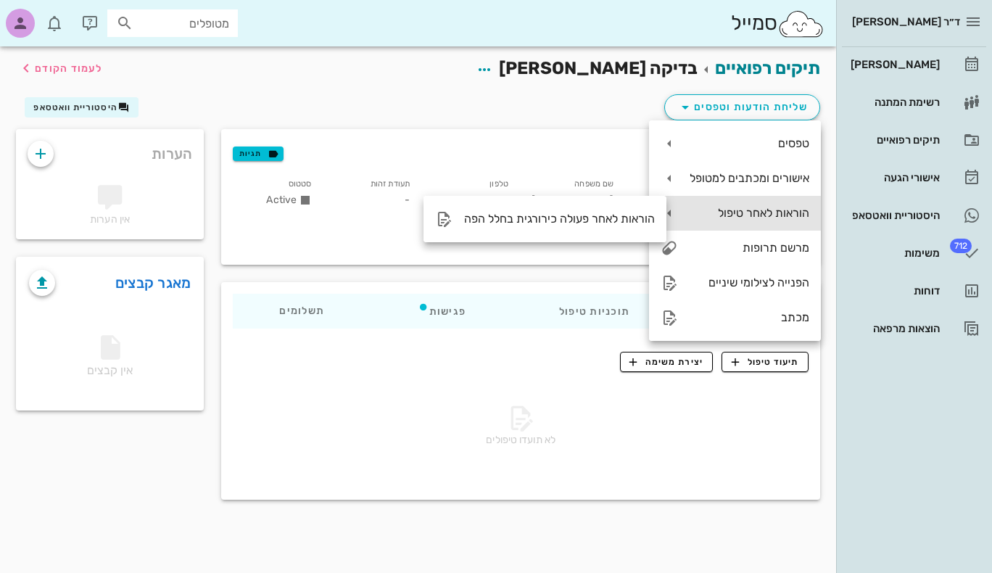
click at [692, 215] on div "הוראות לאחר טיפול" at bounding box center [750, 213] width 120 height 14
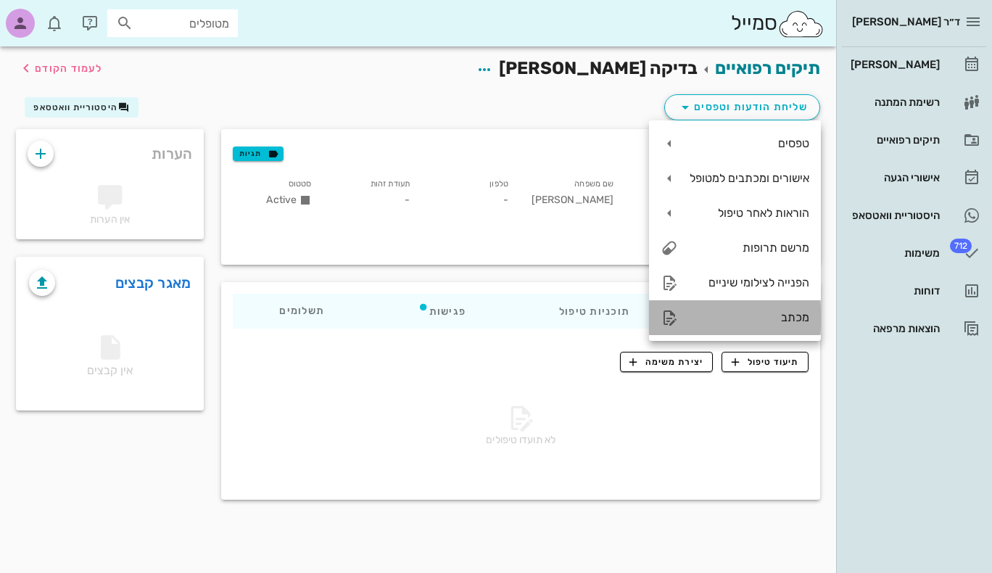
click at [714, 321] on div "מכתב" at bounding box center [750, 317] width 120 height 14
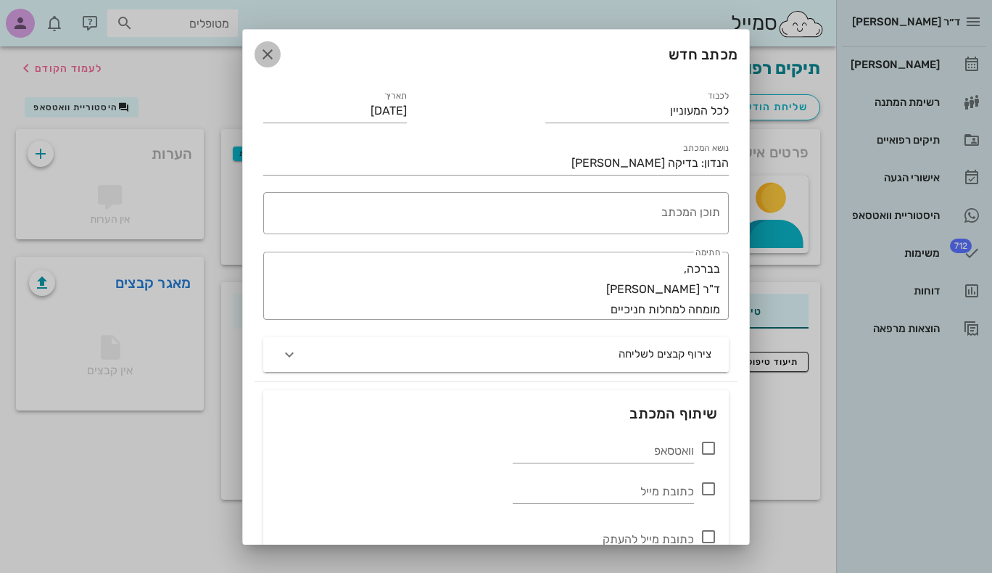
click at [276, 50] on icon "button" at bounding box center [267, 54] width 17 height 17
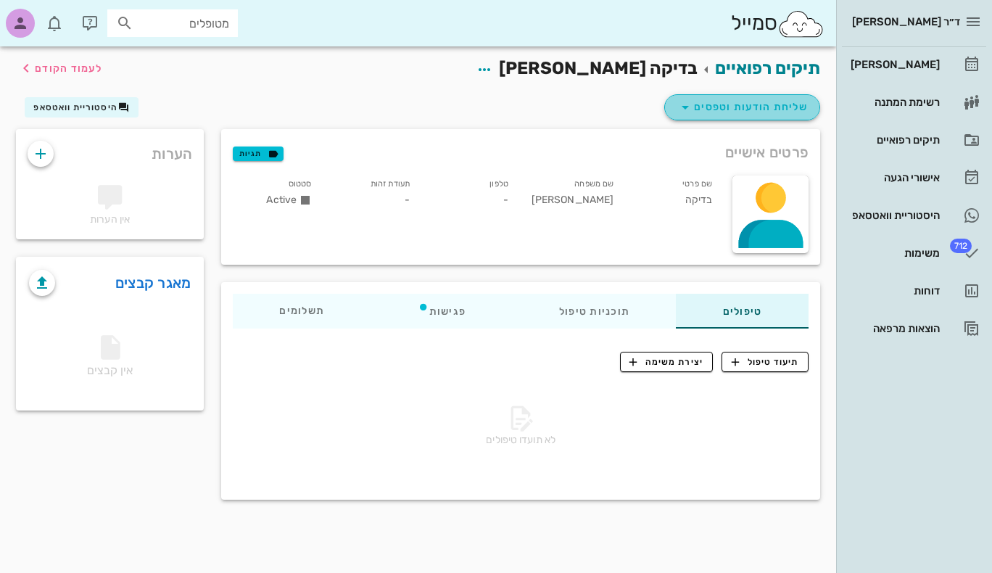
click at [749, 99] on span "שליחת הודעות וטפסים" at bounding box center [742, 107] width 131 height 17
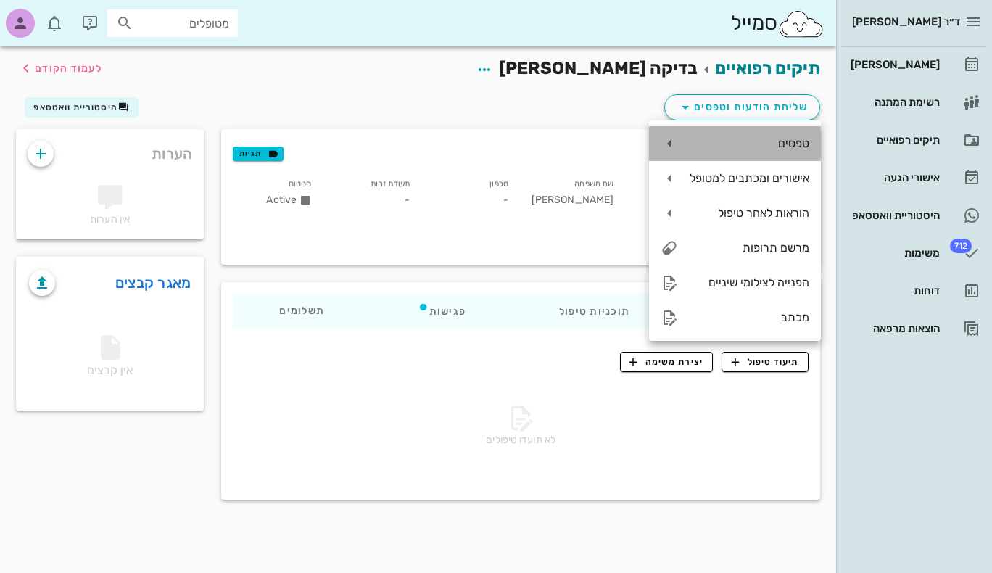
click at [747, 142] on div "טפסים" at bounding box center [750, 143] width 120 height 14
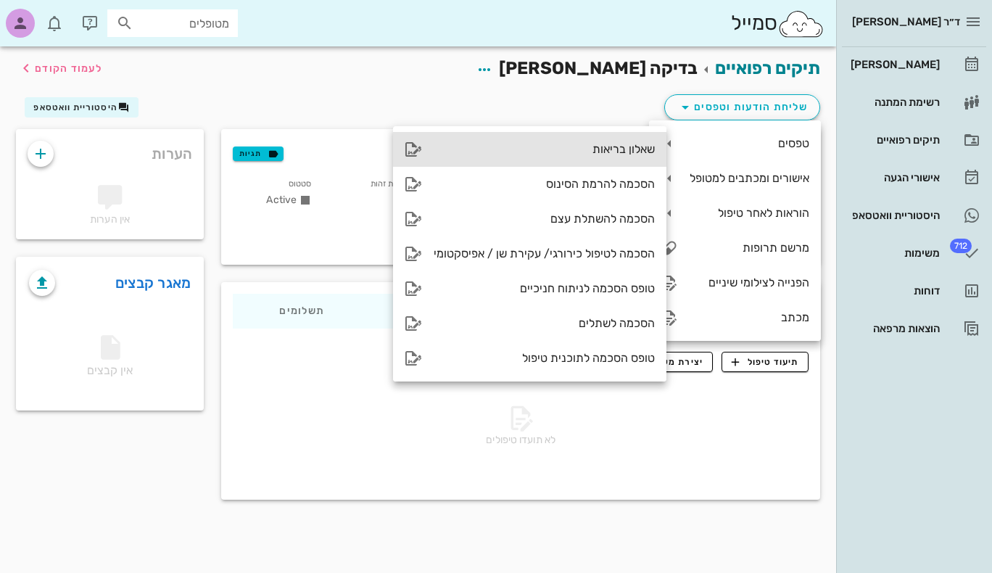
click at [628, 151] on div "שאלון בריאות" at bounding box center [544, 149] width 221 height 14
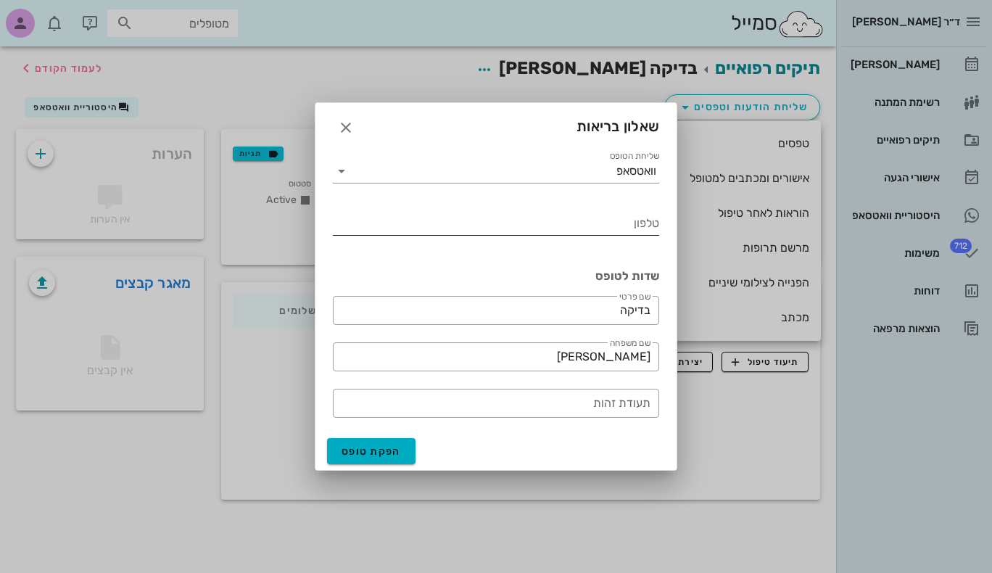
click at [564, 229] on input "טלפון" at bounding box center [496, 223] width 326 height 23
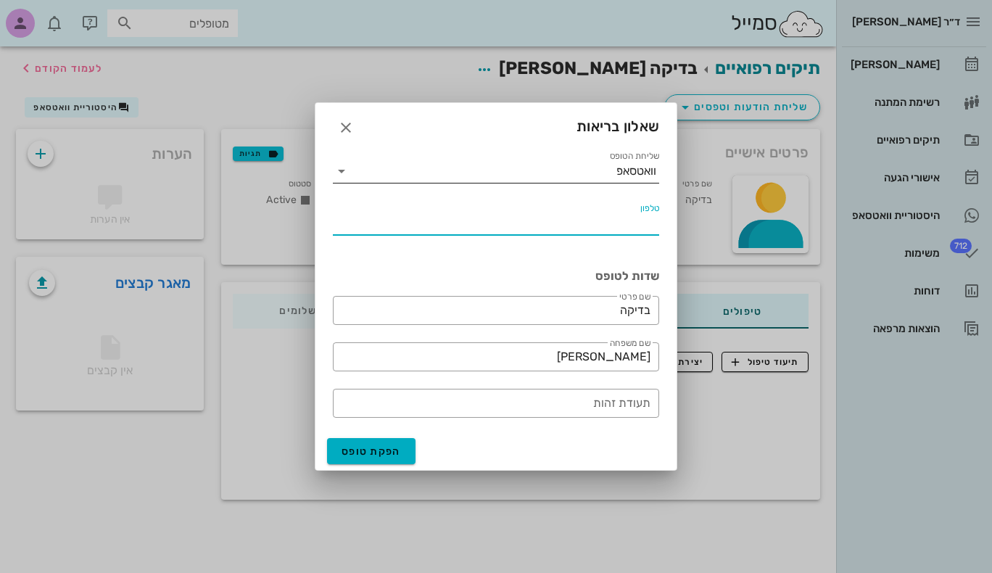
click at [347, 169] on icon at bounding box center [341, 171] width 17 height 17
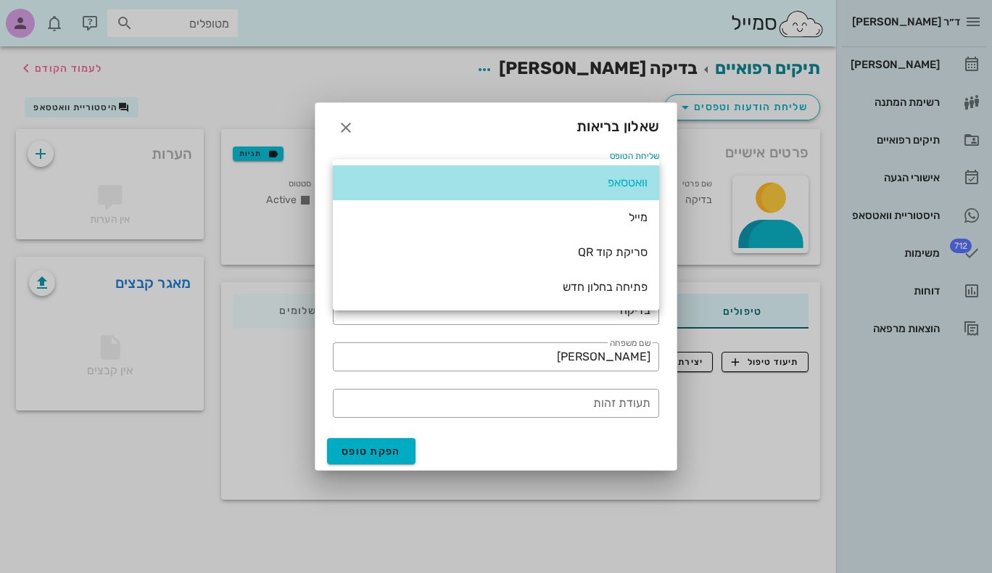
click at [347, 170] on div "וואטסאפ" at bounding box center [496, 182] width 303 height 31
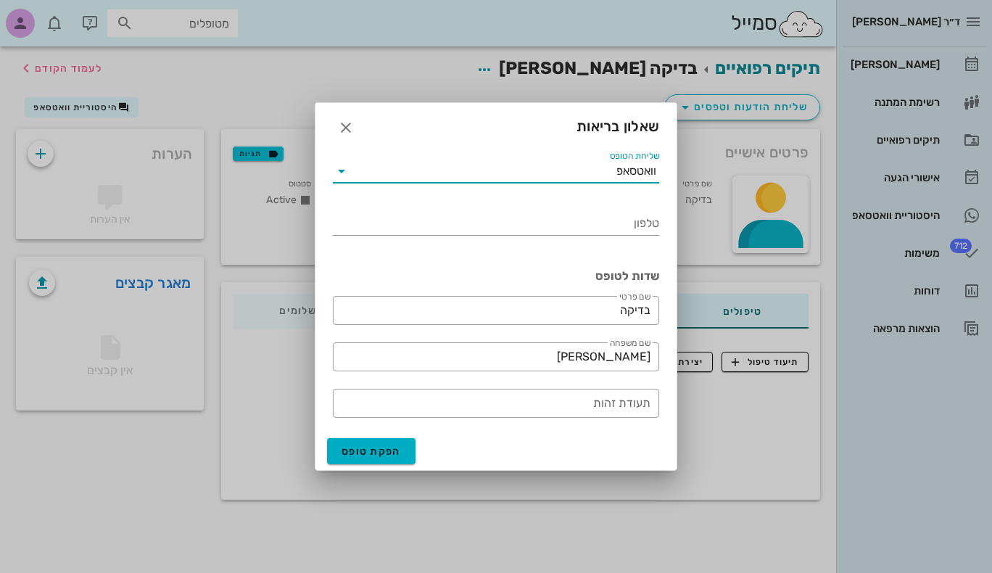
click at [347, 170] on icon at bounding box center [341, 171] width 17 height 17
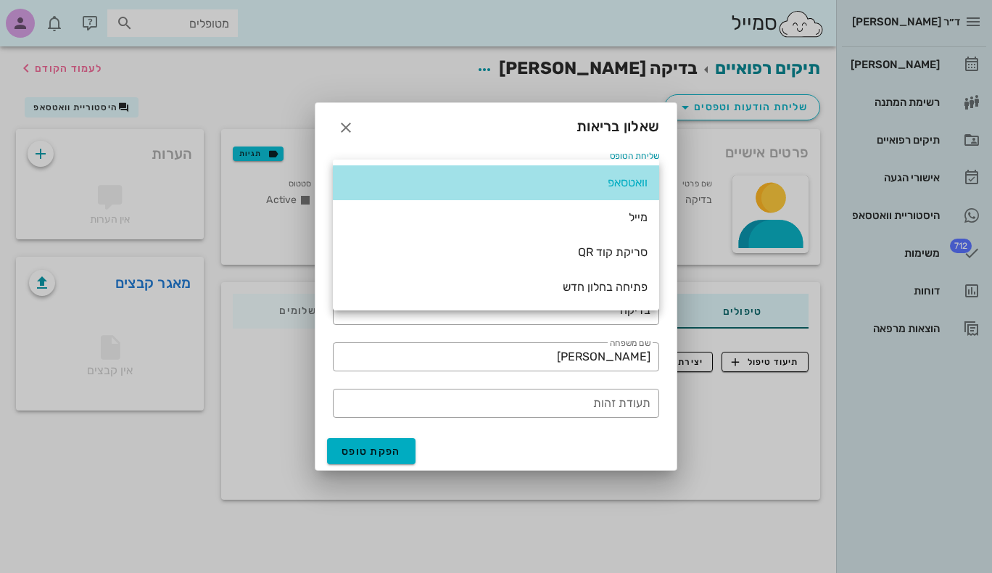
click at [347, 170] on div "וואטסאפ" at bounding box center [496, 182] width 303 height 31
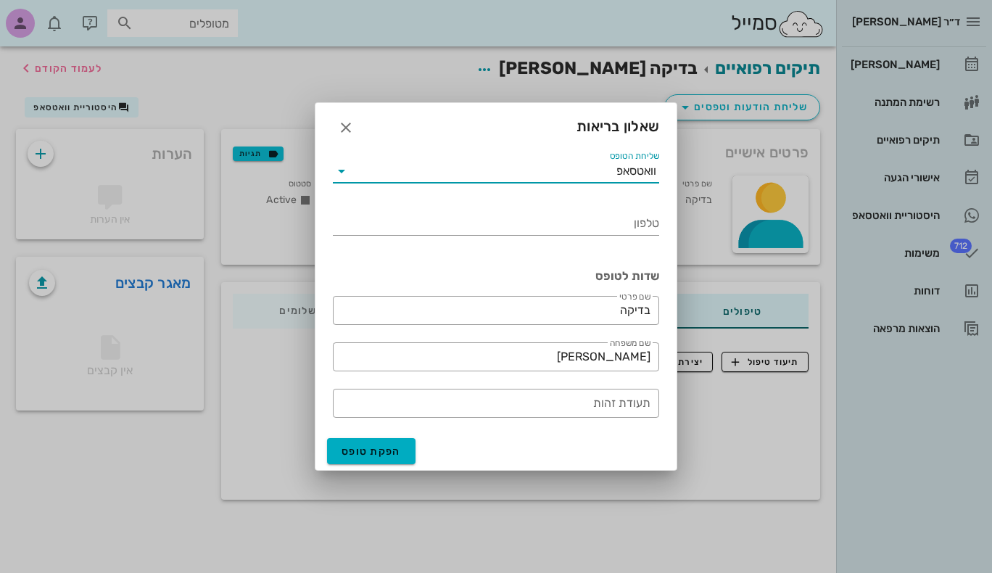
click at [469, 436] on div "הפקת טופס" at bounding box center [496, 451] width 361 height 38
click at [350, 127] on icon "button" at bounding box center [345, 127] width 17 height 17
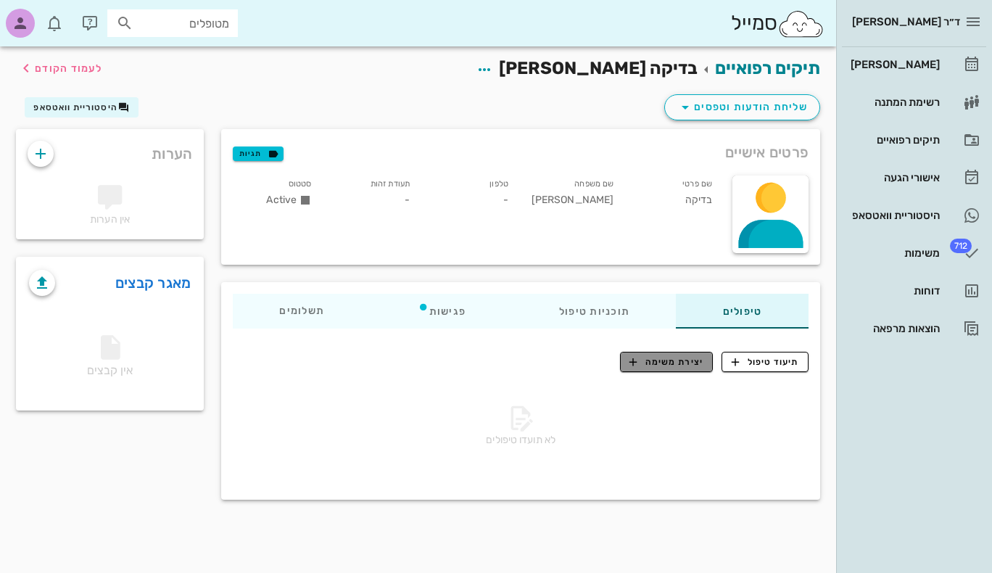
click at [685, 363] on span "יצירת משימה" at bounding box center [667, 361] width 74 height 13
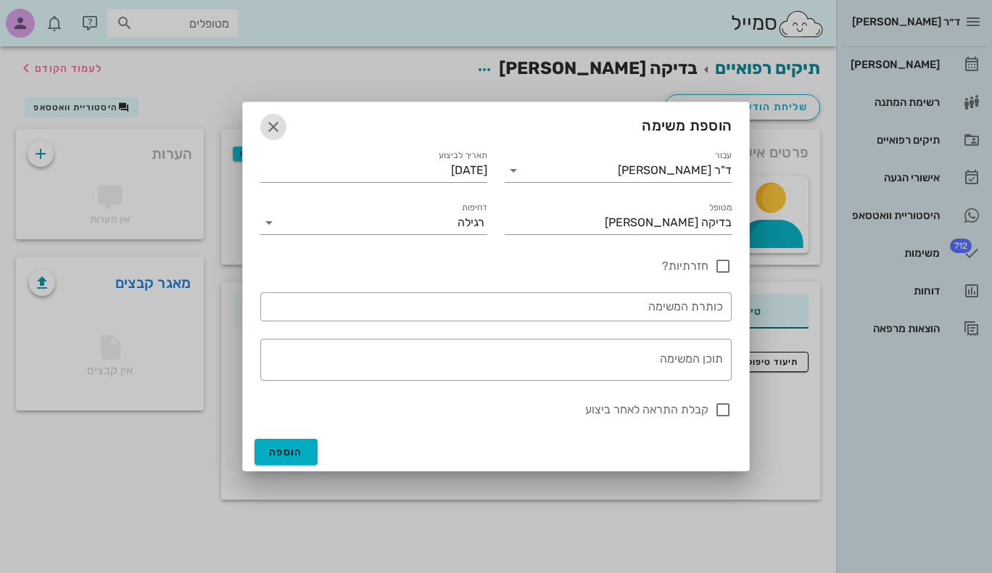
click at [274, 126] on icon "button" at bounding box center [273, 126] width 17 height 17
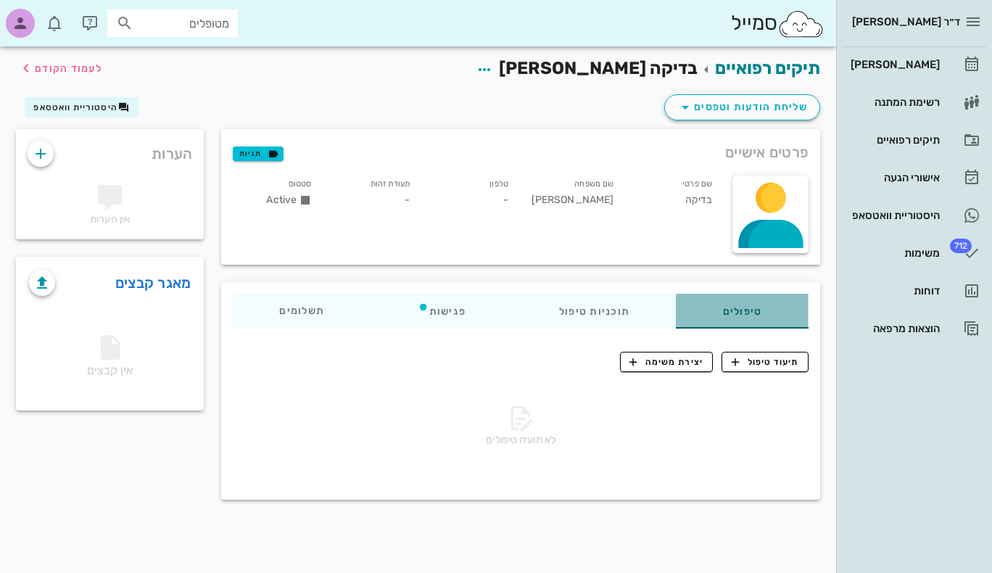
click at [760, 316] on div "טיפולים" at bounding box center [743, 311] width 132 height 35
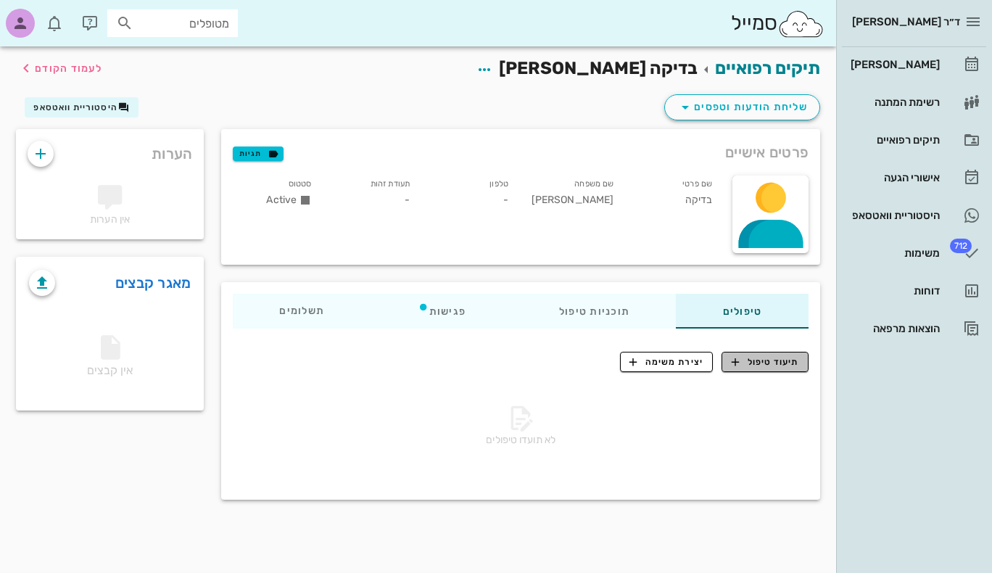
click at [757, 361] on span "תיעוד טיפול" at bounding box center [765, 361] width 67 height 13
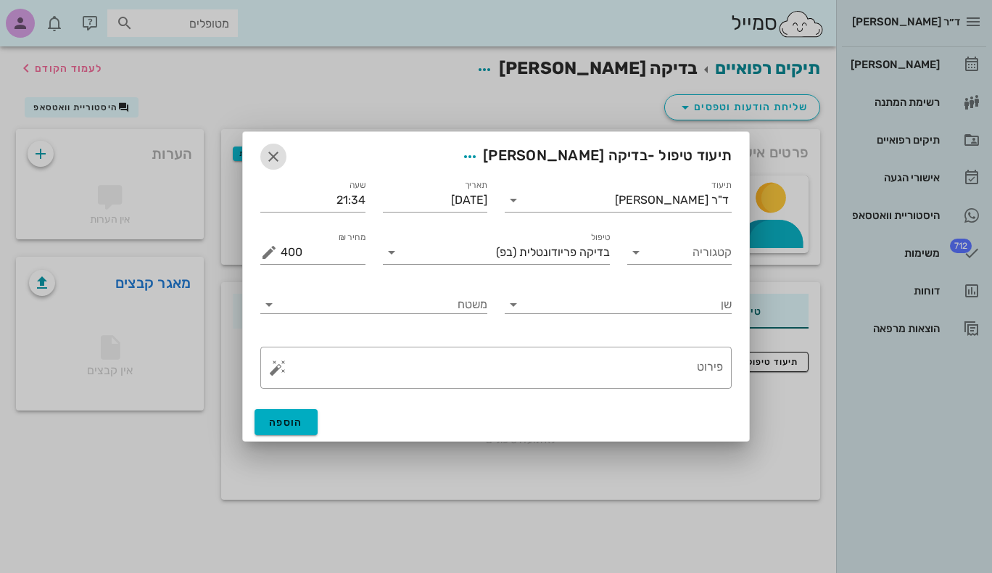
click at [270, 158] on icon "button" at bounding box center [273, 156] width 17 height 17
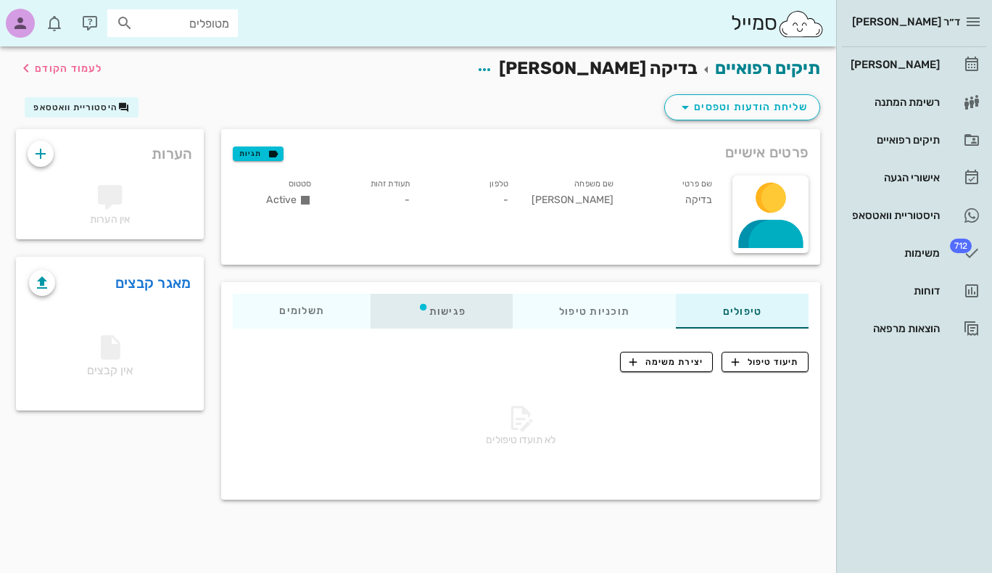
click at [445, 309] on div "פגישות" at bounding box center [441, 311] width 141 height 35
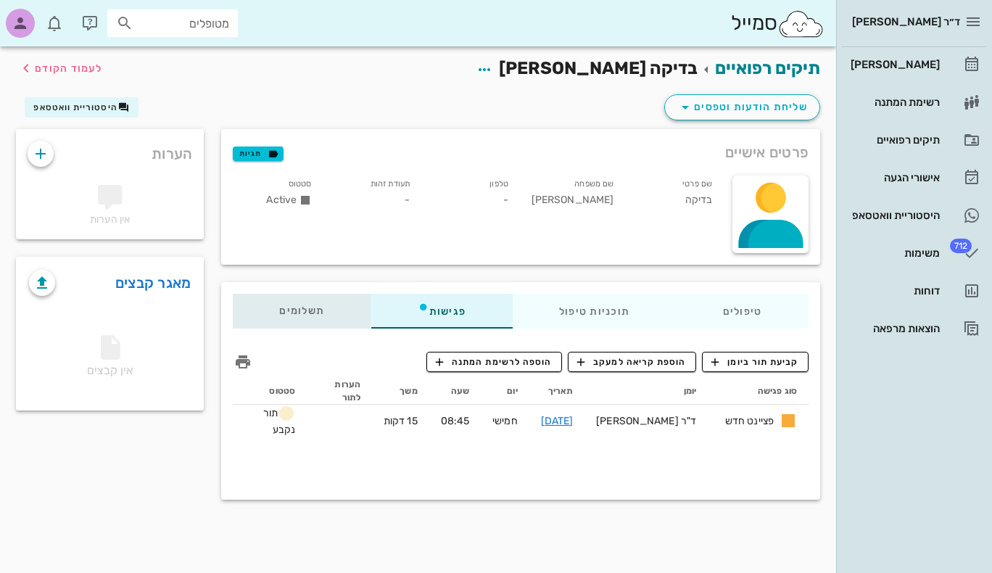
click at [305, 306] on span "תשלומים 0₪" at bounding box center [302, 311] width 45 height 10
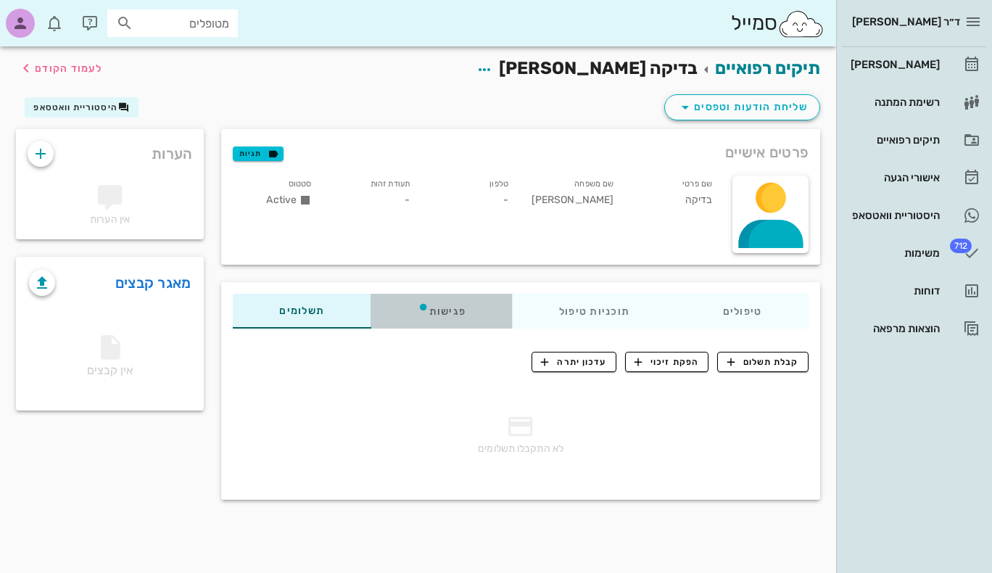
click at [431, 308] on div "פגישות" at bounding box center [441, 311] width 141 height 35
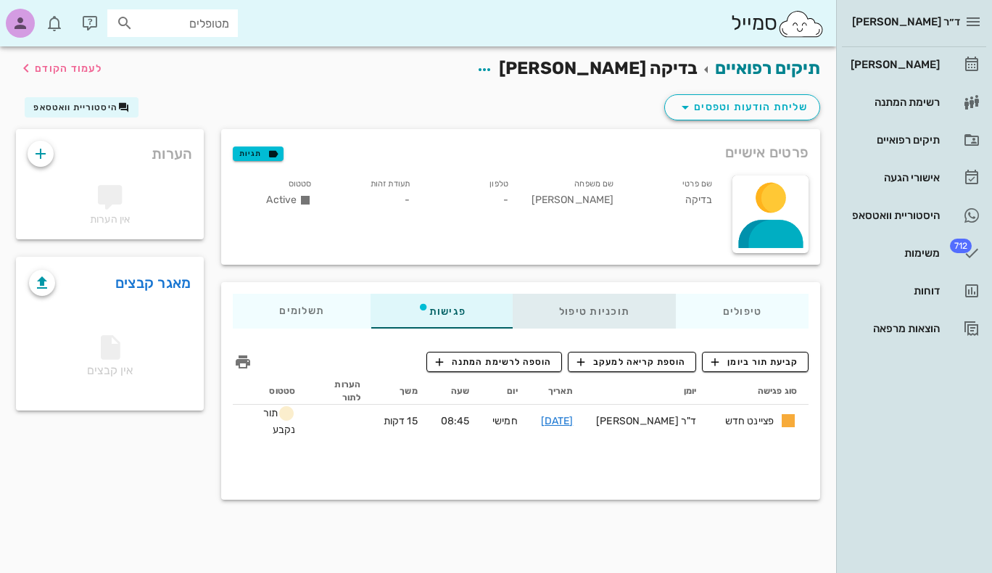
click at [607, 308] on div "תוכניות טיפול" at bounding box center [595, 311] width 164 height 35
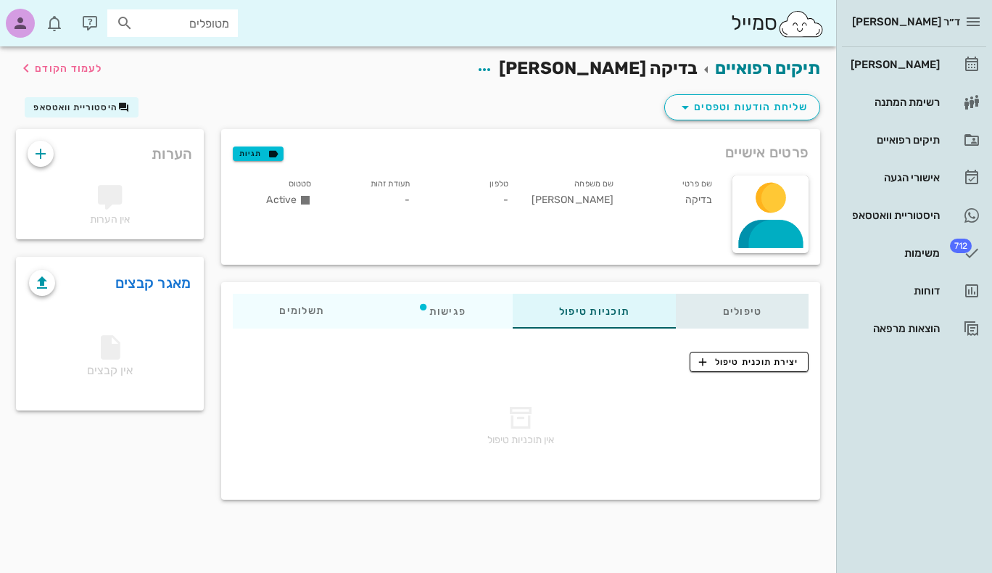
click at [769, 306] on div "טיפולים" at bounding box center [743, 311] width 132 height 35
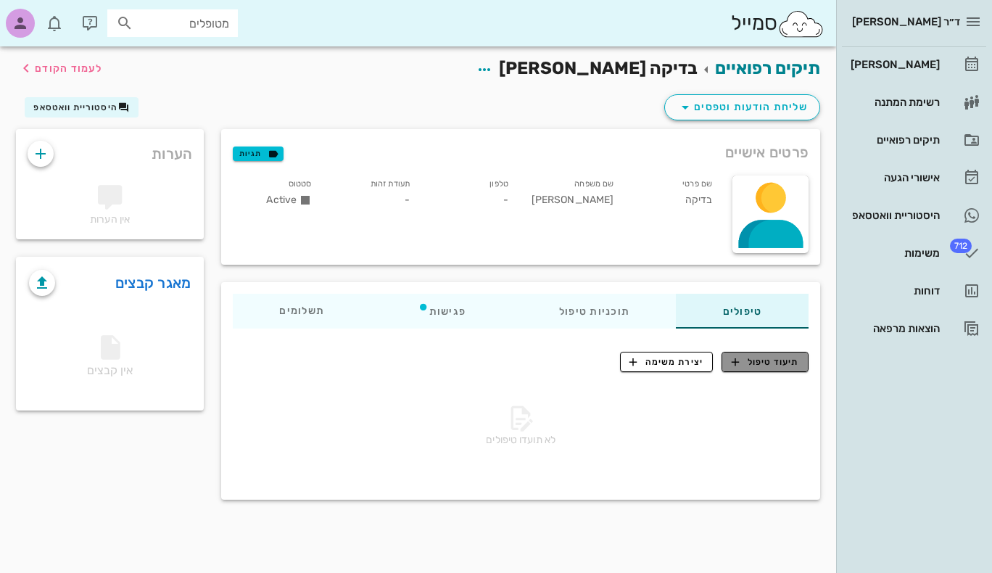
click at [760, 361] on span "תיעוד טיפול" at bounding box center [765, 361] width 67 height 13
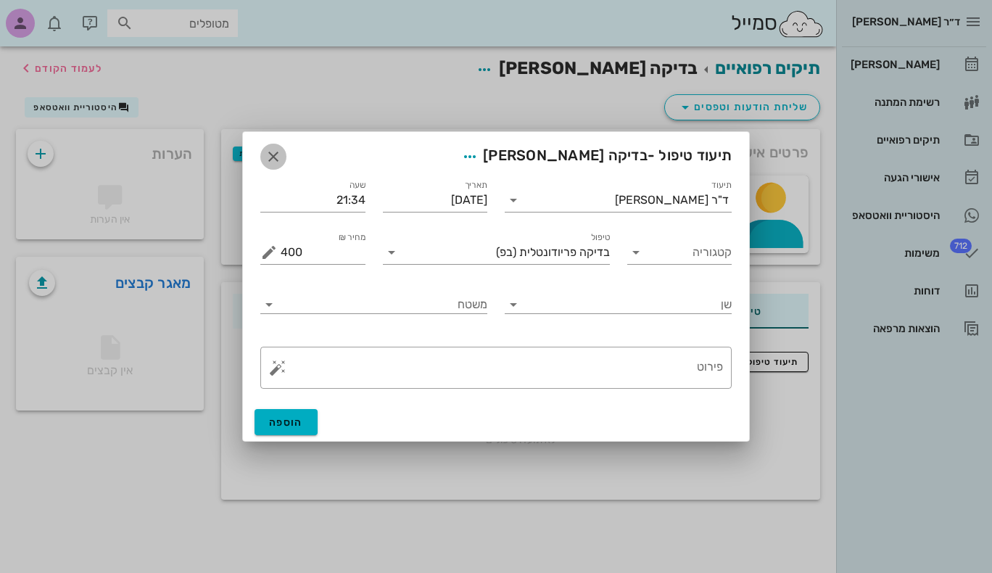
click at [274, 154] on icon "button" at bounding box center [273, 156] width 17 height 17
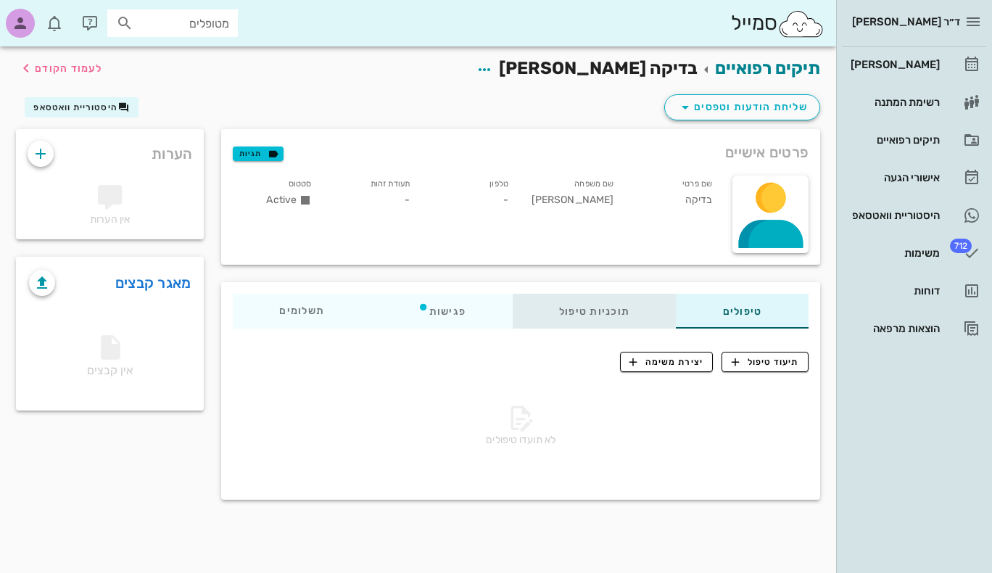
click at [593, 308] on div "תוכניות טיפול" at bounding box center [595, 311] width 164 height 35
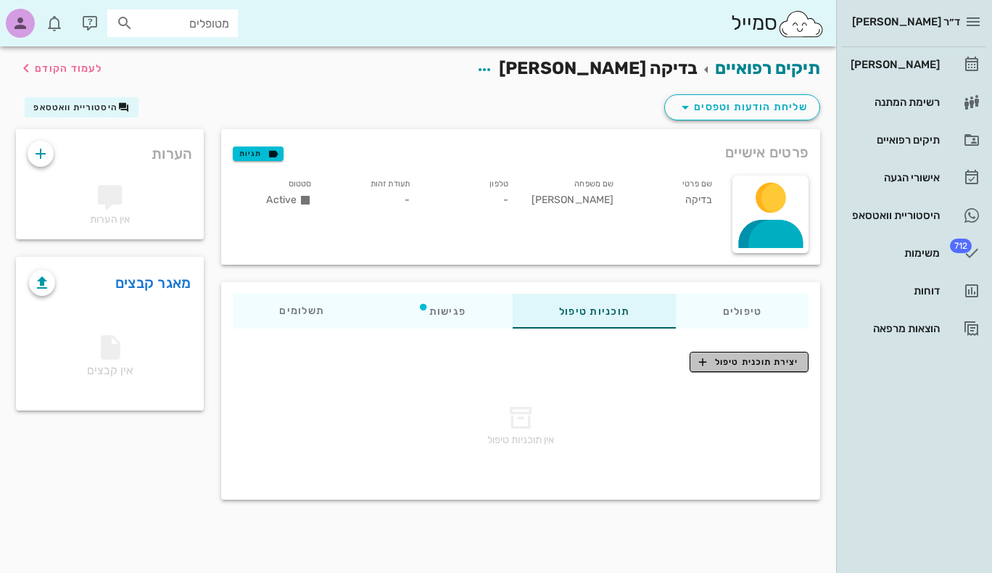
click at [737, 365] on span "יצירת תוכנית טיפול" at bounding box center [748, 361] width 99 height 13
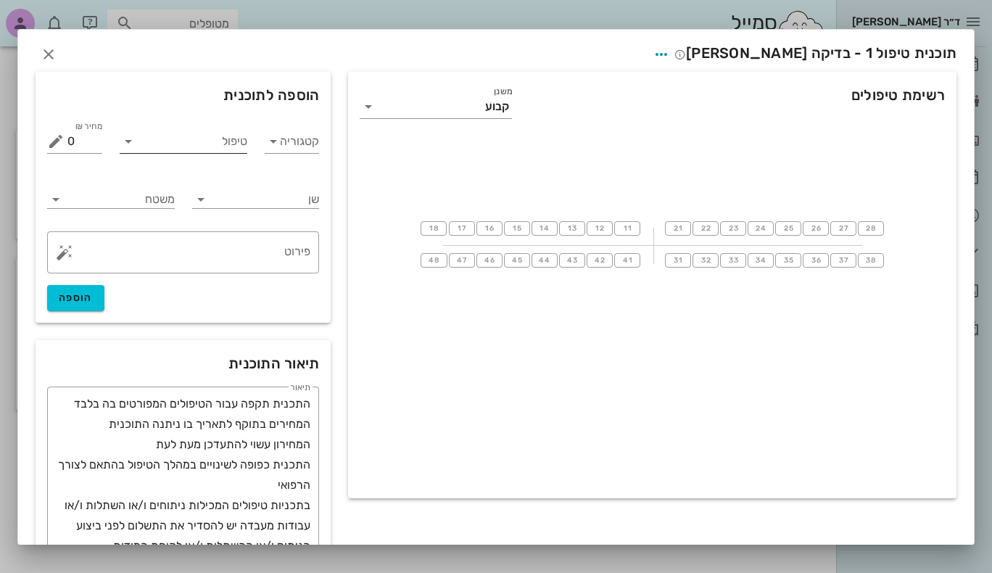
click at [246, 142] on input "טיפול" at bounding box center [193, 141] width 107 height 23
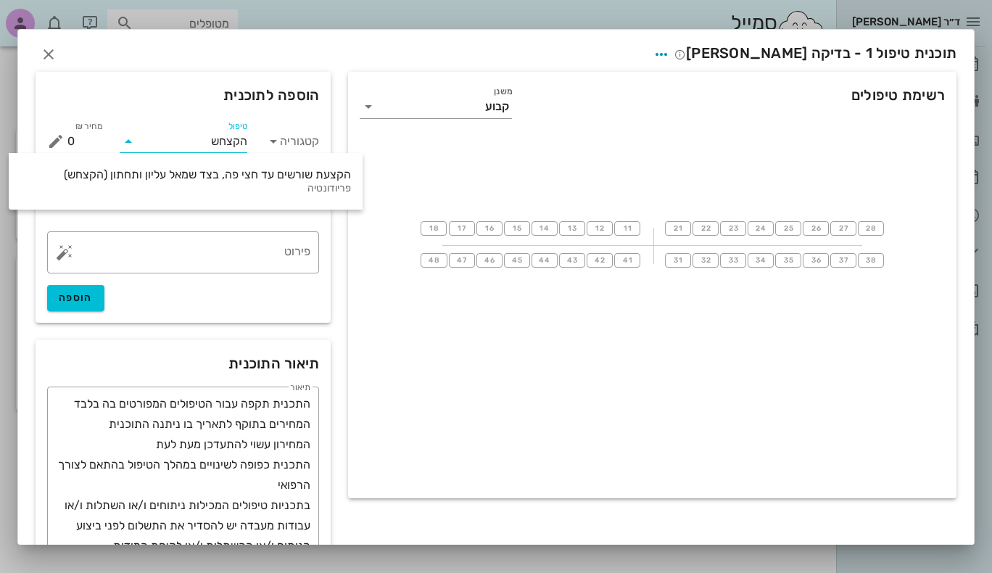
type input "הקצחש"
click at [419, 352] on div "רשימת טיפולים משנן קבוע 18 17 16 15 14 13 12 11 21 22 23 24 25 26 27 28 48 47 4…" at bounding box center [652, 285] width 609 height 427
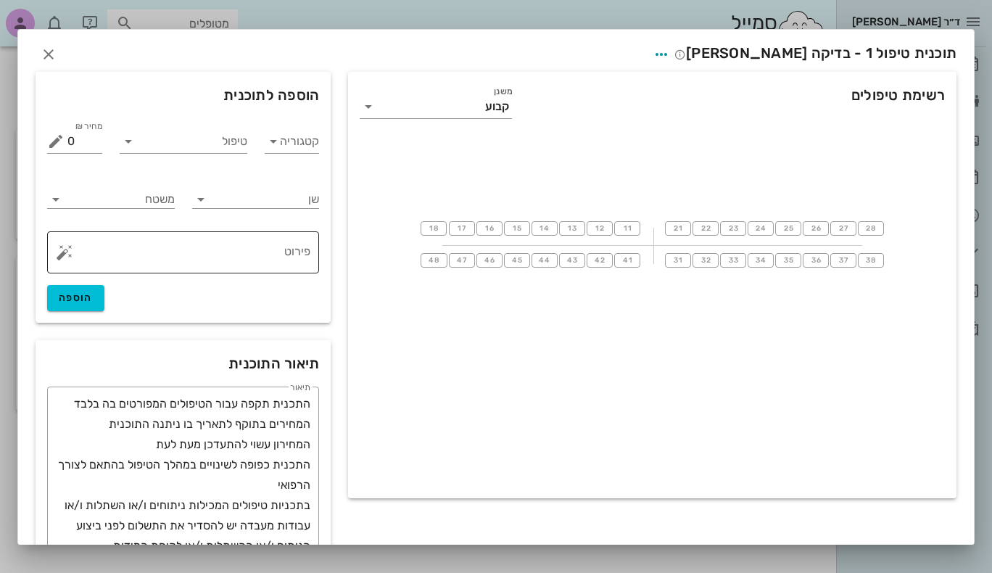
click at [197, 257] on textarea "פירוט" at bounding box center [188, 256] width 243 height 35
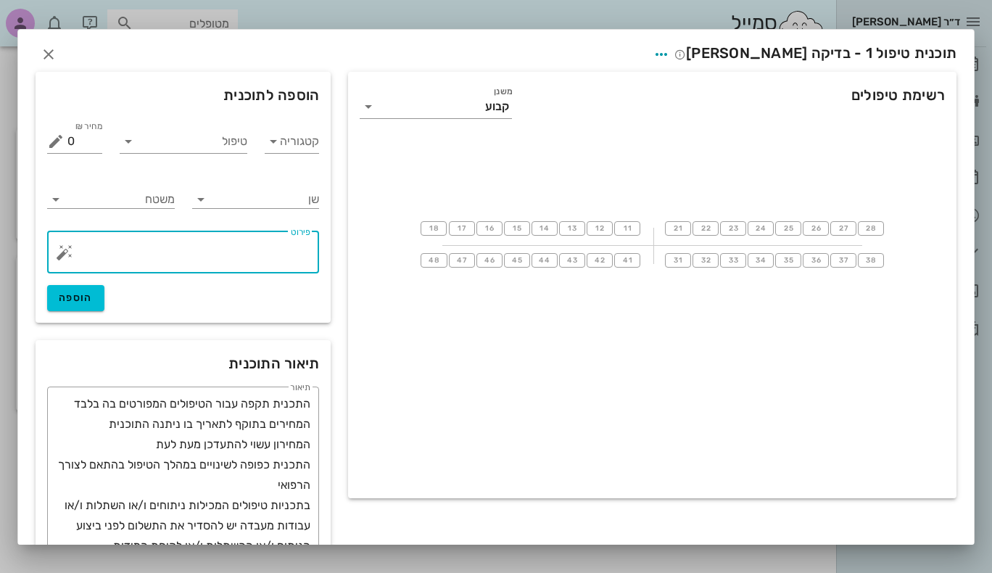
click at [525, 400] on div at bounding box center [652, 425] width 609 height 145
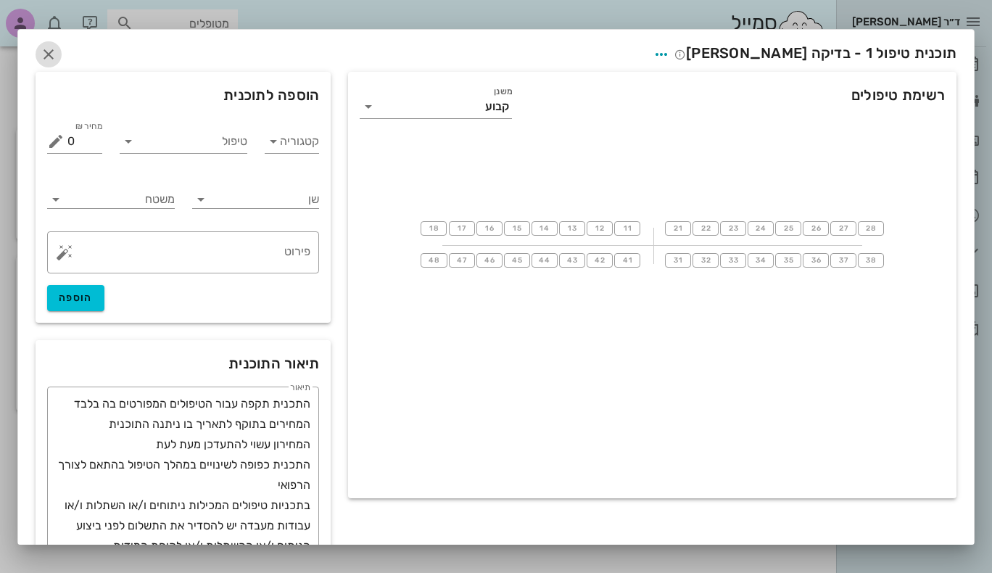
click at [57, 54] on icon "button" at bounding box center [48, 54] width 17 height 17
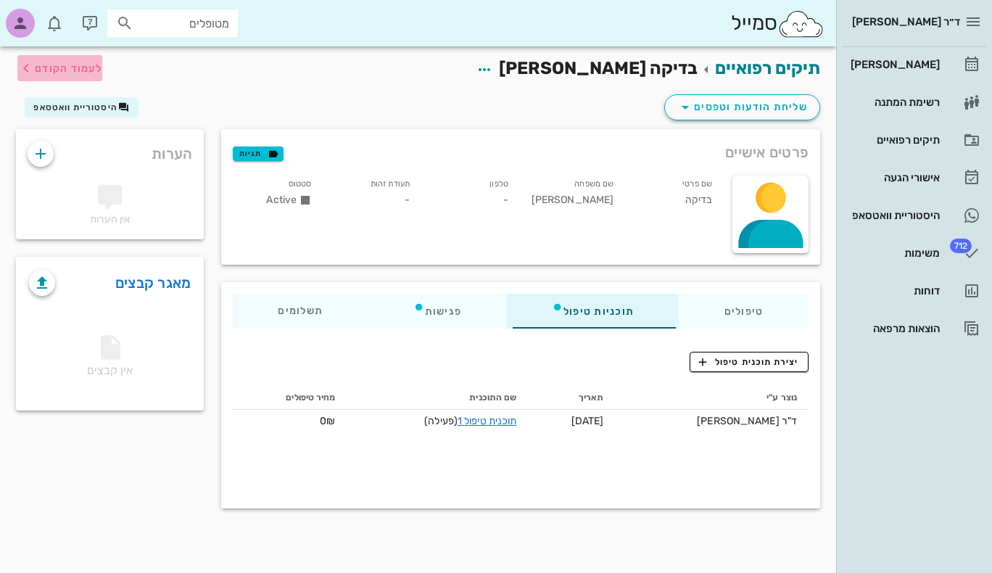
click at [66, 69] on span "לעמוד הקודם" at bounding box center [68, 68] width 67 height 12
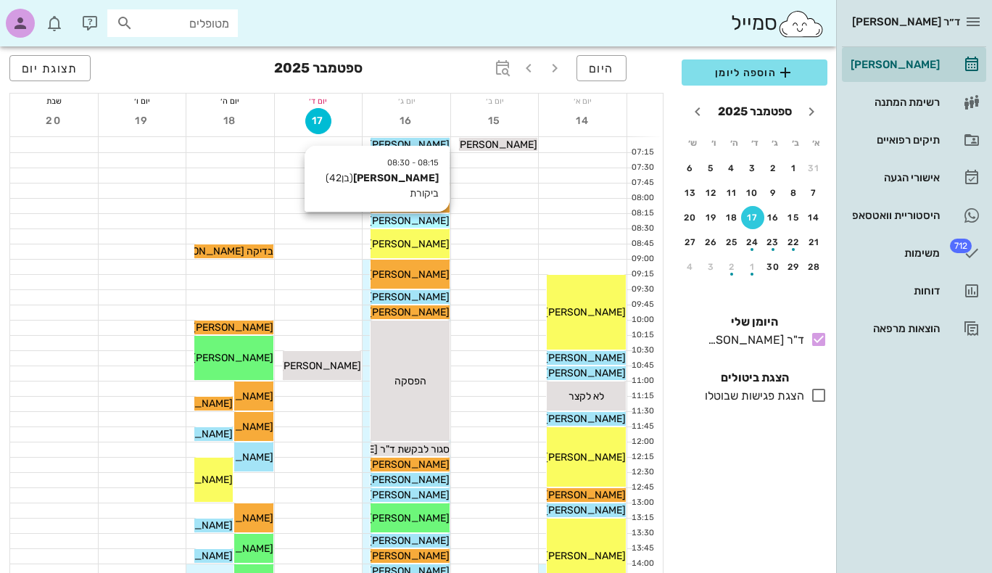
click at [424, 220] on span "[PERSON_NAME]" at bounding box center [409, 221] width 81 height 12
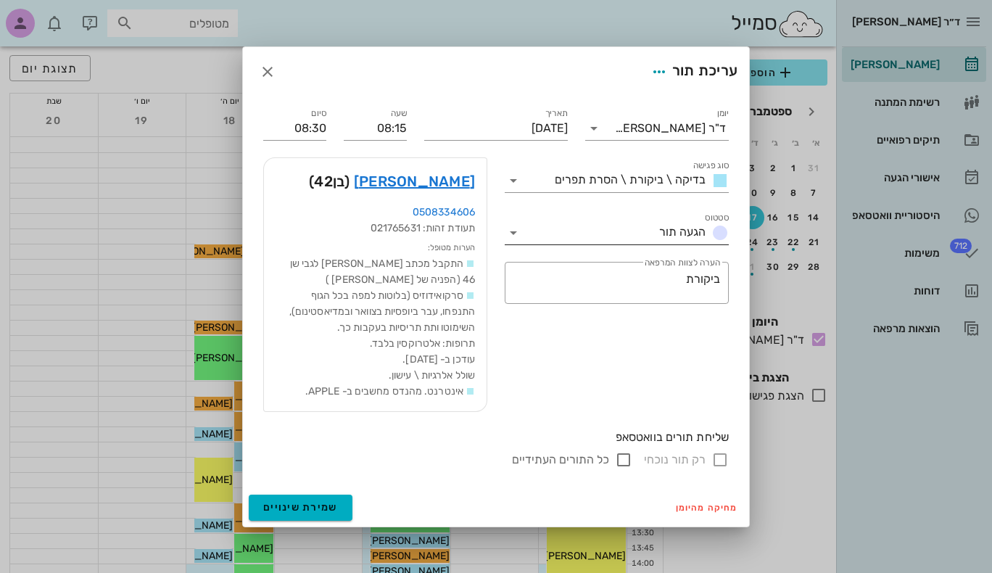
click at [513, 233] on icon at bounding box center [513, 232] width 17 height 17
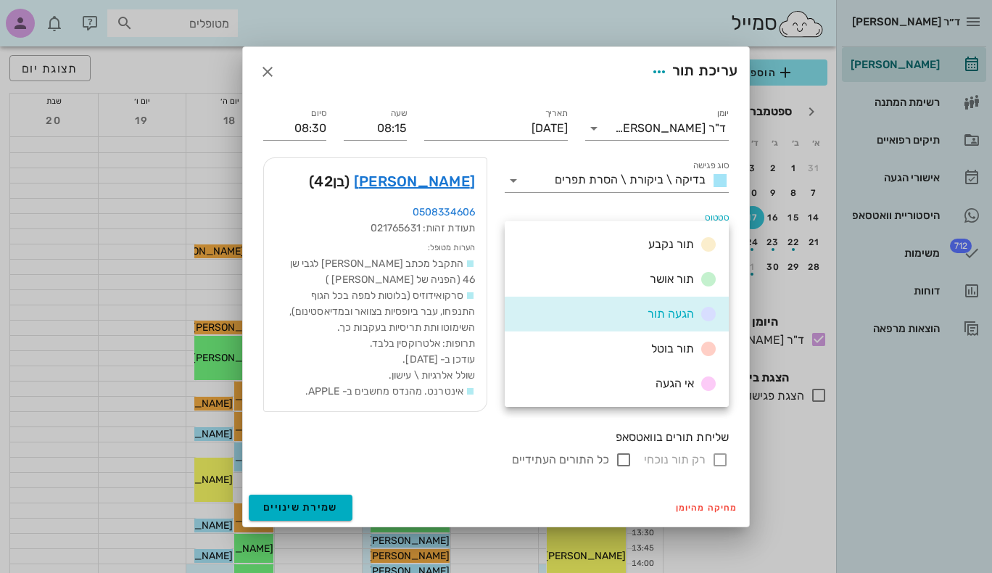
click at [513, 233] on div "תור נקבע" at bounding box center [617, 244] width 224 height 35
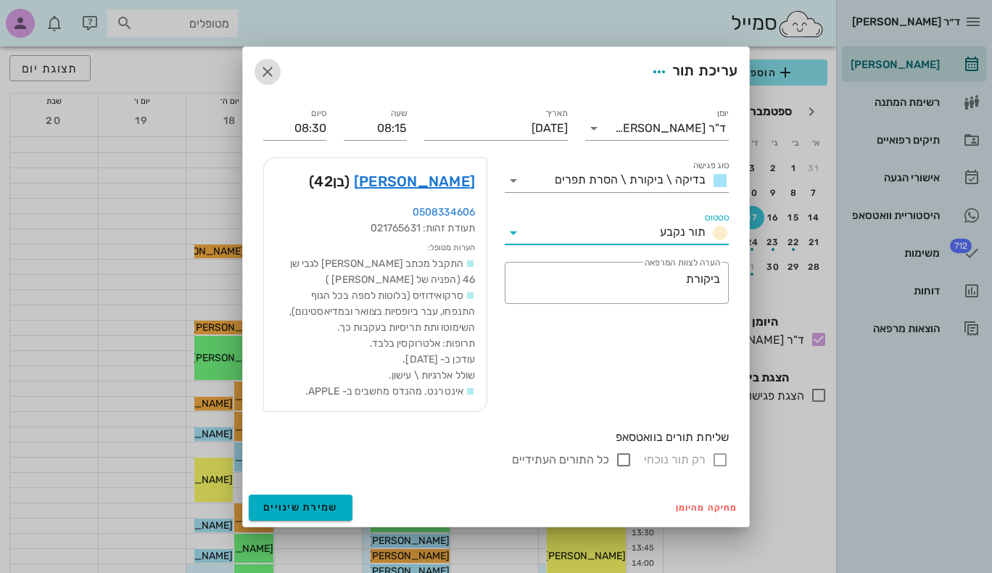
click at [267, 72] on icon "button" at bounding box center [267, 71] width 17 height 17
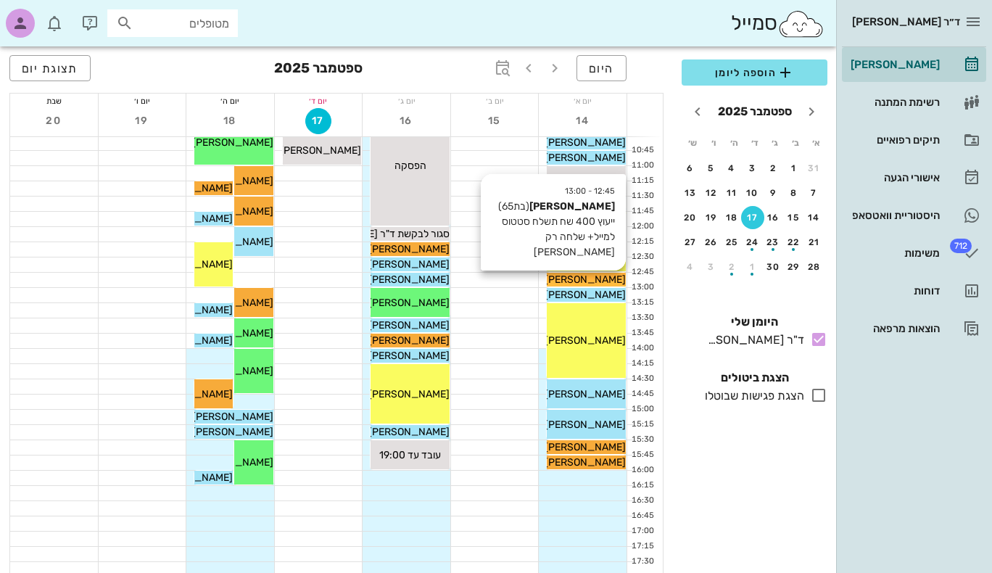
click at [608, 279] on span "[PERSON_NAME]" at bounding box center [585, 280] width 81 height 12
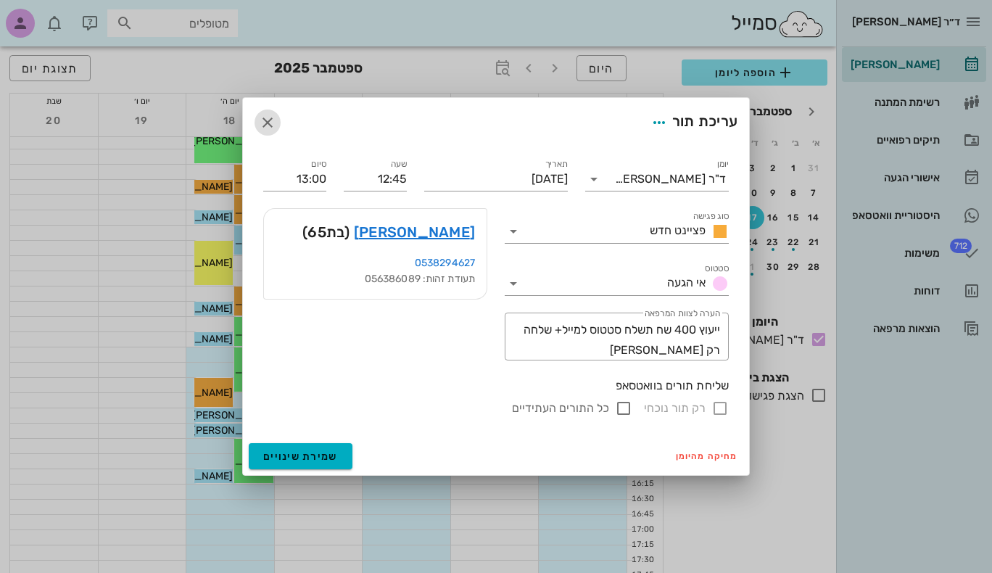
click at [261, 124] on icon "button" at bounding box center [267, 122] width 17 height 17
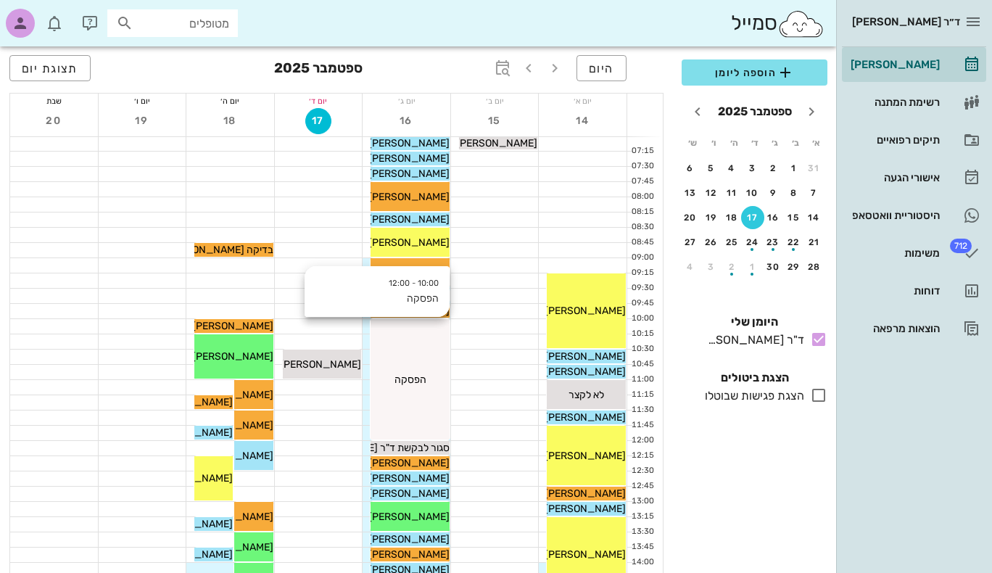
scroll to position [0, 0]
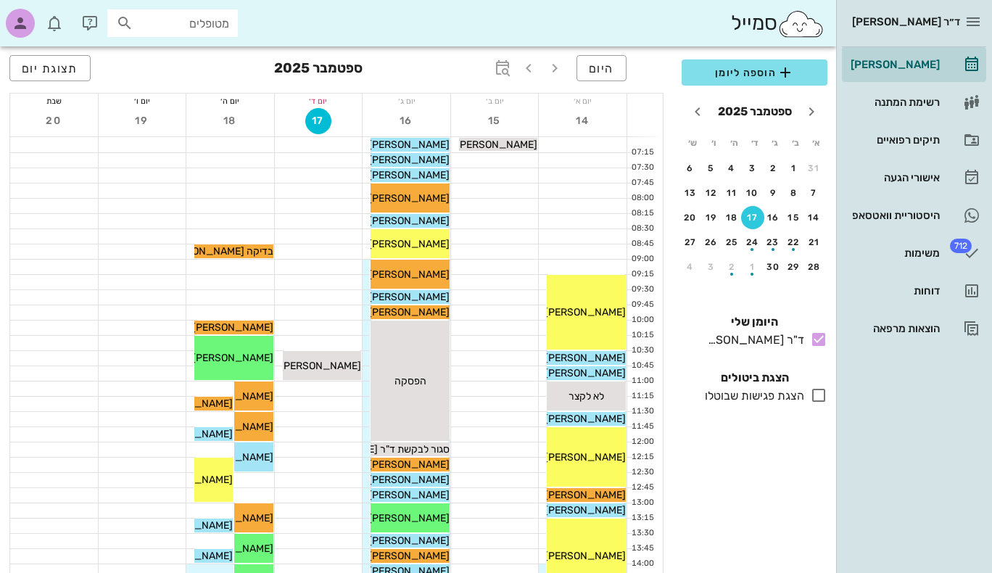
click at [792, 29] on img at bounding box center [801, 23] width 47 height 29
click at [209, 29] on input "text" at bounding box center [182, 23] width 93 height 19
click at [208, 26] on input "text" at bounding box center [182, 23] width 93 height 19
click at [337, 20] on div "סמייל" at bounding box center [418, 23] width 836 height 46
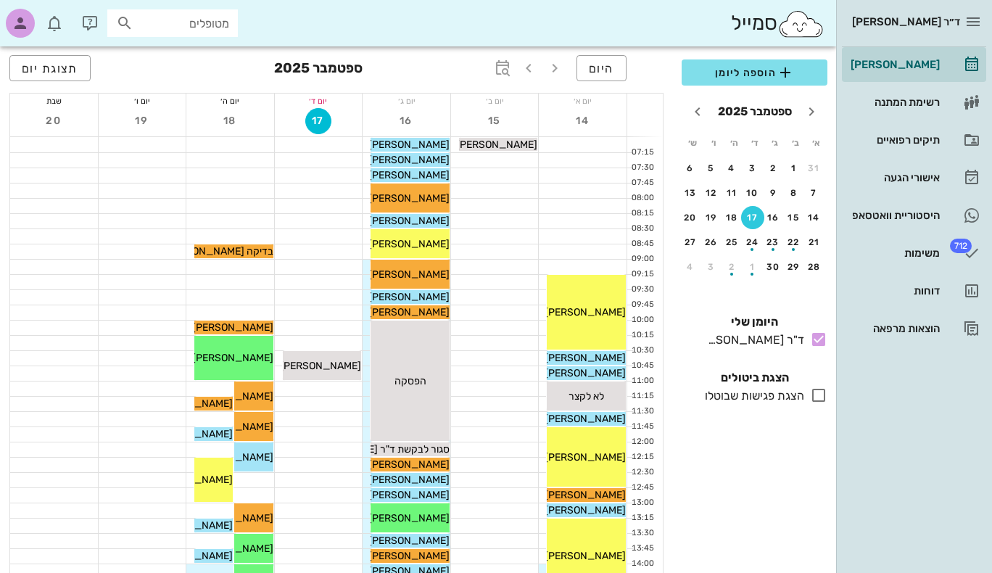
click at [988, 13] on div "ד״ר [PERSON_NAME] יומן מרפאה רשימת המתנה תיקים רפואיים אישורי הגעה היסטוריית וו…" at bounding box center [914, 173] width 156 height 346
click at [972, 20] on icon "button" at bounding box center [973, 21] width 17 height 17
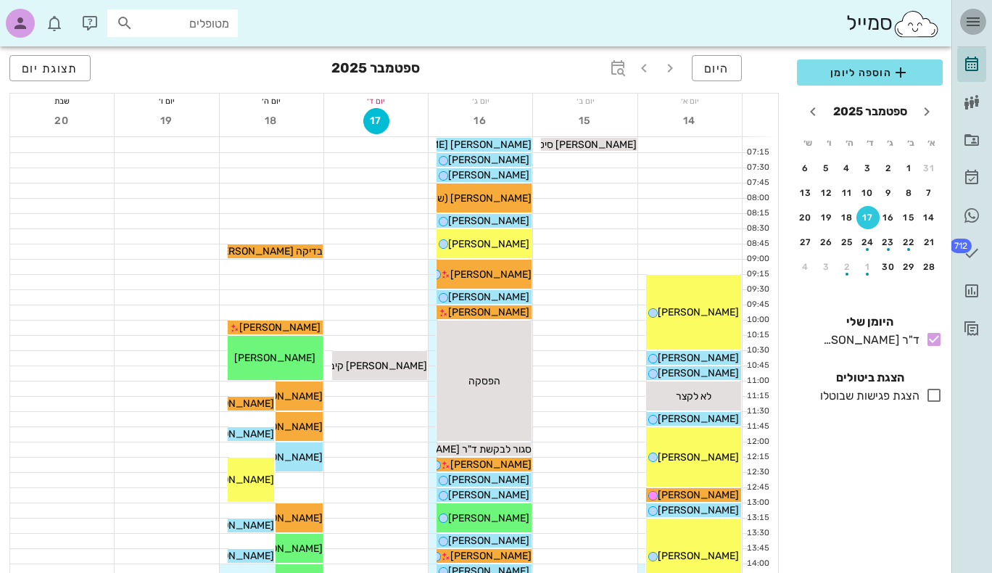
click at [972, 20] on icon "button" at bounding box center [973, 21] width 17 height 17
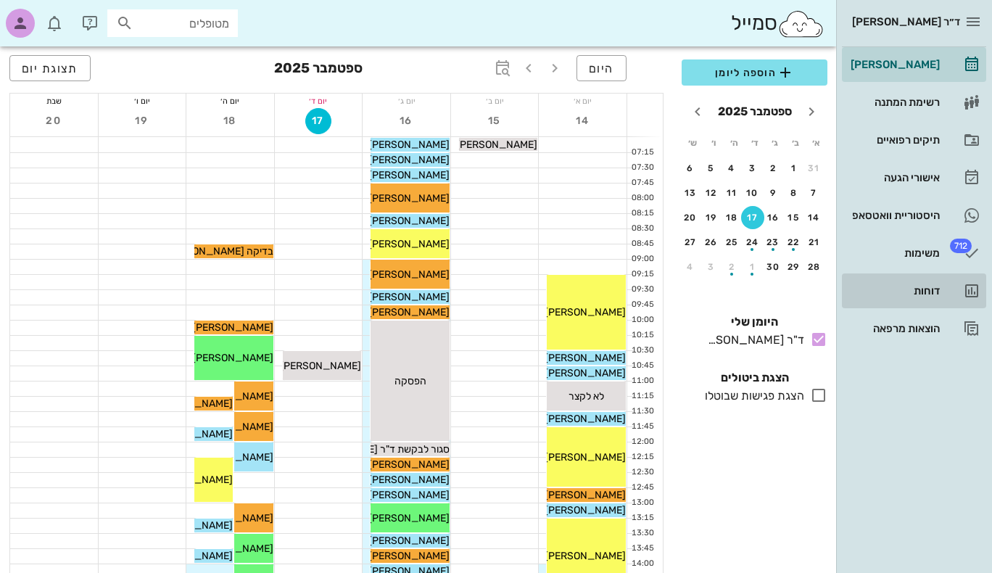
click at [930, 290] on div "דוחות" at bounding box center [894, 291] width 92 height 12
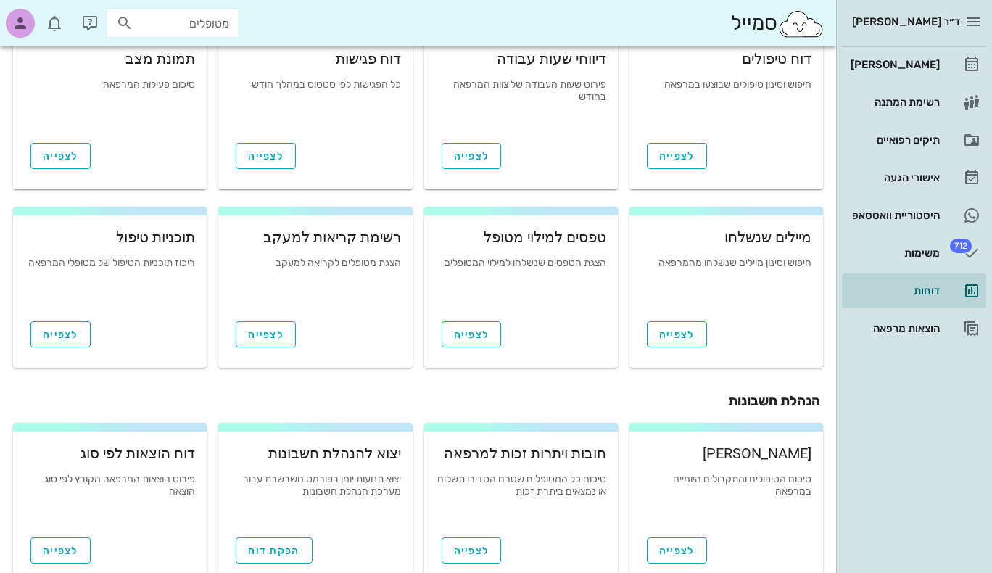
scroll to position [71, 0]
click at [60, 324] on link "לצפייה" at bounding box center [60, 334] width 60 height 26
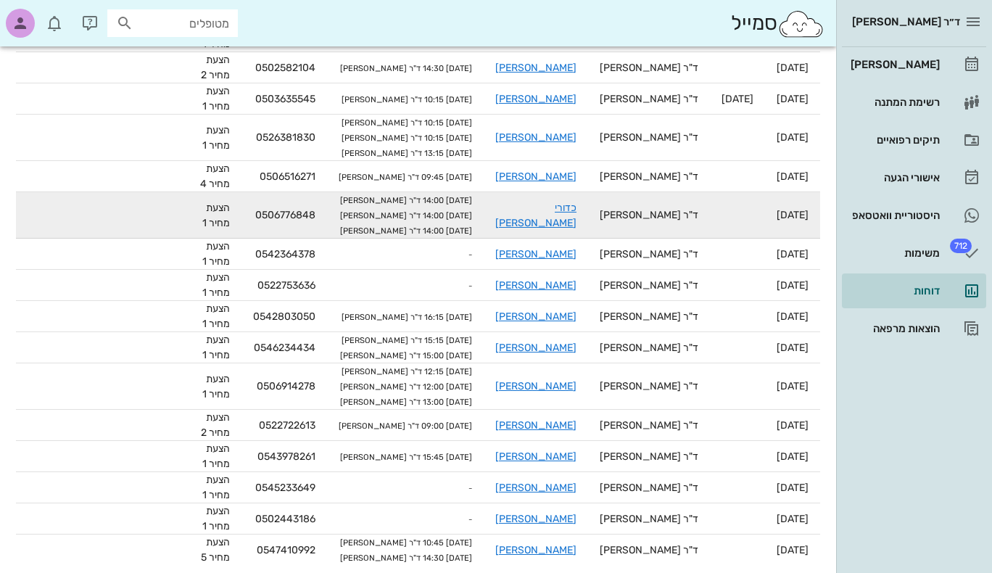
scroll to position [586, 0]
